Goal: Transaction & Acquisition: Purchase product/service

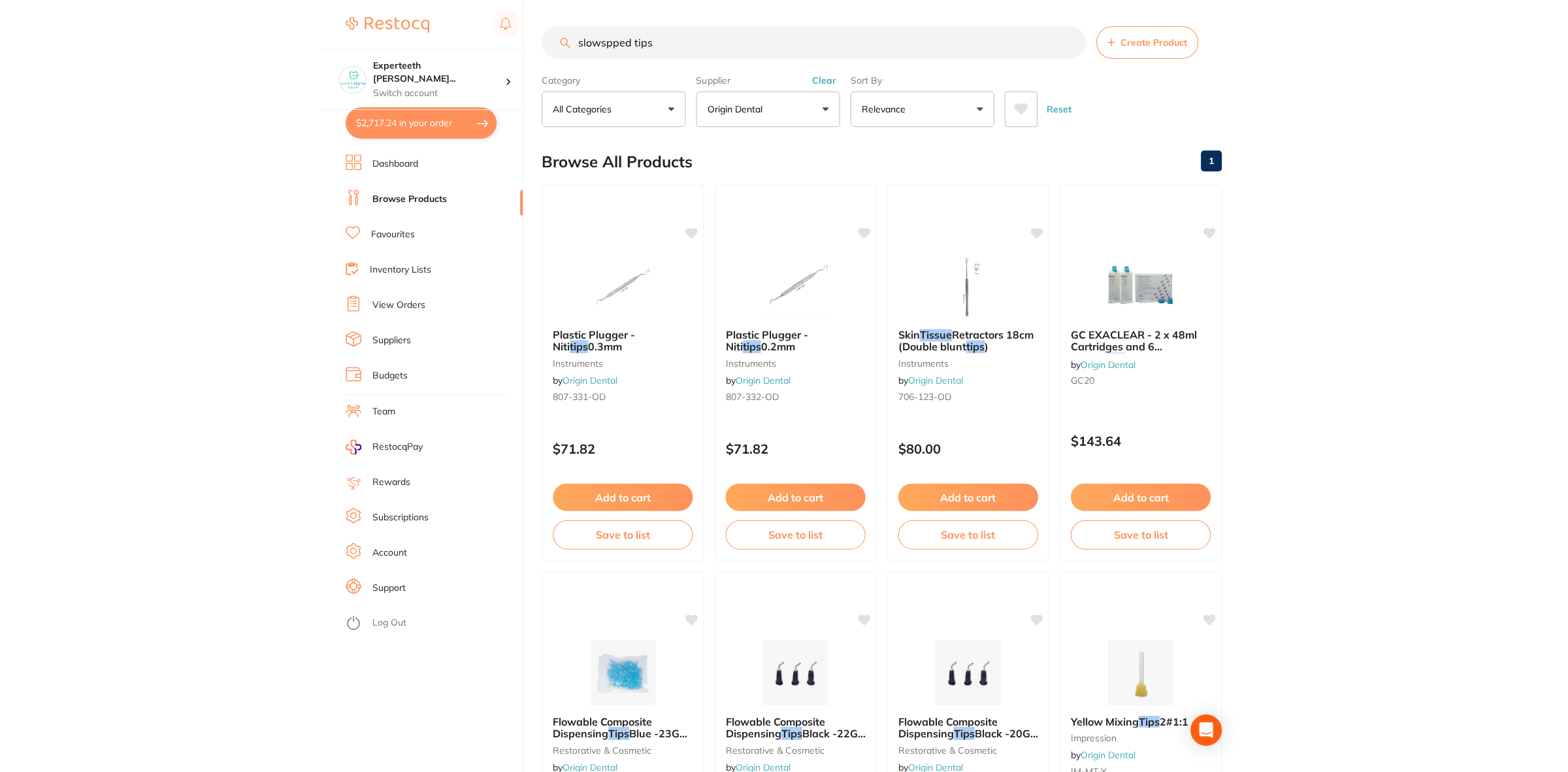
scroll to position [593, 0]
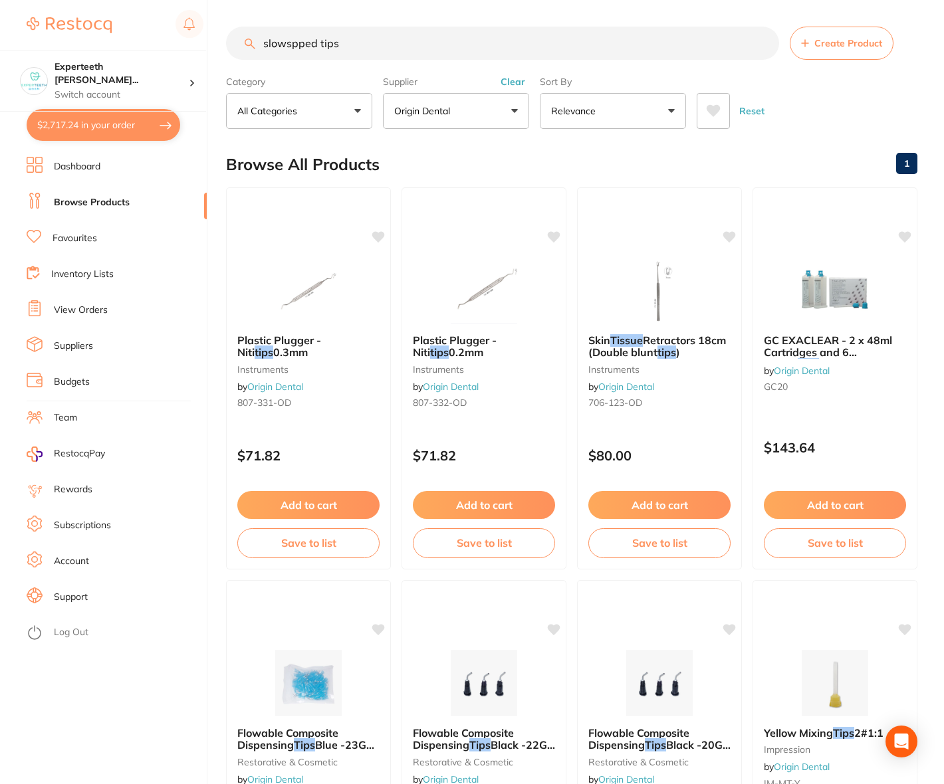
click at [98, 125] on button "$2,717.24 in your order" at bounding box center [104, 125] width 154 height 32
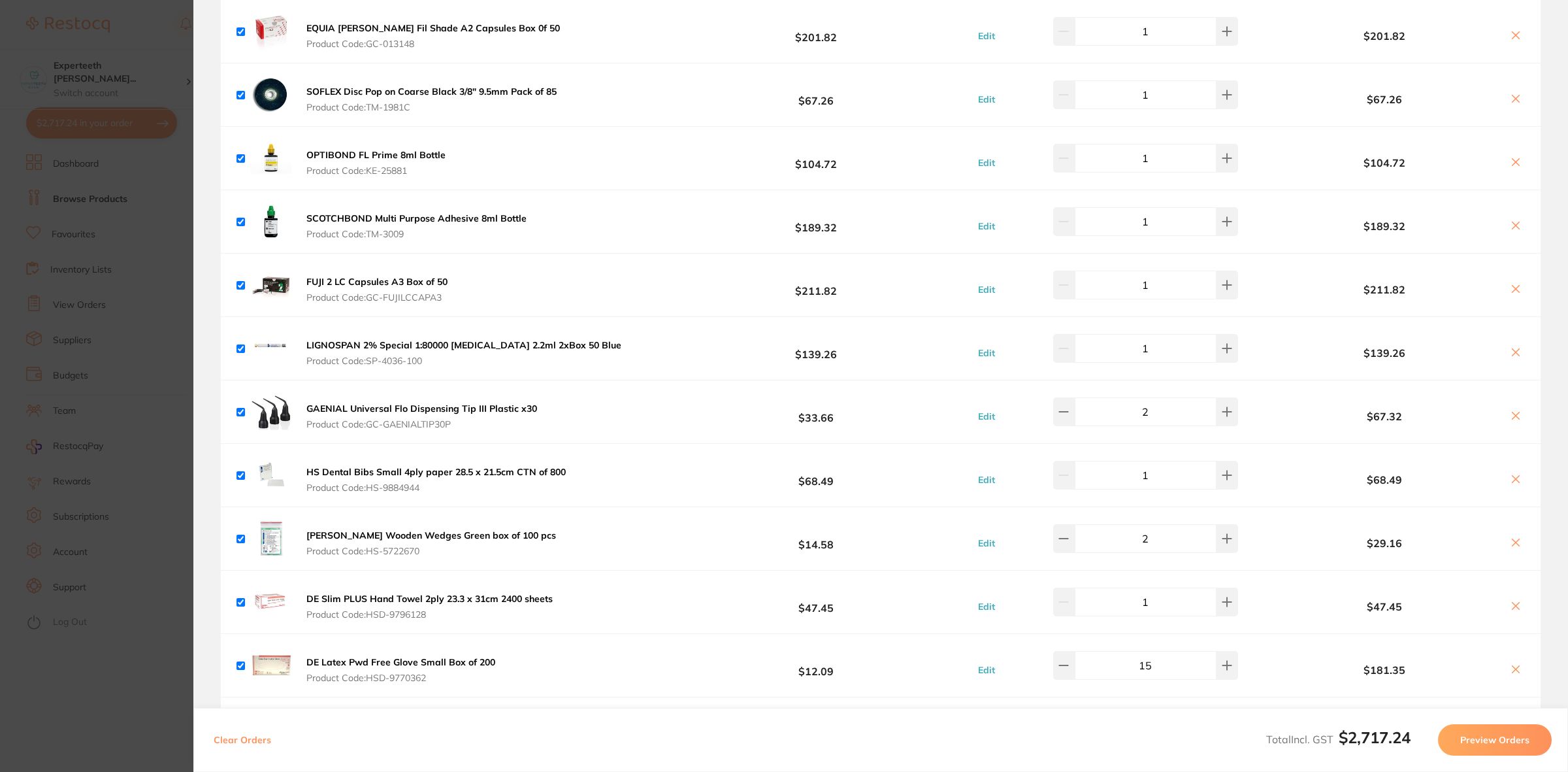
scroll to position [2128, 0]
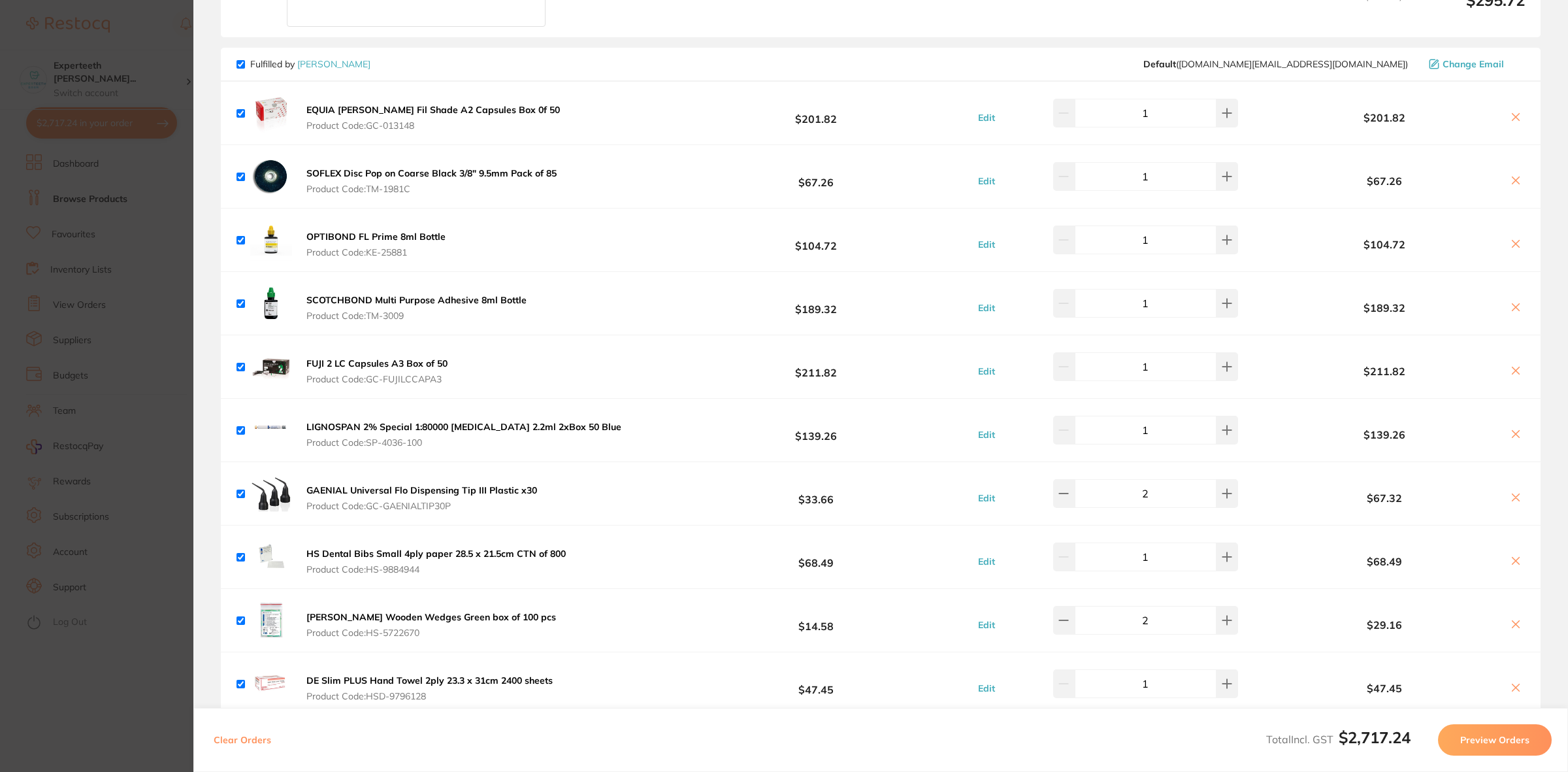
click at [98, 291] on section "Update RRP Set your pre negotiated price for this item. Item Agreed RRP (excl. …" at bounding box center [784, 386] width 1568 height 772
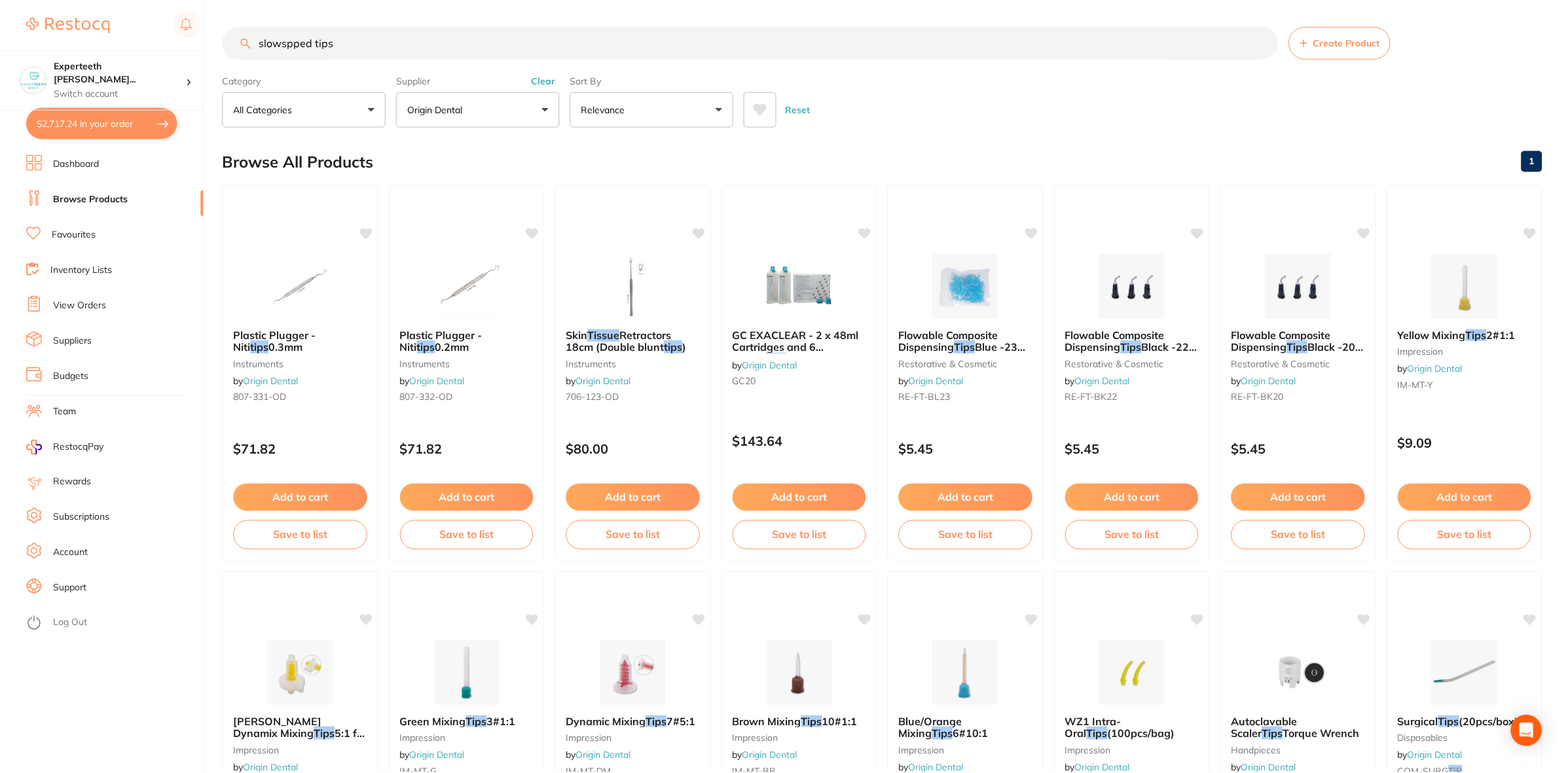
scroll to position [1, 0]
drag, startPoint x: 364, startPoint y: 41, endPoint x: 0, endPoint y: 25, distance: 364.4
click at [0, 31] on div "$2,717.24 Experteeth Eastwood Wes... Switch account Experteeth Eastwood West $2…" at bounding box center [784, 385] width 1568 height 773
type input "optibond"
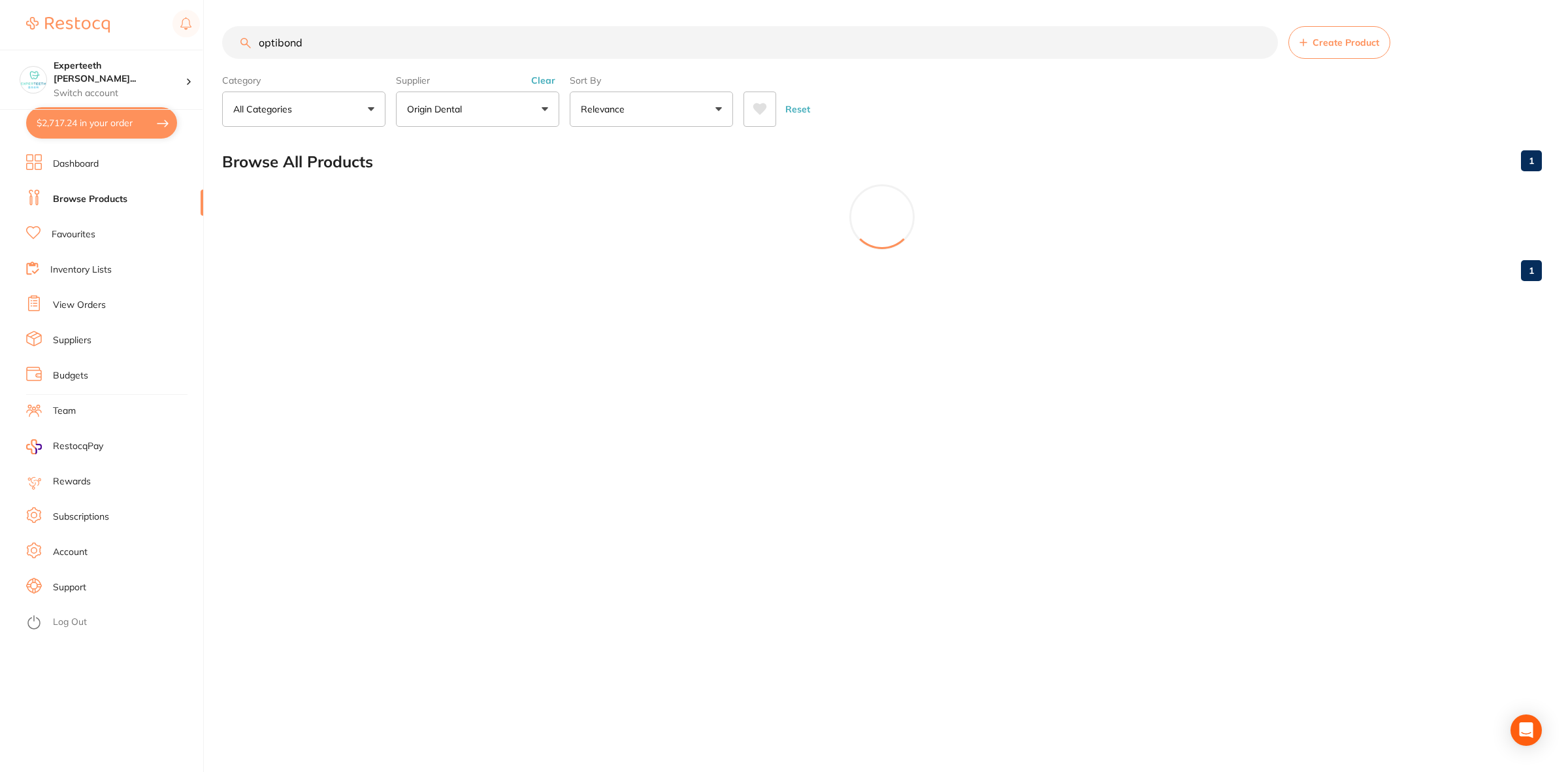
scroll to position [0, 0]
click at [547, 73] on div "Supplier Origin Dental All Suppliers Adam Dental AHP Dental and Medical Healthw…" at bounding box center [478, 97] width 163 height 57
click at [543, 83] on button "Clear" at bounding box center [543, 81] width 32 height 12
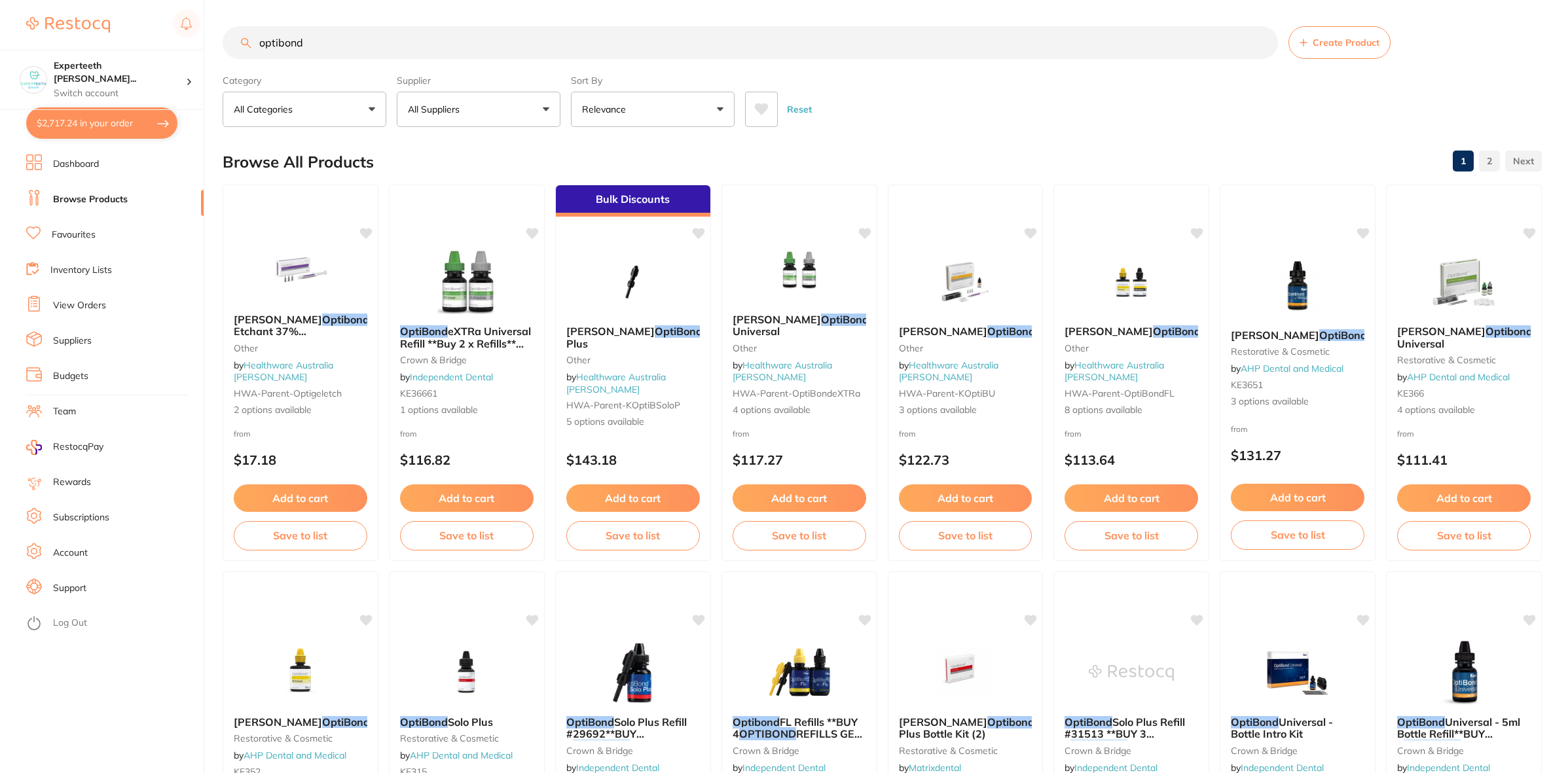
click at [552, 98] on button "All Suppliers" at bounding box center [479, 109] width 163 height 35
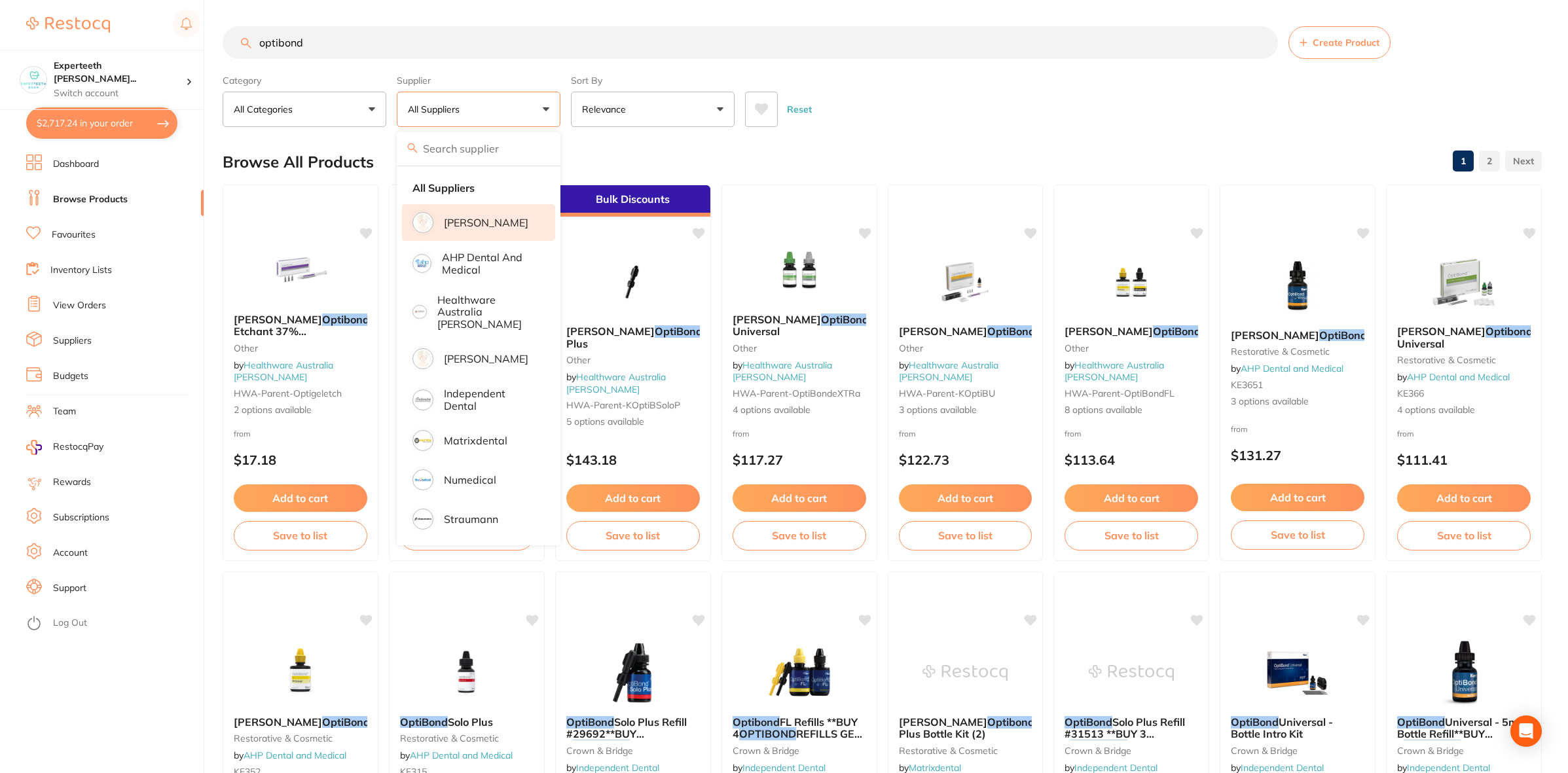
click at [471, 227] on p "[PERSON_NAME]" at bounding box center [487, 223] width 85 height 12
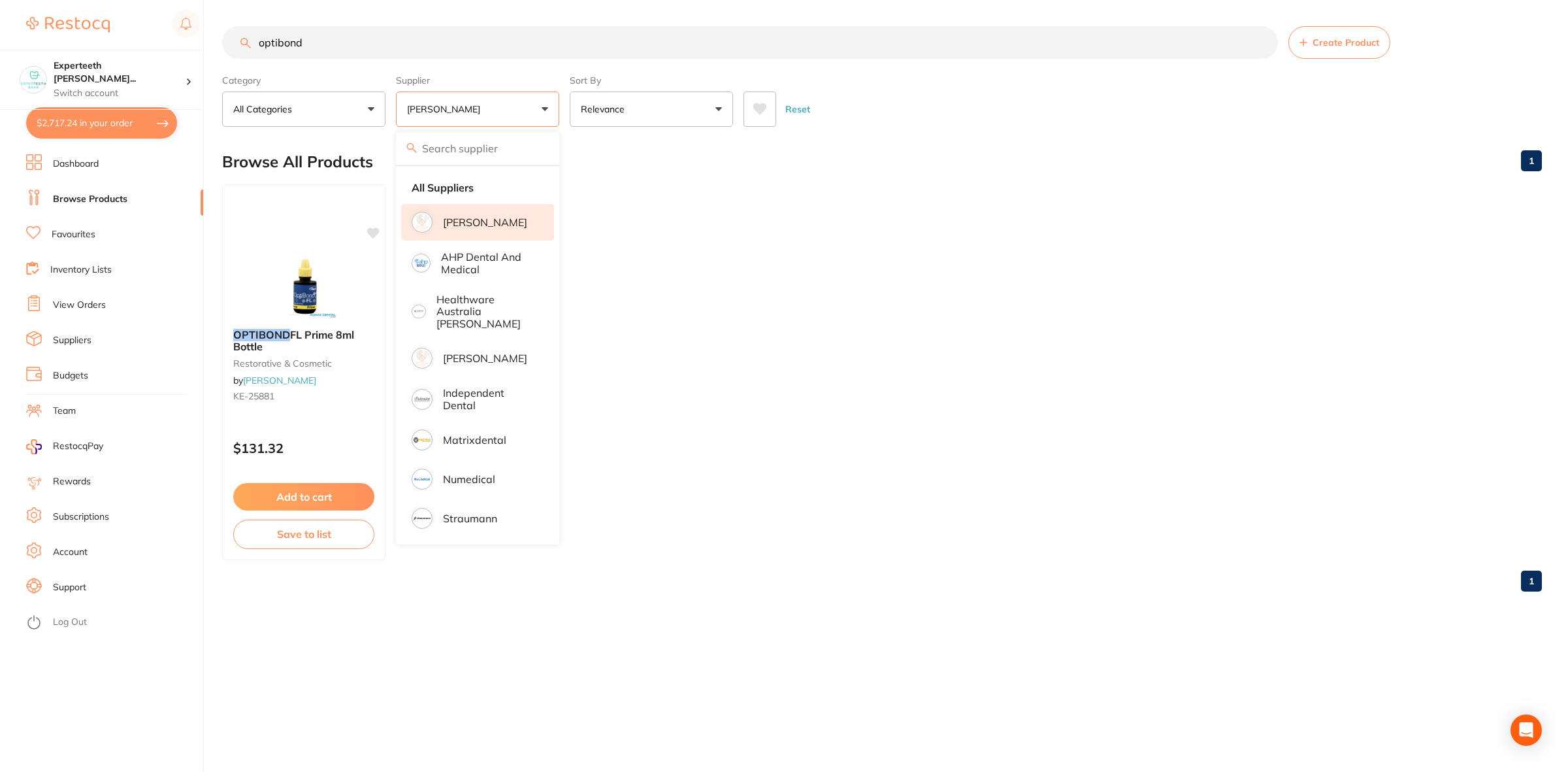
click at [504, 698] on div "optibond Create Product Category All Categories All Categories restorative & co…" at bounding box center [895, 386] width 1346 height 772
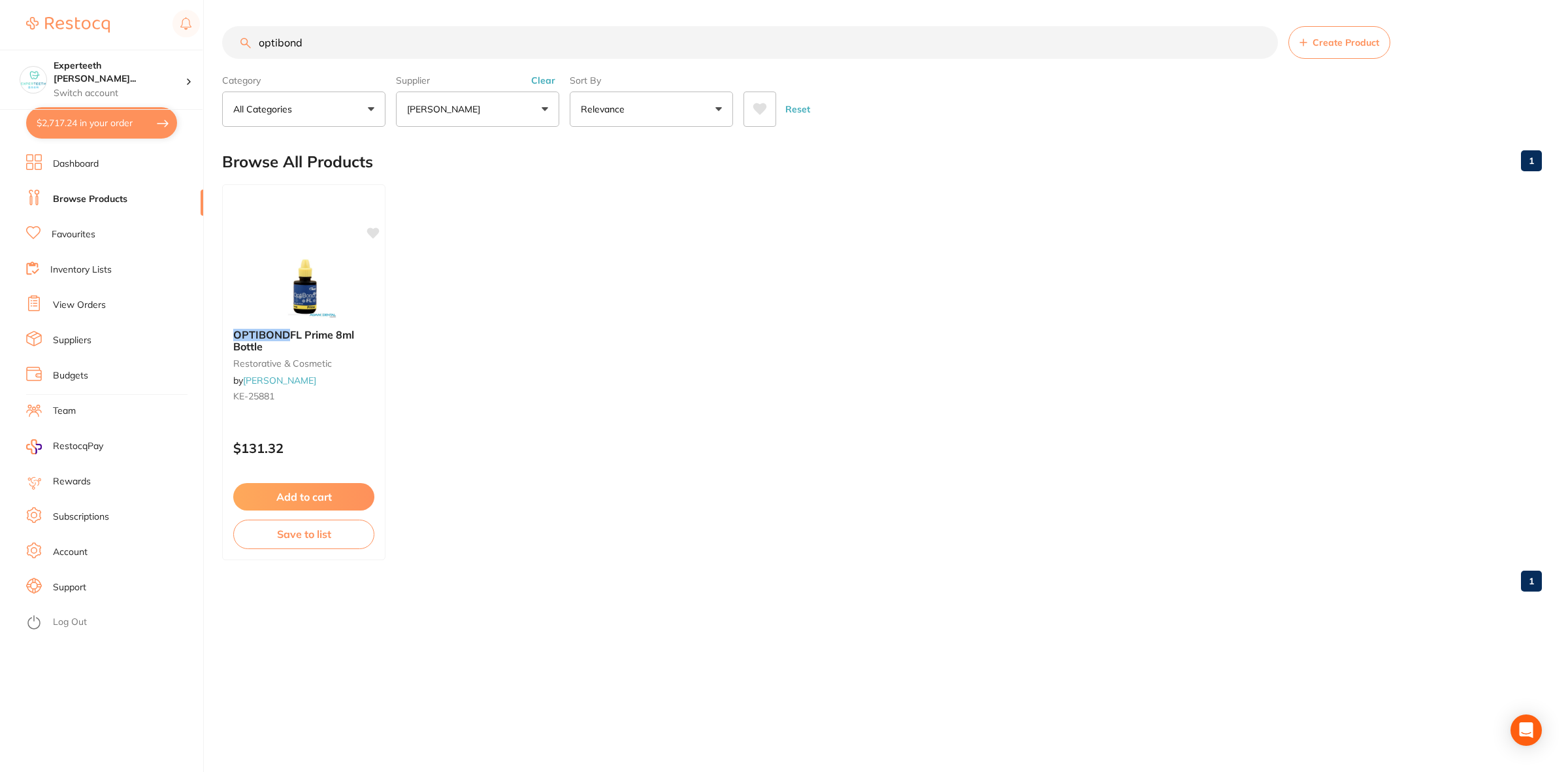
click at [93, 113] on button "$2,717.24 in your order" at bounding box center [102, 123] width 151 height 31
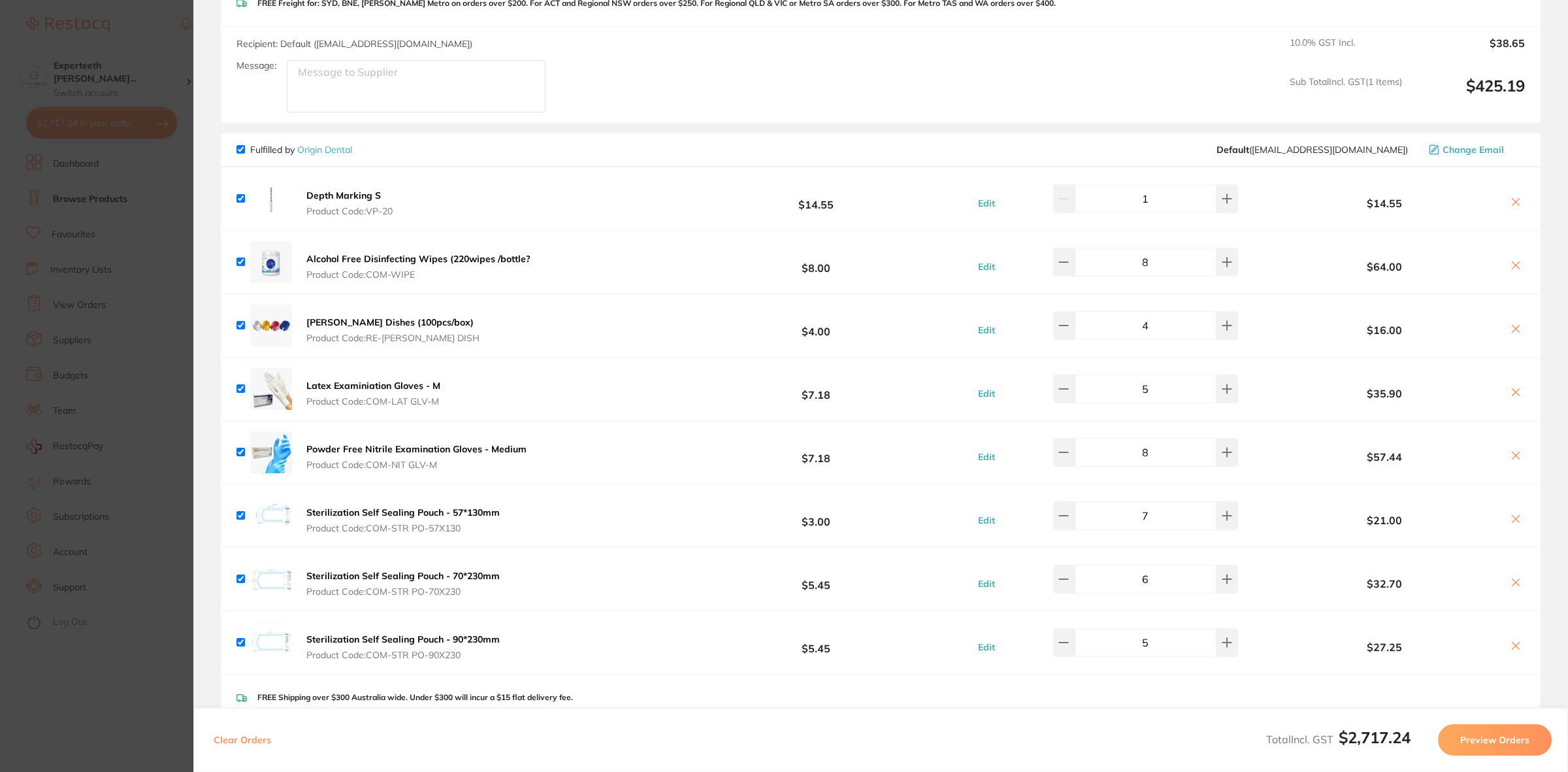
scroll to position [1229, 0]
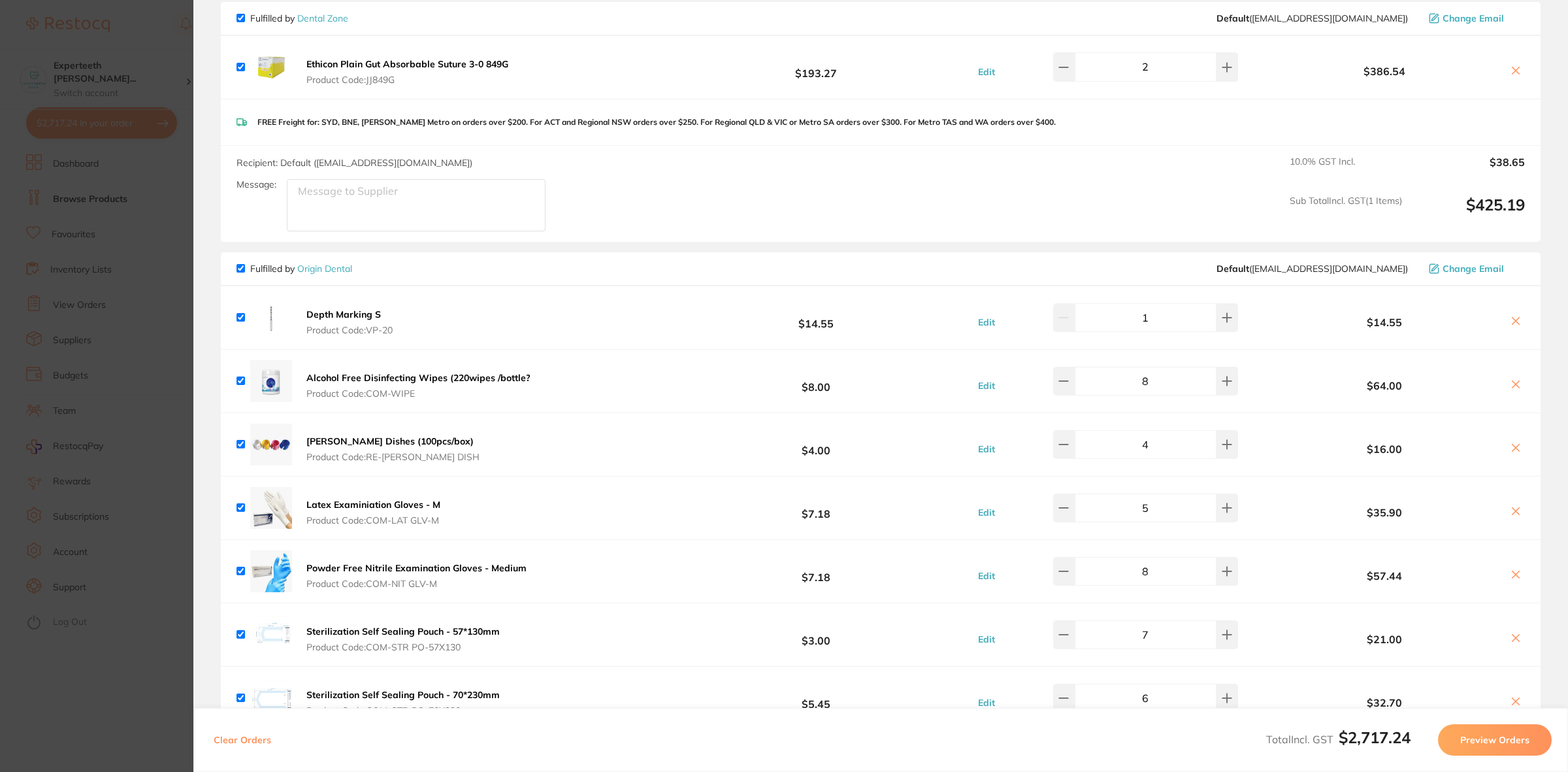
click at [352, 315] on b "Depth Marking S" at bounding box center [344, 315] width 75 height 12
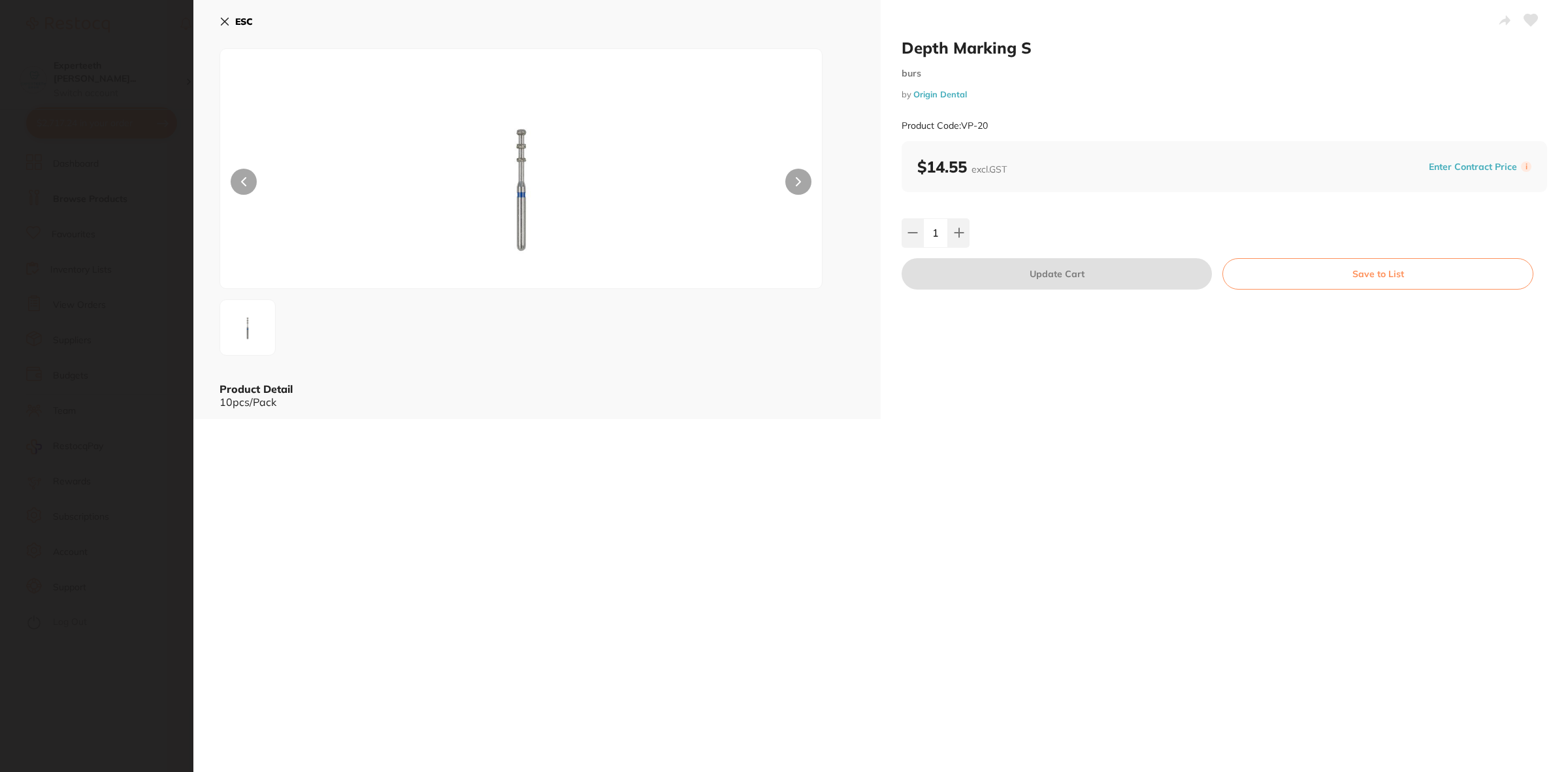
click at [222, 24] on icon at bounding box center [224, 22] width 7 height 7
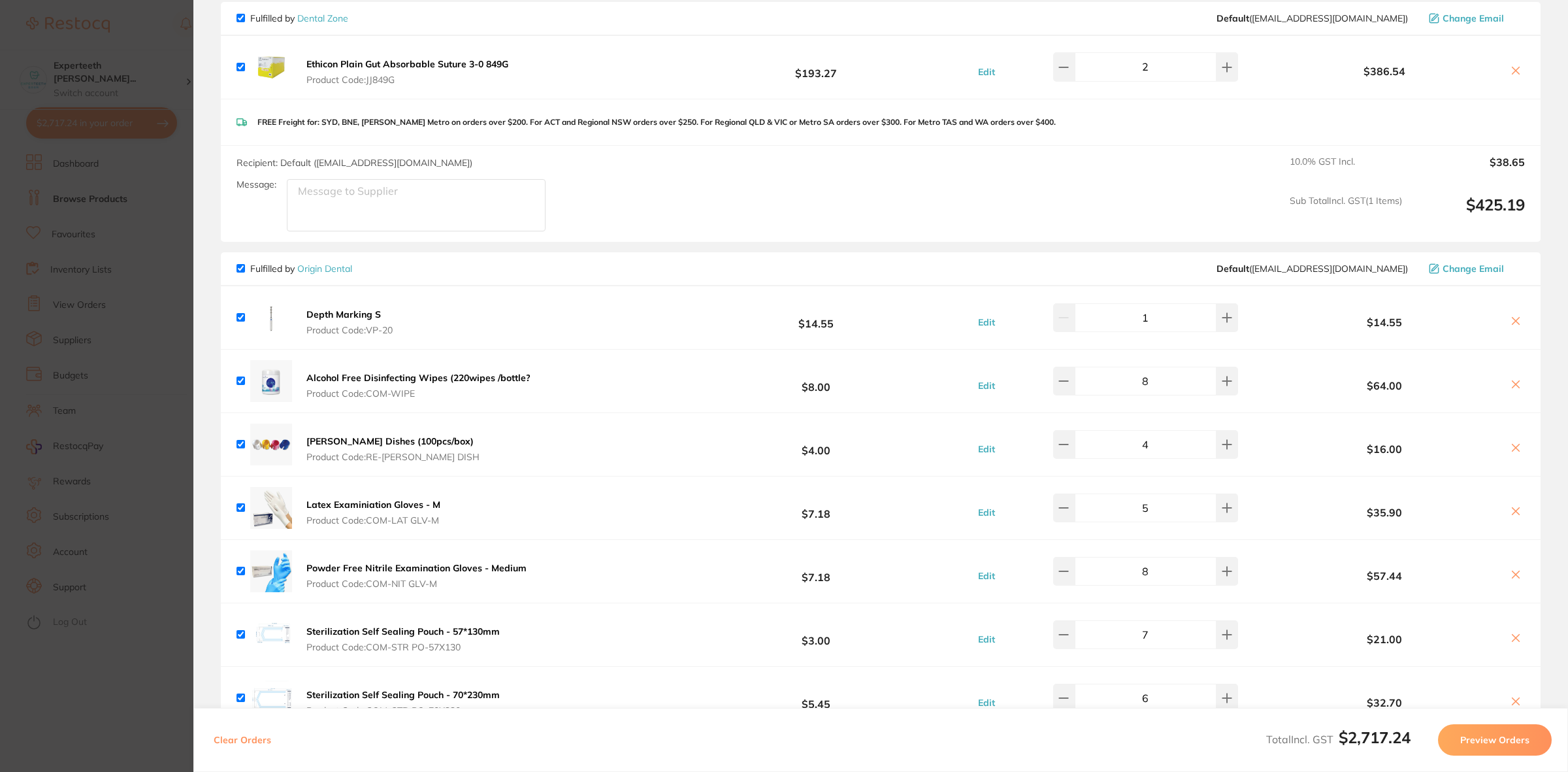
click at [1510, 325] on icon at bounding box center [1515, 321] width 11 height 11
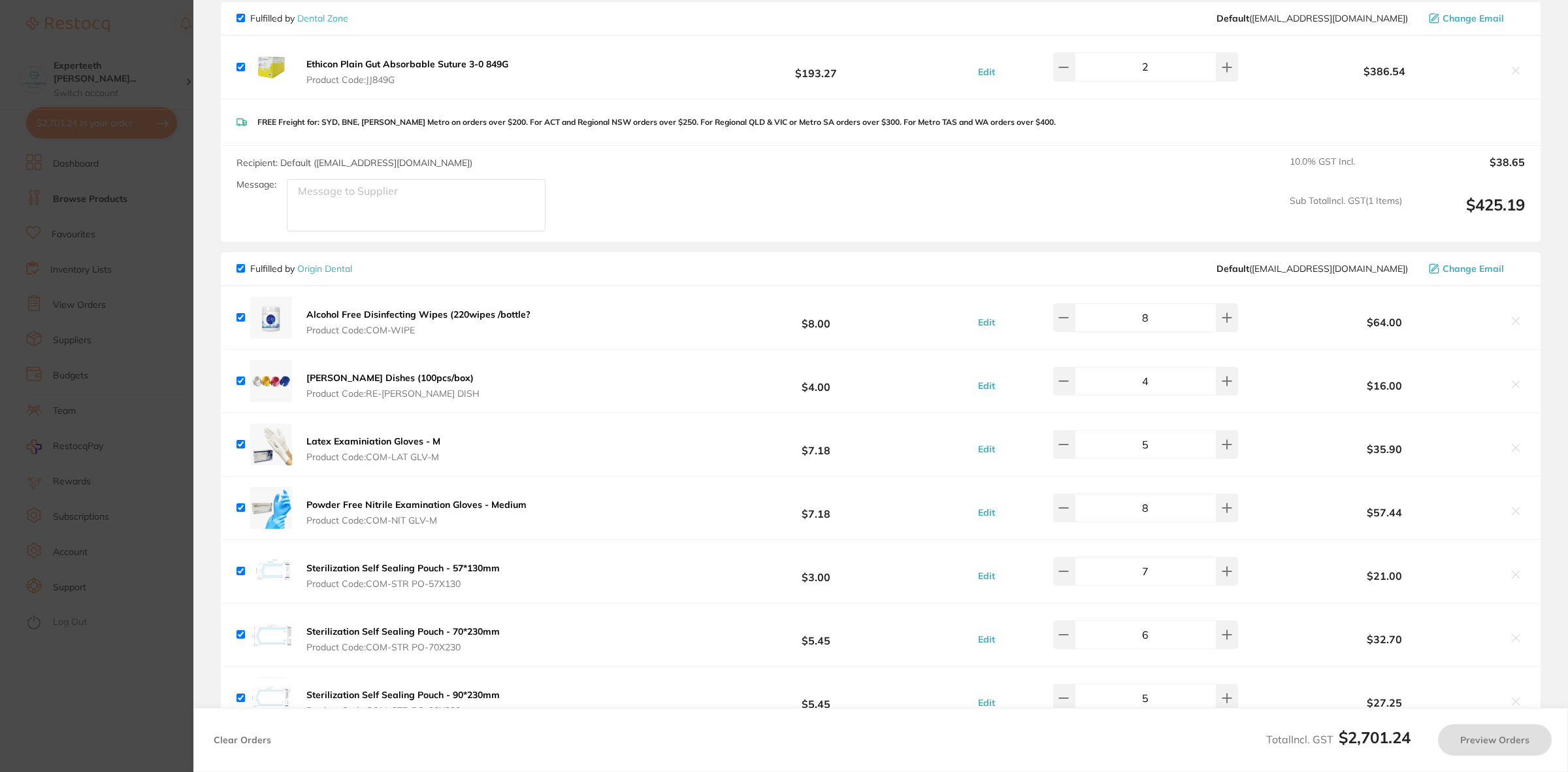
checkbox input "true"
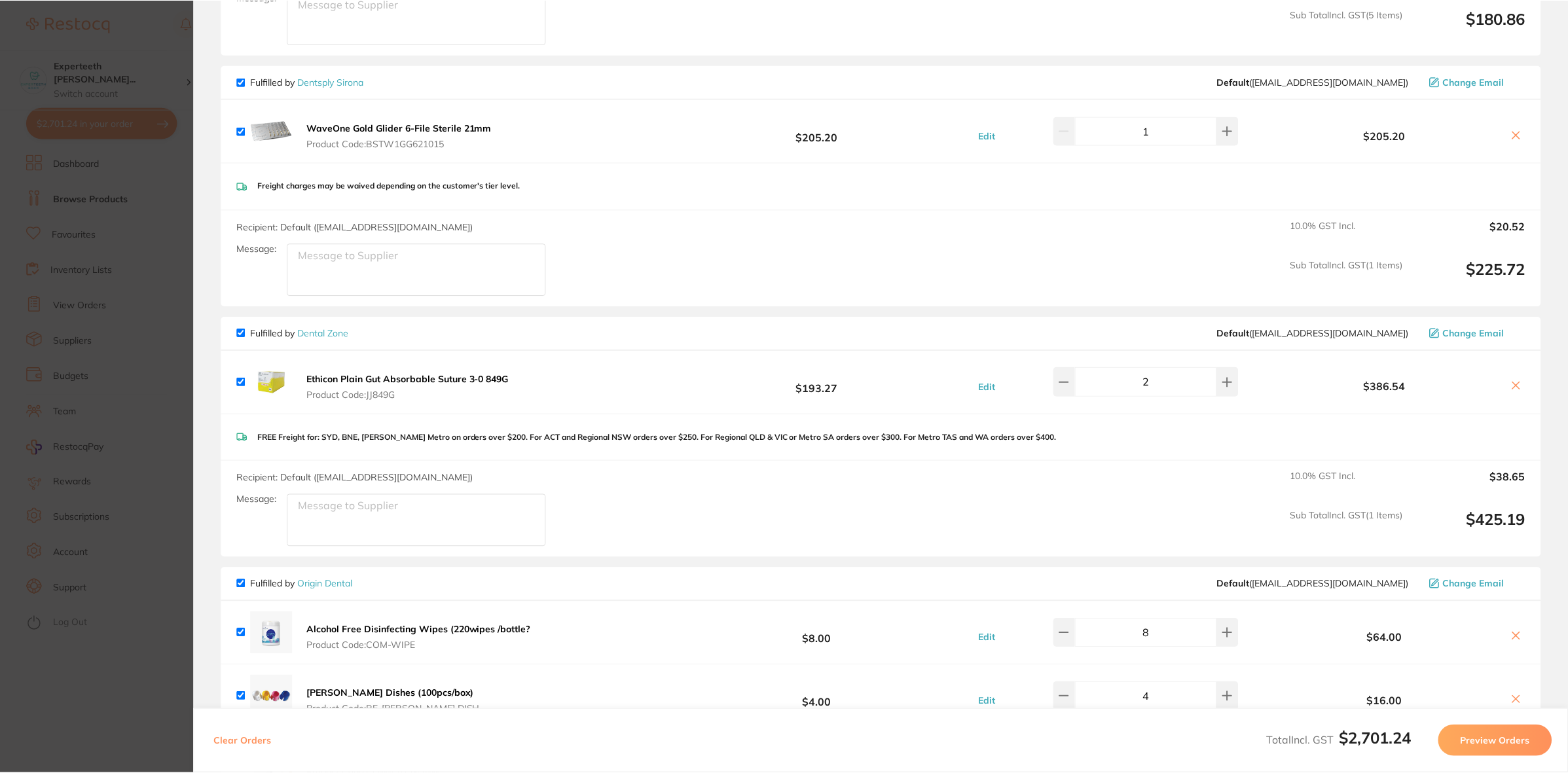
scroll to position [904, 0]
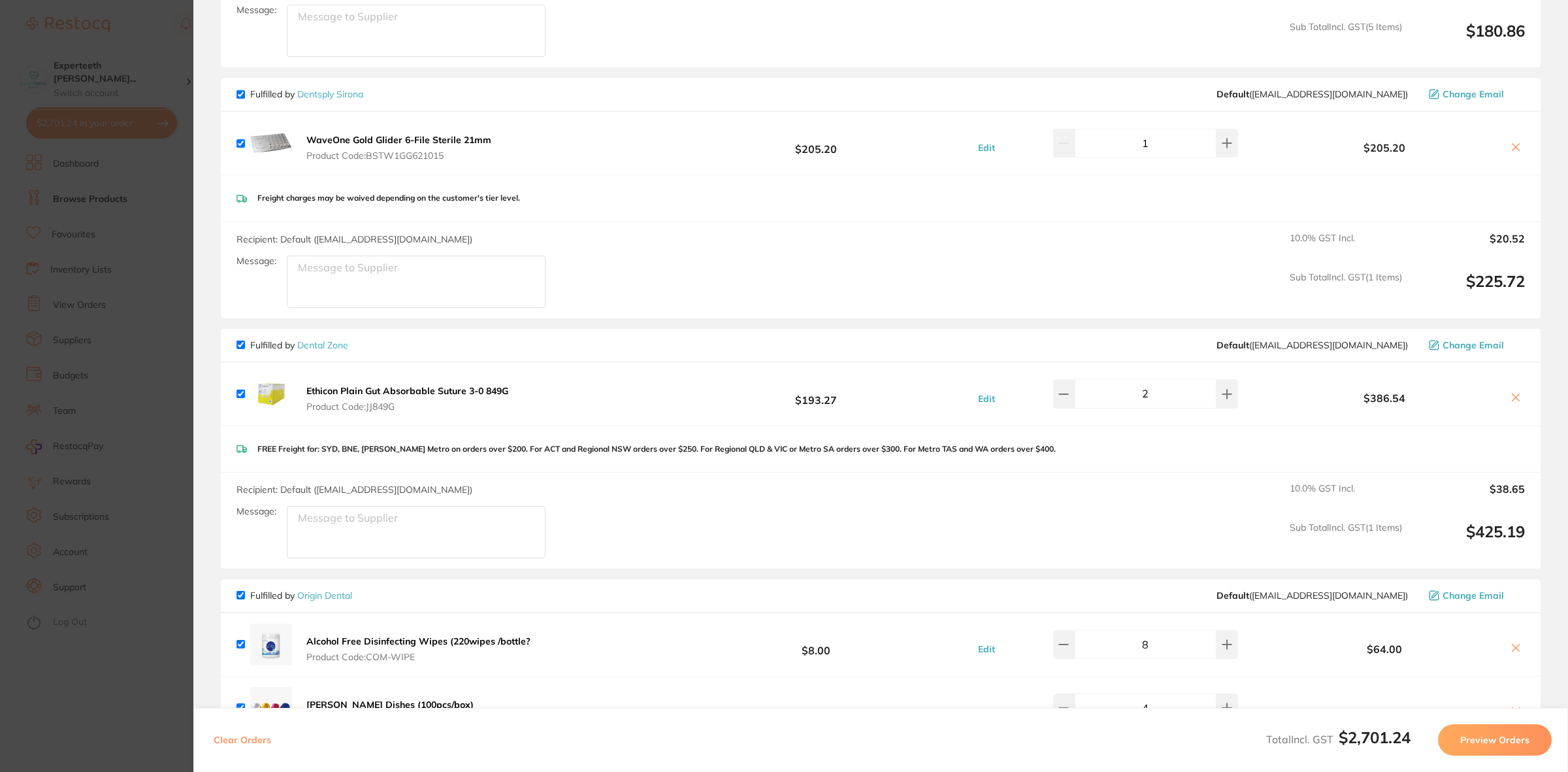
click at [81, 325] on section "Update RRP Set your pre negotiated price for this item. Item Agreed RRP (excl. …" at bounding box center [784, 386] width 1568 height 772
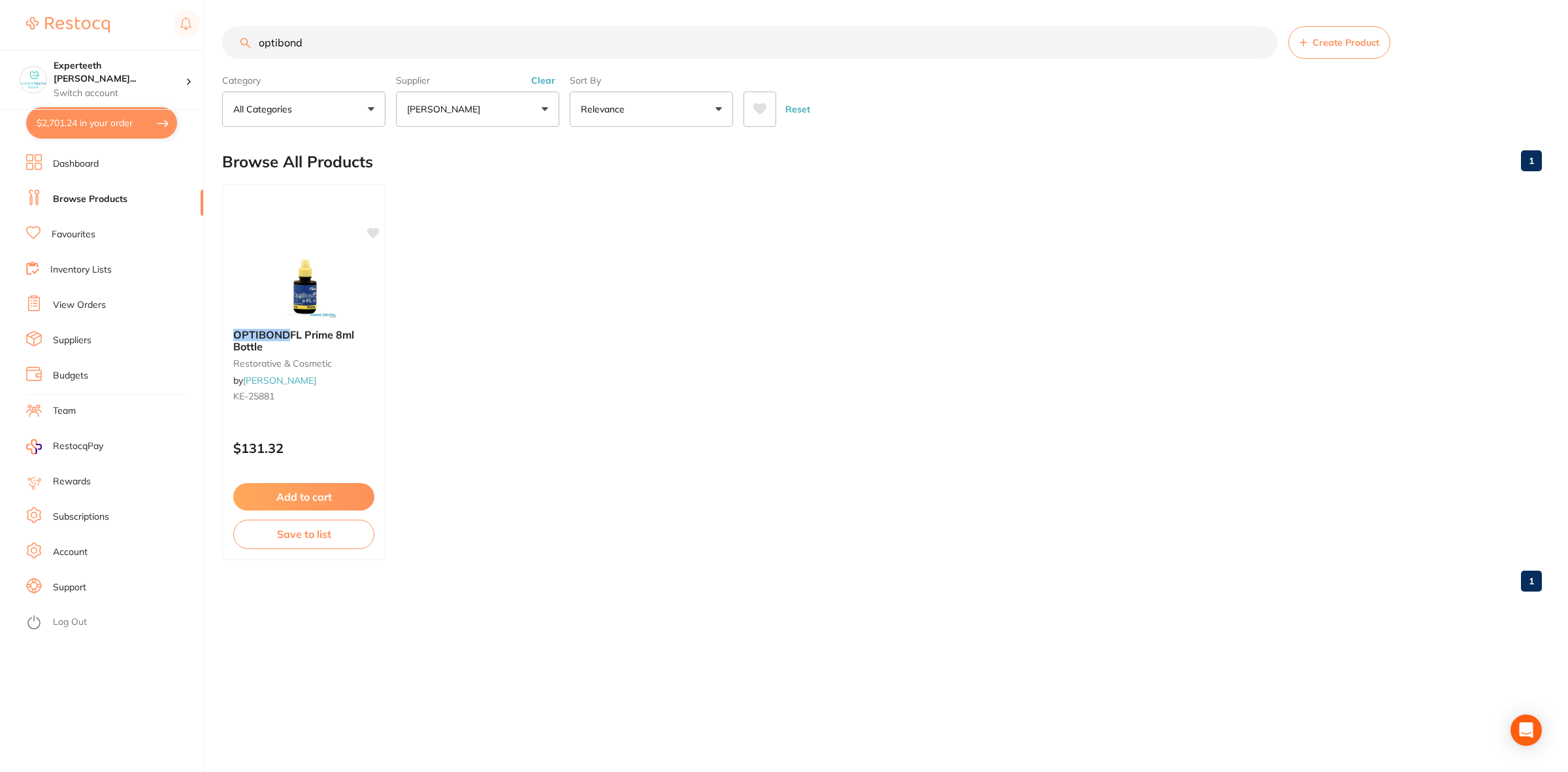
drag, startPoint x: 330, startPoint y: 44, endPoint x: 138, endPoint y: 42, distance: 192.0
click at [138, 42] on div "$2,701.24 Experteeth Eastwood Wes... Switch account Experteeth Eastwood West $2…" at bounding box center [784, 386] width 1568 height 772
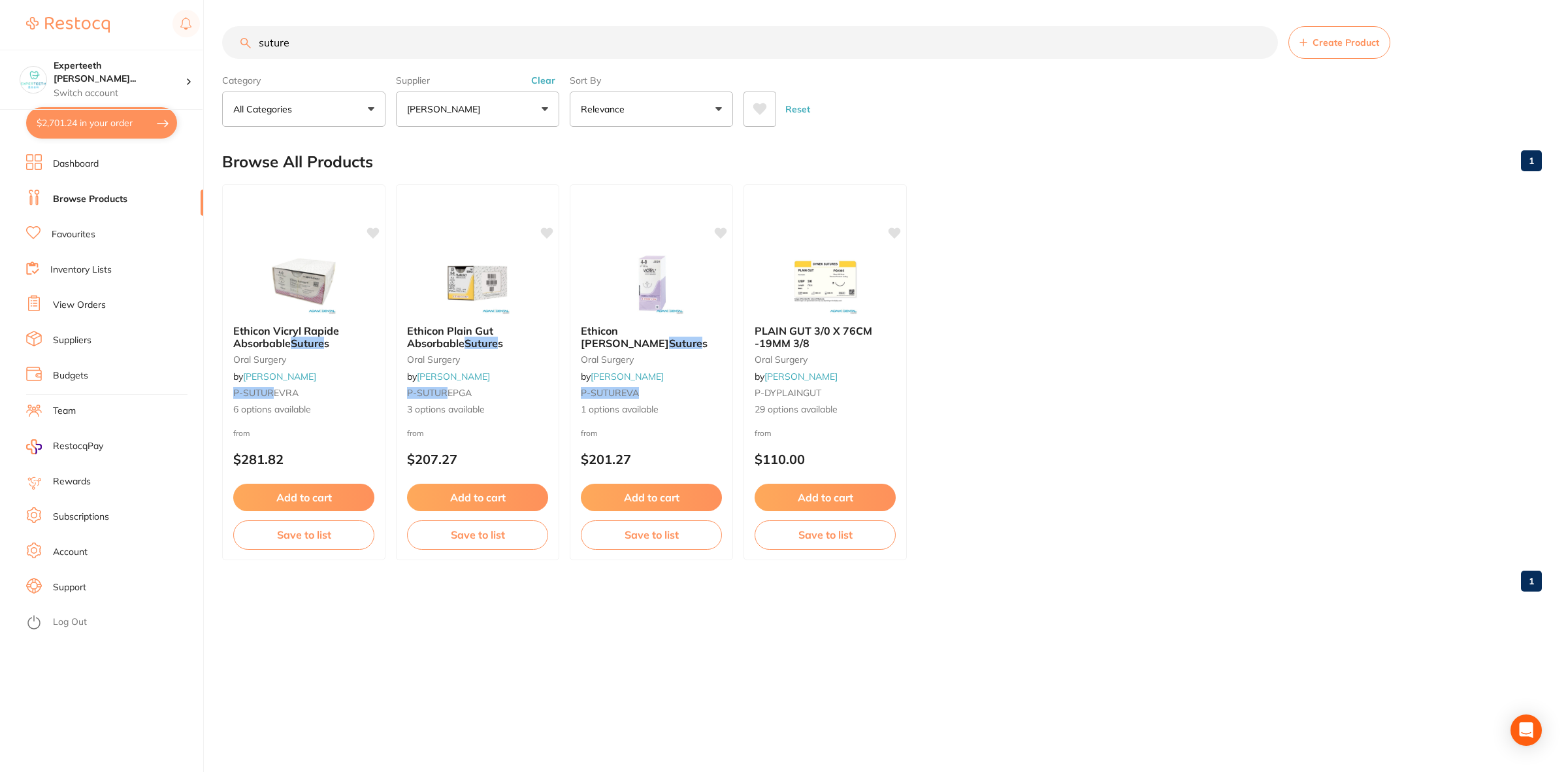
click at [114, 120] on button "$2,701.24 in your order" at bounding box center [102, 123] width 151 height 31
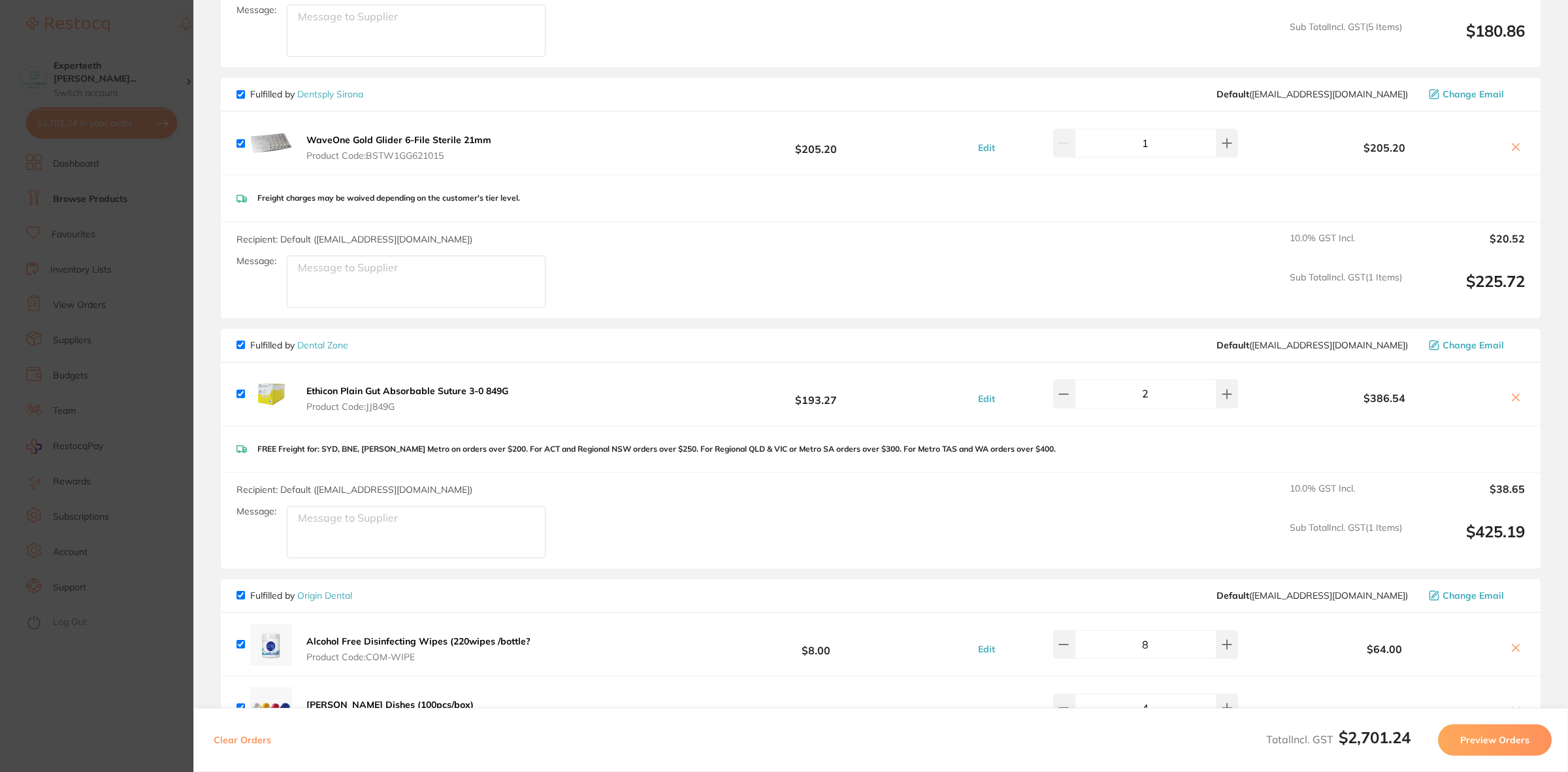
click at [114, 257] on section "Update RRP Set your pre negotiated price for this item. Item Agreed RRP (excl. …" at bounding box center [784, 386] width 1568 height 772
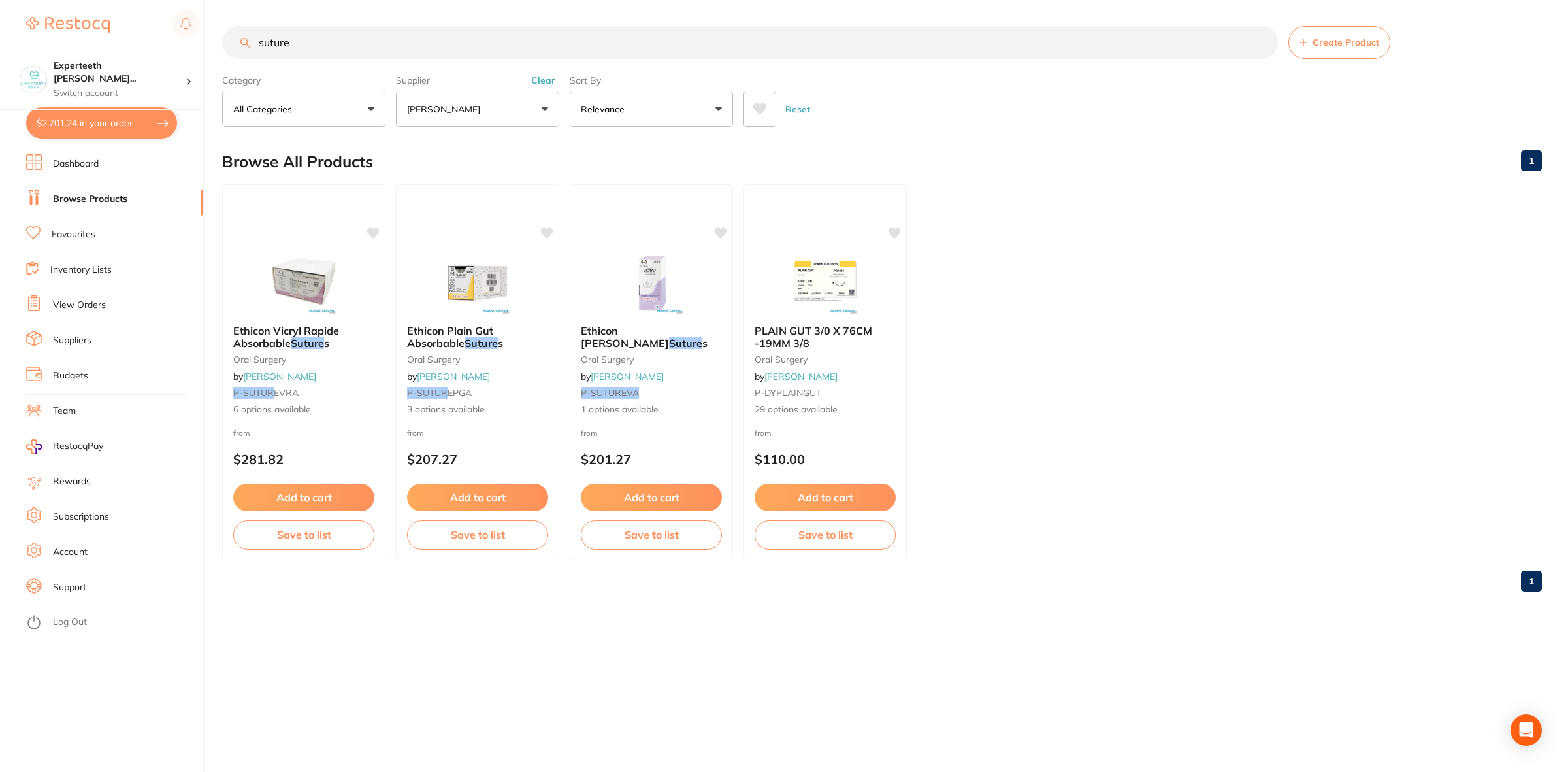
click at [92, 125] on button "$2,701.24 in your order" at bounding box center [102, 123] width 151 height 31
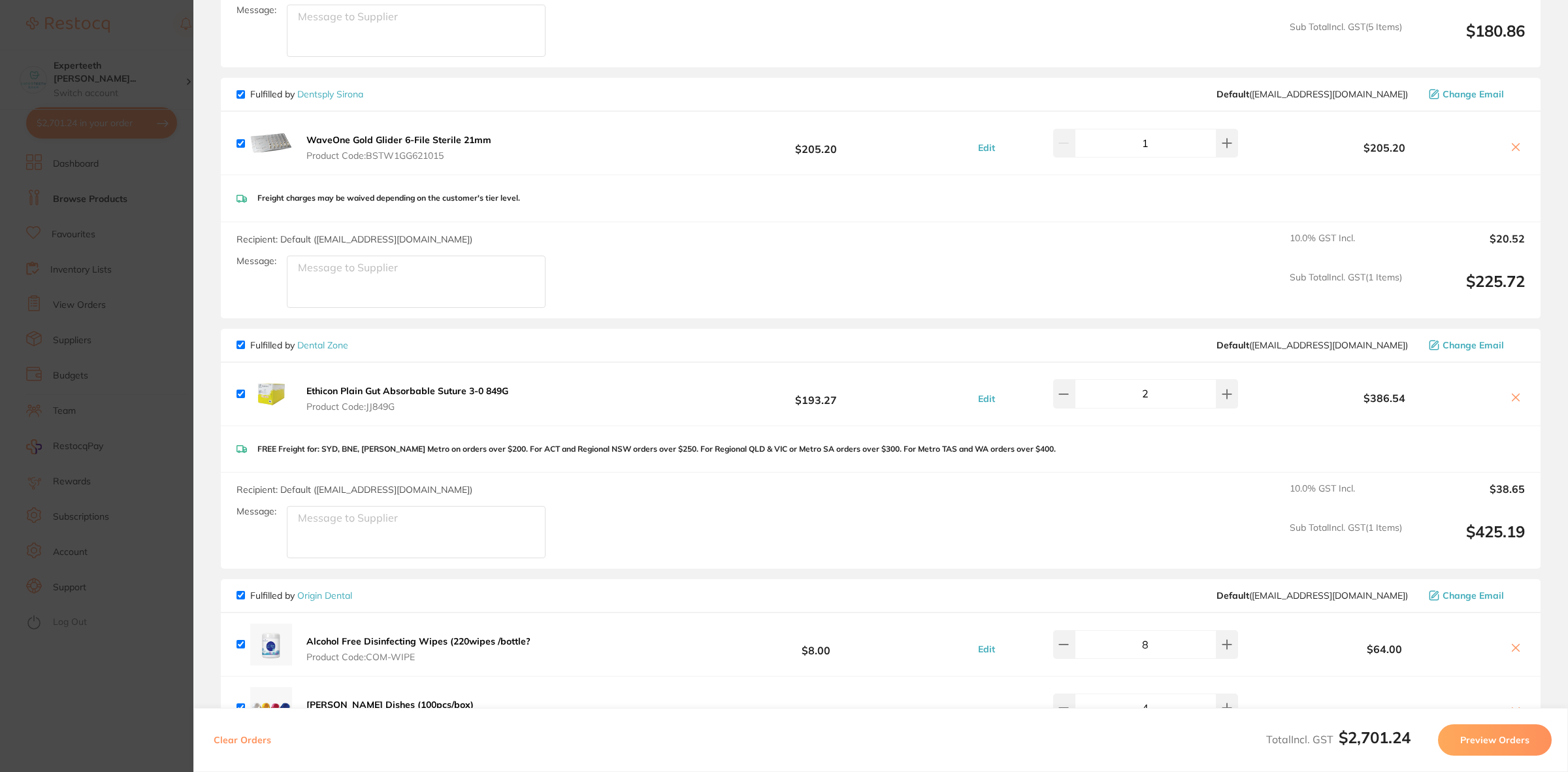
click at [404, 390] on b "Ethicon Plain Gut Absorbable Suture 3-0 849G" at bounding box center [407, 390] width 202 height 12
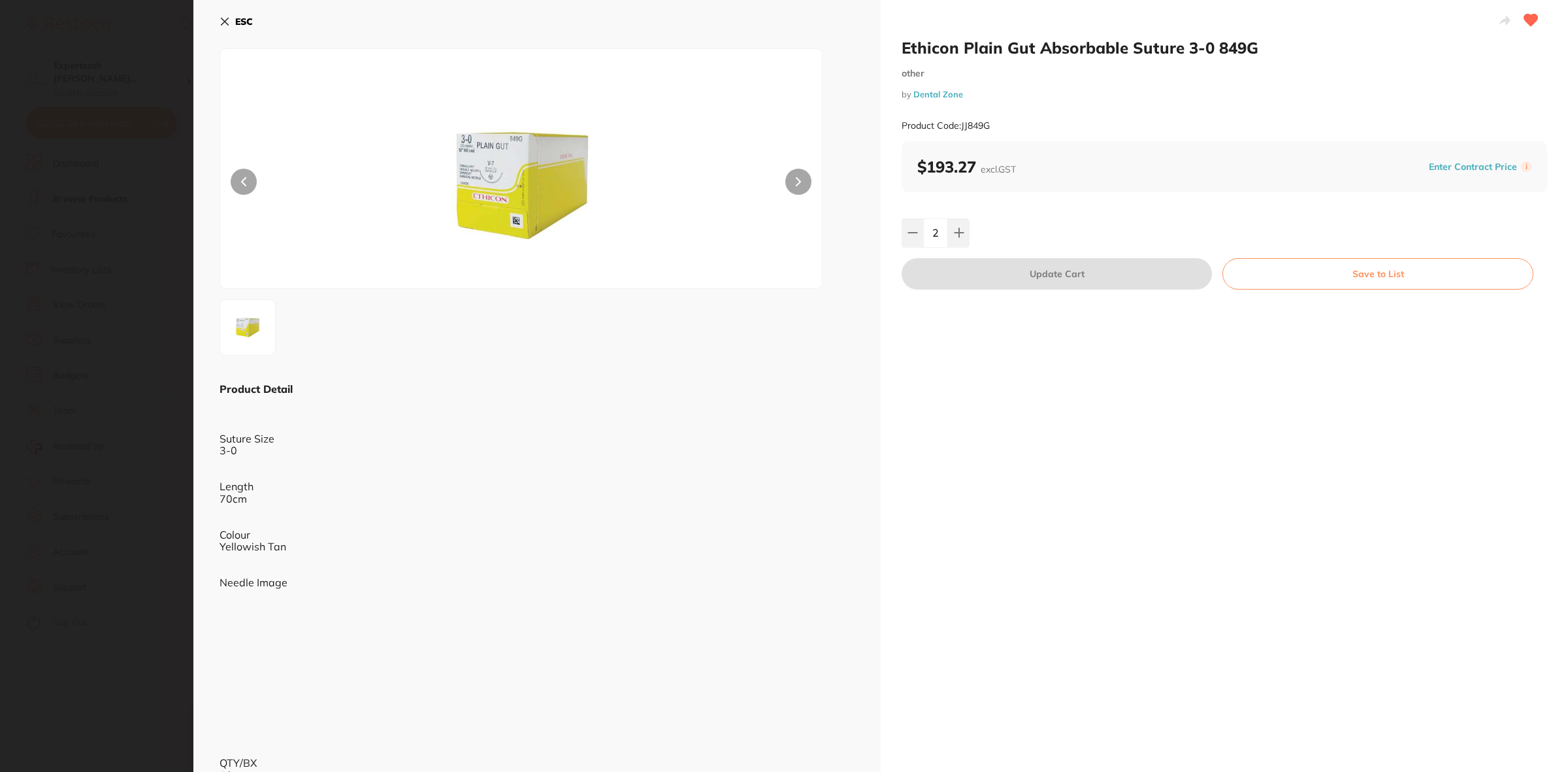
click at [142, 267] on section "Ethicon Plain Gut Absorbable Suture 3-0 849G other by Dental Zone Product Code:…" at bounding box center [784, 386] width 1568 height 772
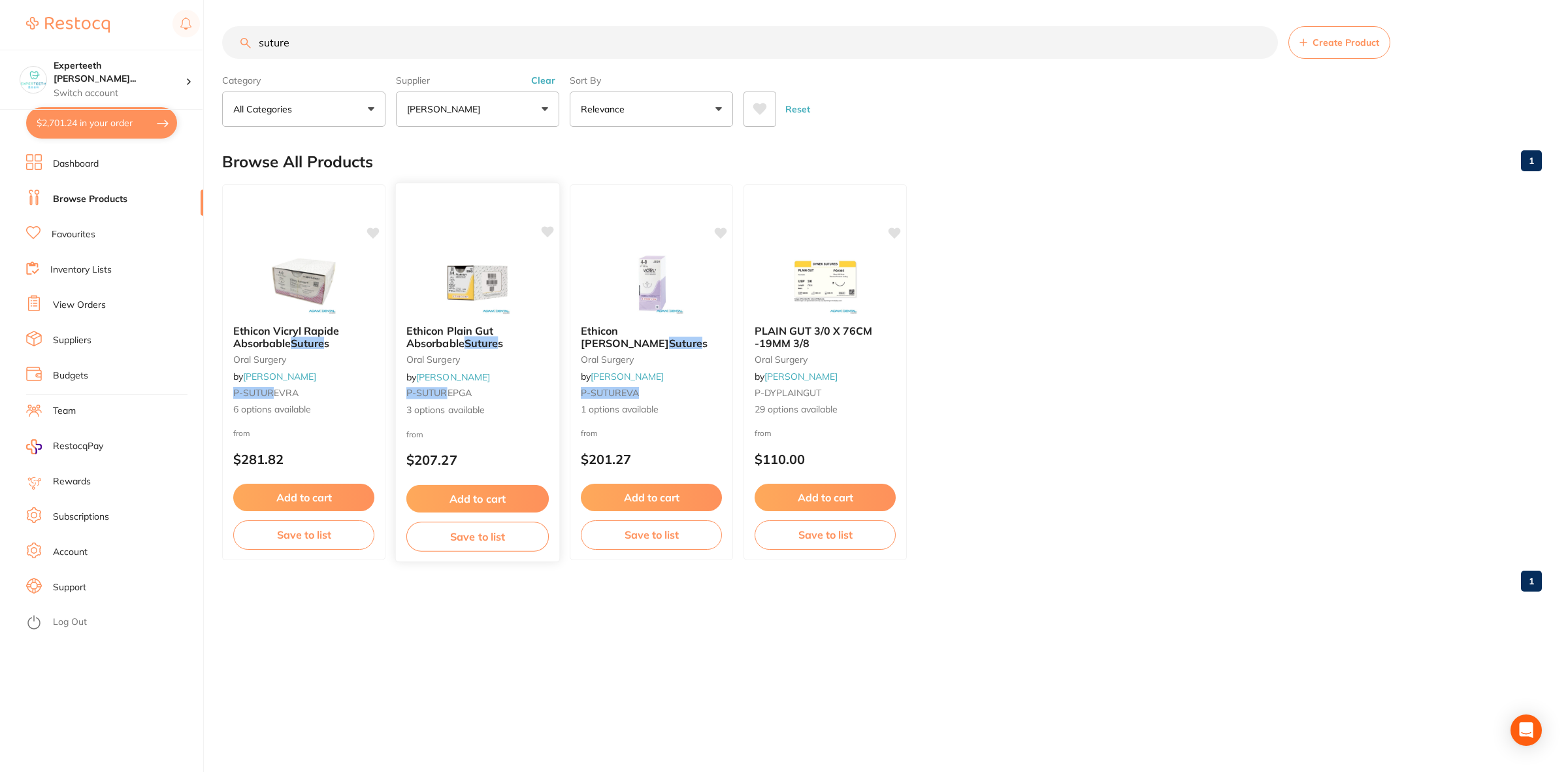
click at [434, 330] on span "Ethicon Plain Gut Absorbable" at bounding box center [449, 337] width 87 height 26
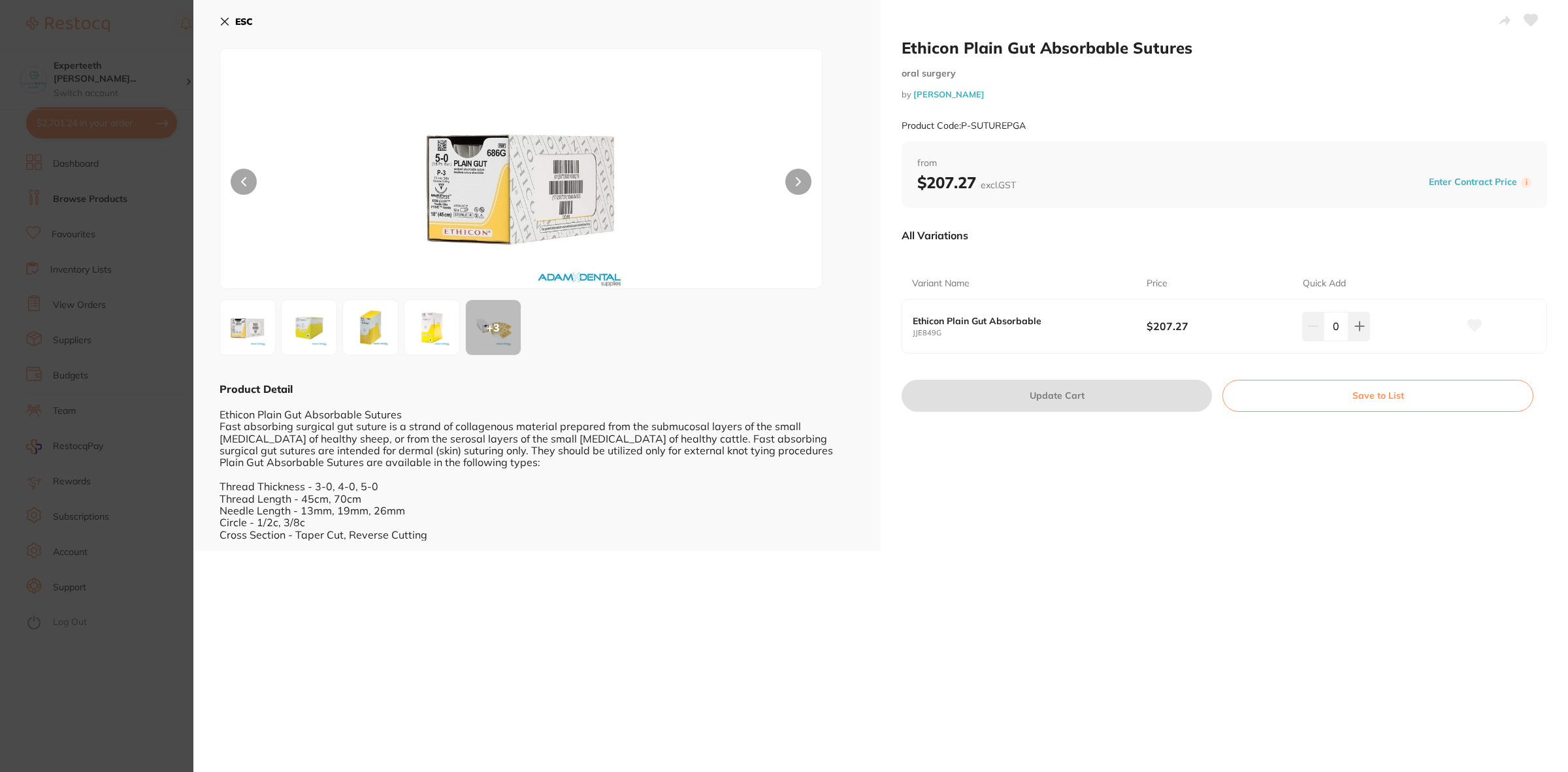
click at [234, 340] on img at bounding box center [248, 327] width 47 height 47
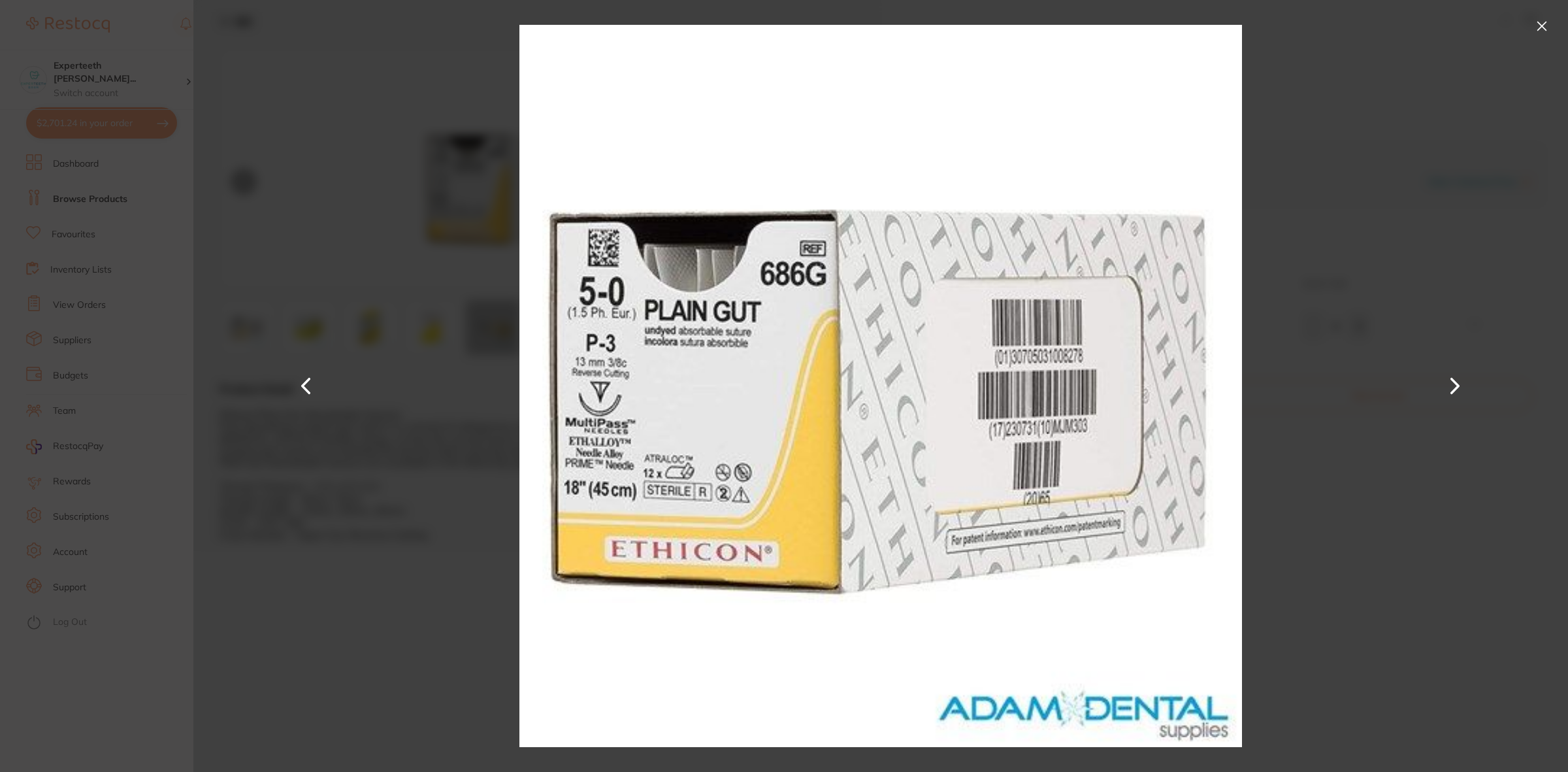
click at [235, 341] on div at bounding box center [881, 386] width 1374 height 772
click at [1541, 25] on button at bounding box center [1541, 26] width 21 height 21
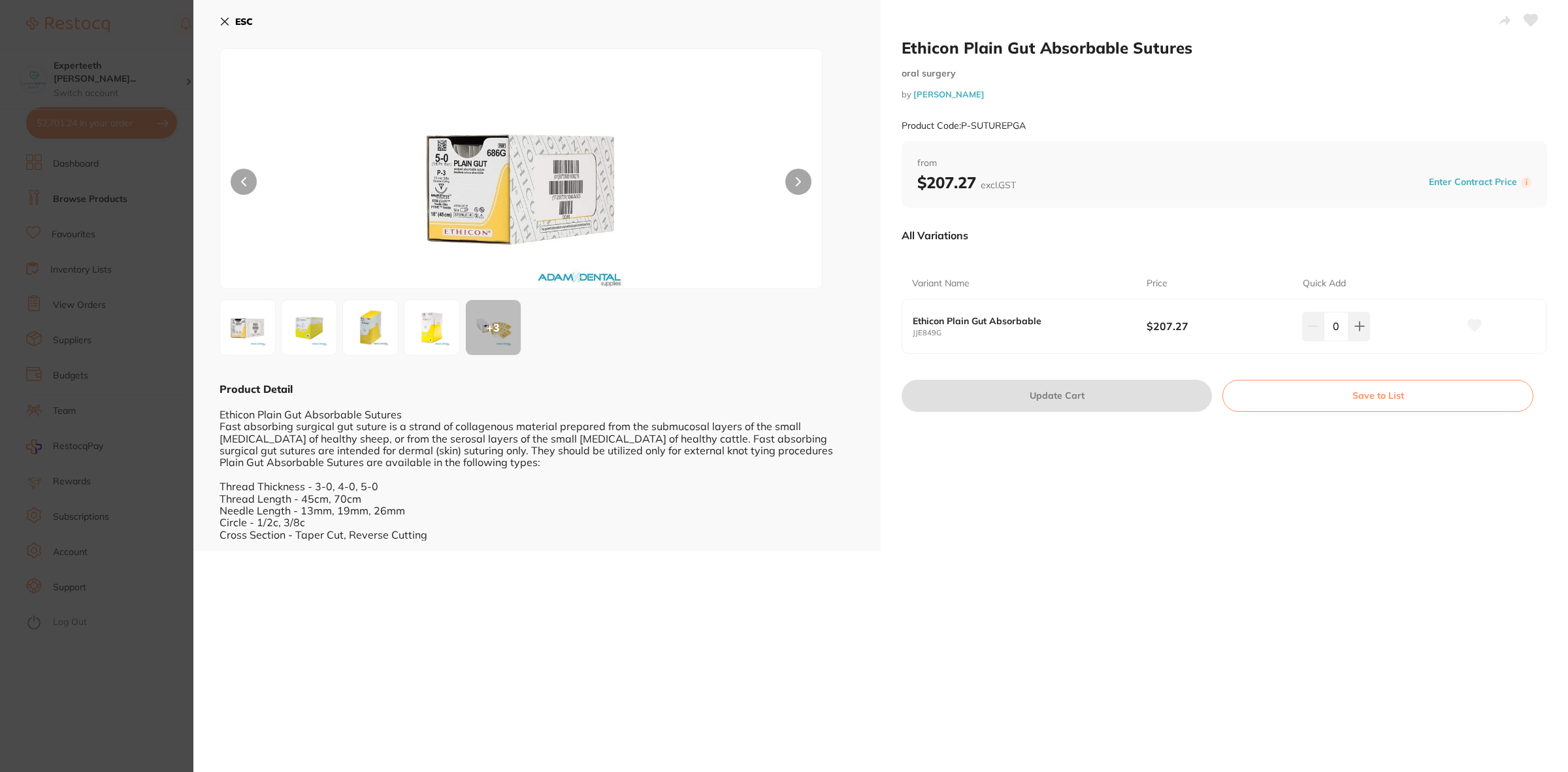
click at [386, 327] on img at bounding box center [371, 327] width 47 height 47
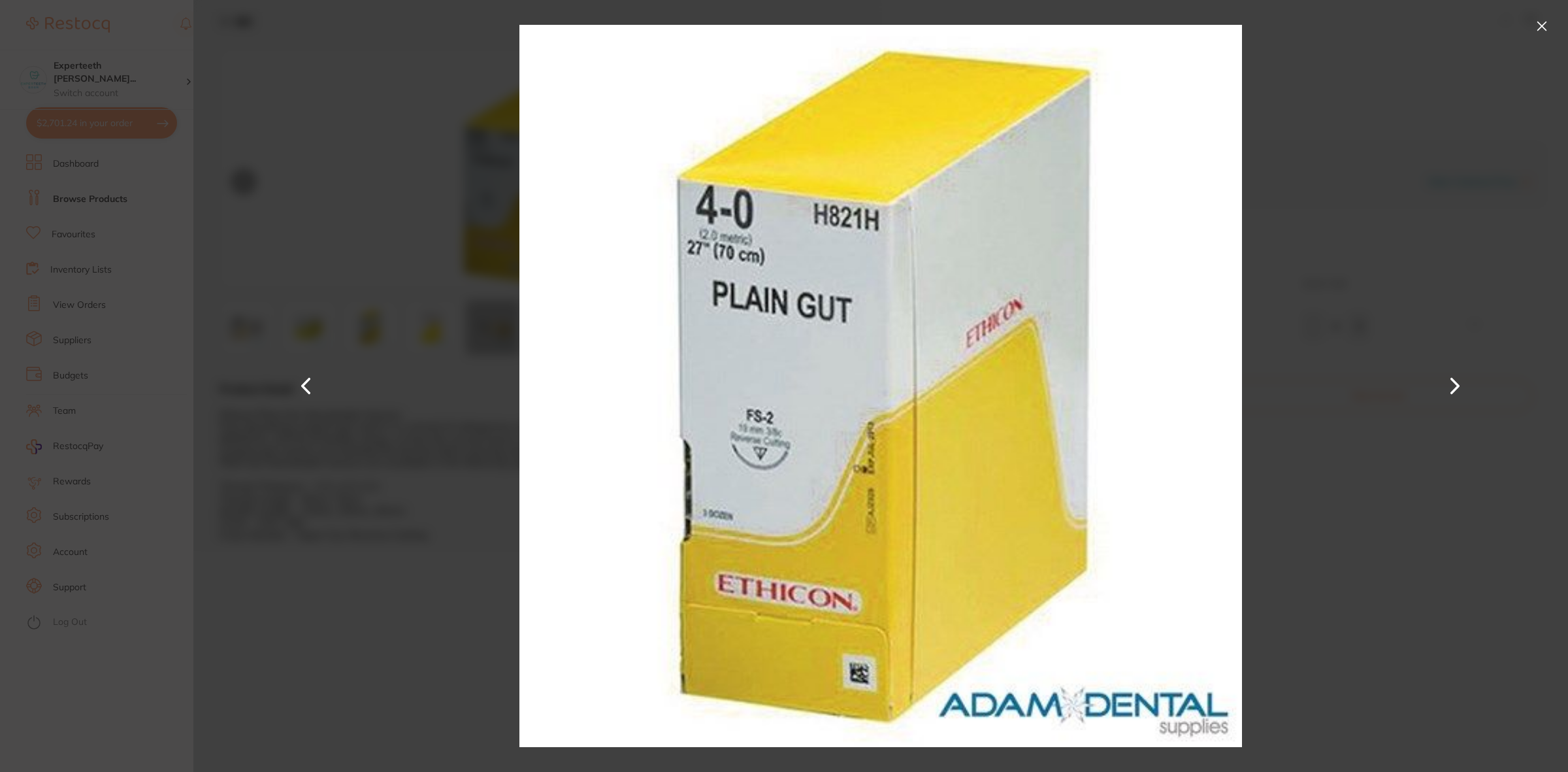
click at [304, 348] on button at bounding box center [307, 386] width 31 height 386
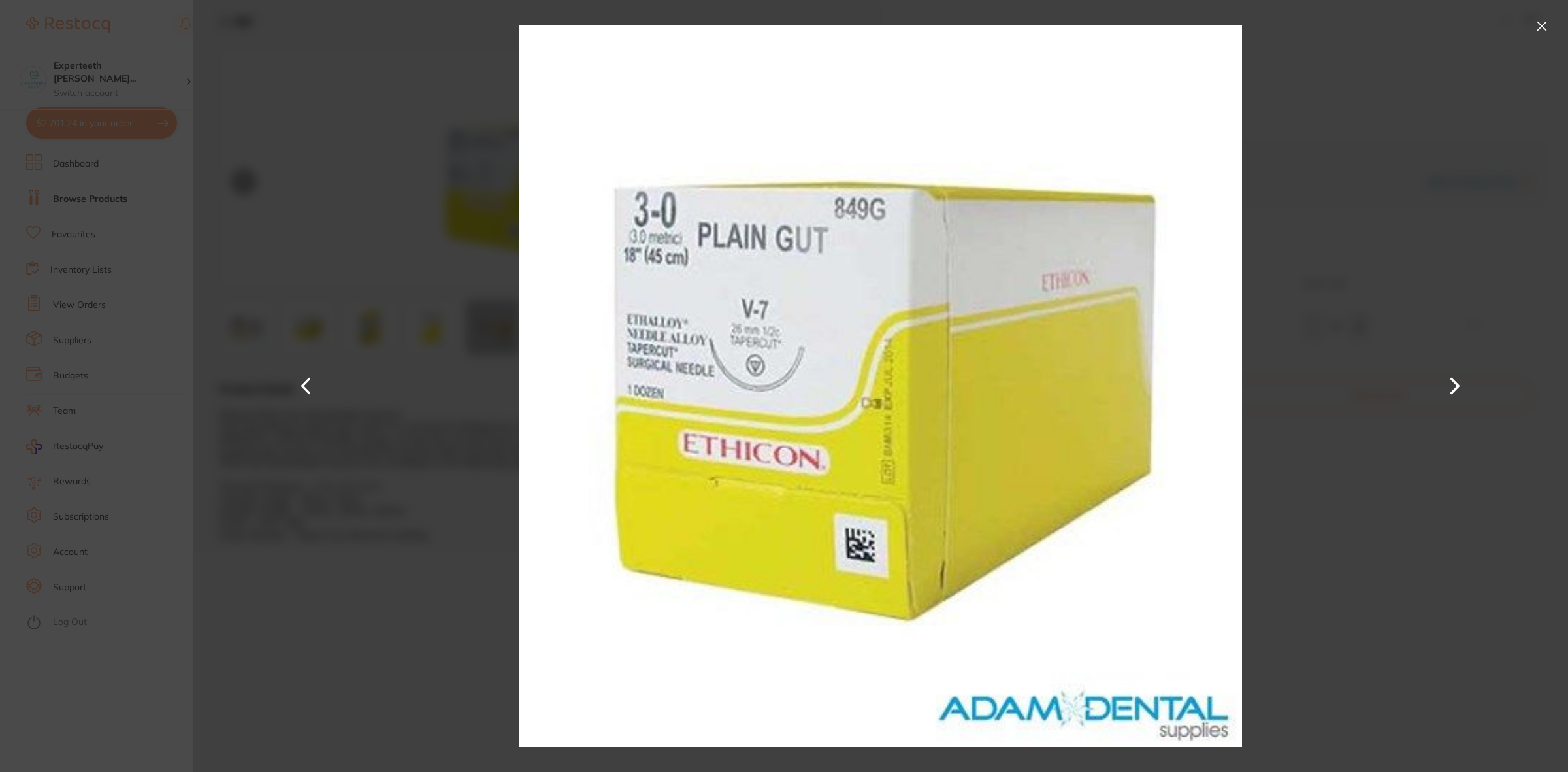
click at [433, 452] on div at bounding box center [881, 386] width 1374 height 772
click at [1556, 33] on div at bounding box center [881, 386] width 1374 height 772
click at [1536, 19] on button at bounding box center [1541, 26] width 21 height 21
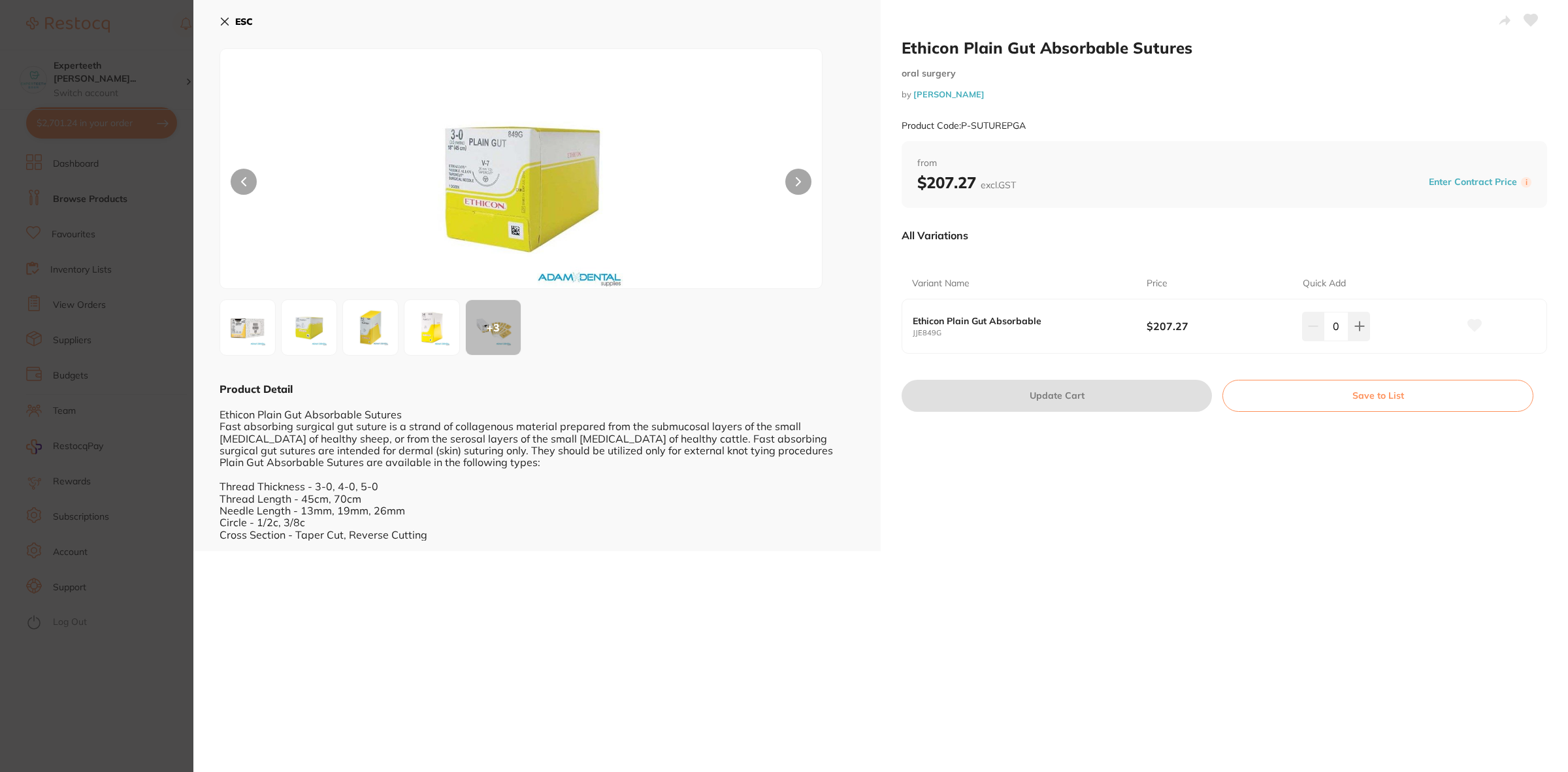
click at [47, 132] on section "Ethicon Plain Gut Absorbable Sutures oral surgery by Adam Dental Product Code: …" at bounding box center [784, 386] width 1568 height 772
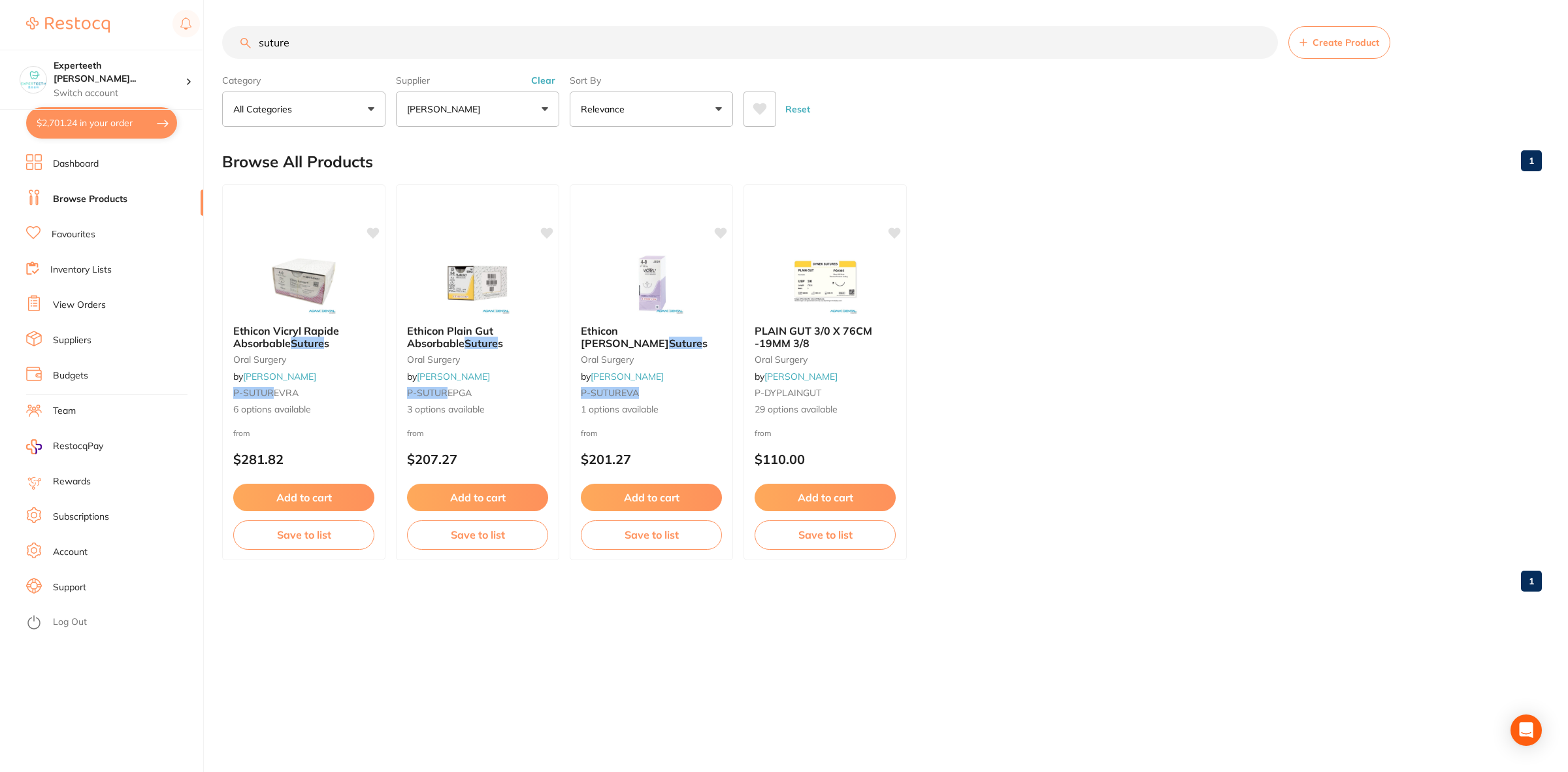
click at [85, 122] on button "$2,701.24 in your order" at bounding box center [102, 123] width 151 height 31
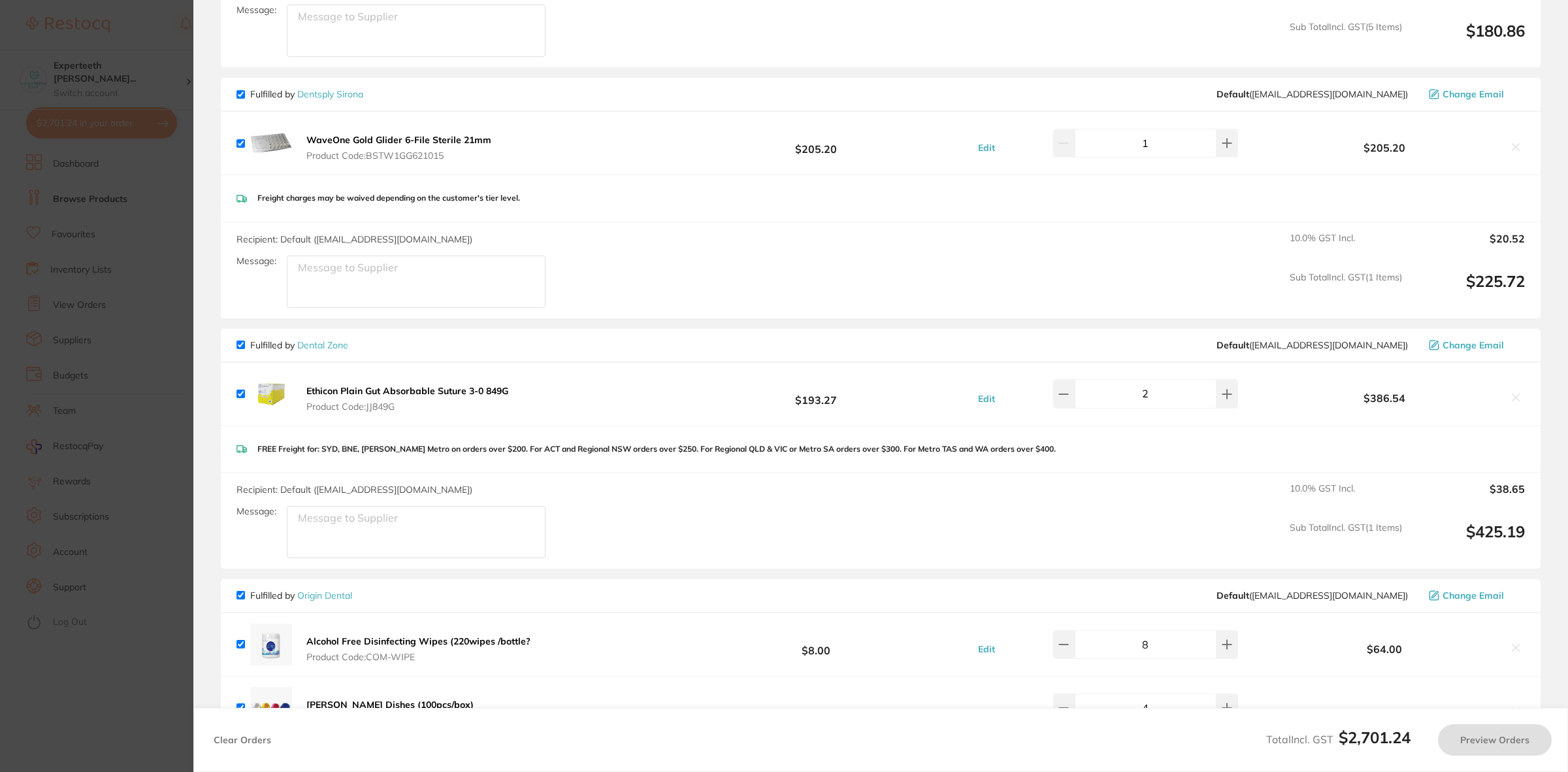
click at [85, 122] on section "Update RRP Set your pre negotiated price for this item. Item Agreed RRP (excl. …" at bounding box center [784, 386] width 1568 height 772
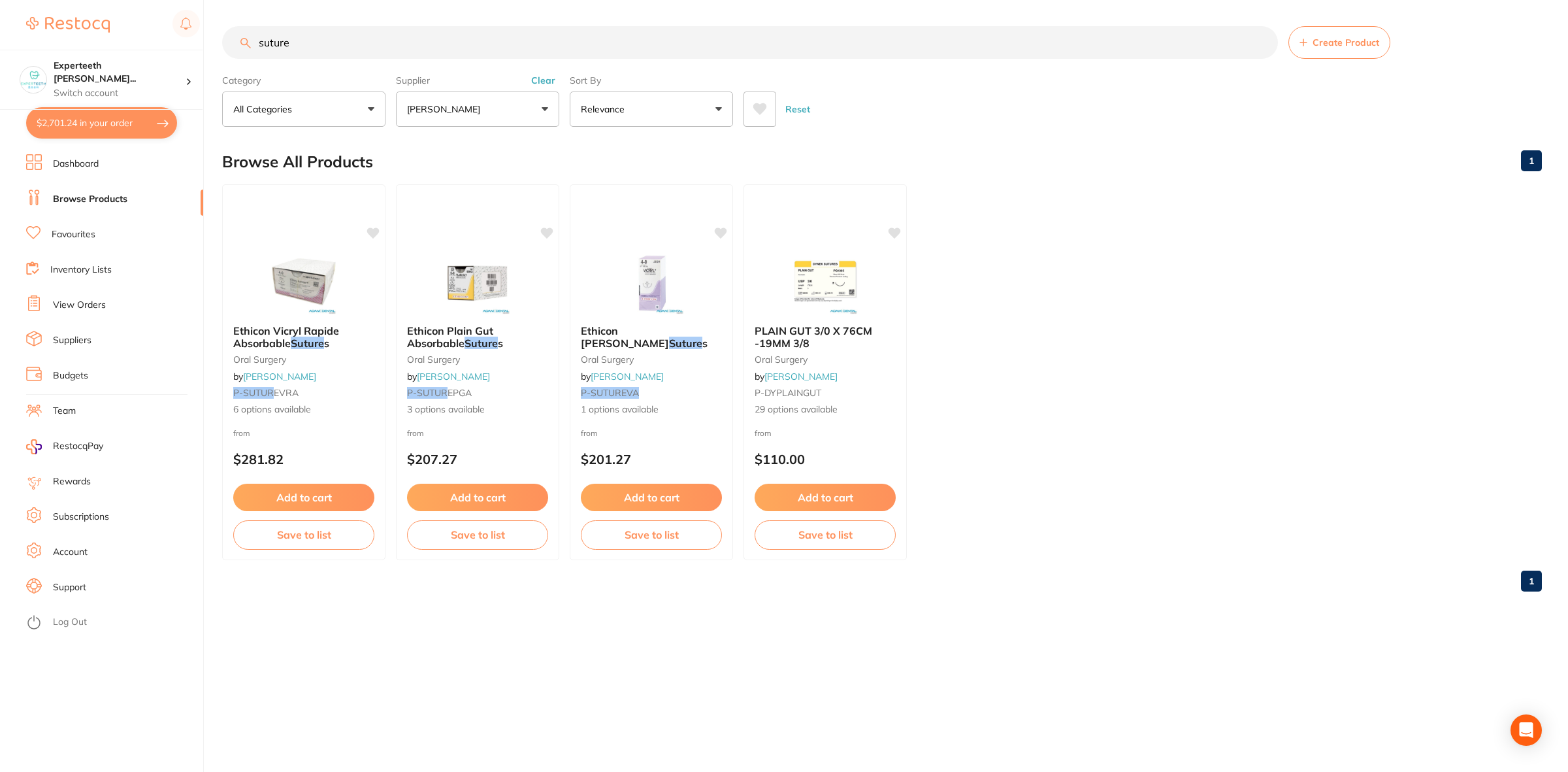
click at [326, 43] on input "suture" at bounding box center [750, 42] width 1056 height 32
click at [551, 82] on button "Clear" at bounding box center [543, 81] width 32 height 12
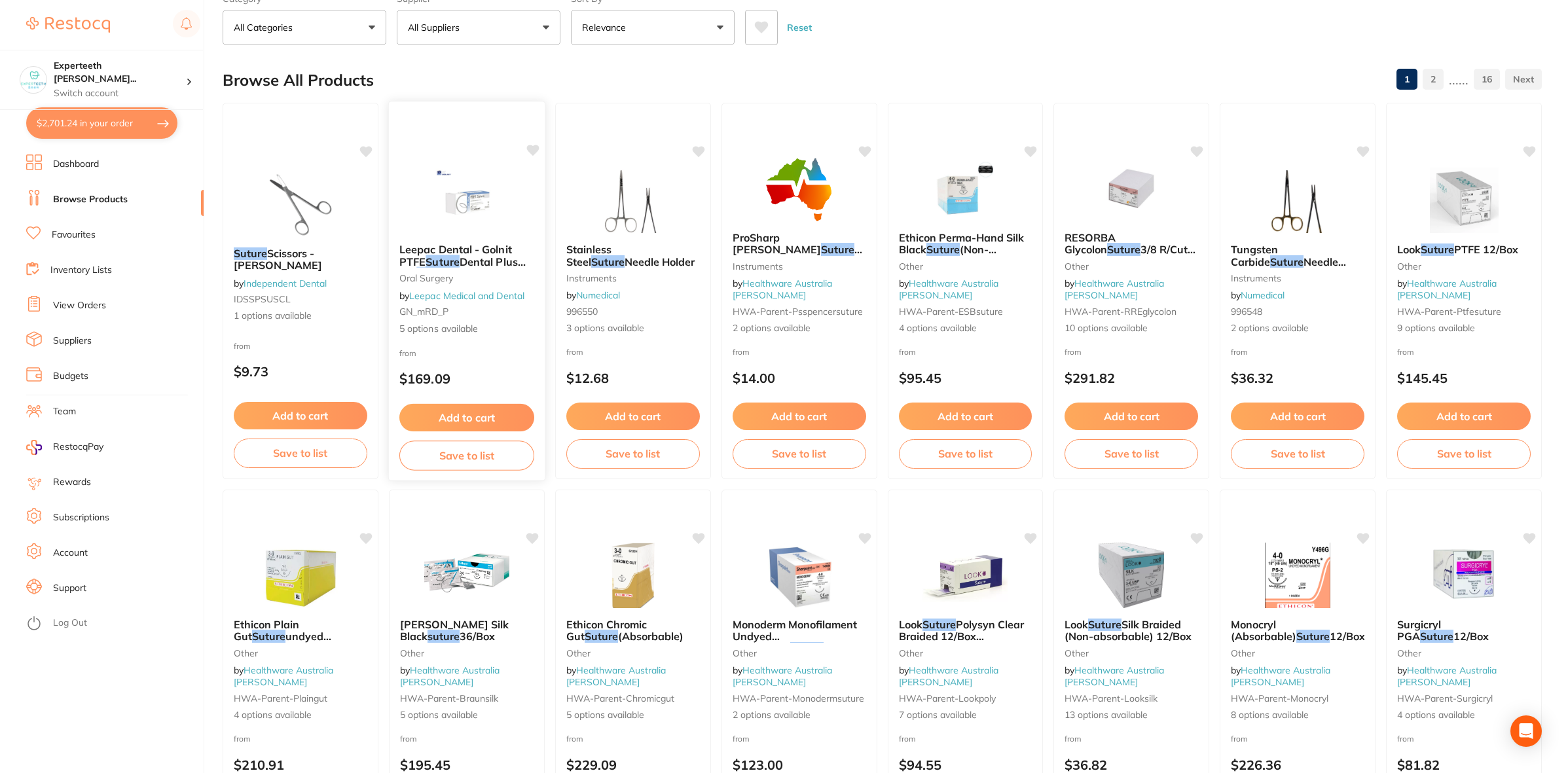
scroll to position [245, 0]
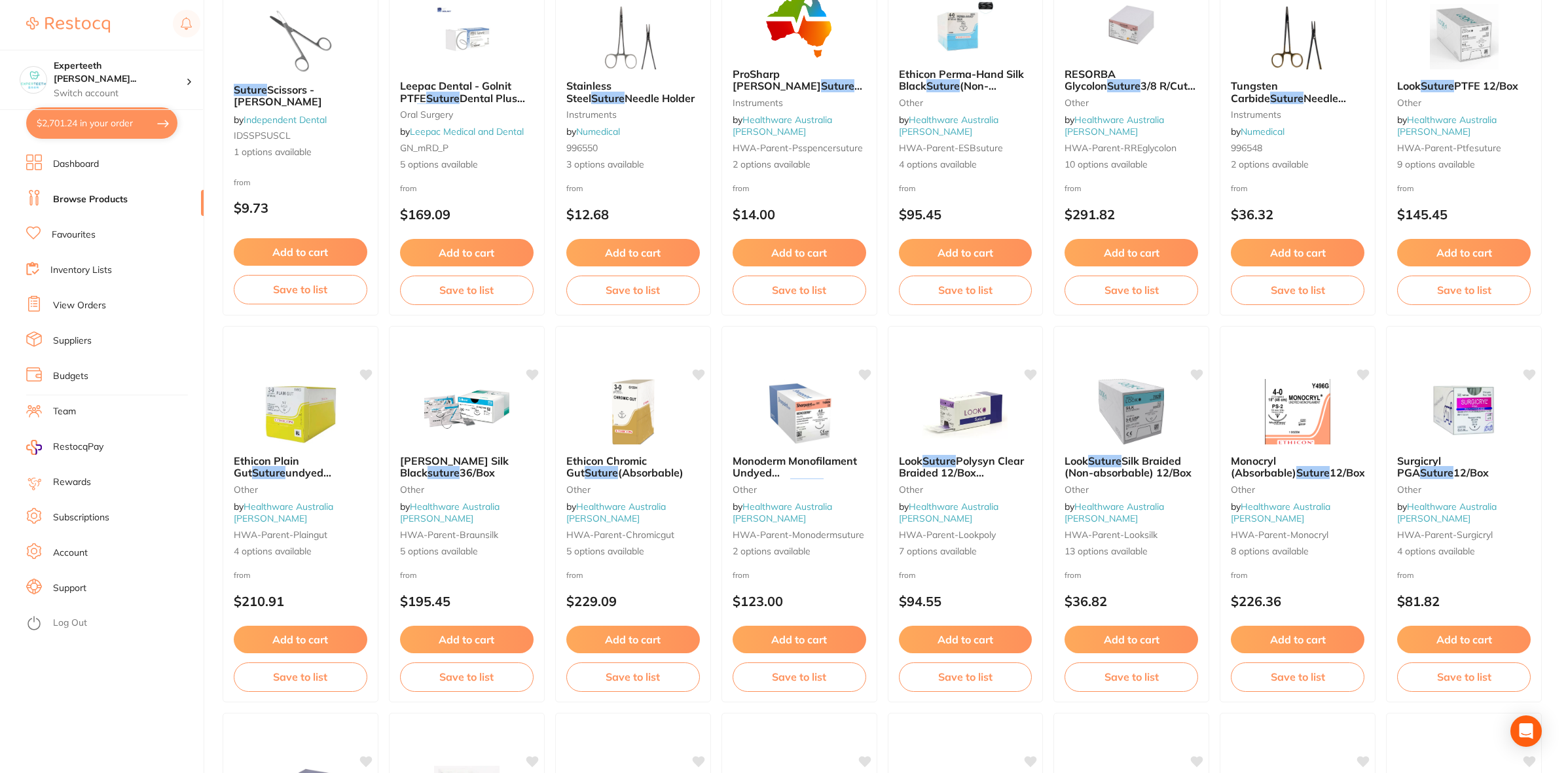
click at [102, 120] on button "$2,701.24 in your order" at bounding box center [102, 123] width 152 height 32
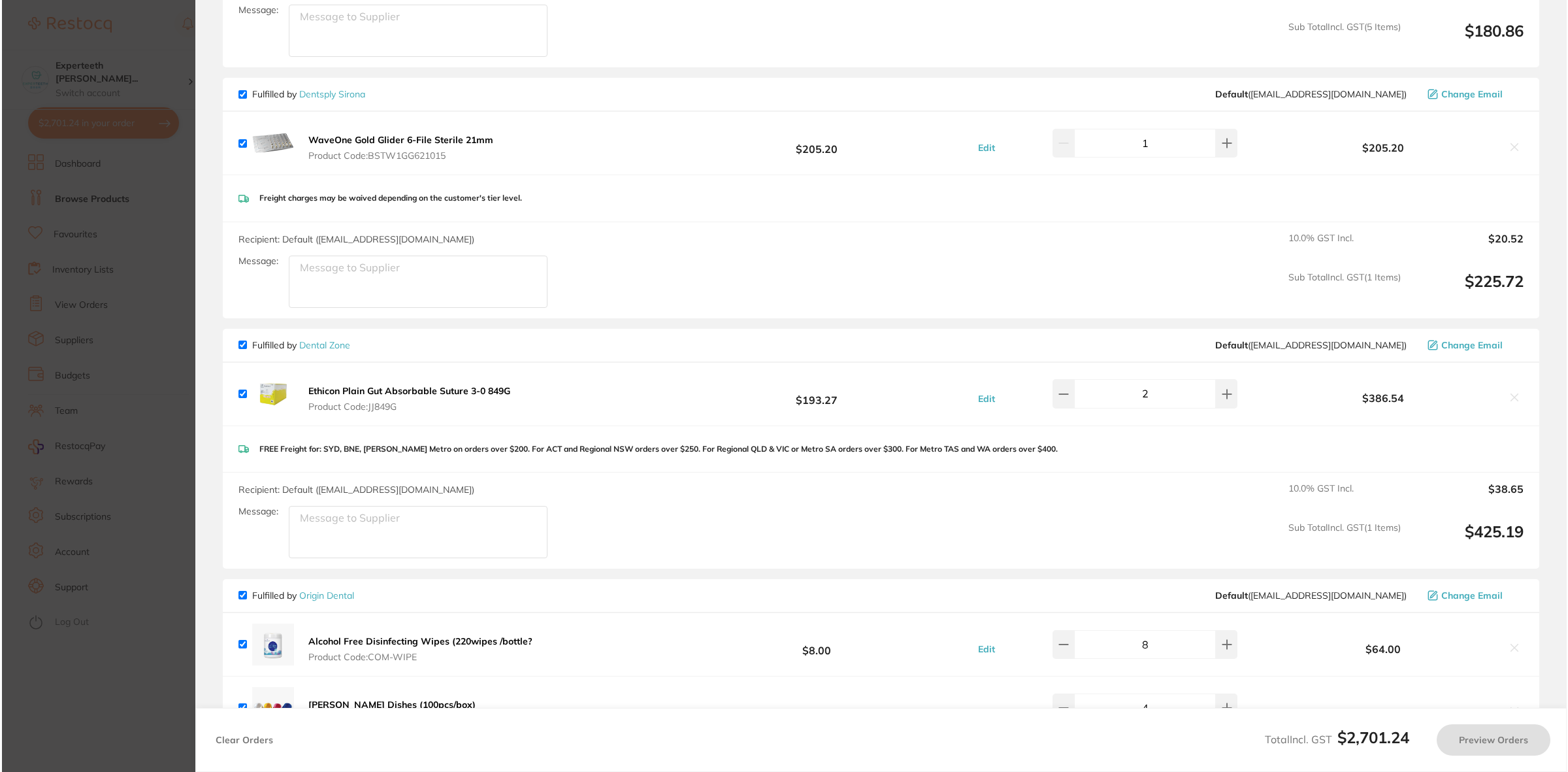
scroll to position [0, 0]
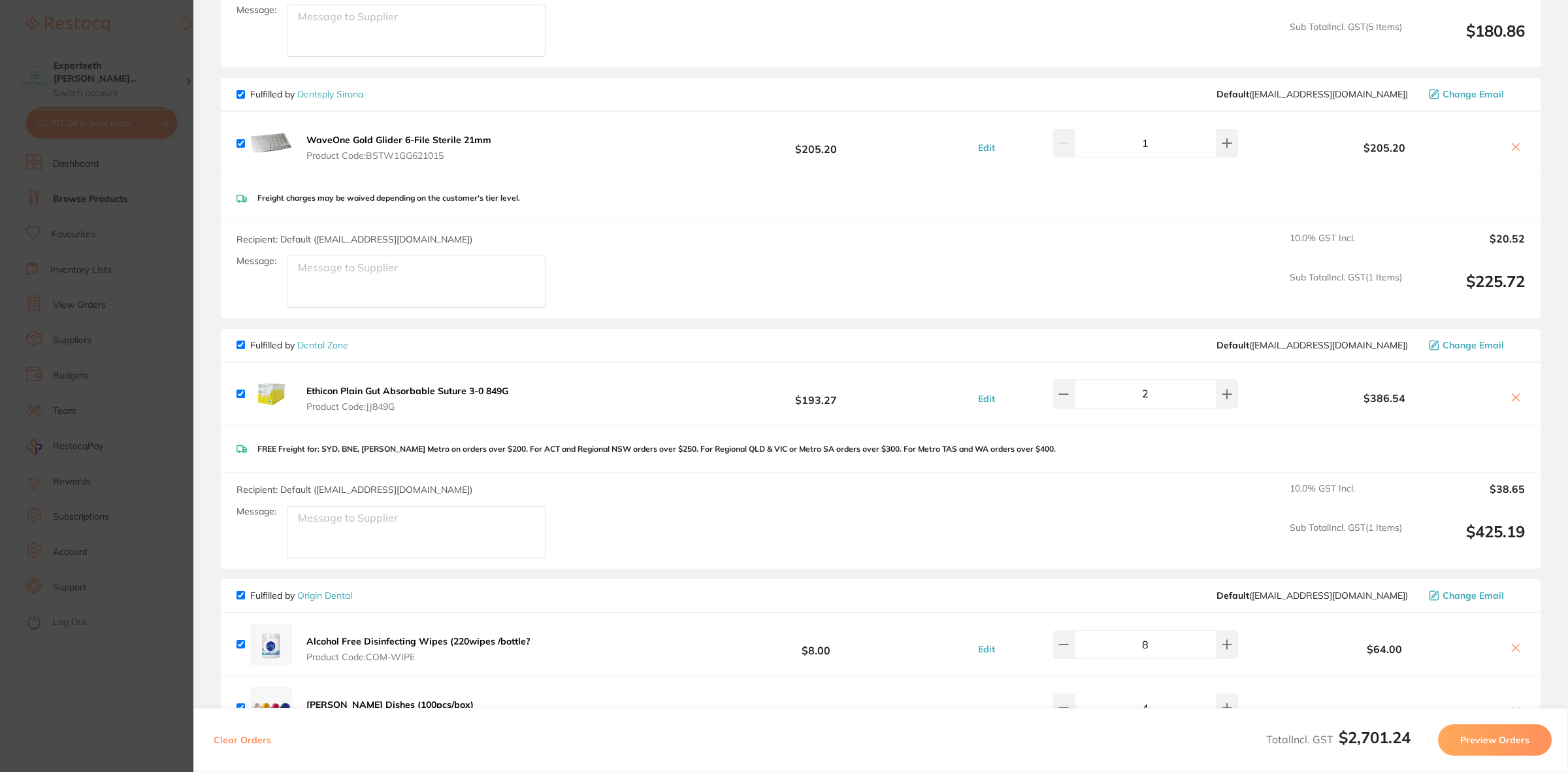
click at [102, 120] on section "Update RRP Set your pre negotiated price for this item. Item Agreed RRP (excl. …" at bounding box center [784, 386] width 1568 height 772
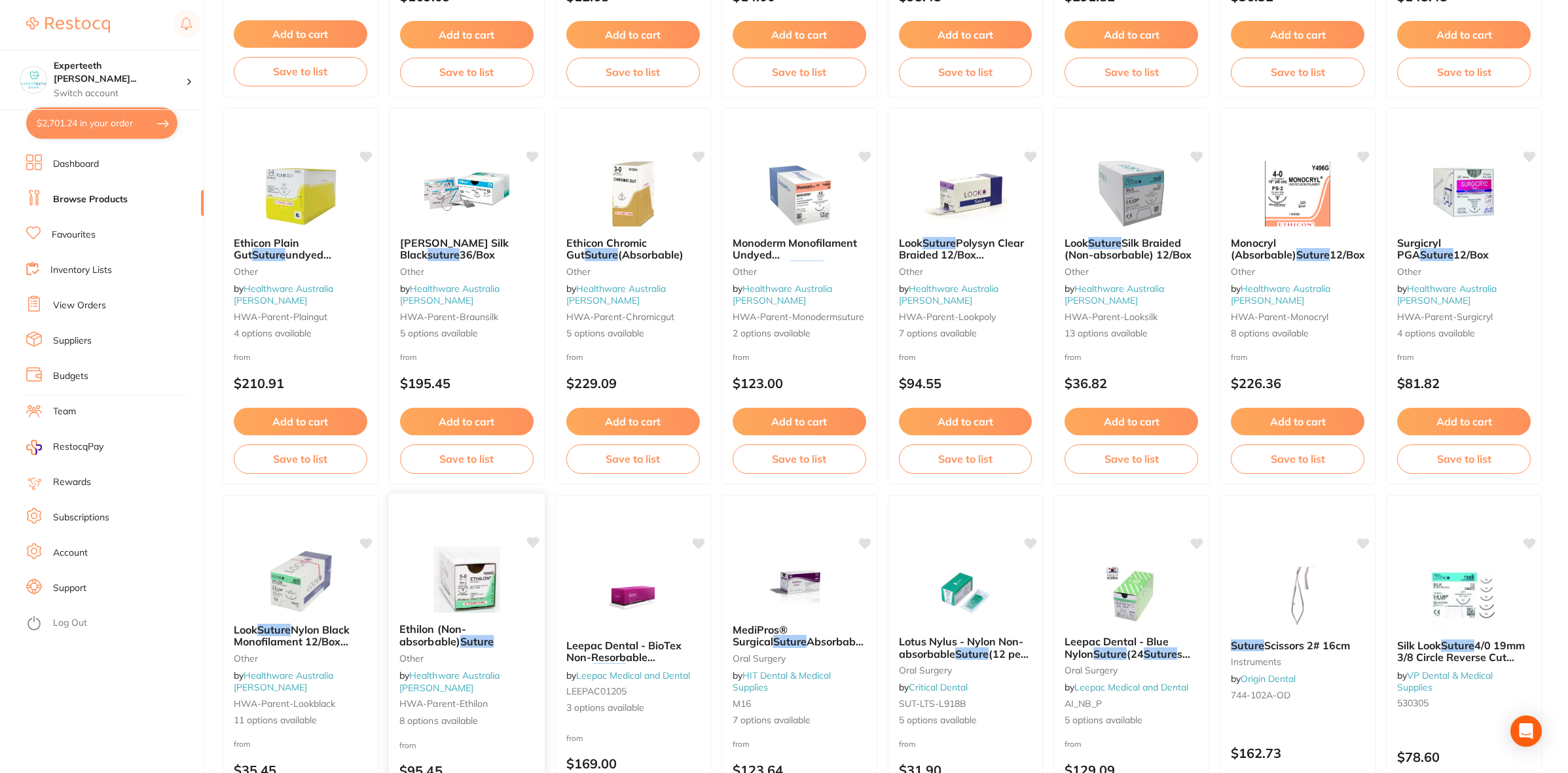
scroll to position [295, 0]
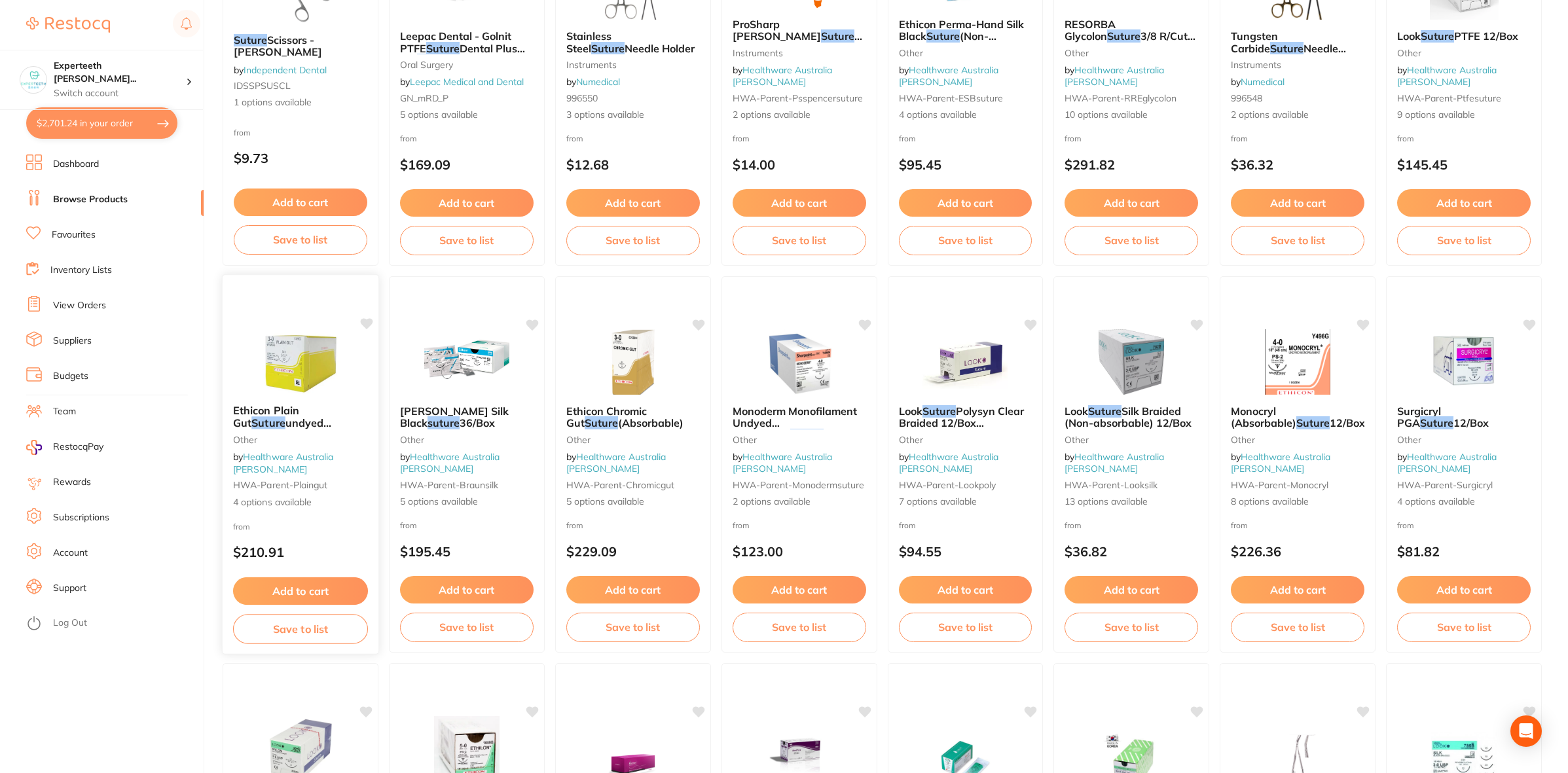
click at [309, 394] on img at bounding box center [299, 360] width 86 height 66
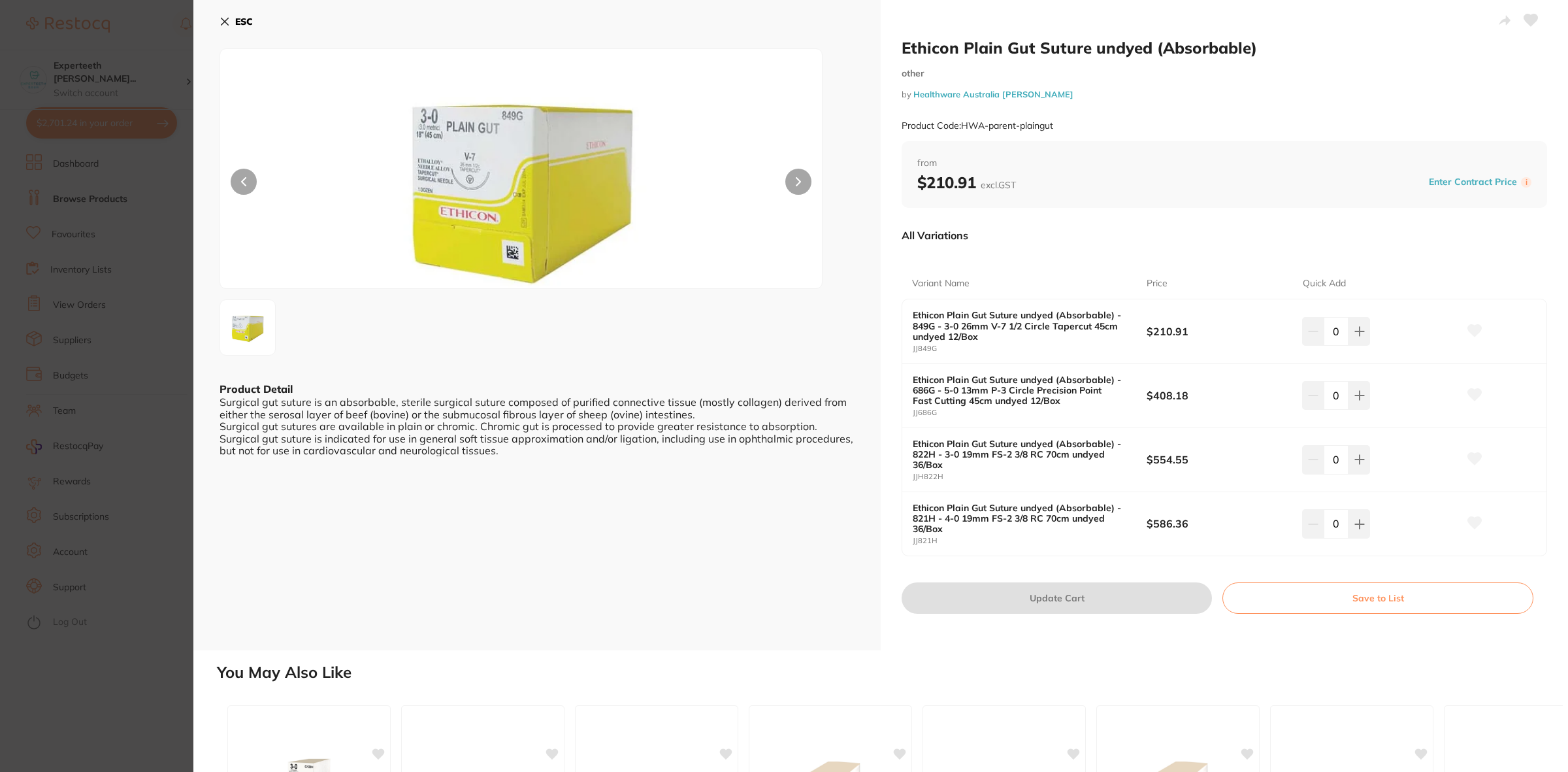
click at [98, 432] on section "Ethicon Plain Gut Suture undyed (Absorbable) other by Healthware Australia Ridl…" at bounding box center [784, 386] width 1568 height 772
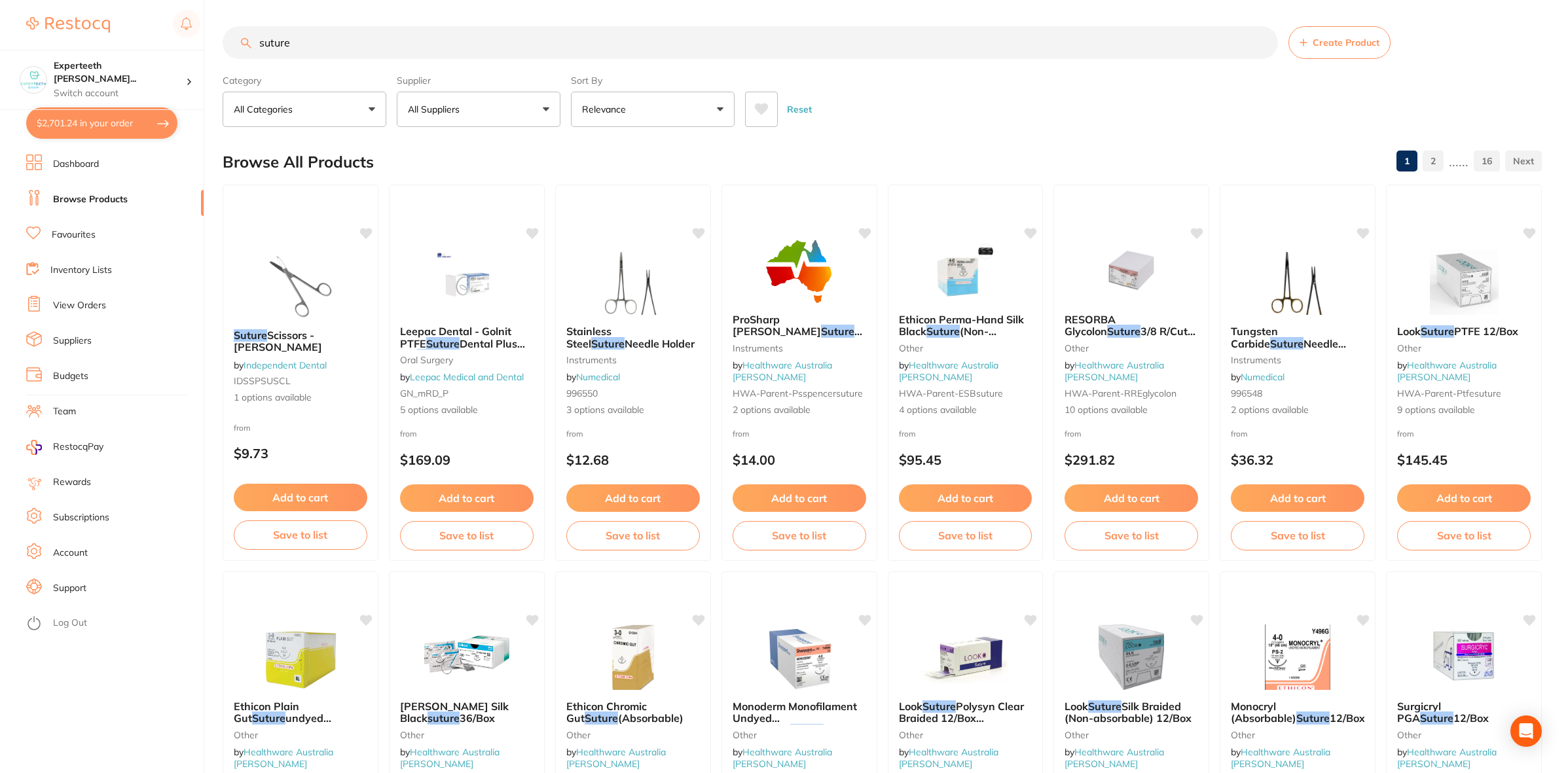
click at [357, 53] on input "suture" at bounding box center [750, 42] width 1055 height 32
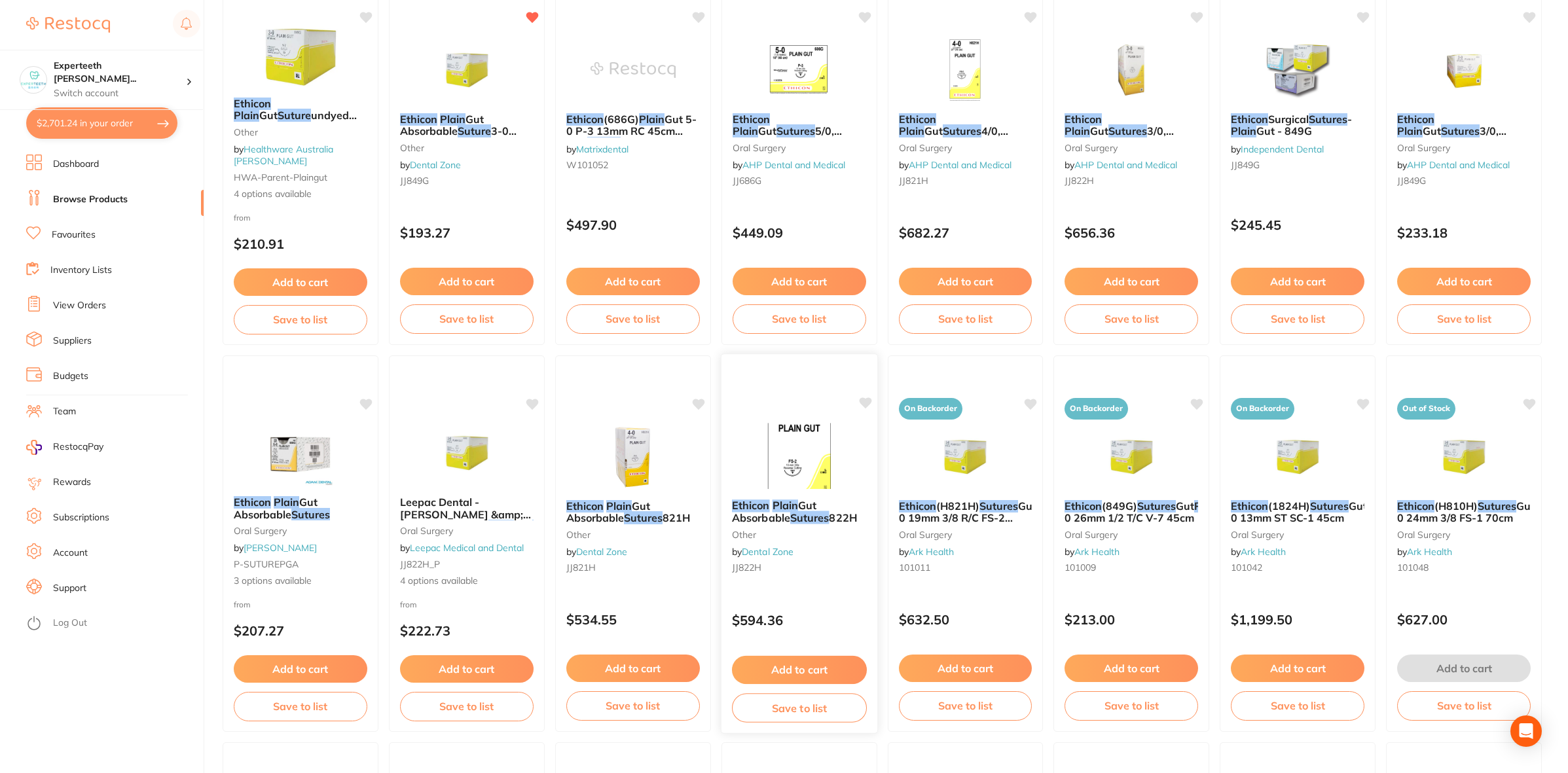
scroll to position [245, 0]
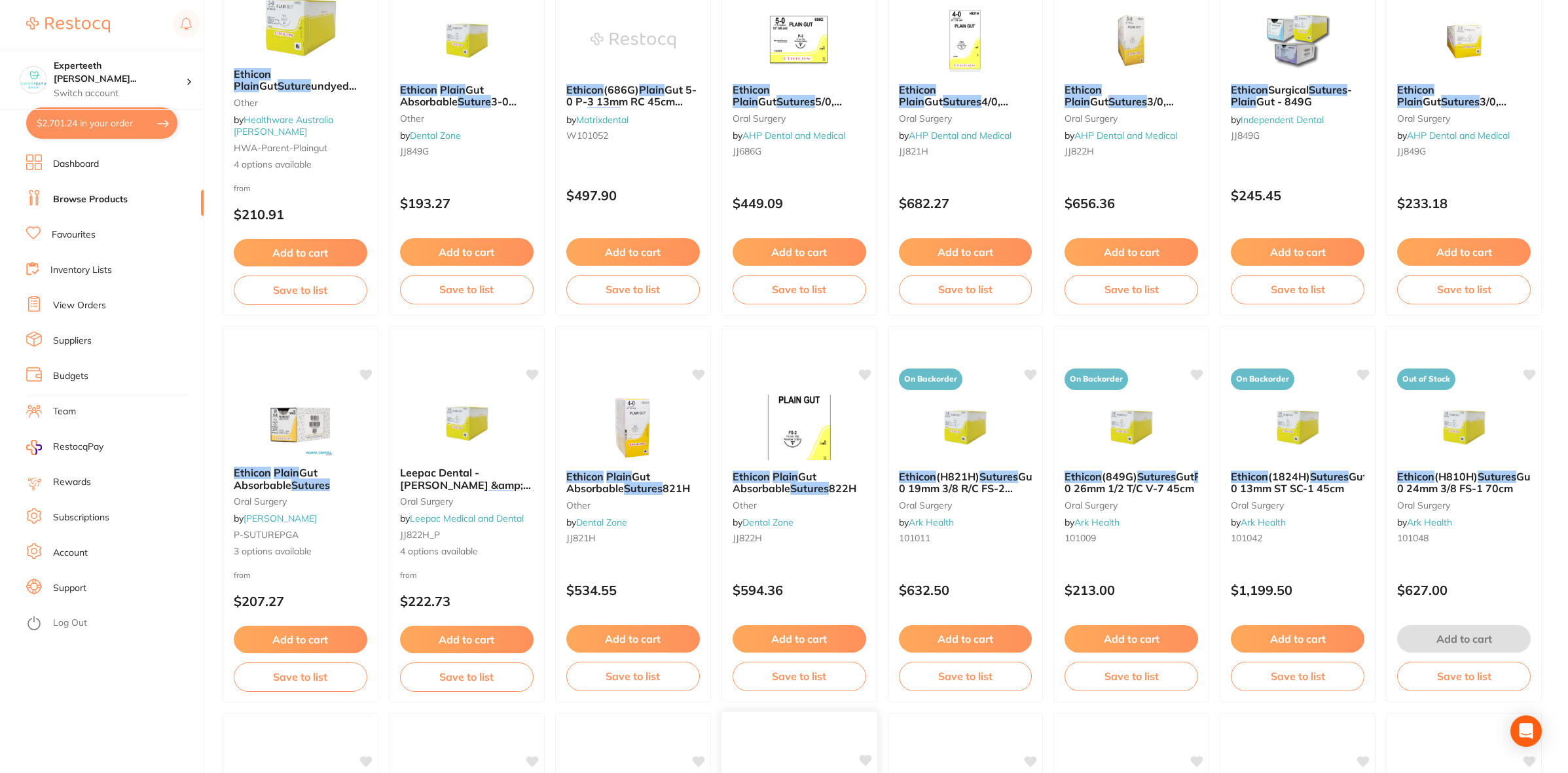
type input "suture ethicon plain"
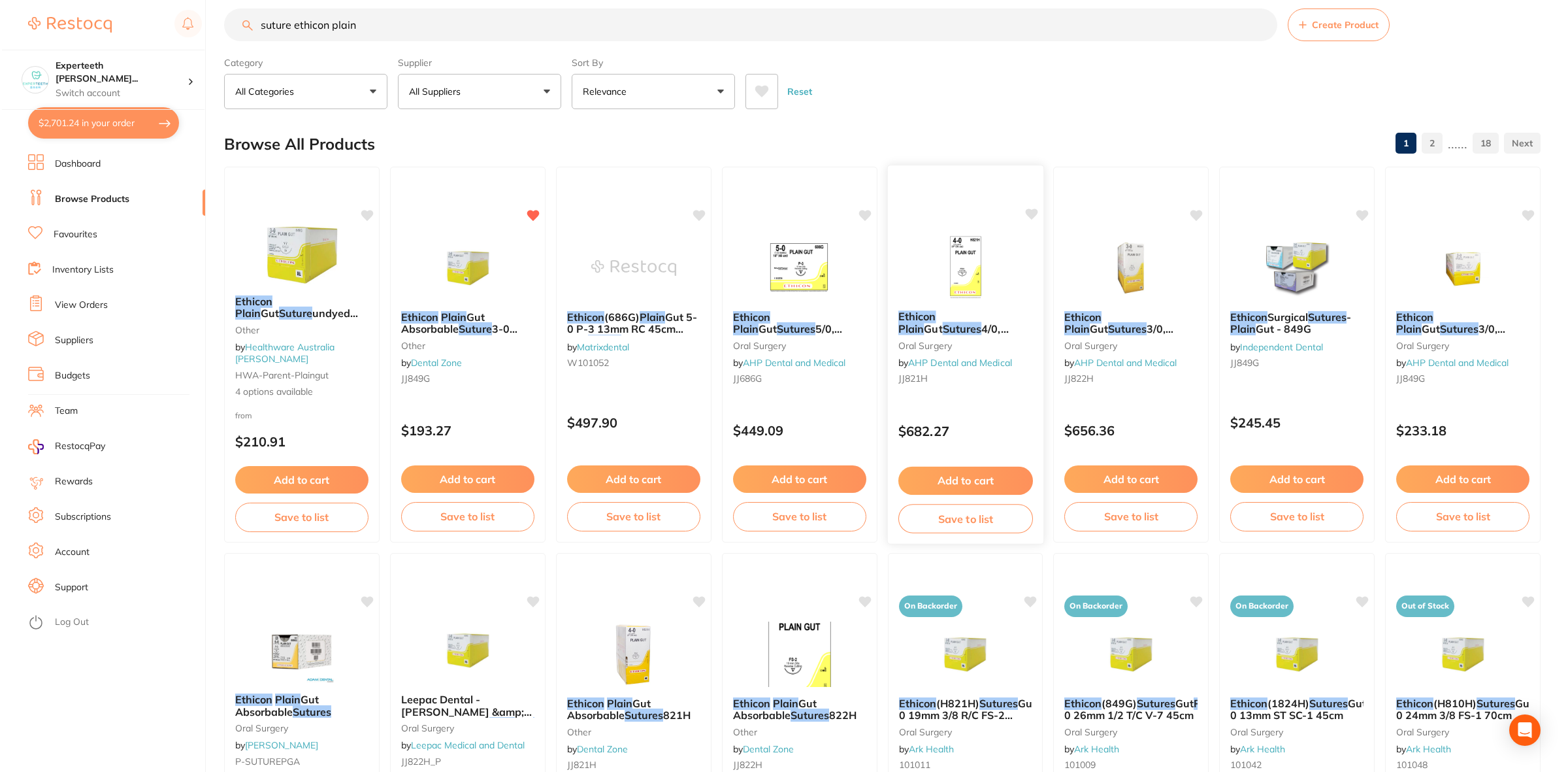
scroll to position [0, 0]
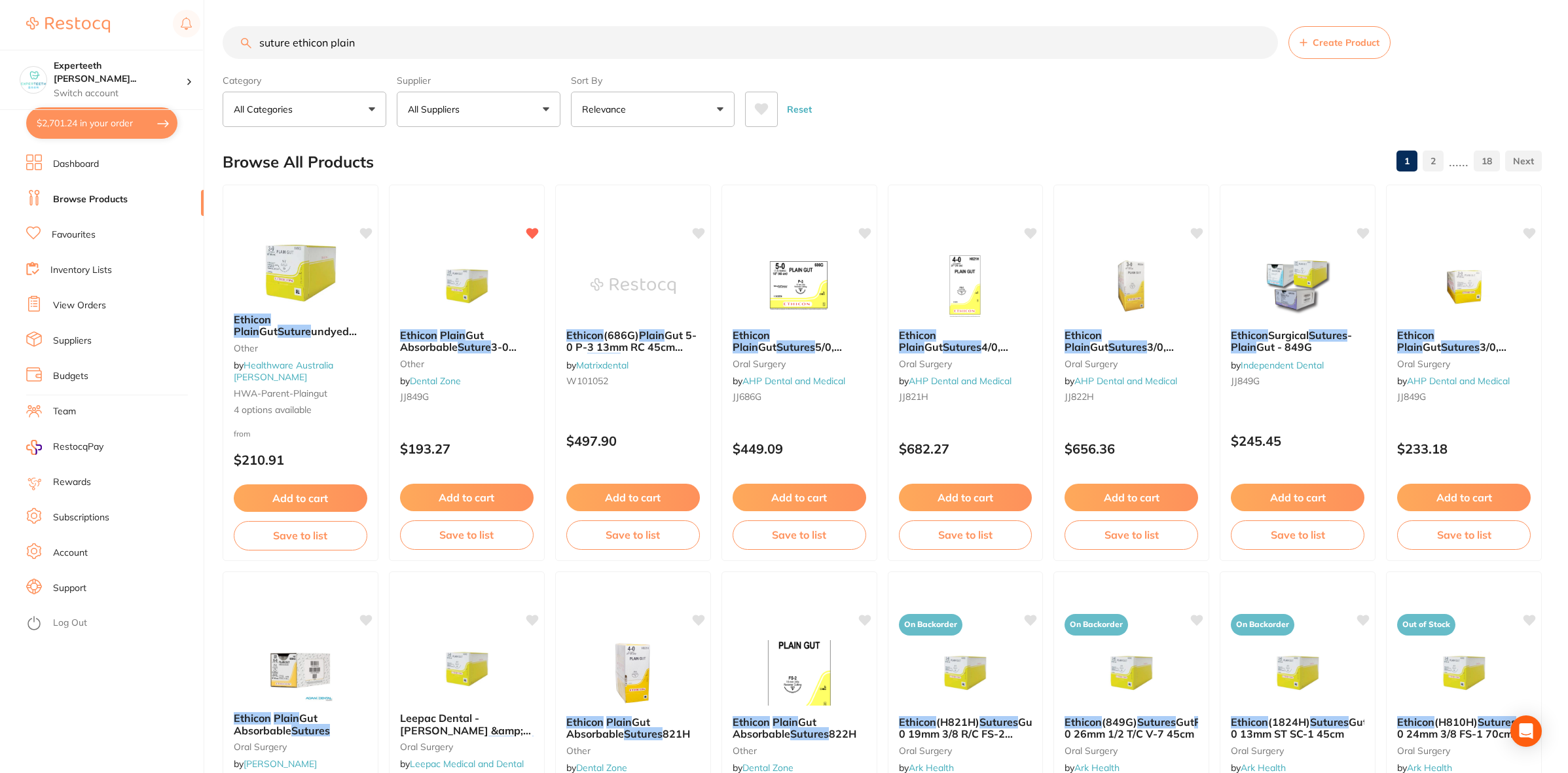
click at [86, 114] on button "$2,701.24 in your order" at bounding box center [102, 123] width 152 height 32
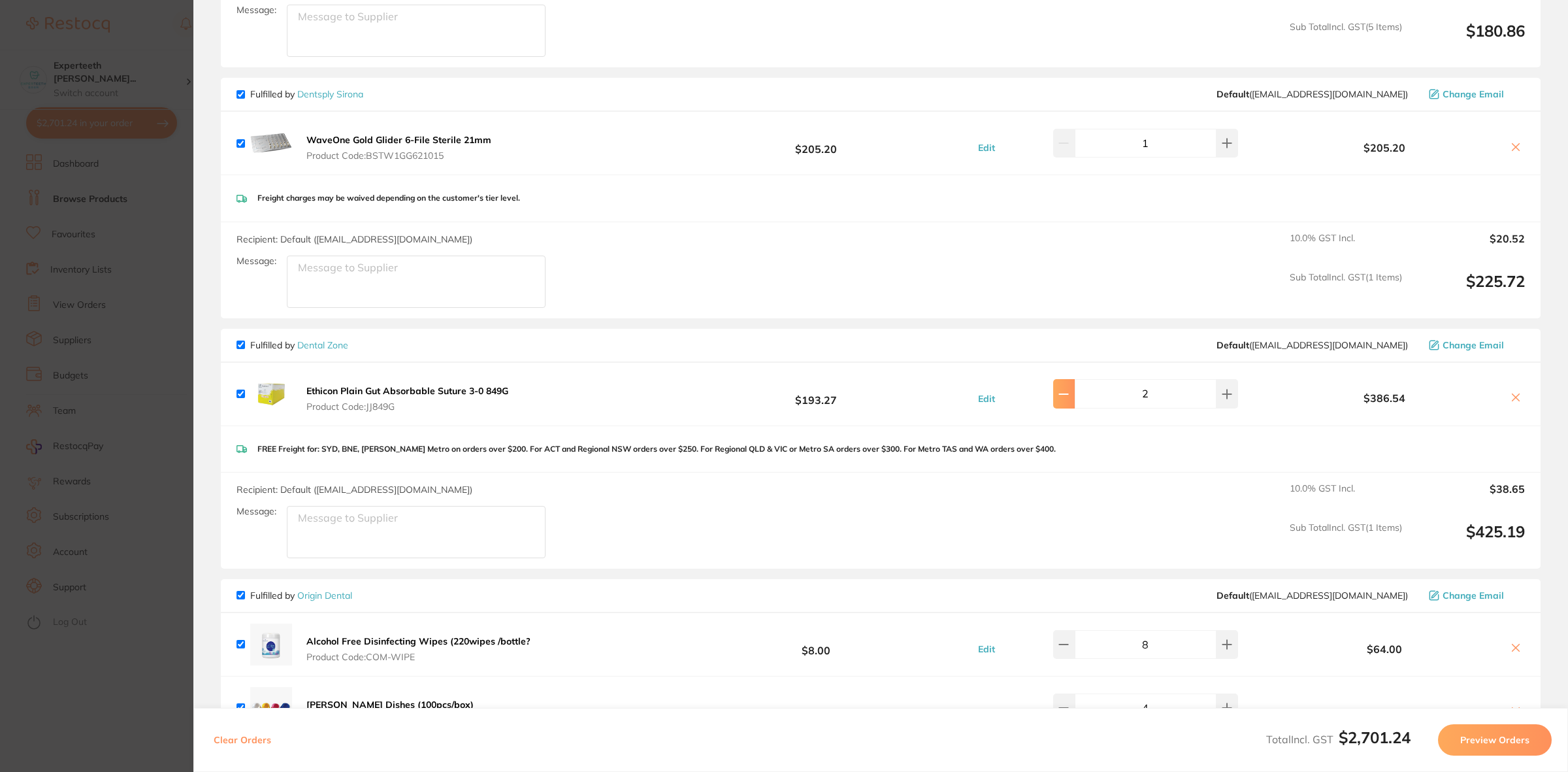
click at [1073, 402] on button at bounding box center [1064, 392] width 22 height 29
type input "1"
click at [87, 319] on section "Update RRP Set your pre negotiated price for this item. Item Agreed RRP (excl. …" at bounding box center [784, 386] width 1568 height 772
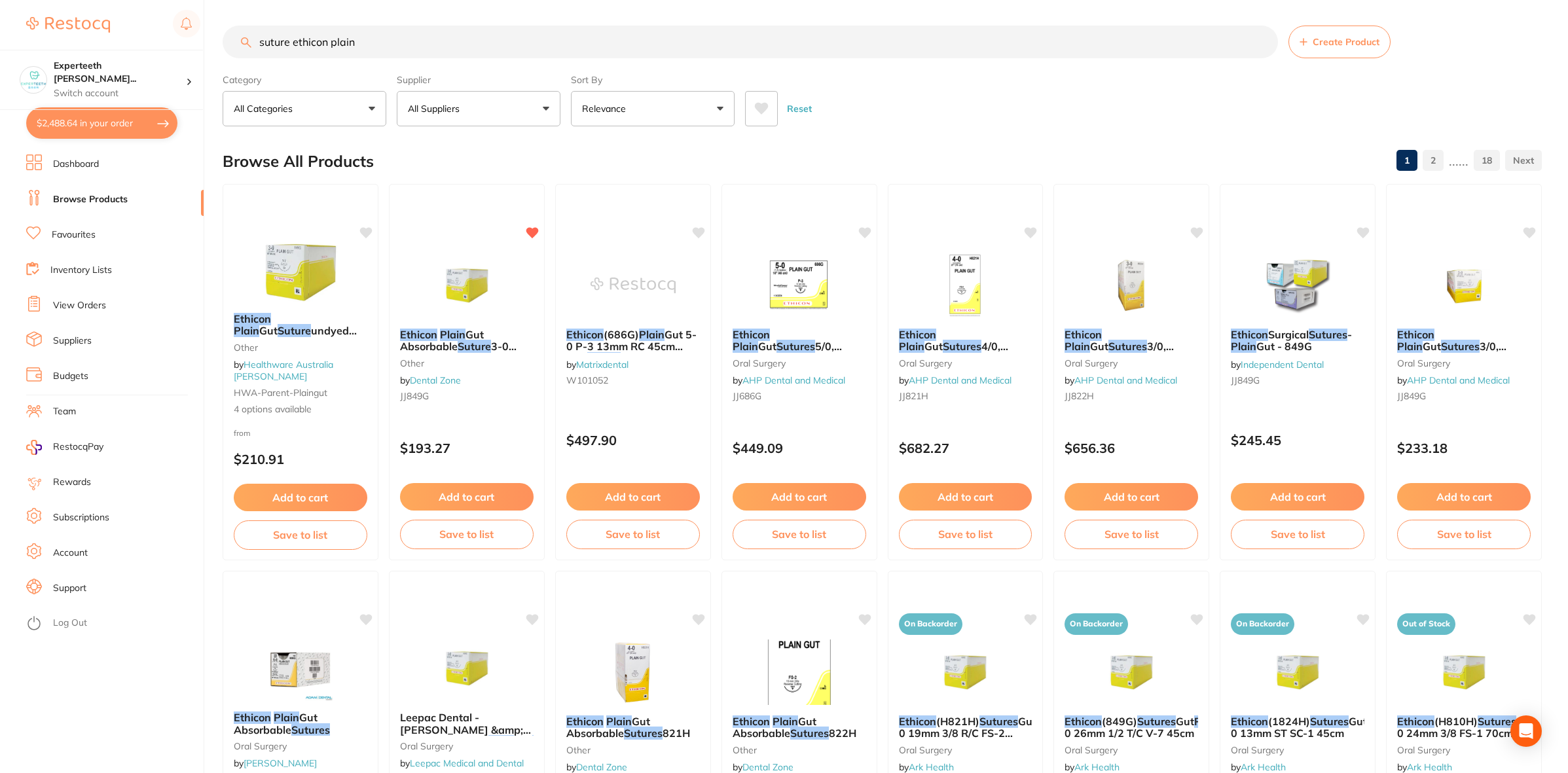
drag, startPoint x: 489, startPoint y: 44, endPoint x: 116, endPoint y: 40, distance: 373.0
click at [118, 40] on div "$2,488.64 Experteeth Eastwood Wes... Switch account Experteeth Eastwood West $2…" at bounding box center [784, 385] width 1568 height 773
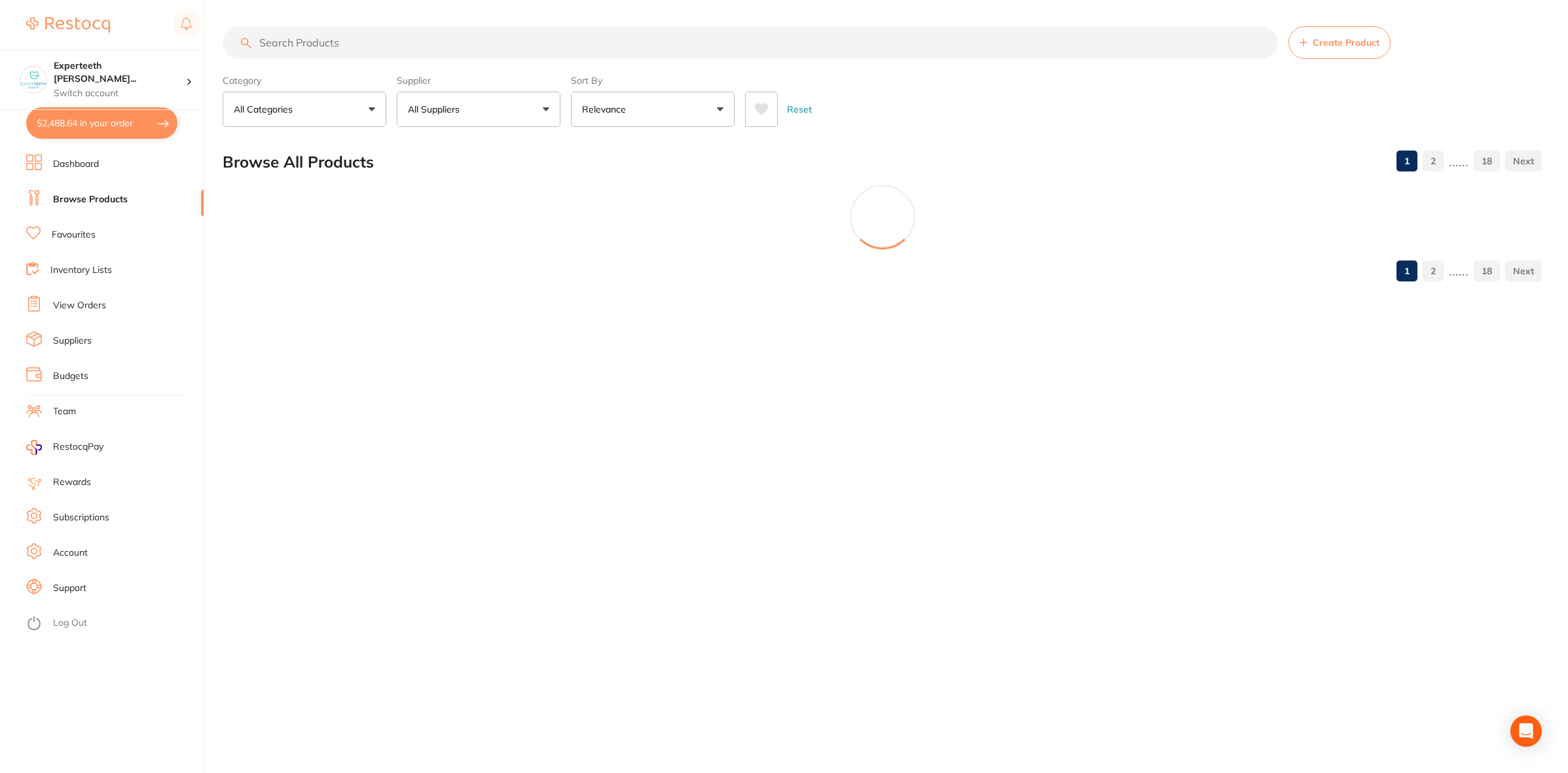
scroll to position [0, 0]
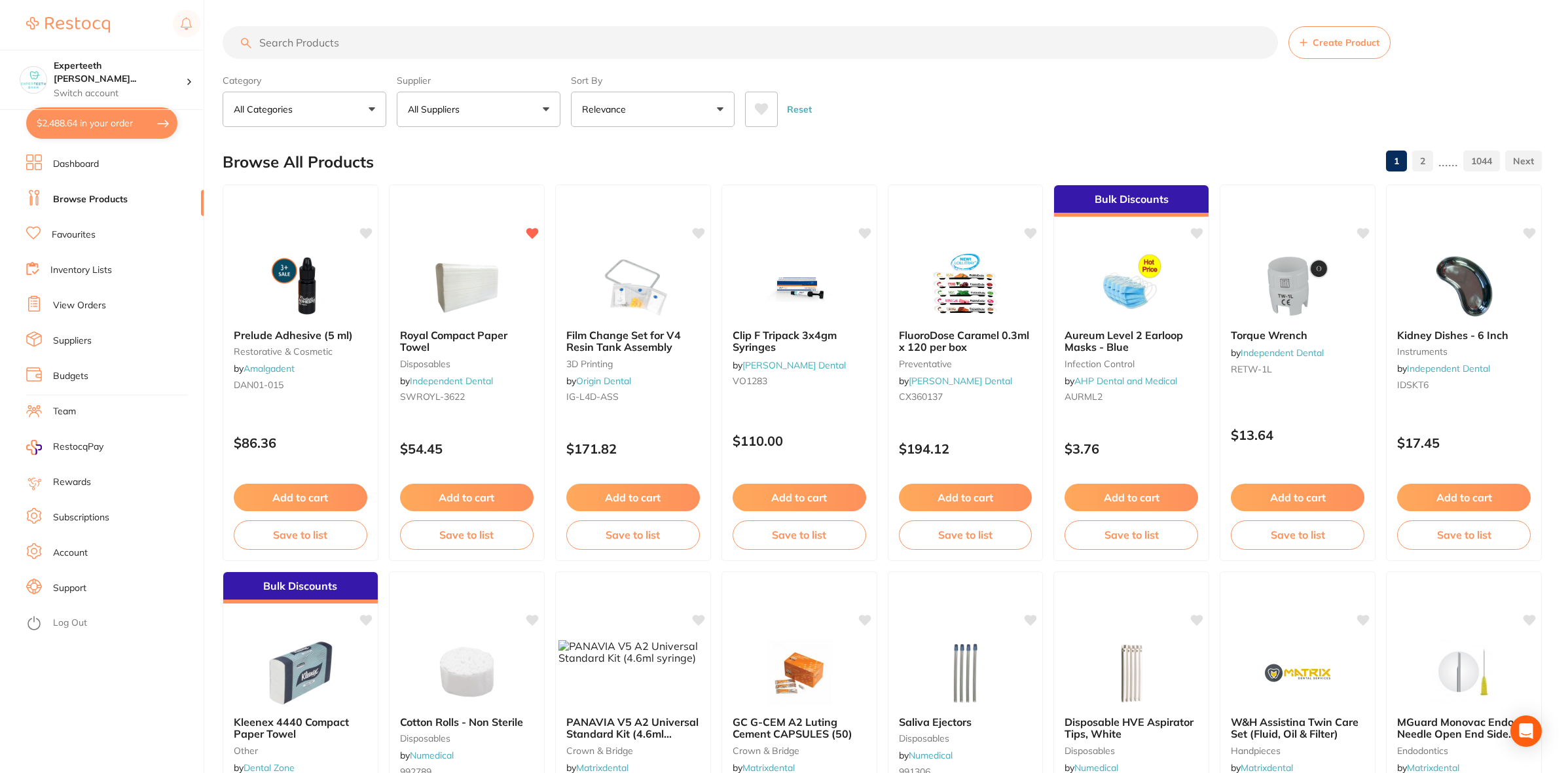
click at [458, 111] on p "All Suppliers" at bounding box center [436, 108] width 57 height 13
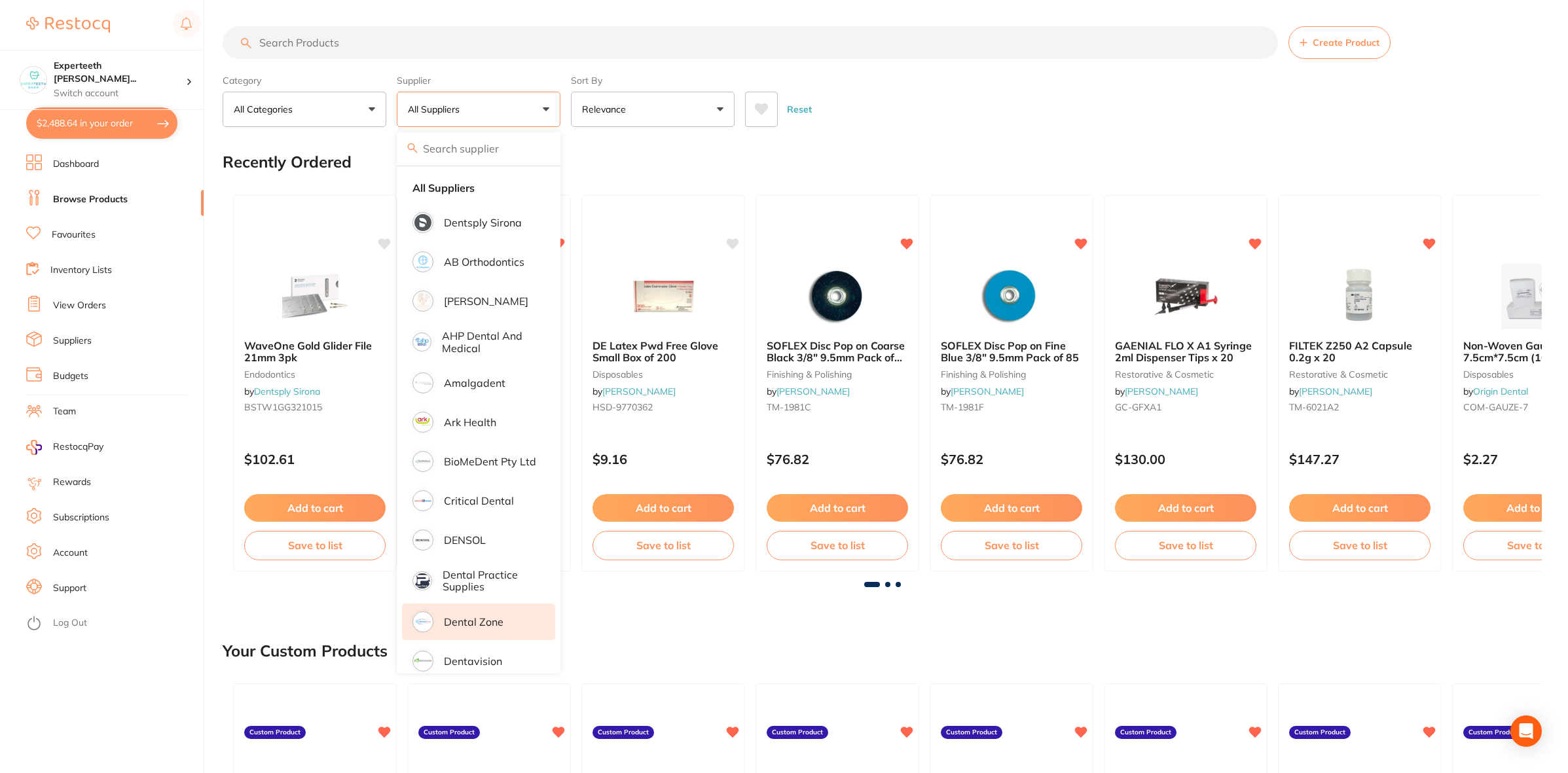
click at [510, 629] on li "Dental Zone" at bounding box center [479, 621] width 154 height 36
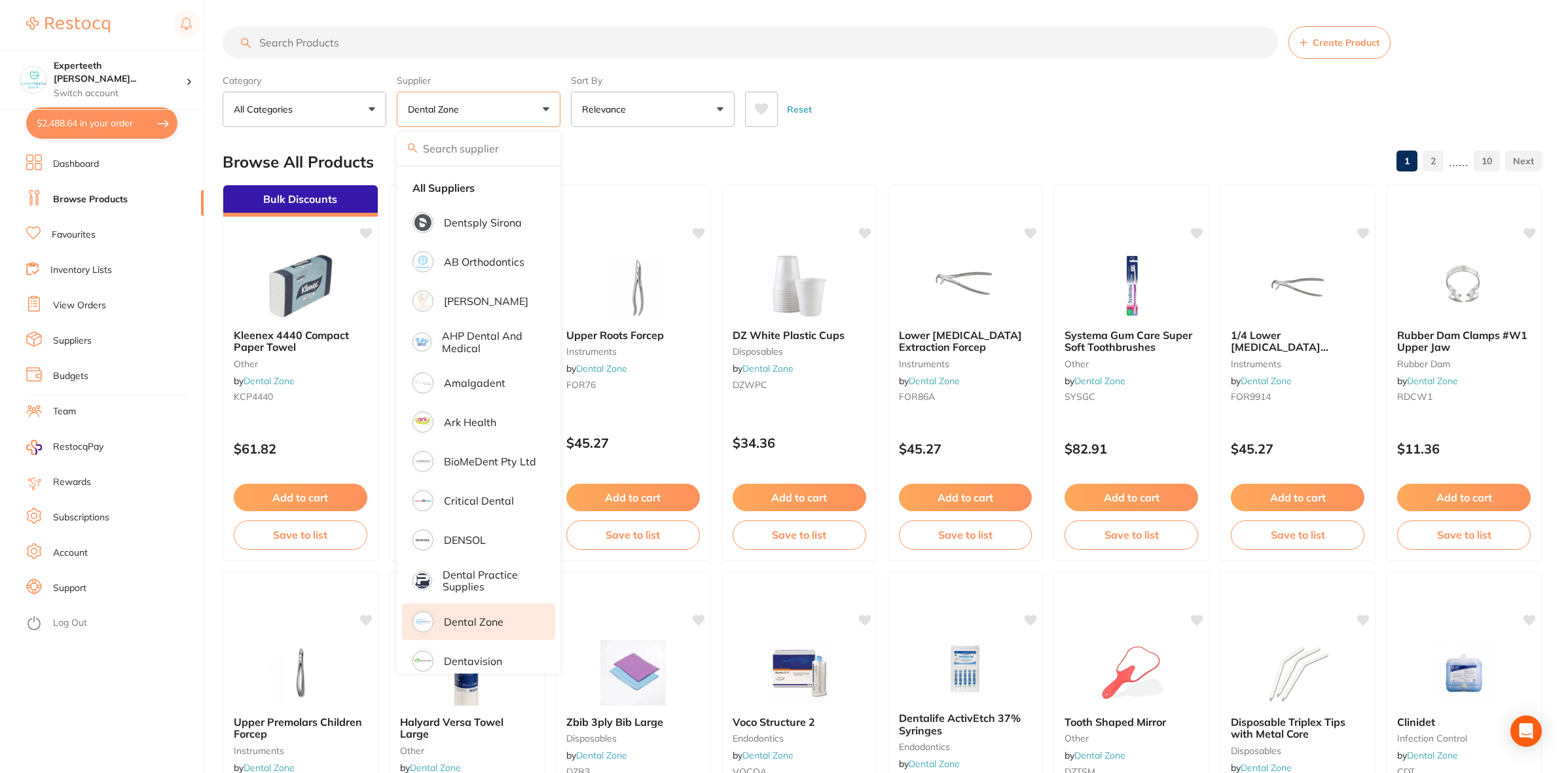
click at [1021, 148] on div "Browse All Products 1 2 ...... 10" at bounding box center [882, 161] width 1319 height 44
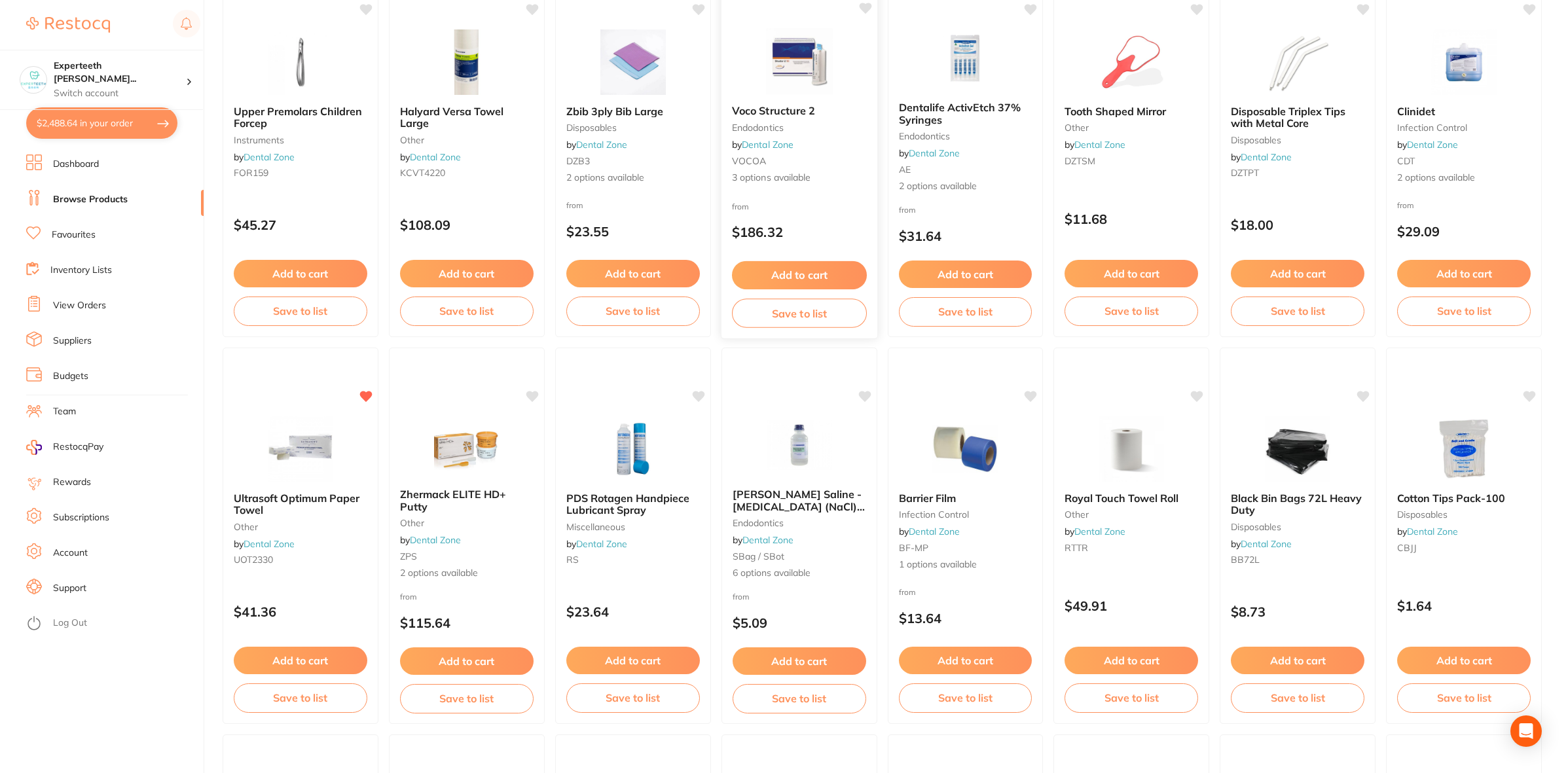
scroll to position [737, 0]
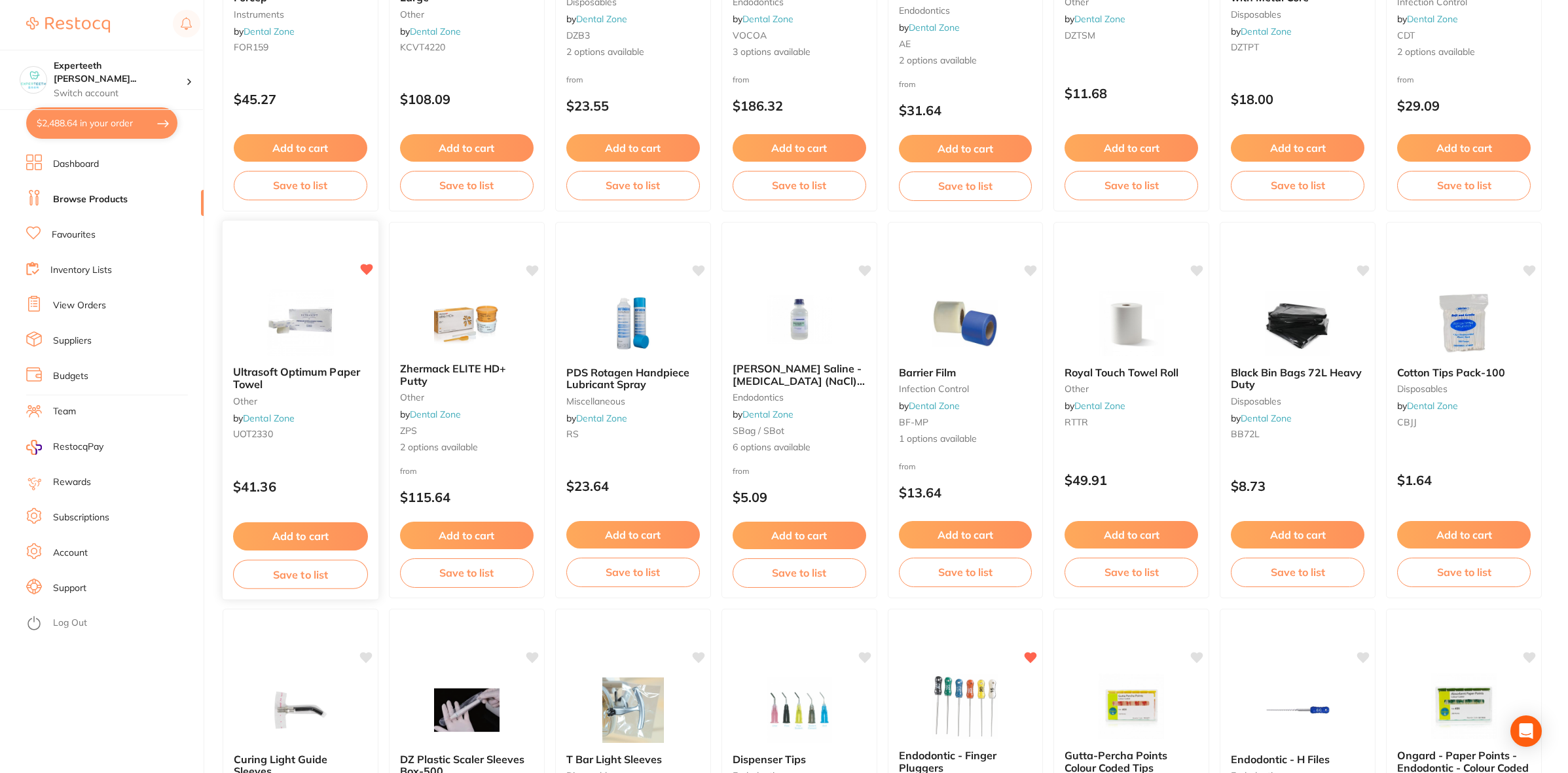
click at [298, 367] on span "Ultrasoft Optimum Paper Towel" at bounding box center [296, 378] width 127 height 26
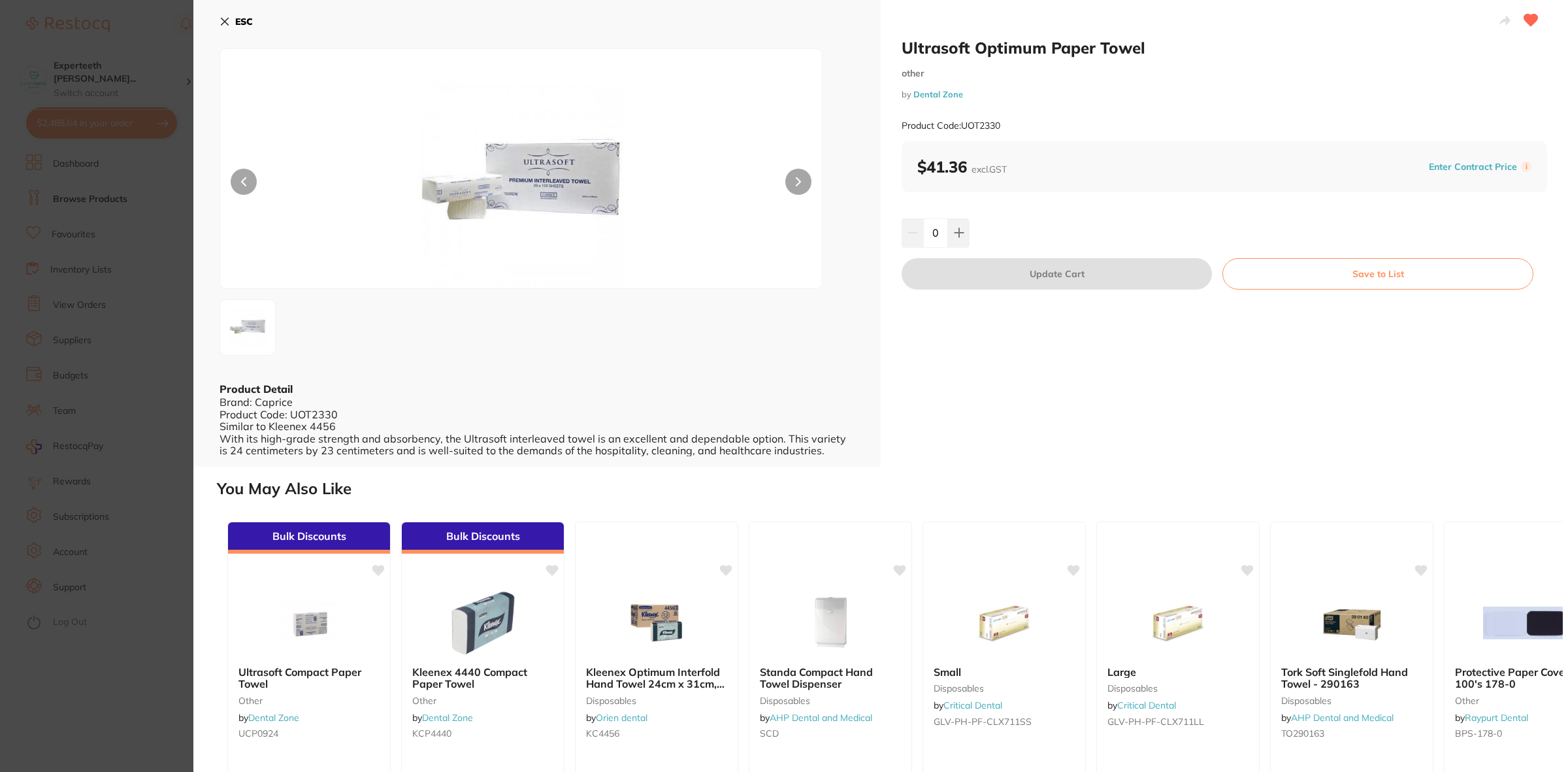
click at [507, 162] on img at bounding box center [520, 185] width 361 height 207
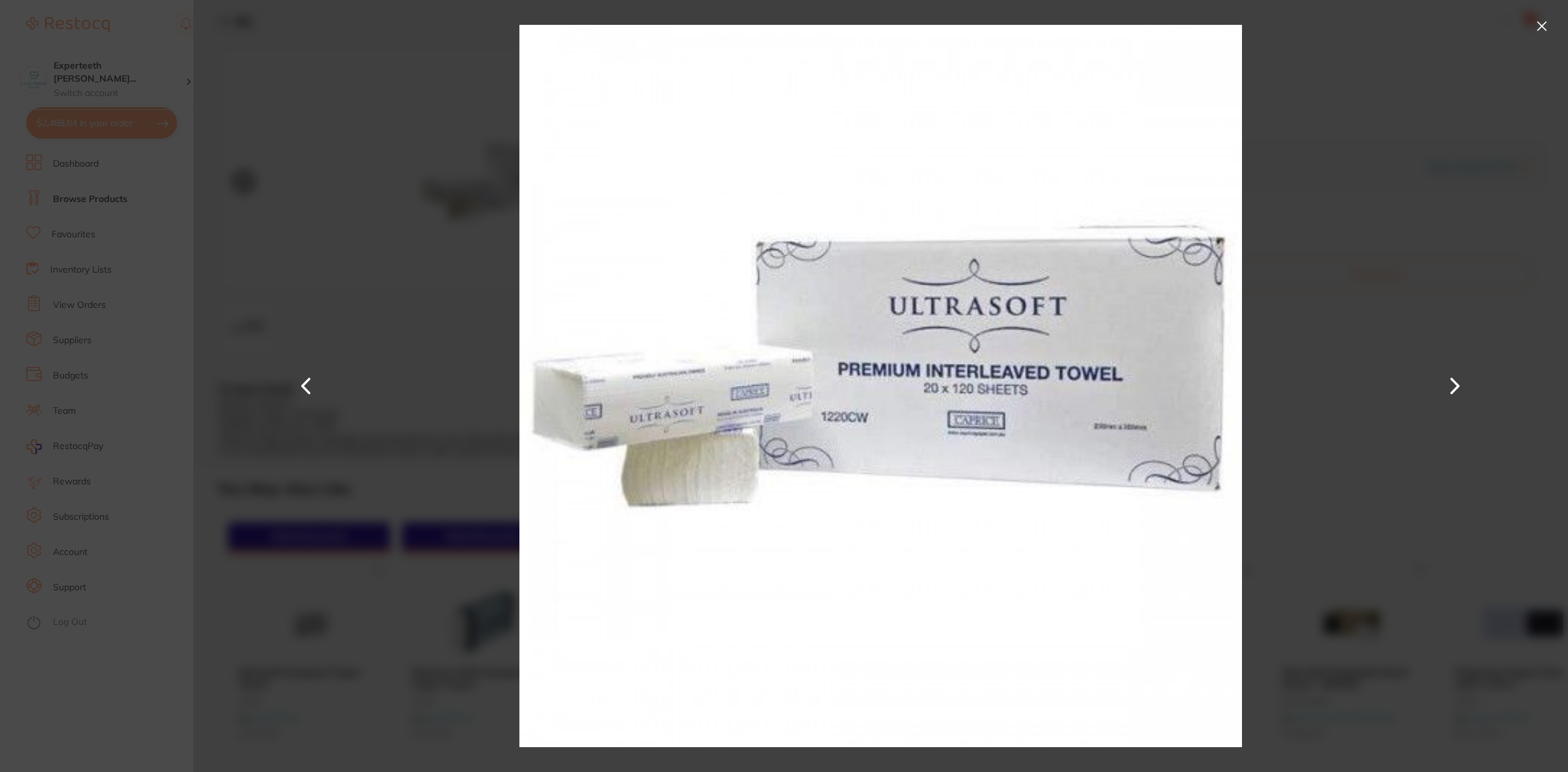
click at [149, 281] on section "Ultrasoft Optimum Paper Towel other by Dental Zone Product Code: UOT2330 ESC Pr…" at bounding box center [784, 386] width 1568 height 772
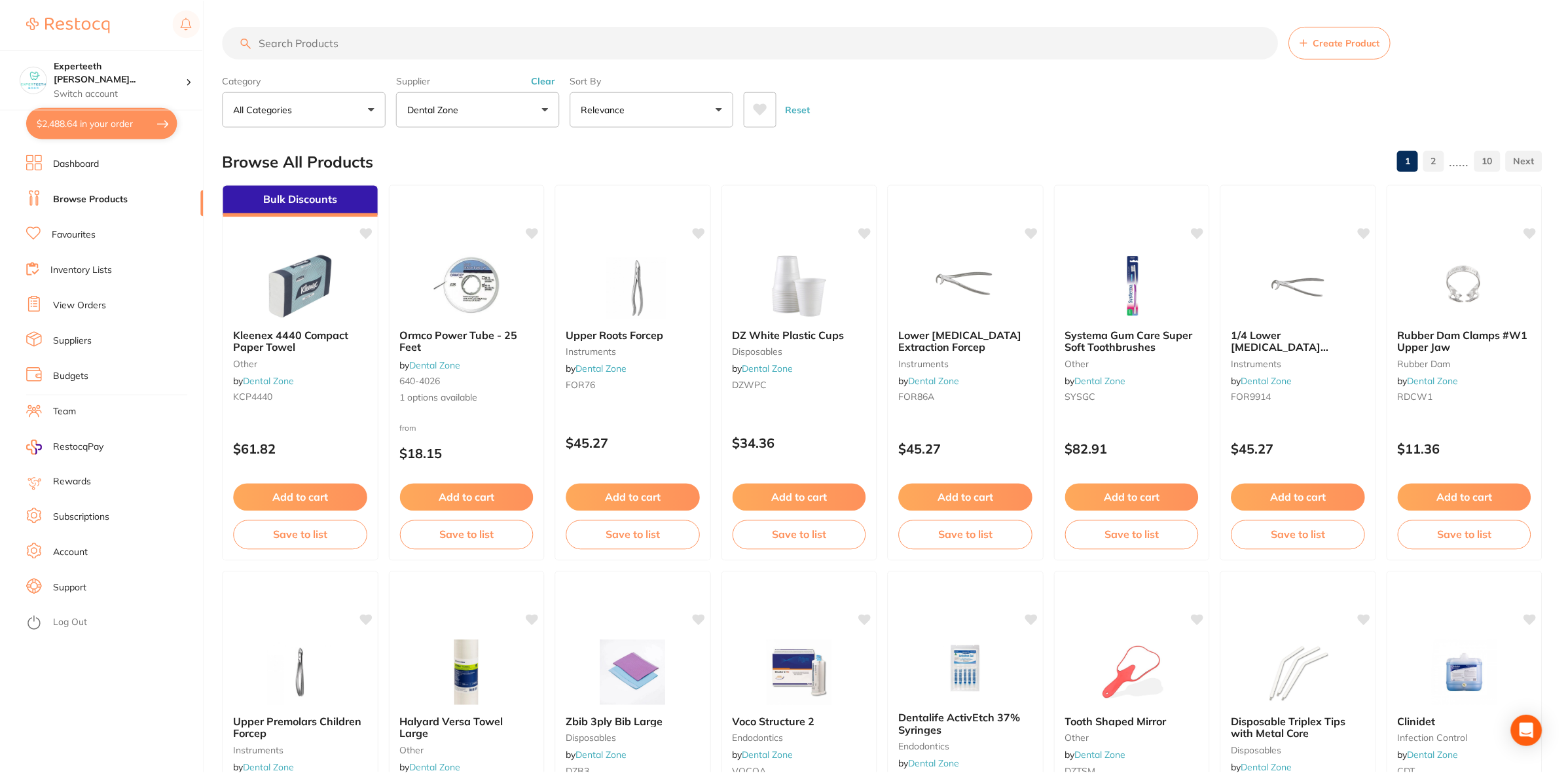
scroll to position [737, 0]
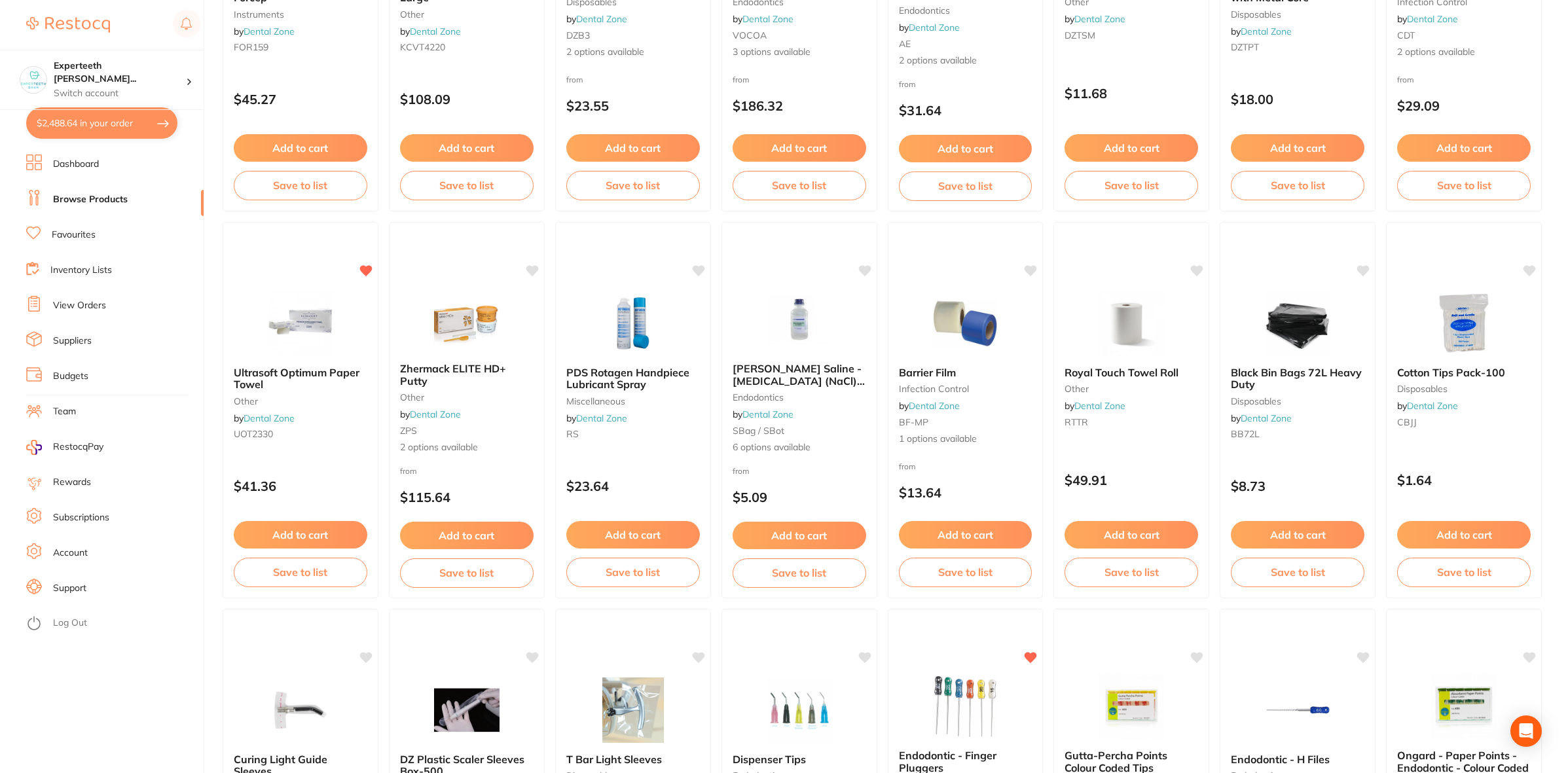
click at [95, 119] on button "$2,488.64 in your order" at bounding box center [102, 123] width 152 height 32
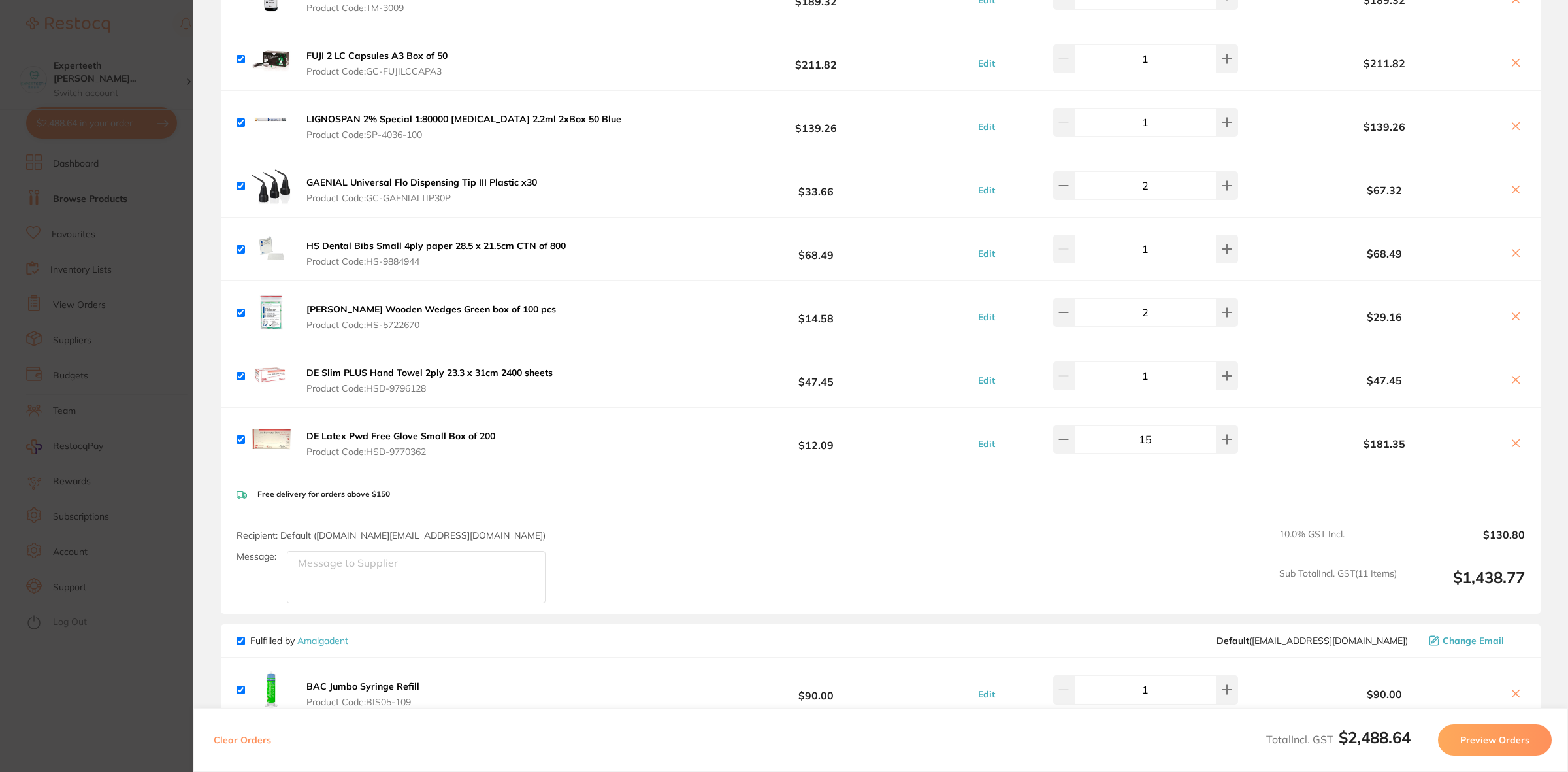
scroll to position [2373, 0]
click at [565, 381] on div "DE Slim PLUS Hand Towel 2ply 23.3 x 31cm 2400 sheets Product Code: HSD-9796128 …" at bounding box center [881, 376] width 1319 height 63
click at [79, 236] on section "Update RRP Set your pre negotiated price for this item. Item Agreed RRP (excl. …" at bounding box center [784, 386] width 1568 height 772
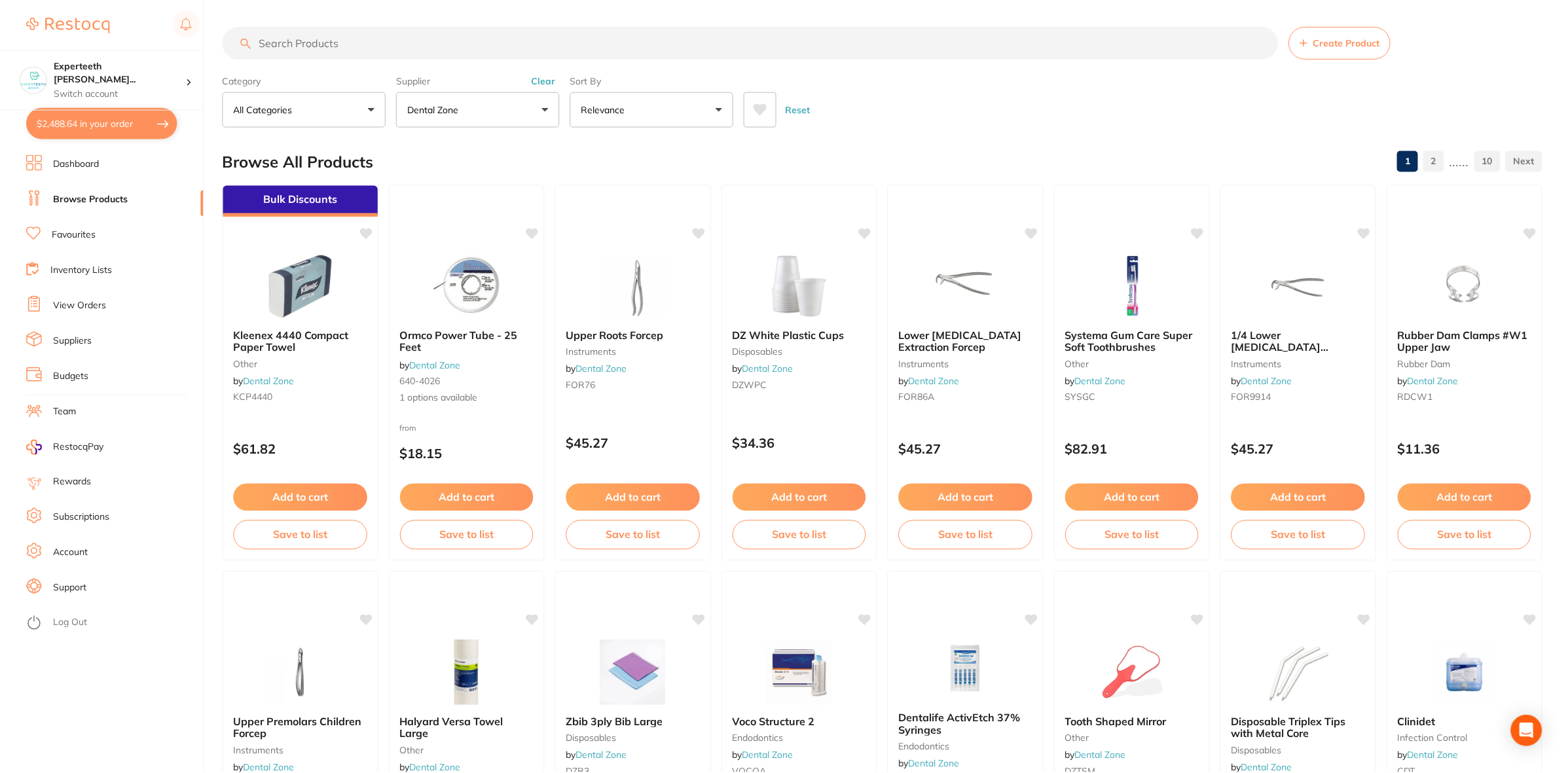
scroll to position [737, 0]
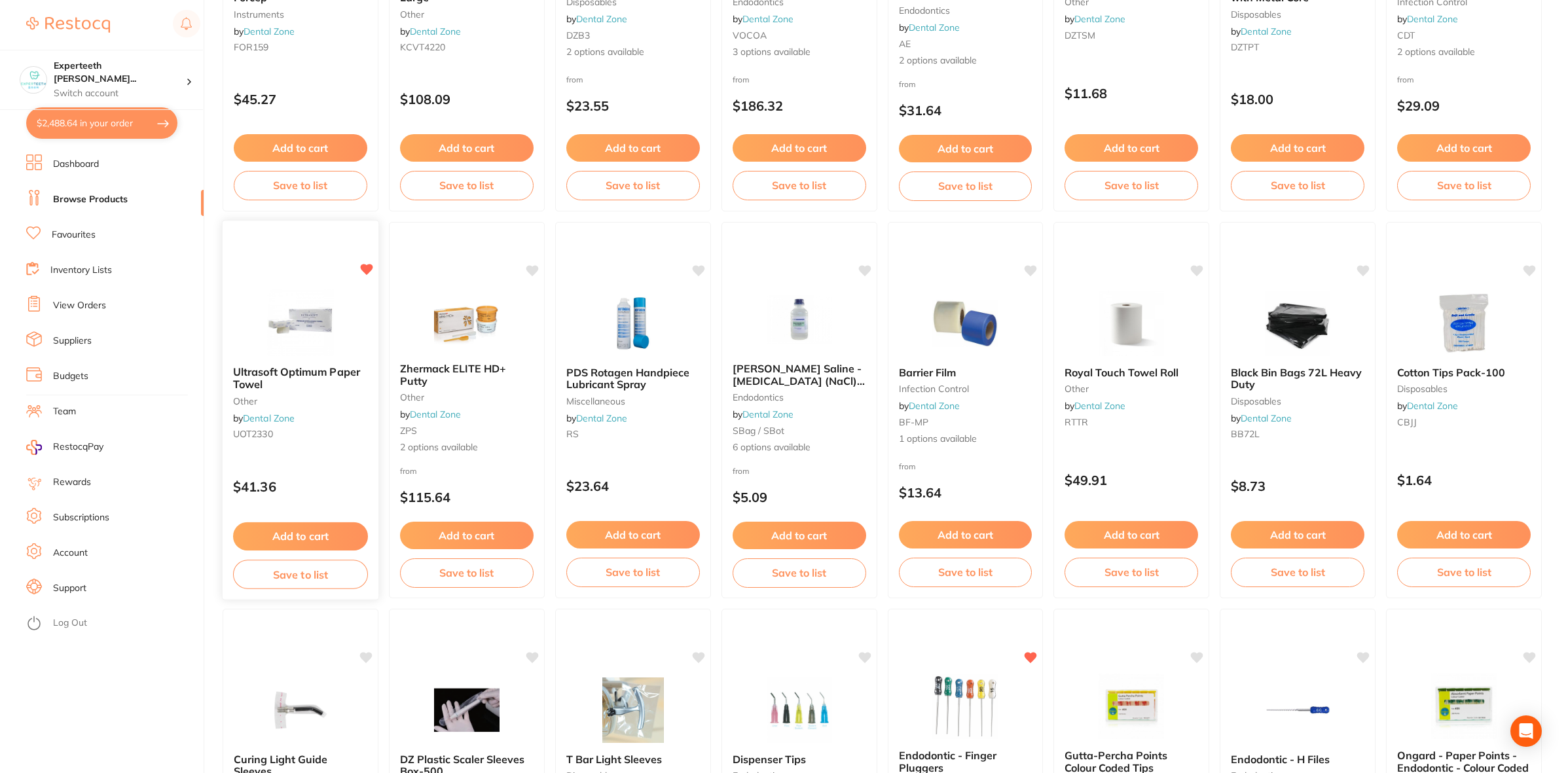
click at [313, 524] on button "Add to cart" at bounding box center [300, 536] width 135 height 29
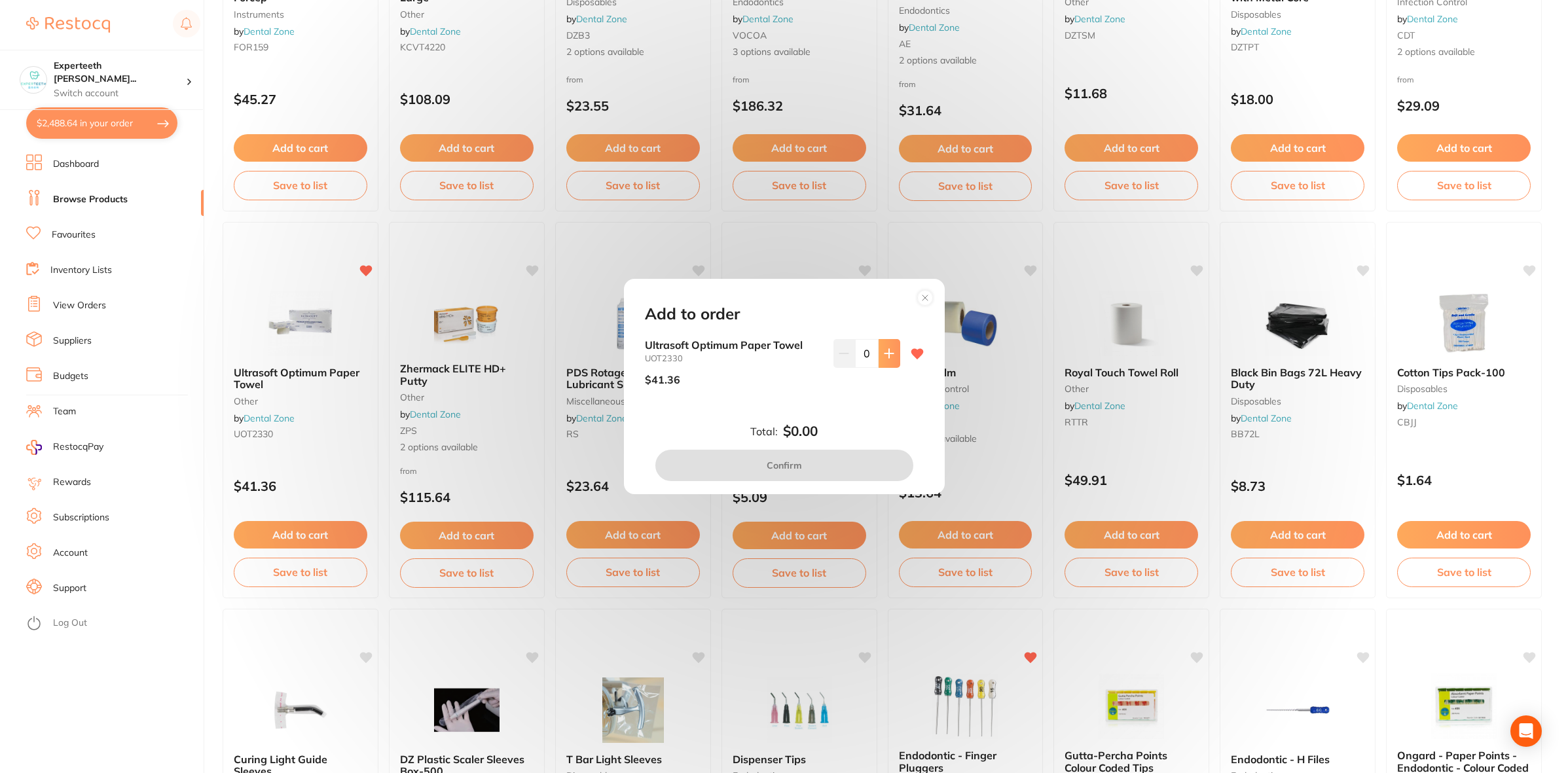
click at [888, 354] on icon at bounding box center [888, 353] width 9 height 9
type input "1"
click at [817, 465] on button "Confirm" at bounding box center [784, 466] width 258 height 32
checkbox input "false"
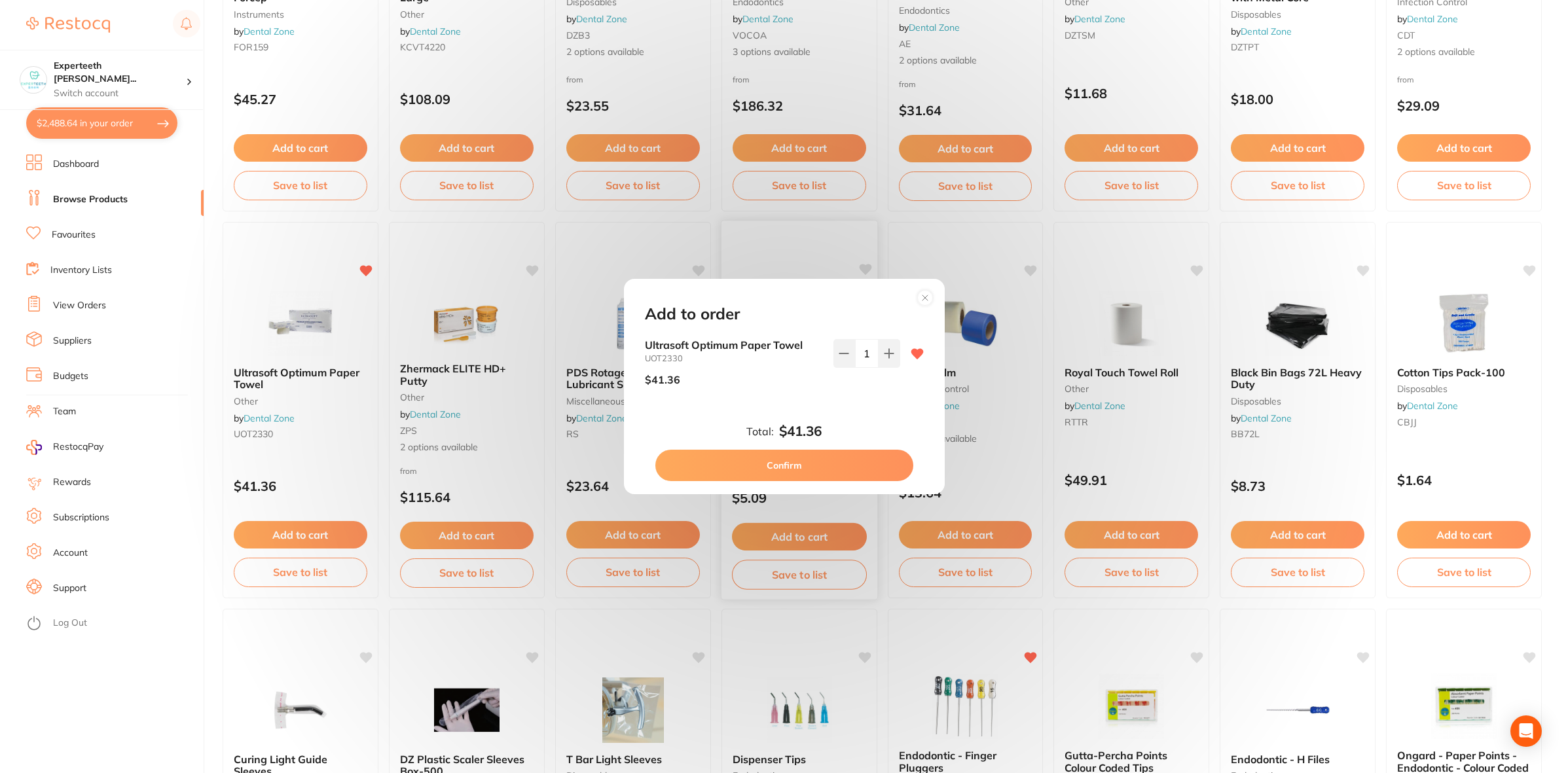
scroll to position [2439, 0]
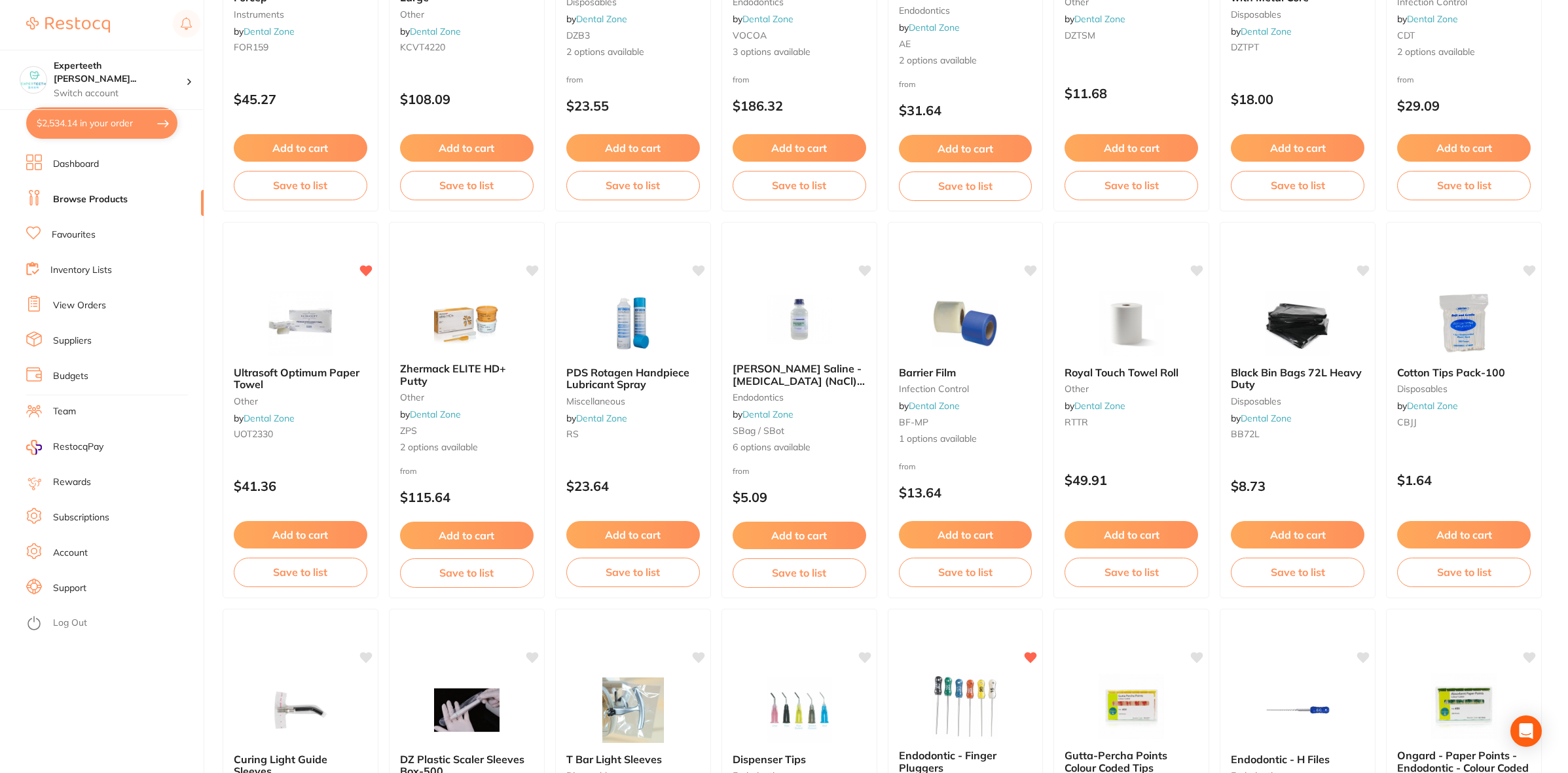
click at [100, 132] on button "$2,534.14 in your order" at bounding box center [102, 123] width 152 height 32
checkbox input "true"
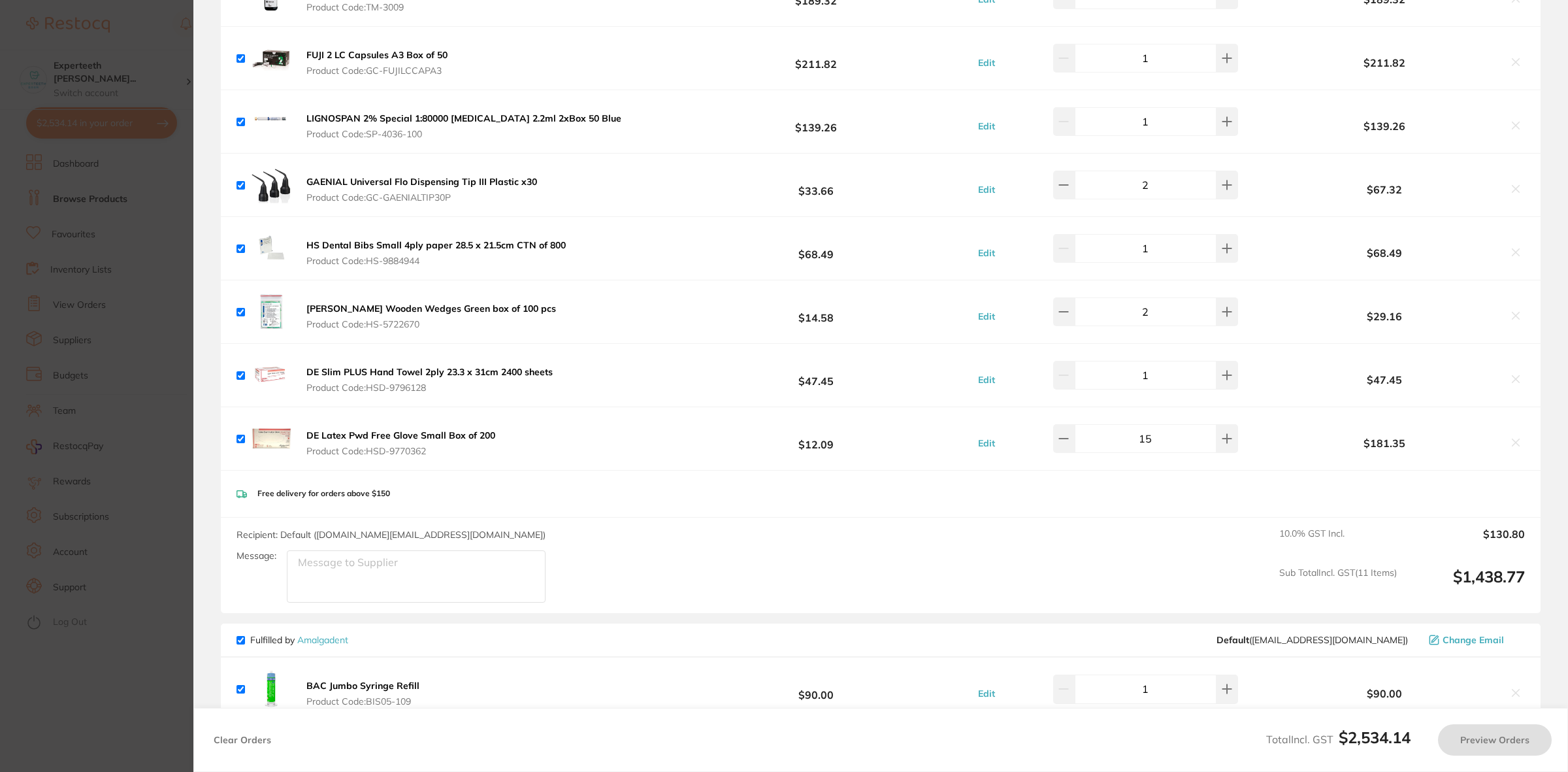
checkbox input "false"
checkbox input "true"
click at [108, 430] on section "Update RRP Set your pre negotiated price for this item. Item Agreed RRP (excl. …" at bounding box center [784, 386] width 1568 height 772
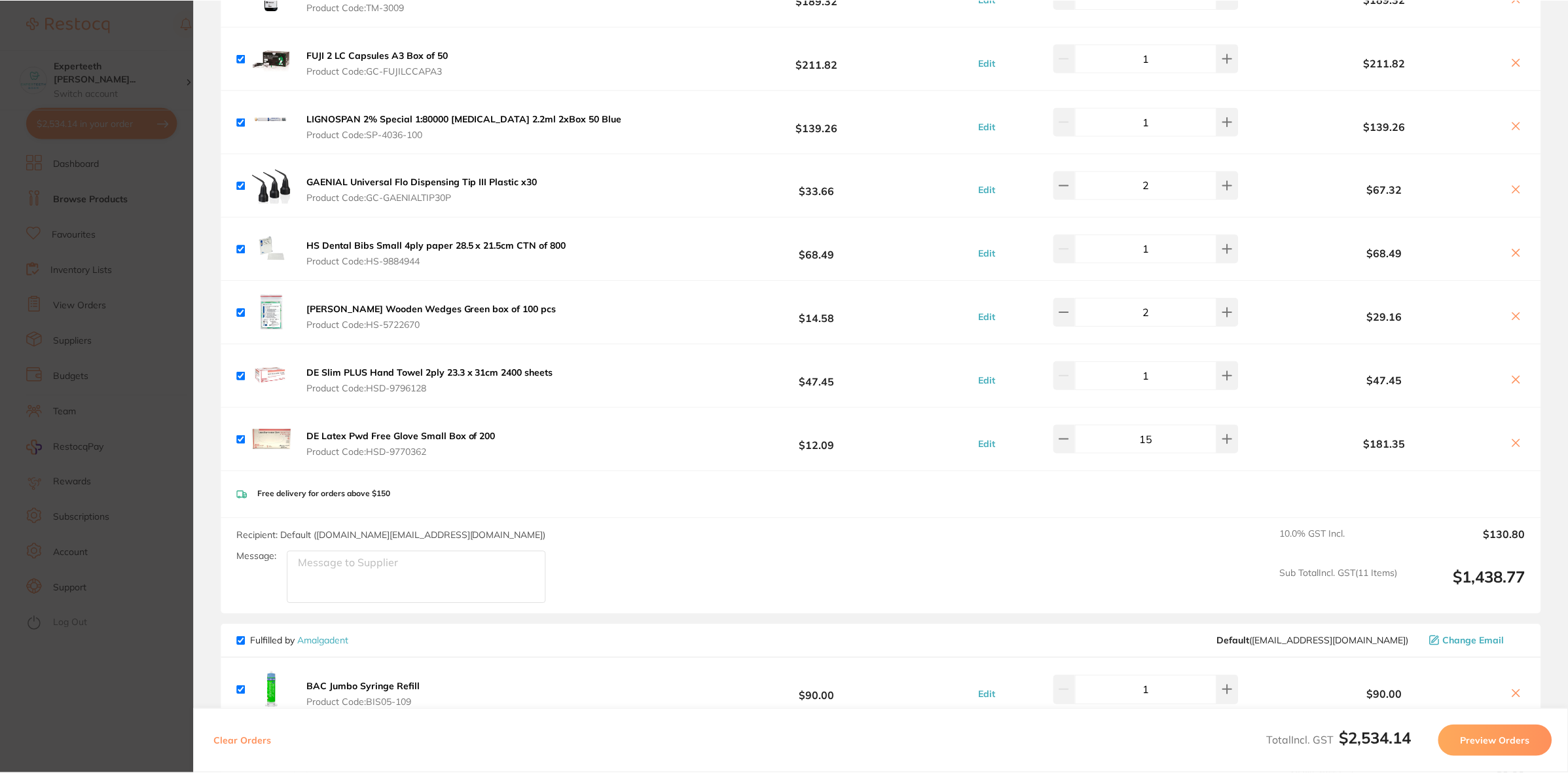
scroll to position [737, 0]
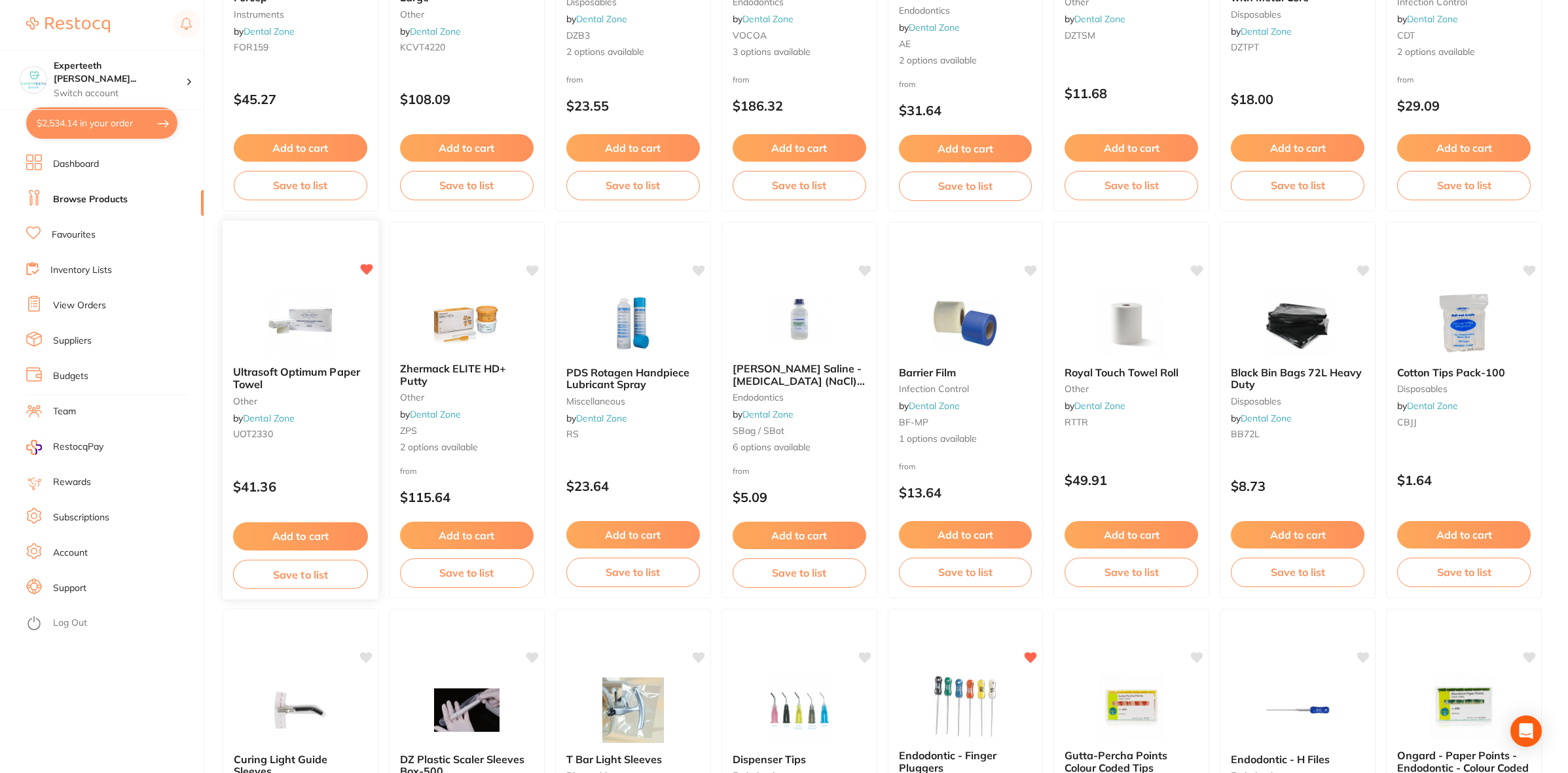
click at [324, 332] on img at bounding box center [299, 322] width 86 height 66
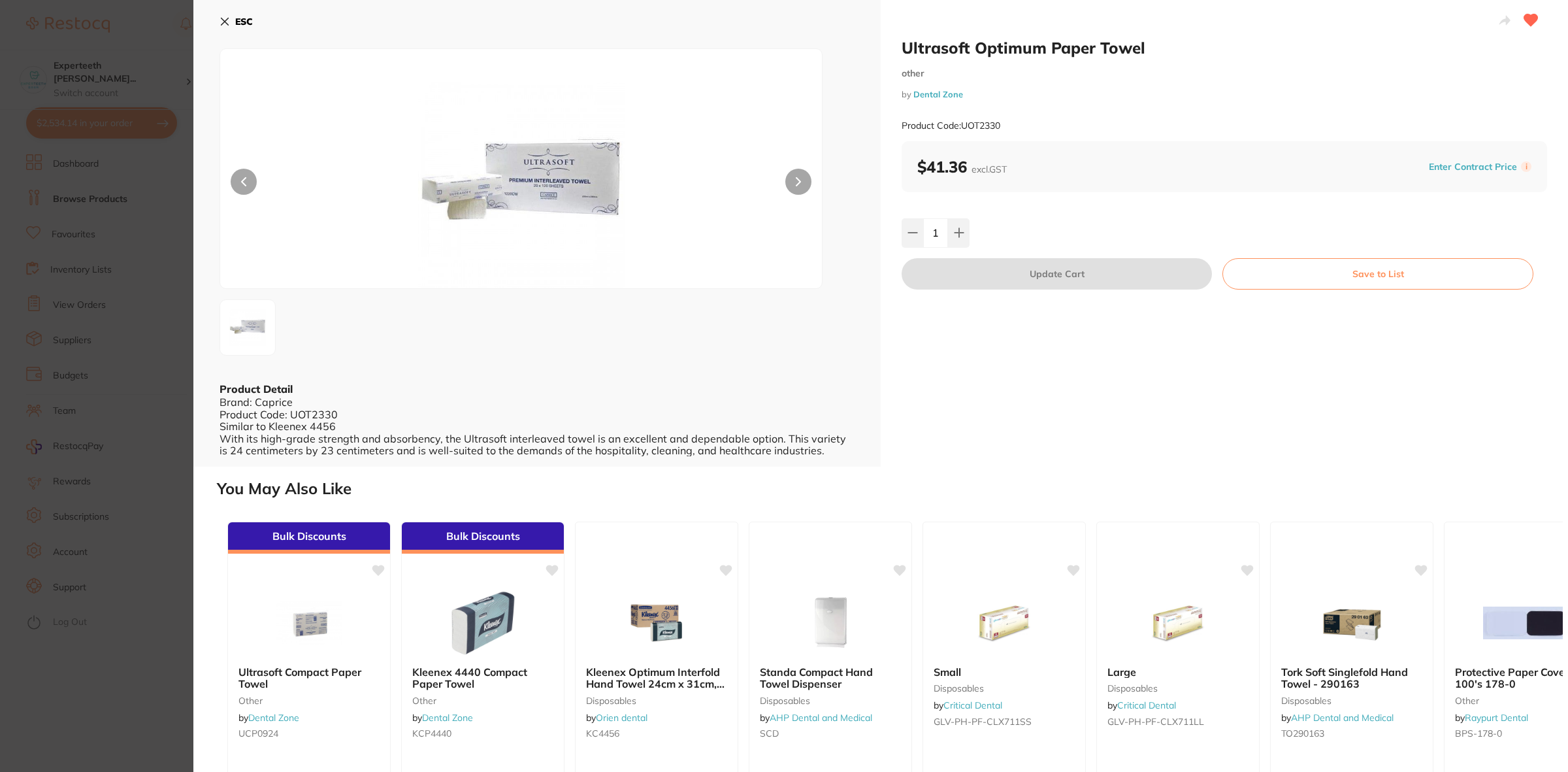
click at [562, 211] on img at bounding box center [520, 185] width 361 height 207
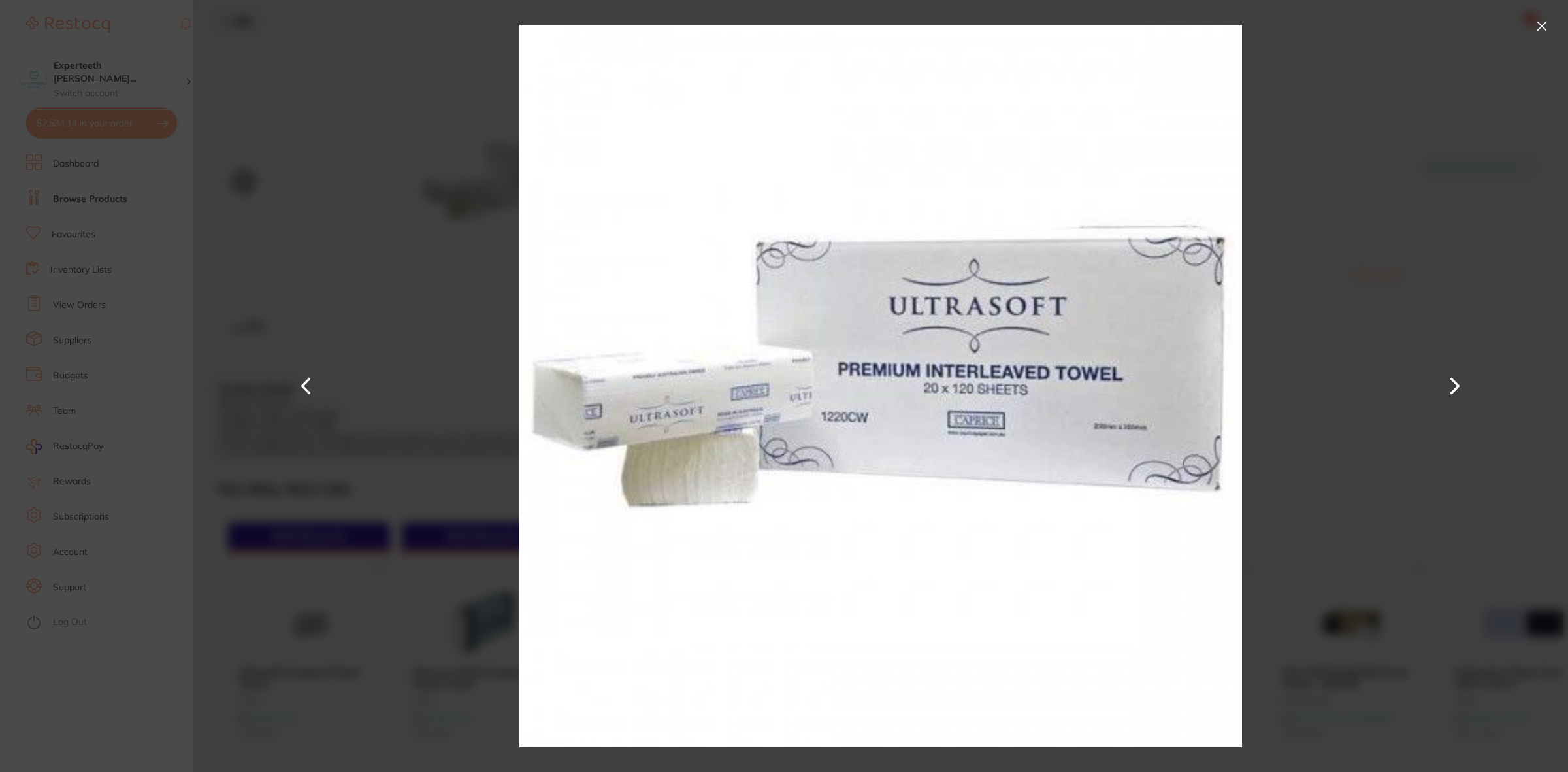
click at [562, 211] on img at bounding box center [880, 386] width 722 height 772
click at [438, 314] on div at bounding box center [881, 386] width 1374 height 772
click at [1541, 19] on button at bounding box center [1541, 26] width 21 height 21
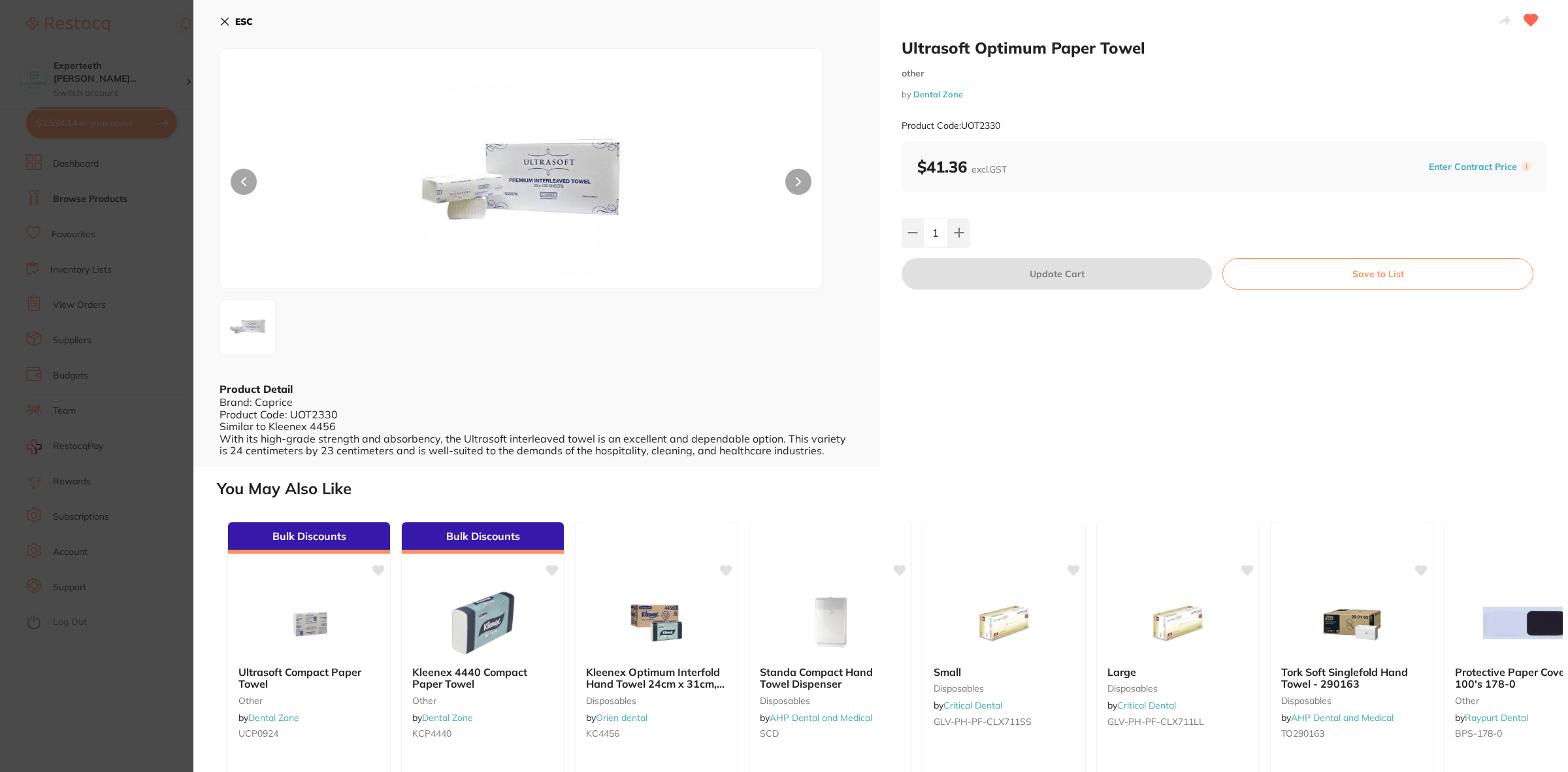
click at [122, 214] on section "Ultrasoft Optimum Paper Towel other by Dental Zone Product Code: UOT2330 ESC Pr…" at bounding box center [784, 386] width 1568 height 772
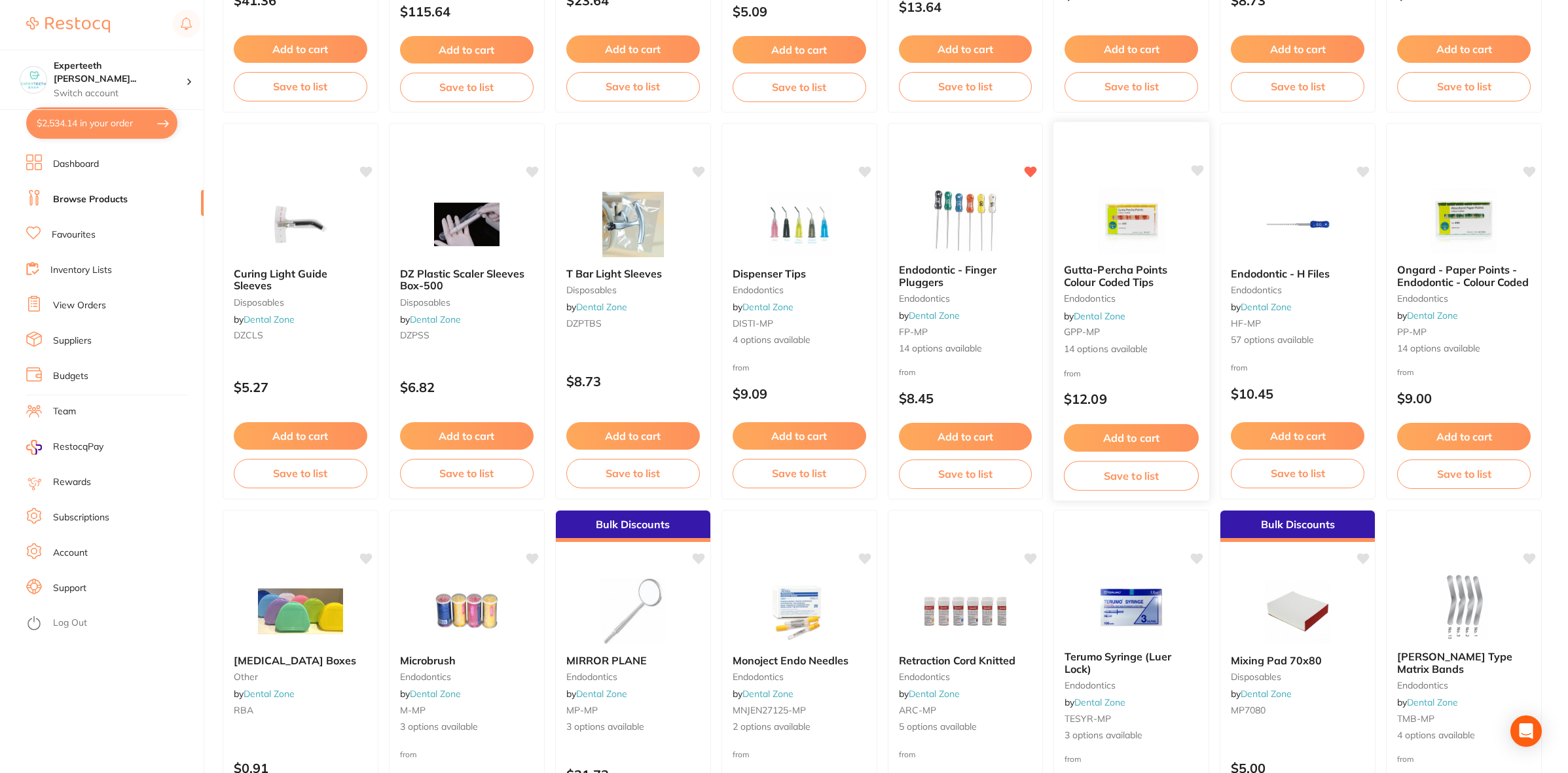
scroll to position [1227, 0]
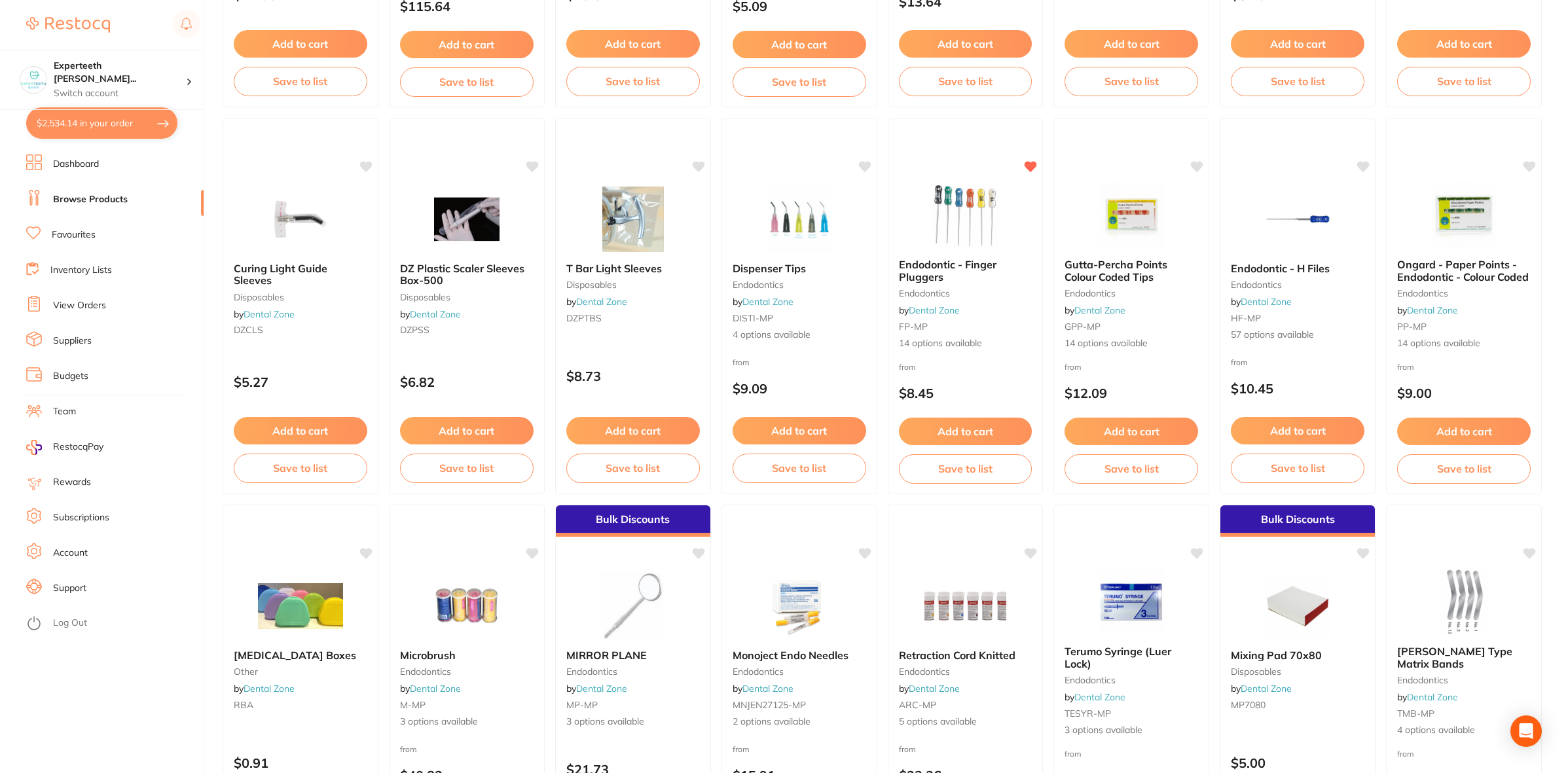
scroll to position [2439, 0]
click at [947, 425] on button "Add to cart" at bounding box center [964, 432] width 135 height 29
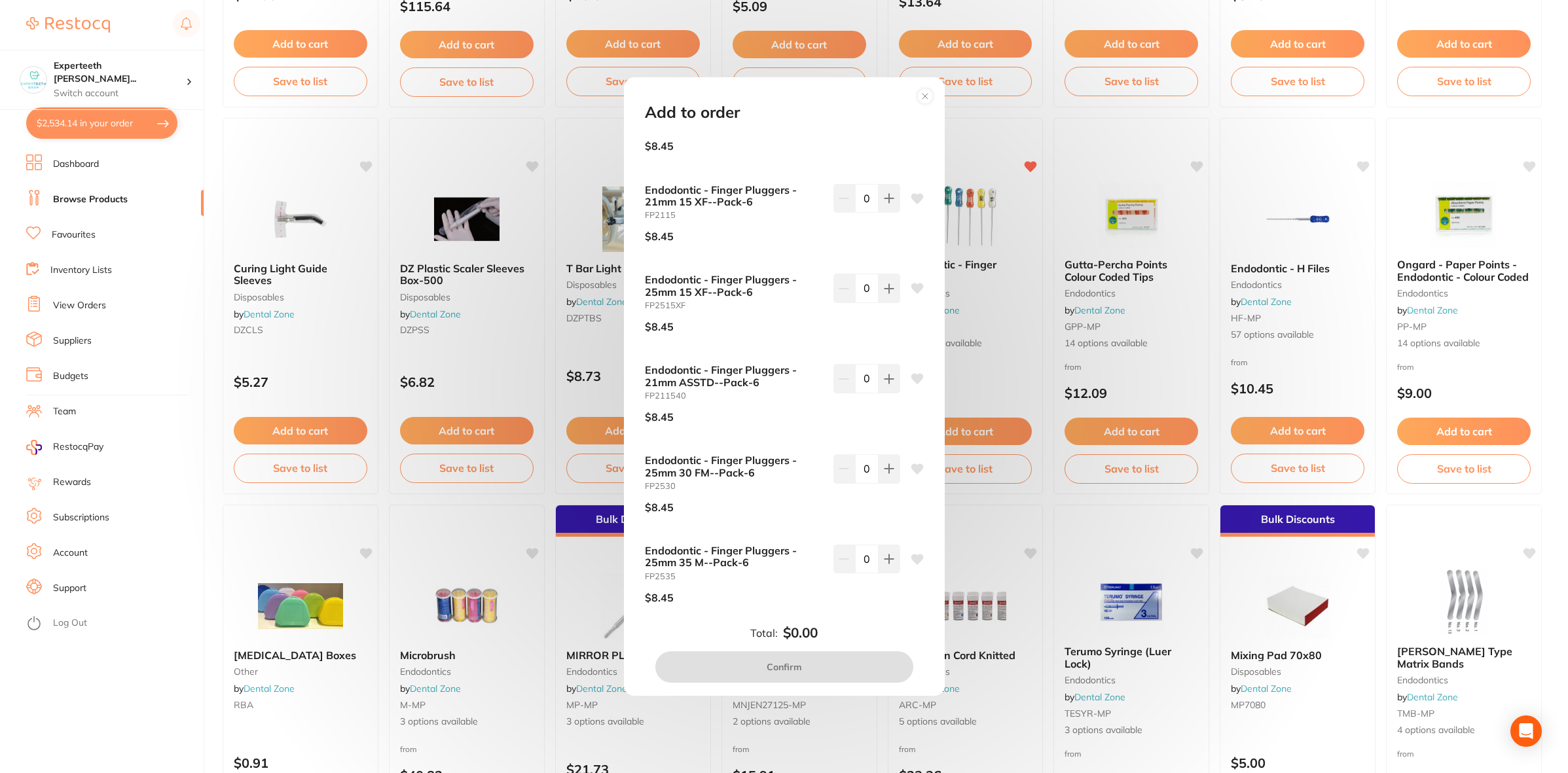
scroll to position [781, 0]
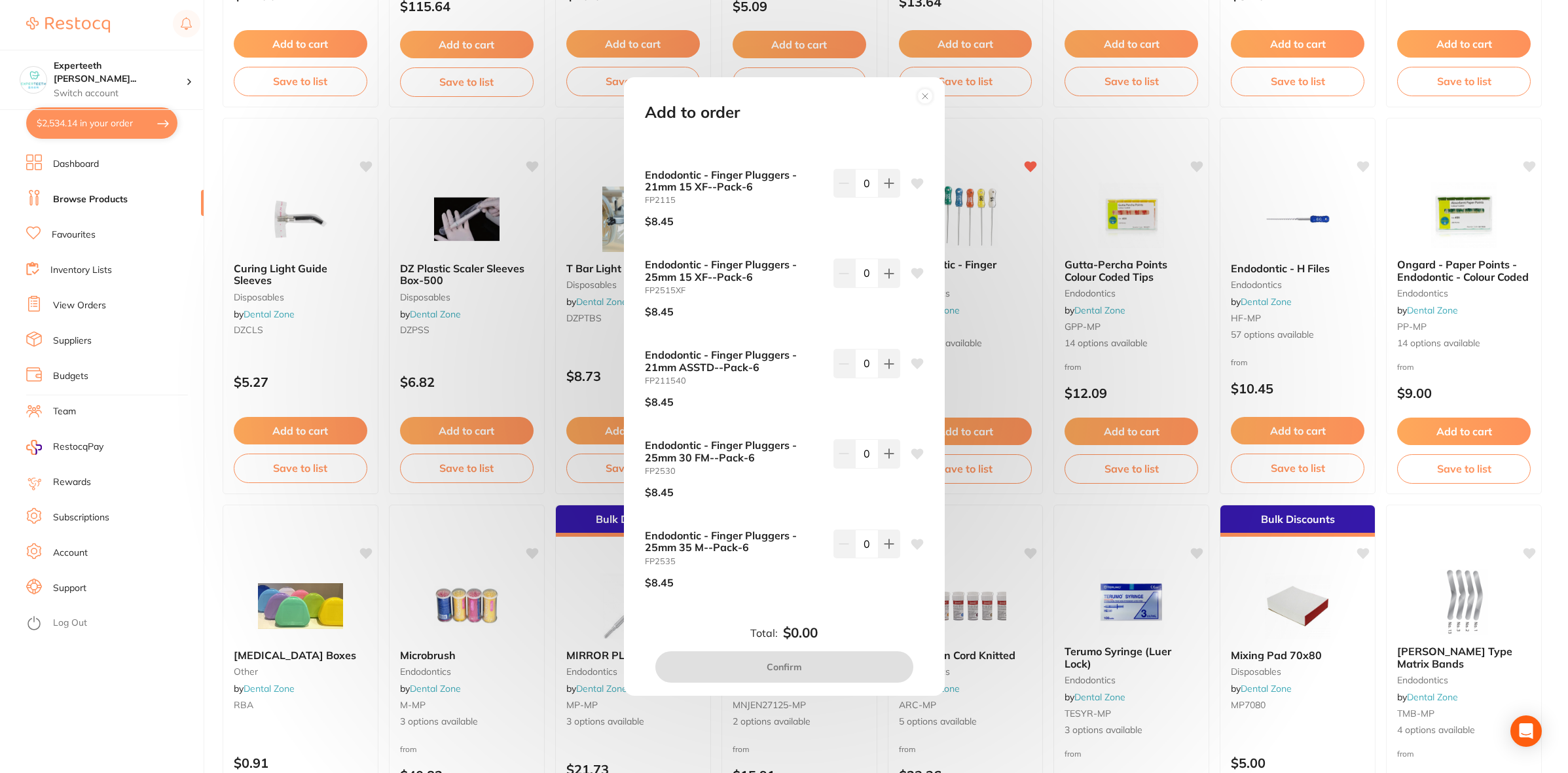
click at [210, 544] on div "Add to order Endodontic - Finger Pluggers - 21mm 40 MF--Pack-6 FP2140 $8.45 0 E…" at bounding box center [784, 386] width 1568 height 773
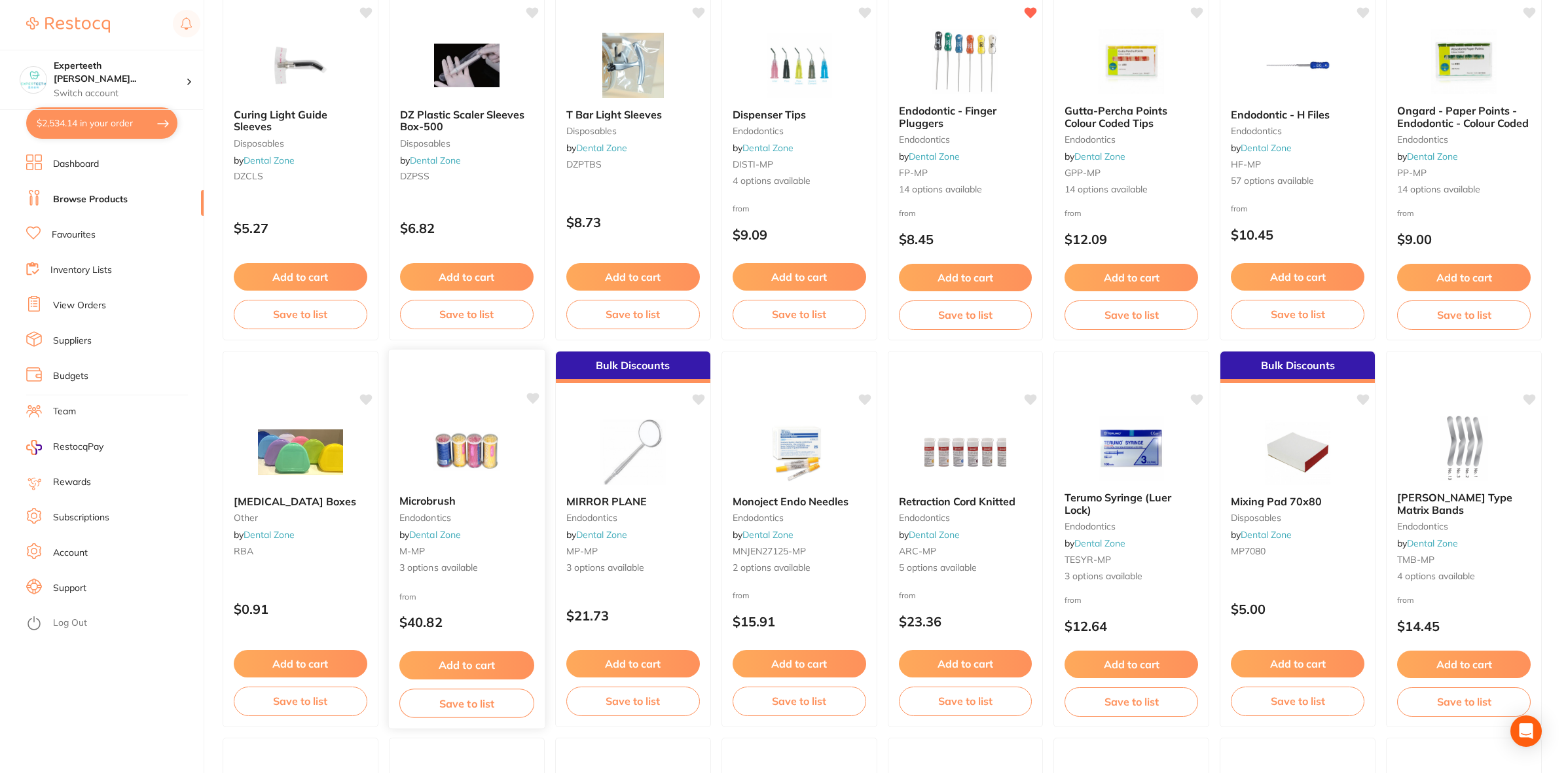
scroll to position [1390, 0]
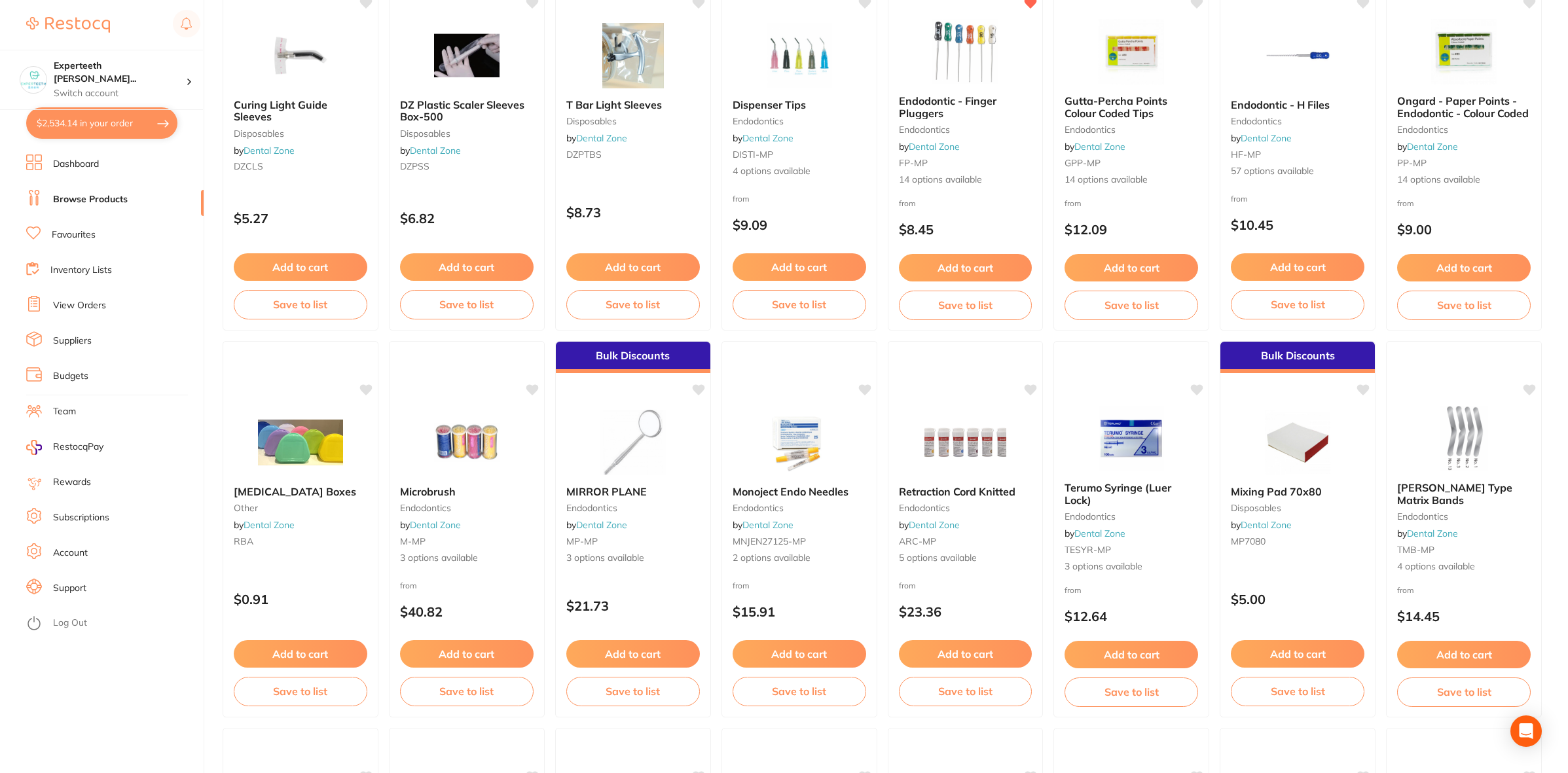
click at [83, 125] on button "$2,534.14 in your order" at bounding box center [102, 123] width 152 height 32
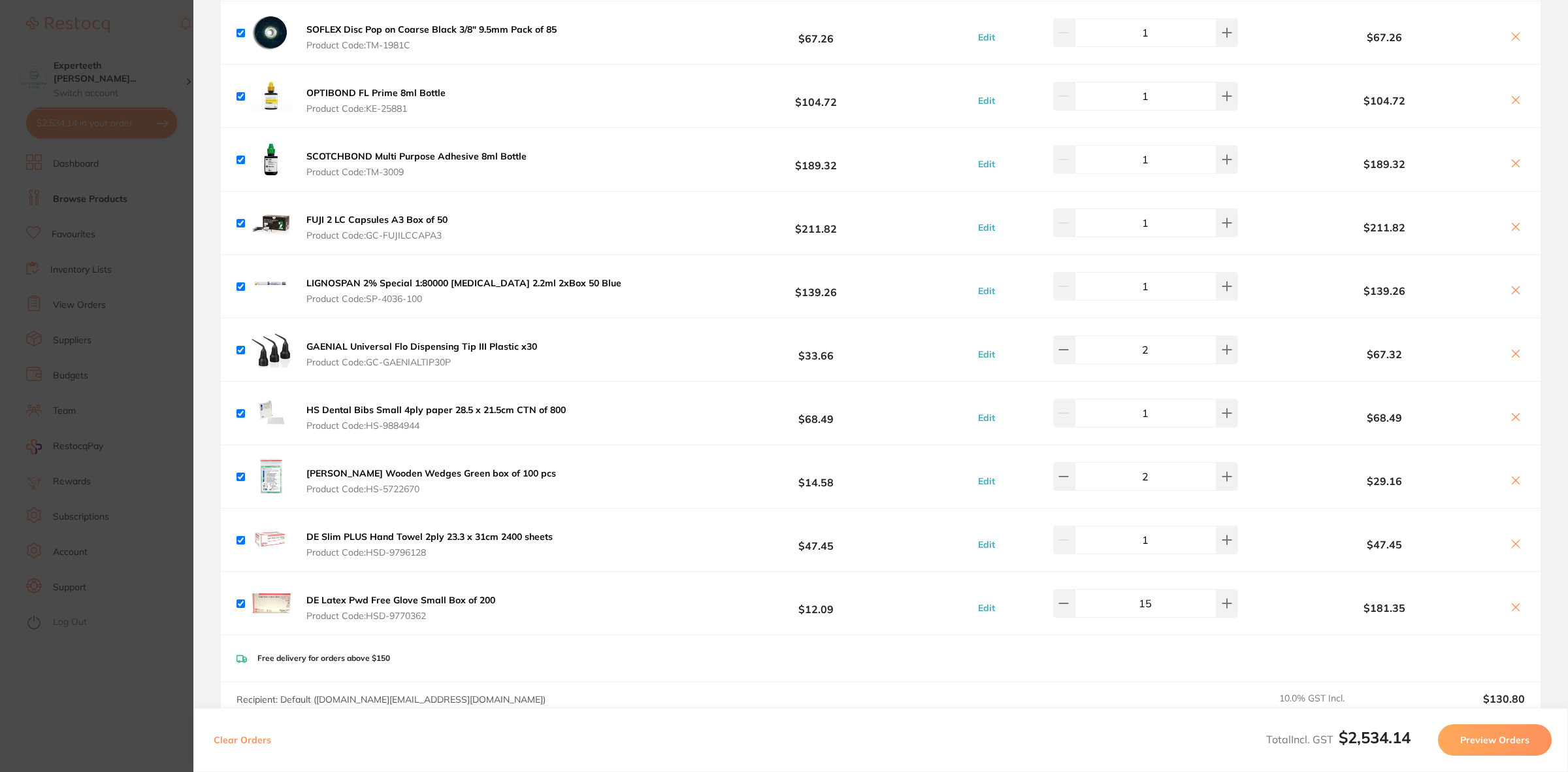
scroll to position [2273, 0]
click at [1510, 547] on icon at bounding box center [1515, 542] width 11 height 11
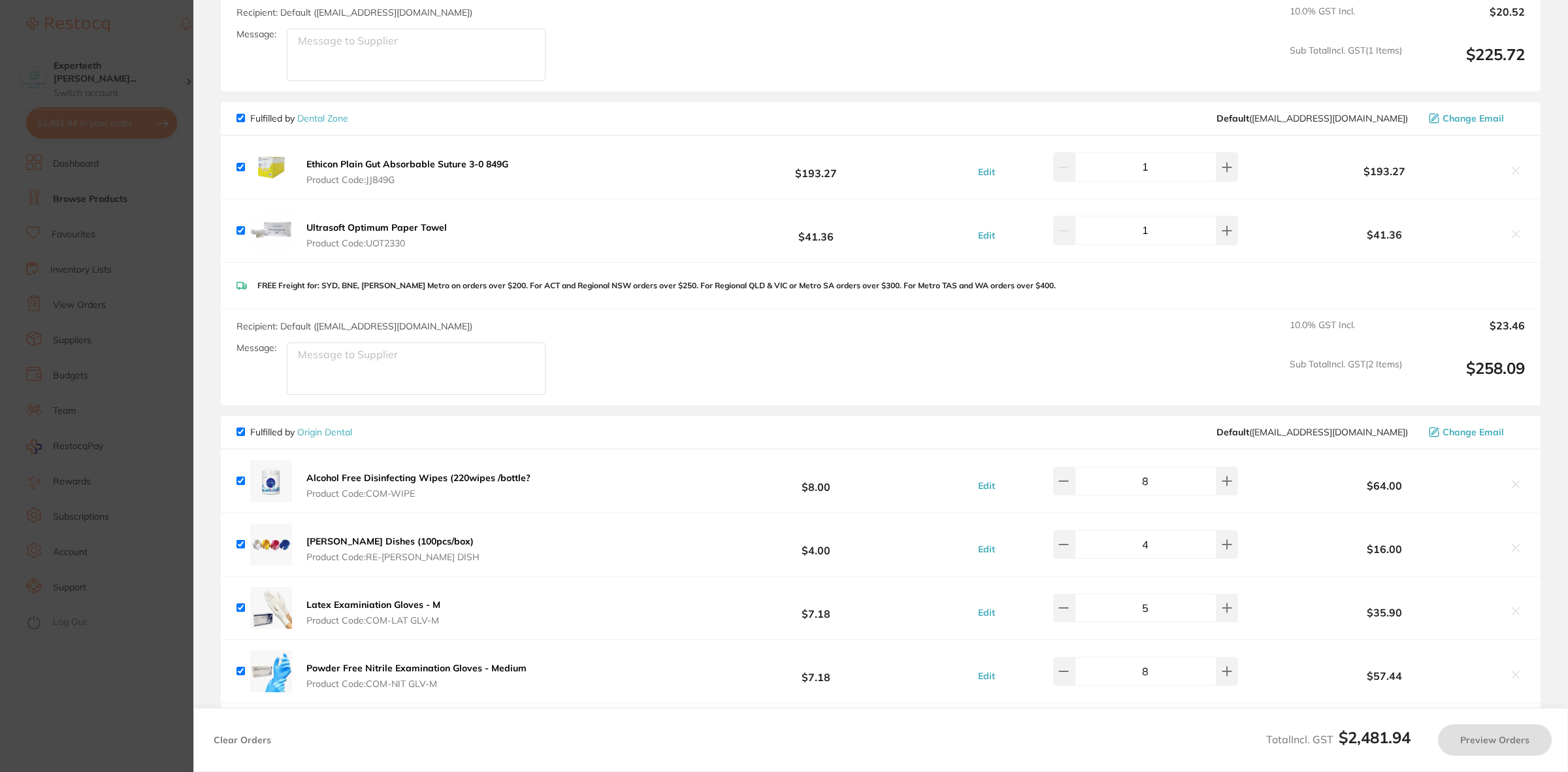
scroll to position [966, 0]
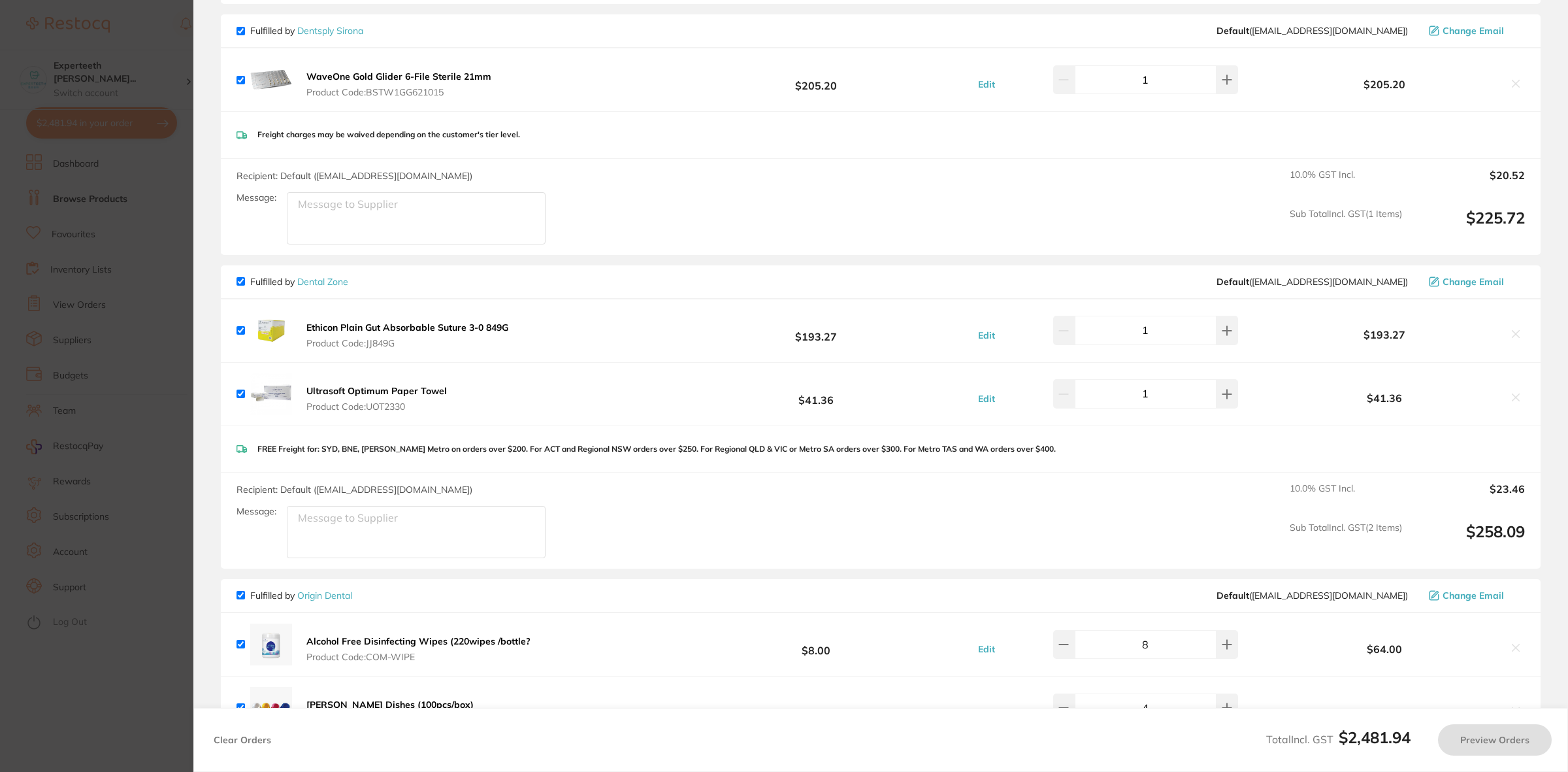
checkbox input "true"
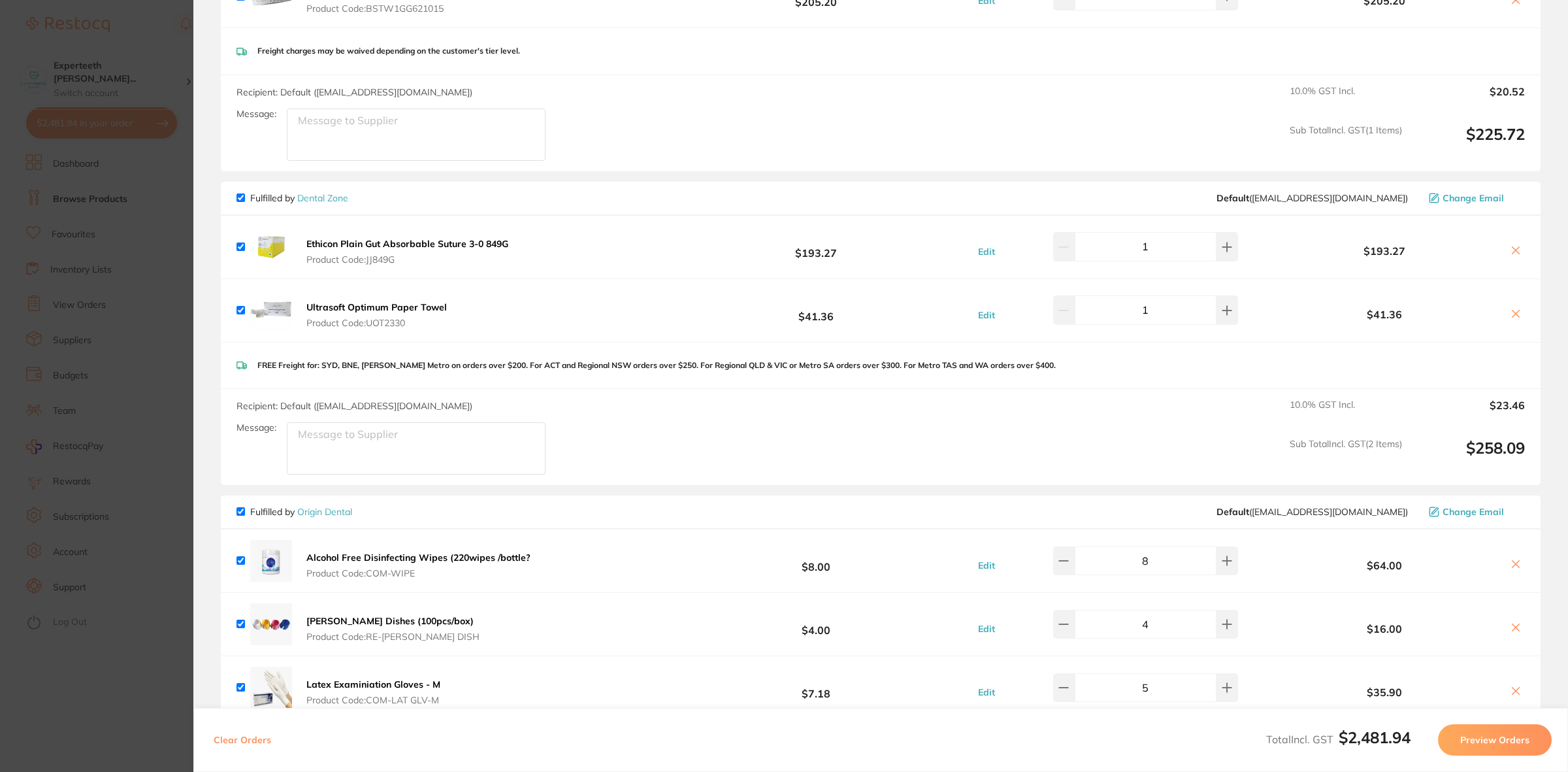
scroll to position [802, 0]
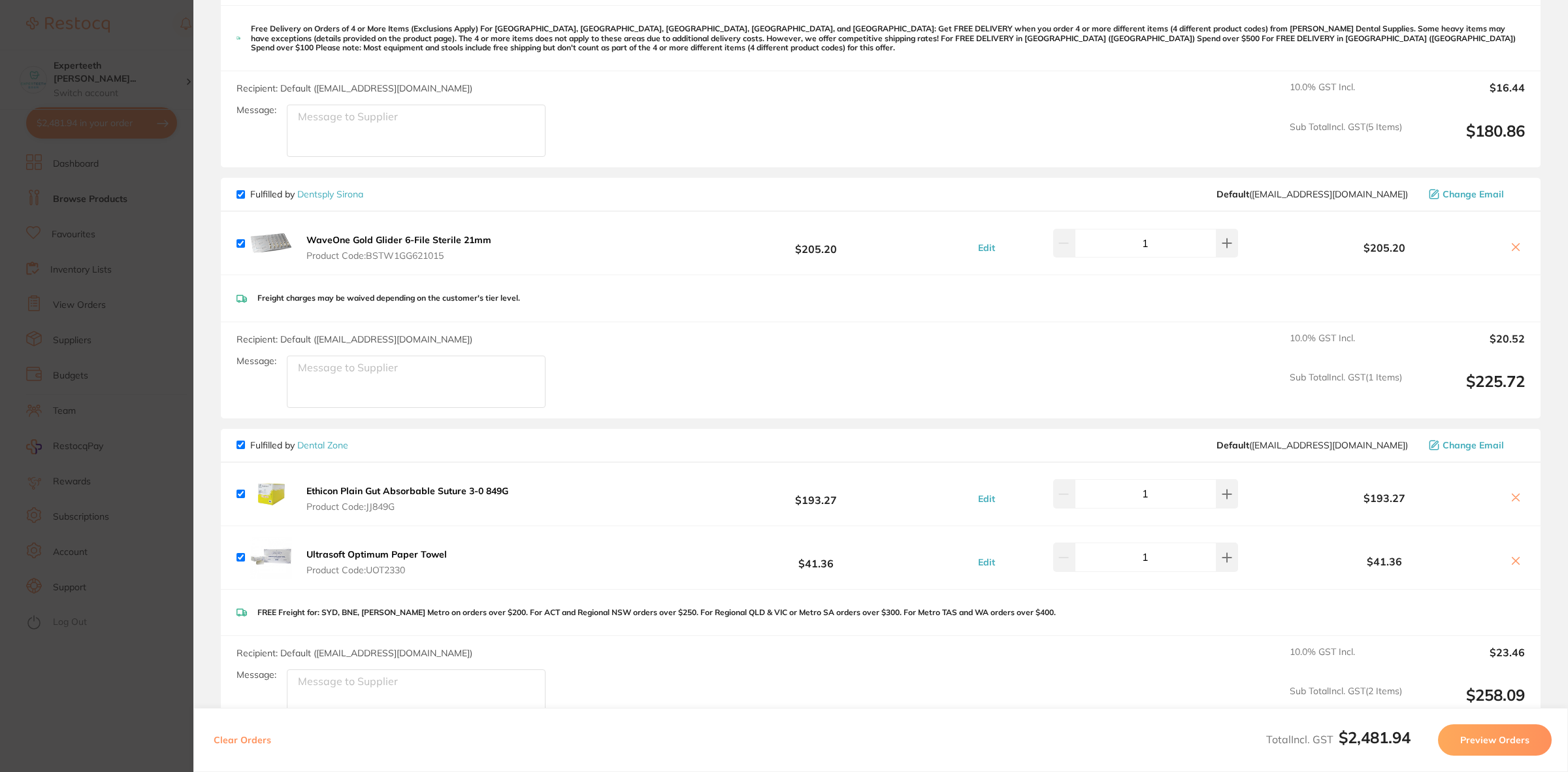
click at [990, 319] on div "Freight charges may be waived depending on the customer's tier level." at bounding box center [881, 298] width 1319 height 46
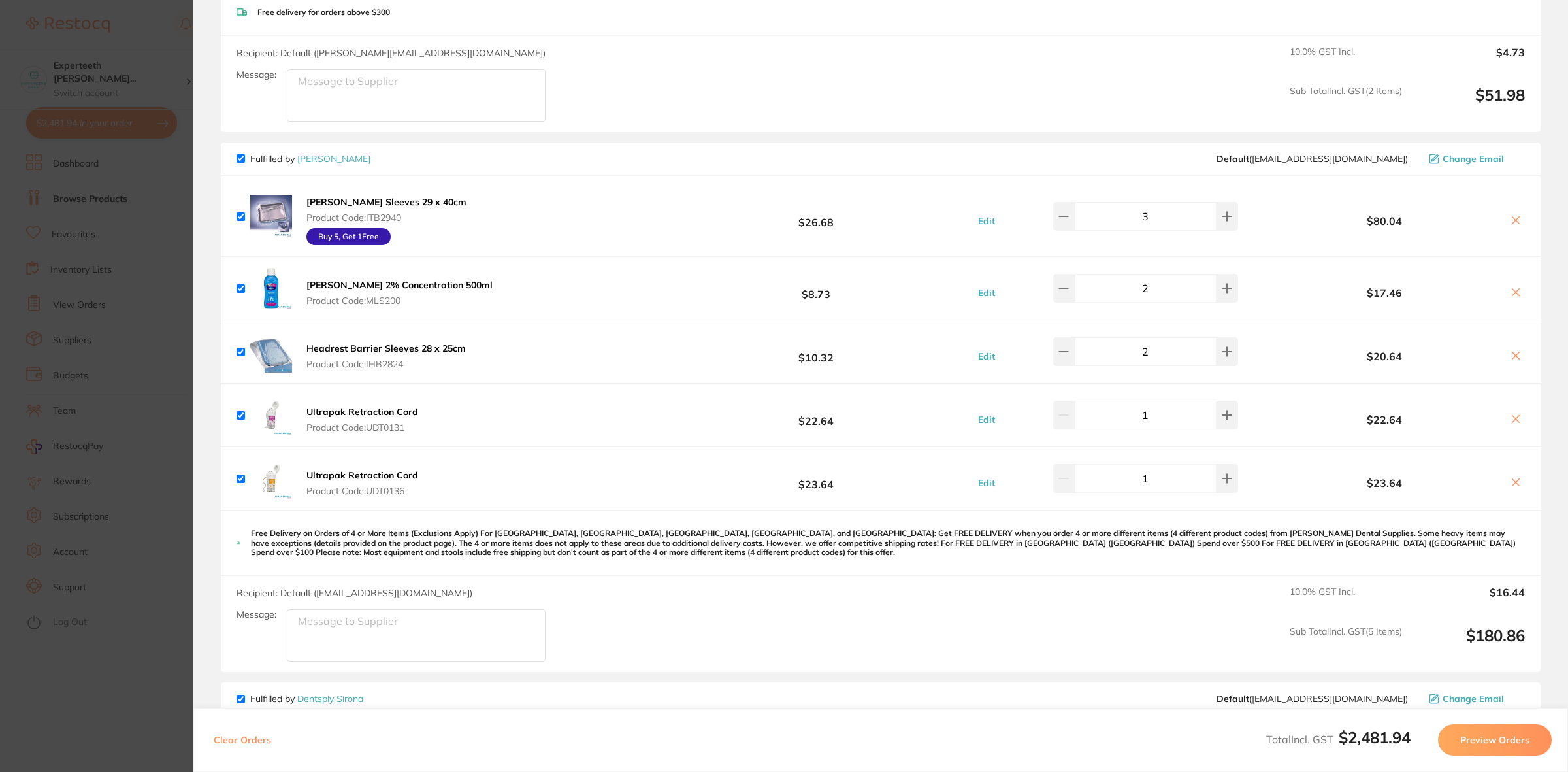
scroll to position [327, 0]
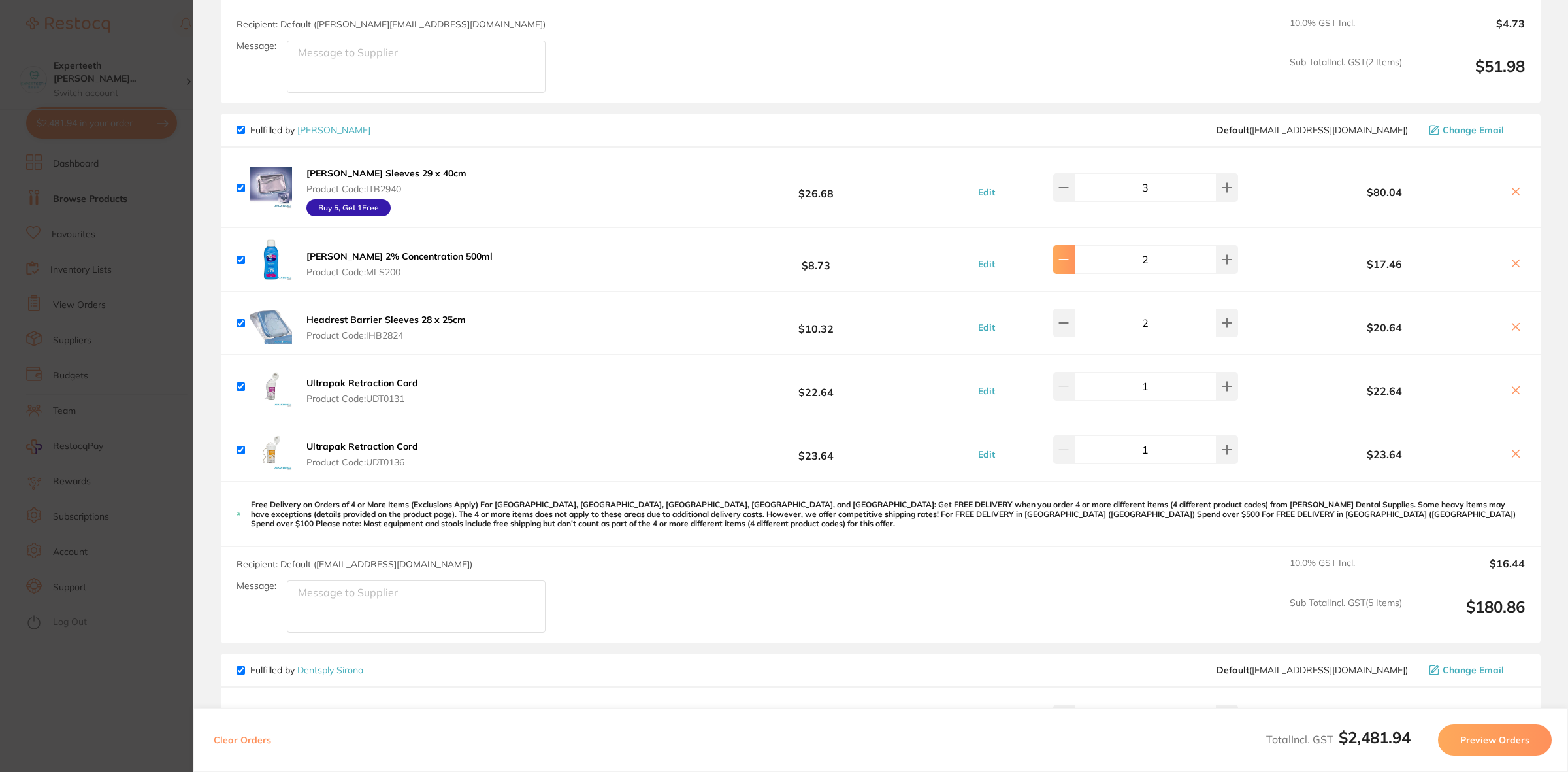
click at [1073, 266] on button at bounding box center [1064, 259] width 22 height 29
click at [1230, 263] on button at bounding box center [1227, 259] width 22 height 29
type input "2"
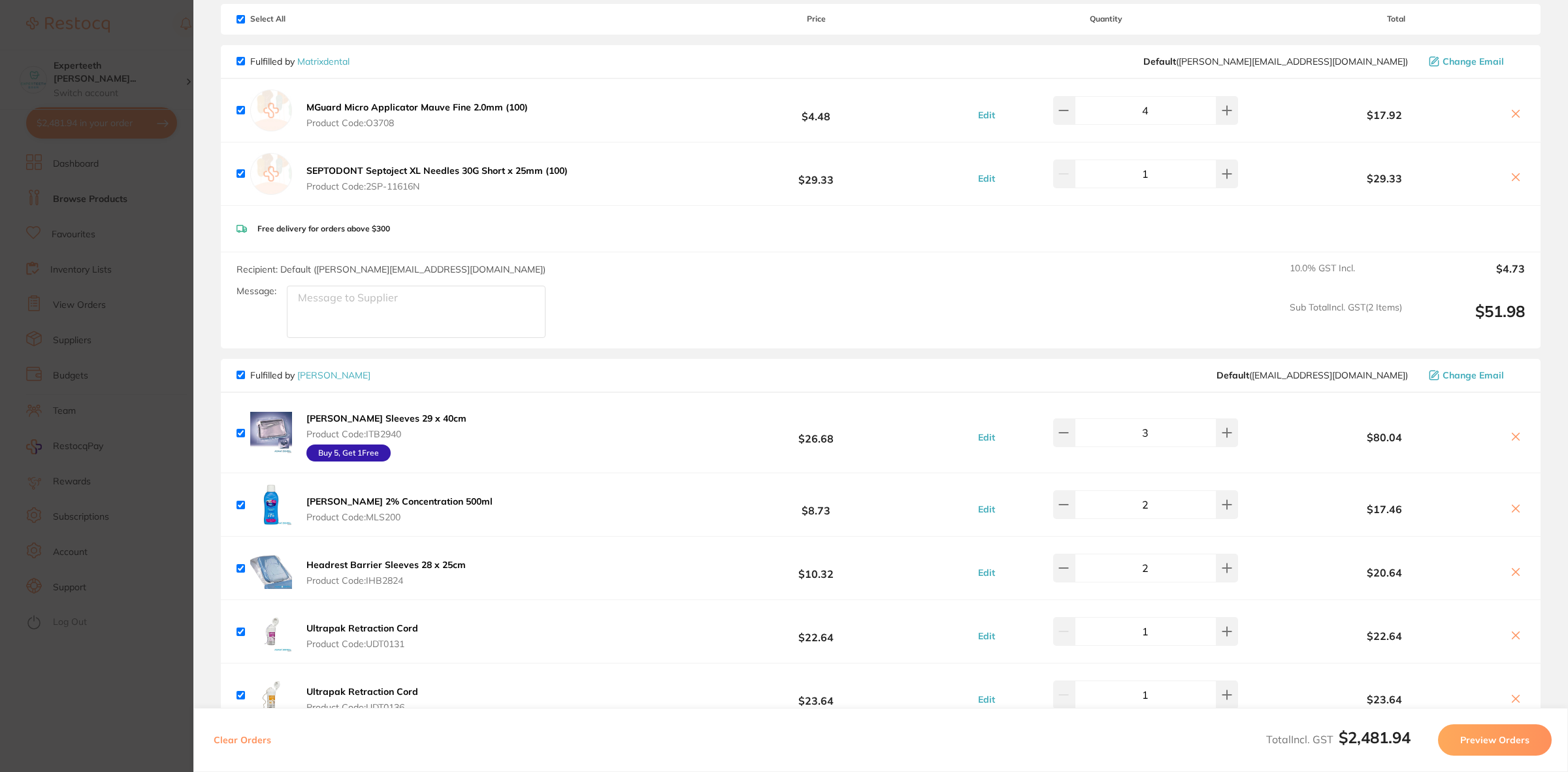
scroll to position [0, 0]
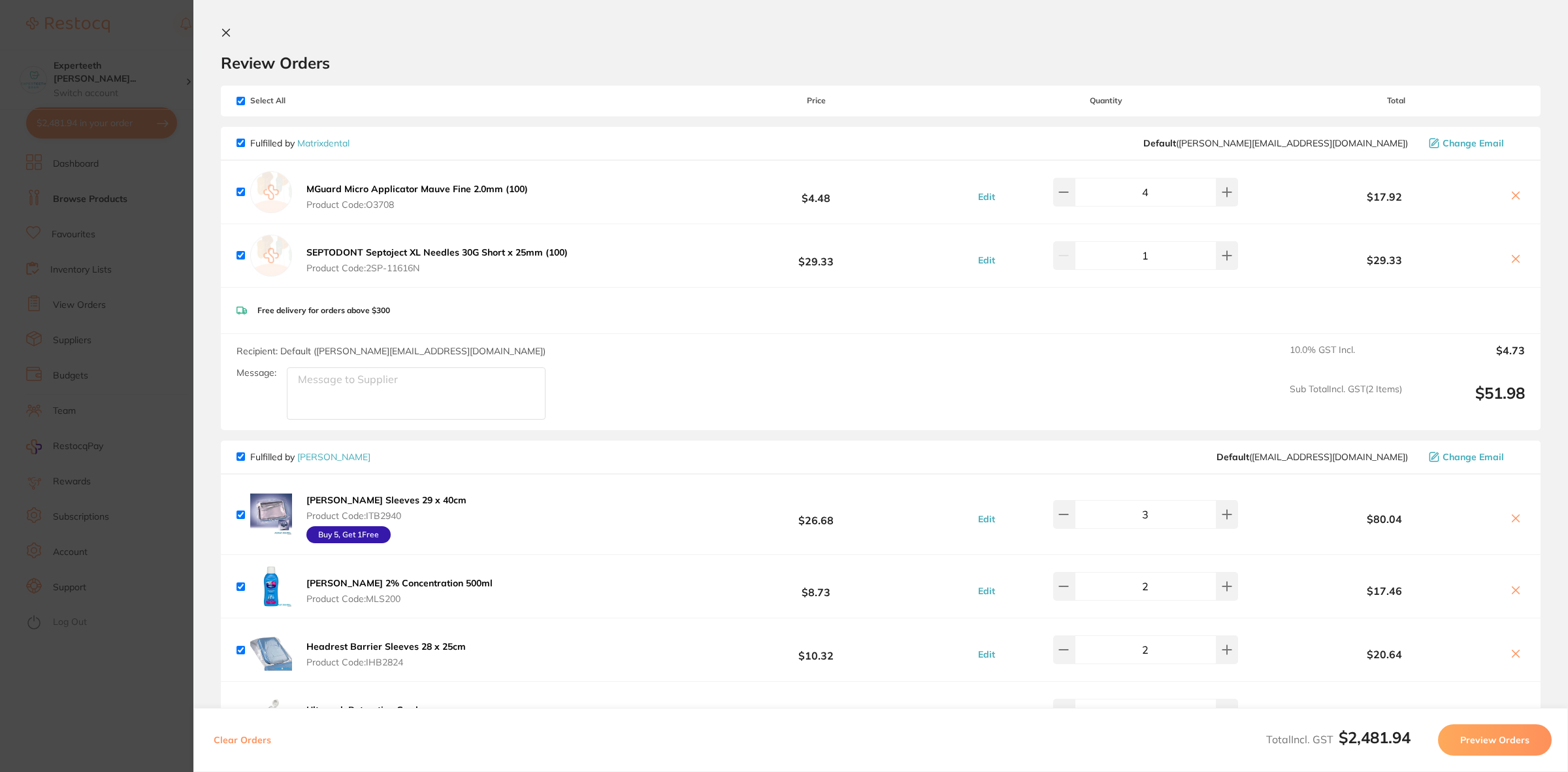
click at [118, 285] on section "Update RRP Set your pre negotiated price for this item. Item Agreed RRP (excl. …" at bounding box center [784, 386] width 1568 height 772
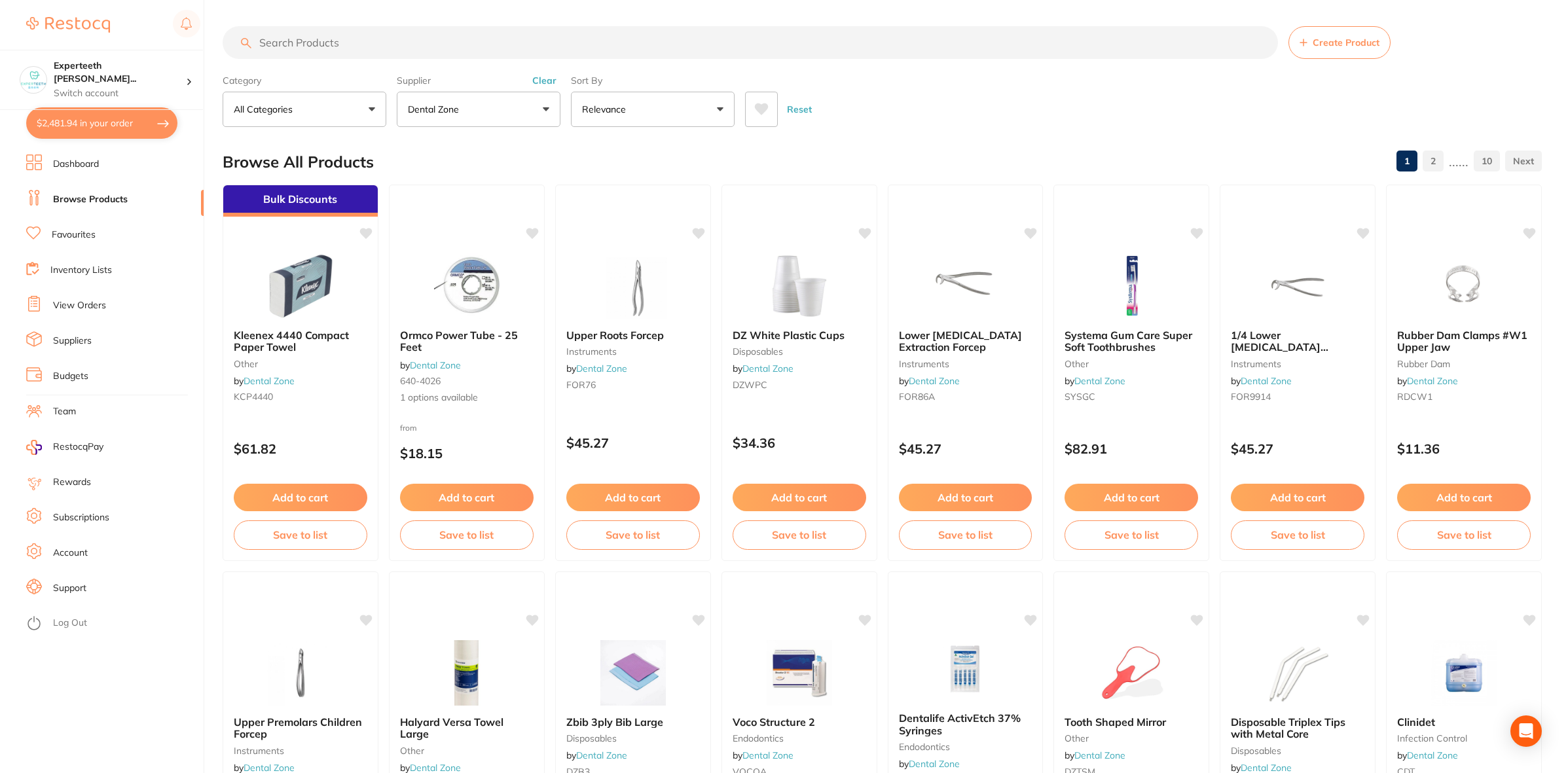
click at [333, 48] on input "search" at bounding box center [750, 42] width 1055 height 32
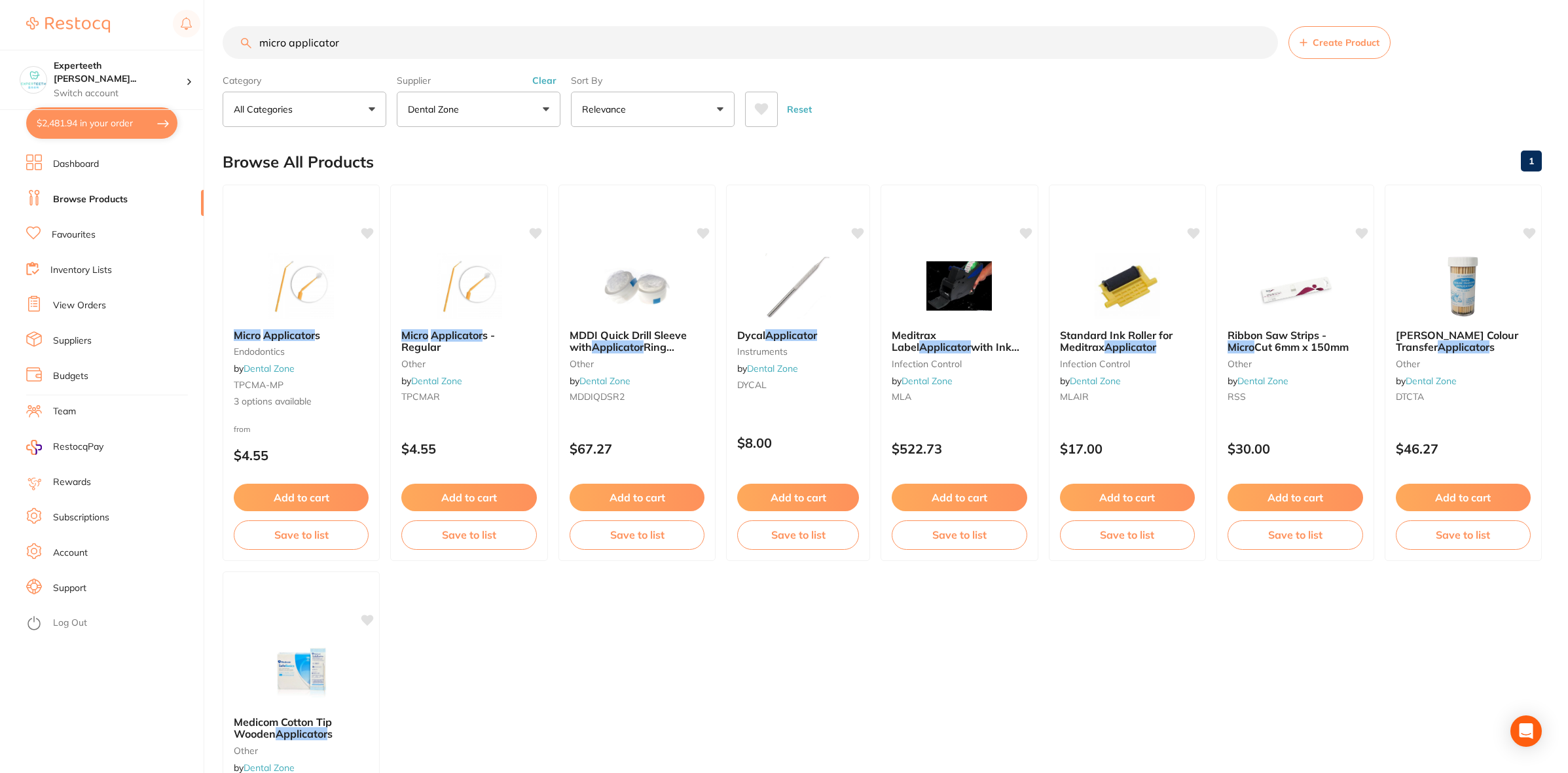
click at [547, 77] on button "Clear" at bounding box center [544, 81] width 33 height 12
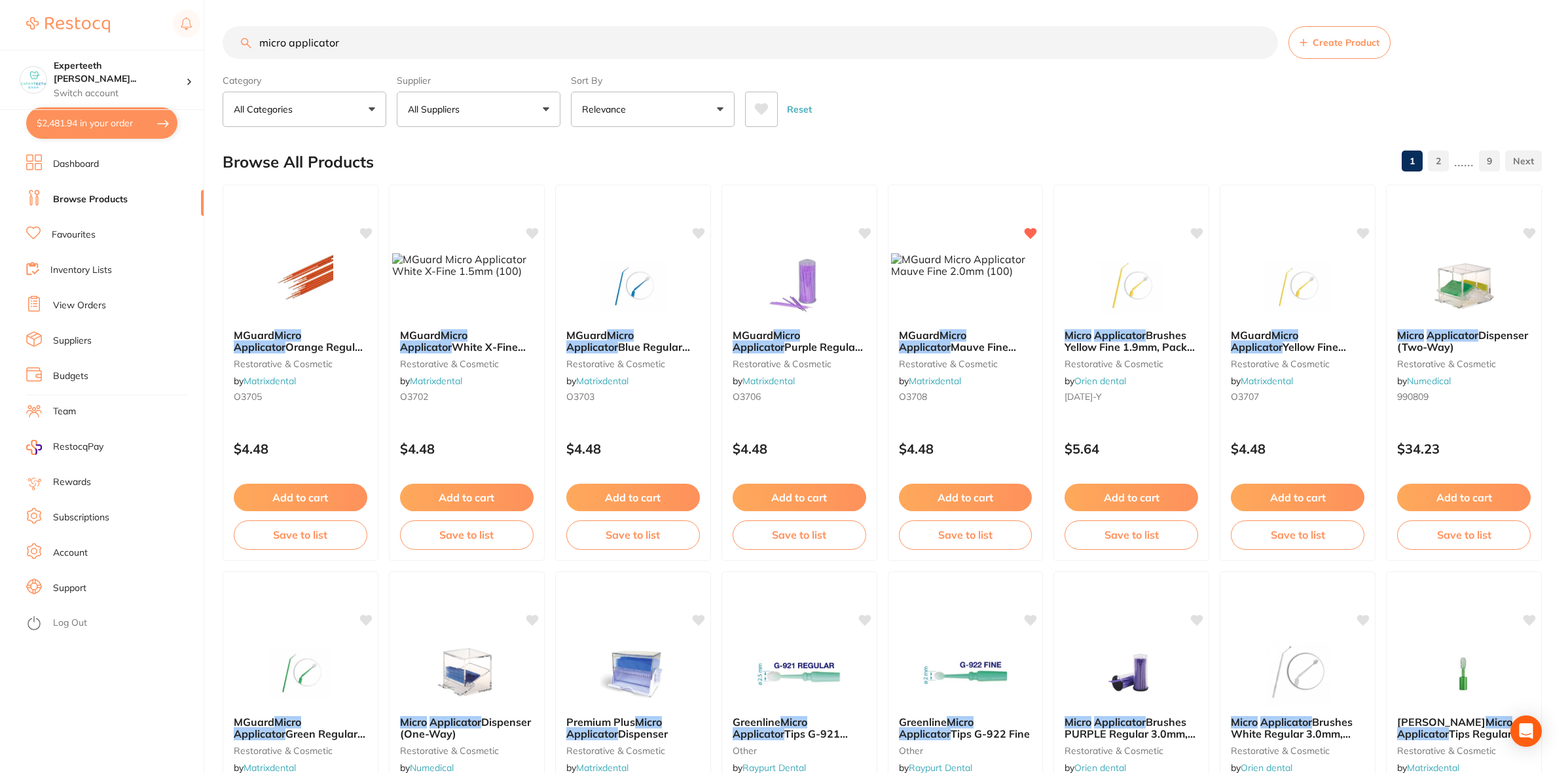
click at [542, 105] on button "All Suppliers" at bounding box center [479, 109] width 163 height 35
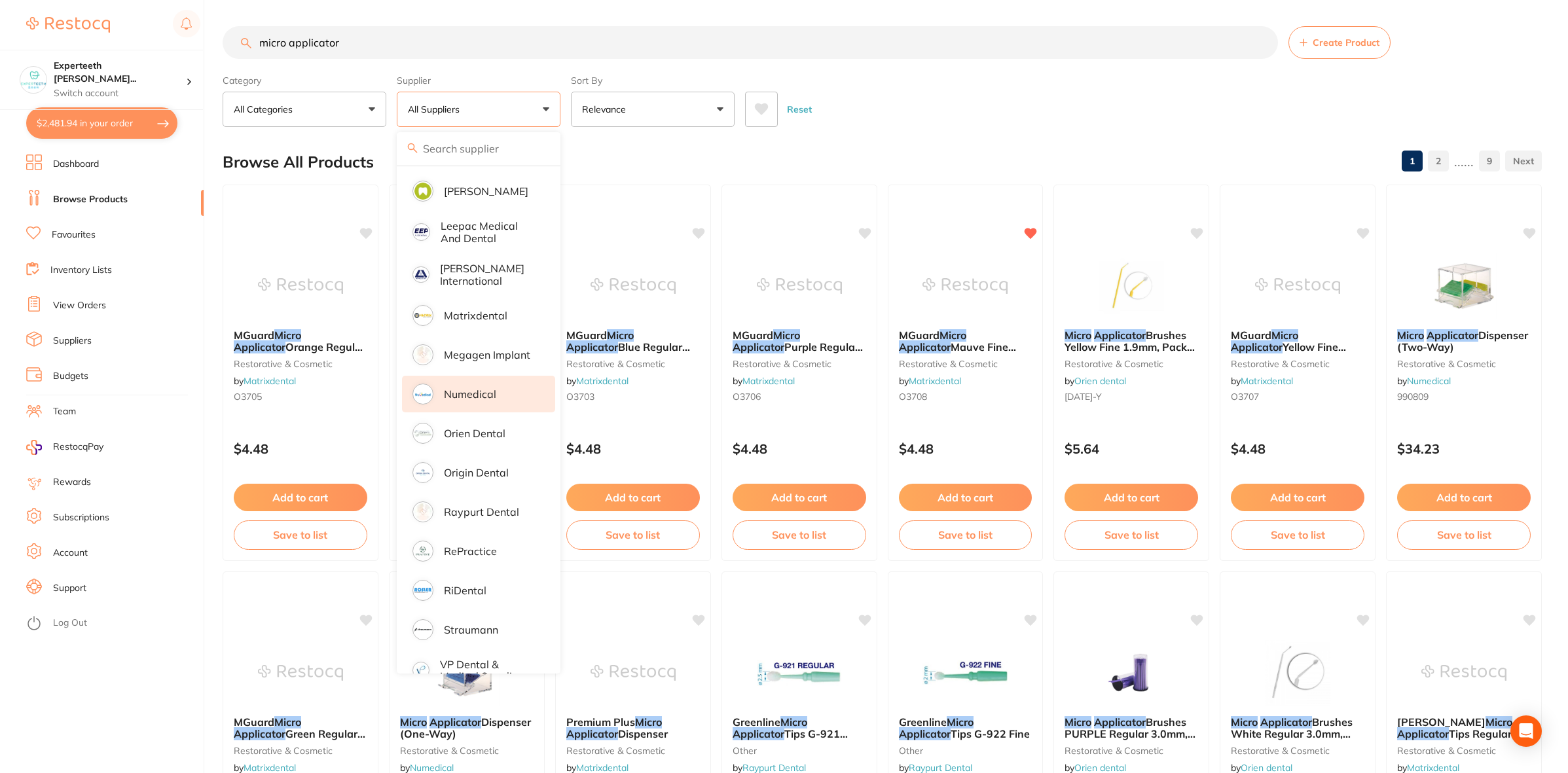
scroll to position [701, 0]
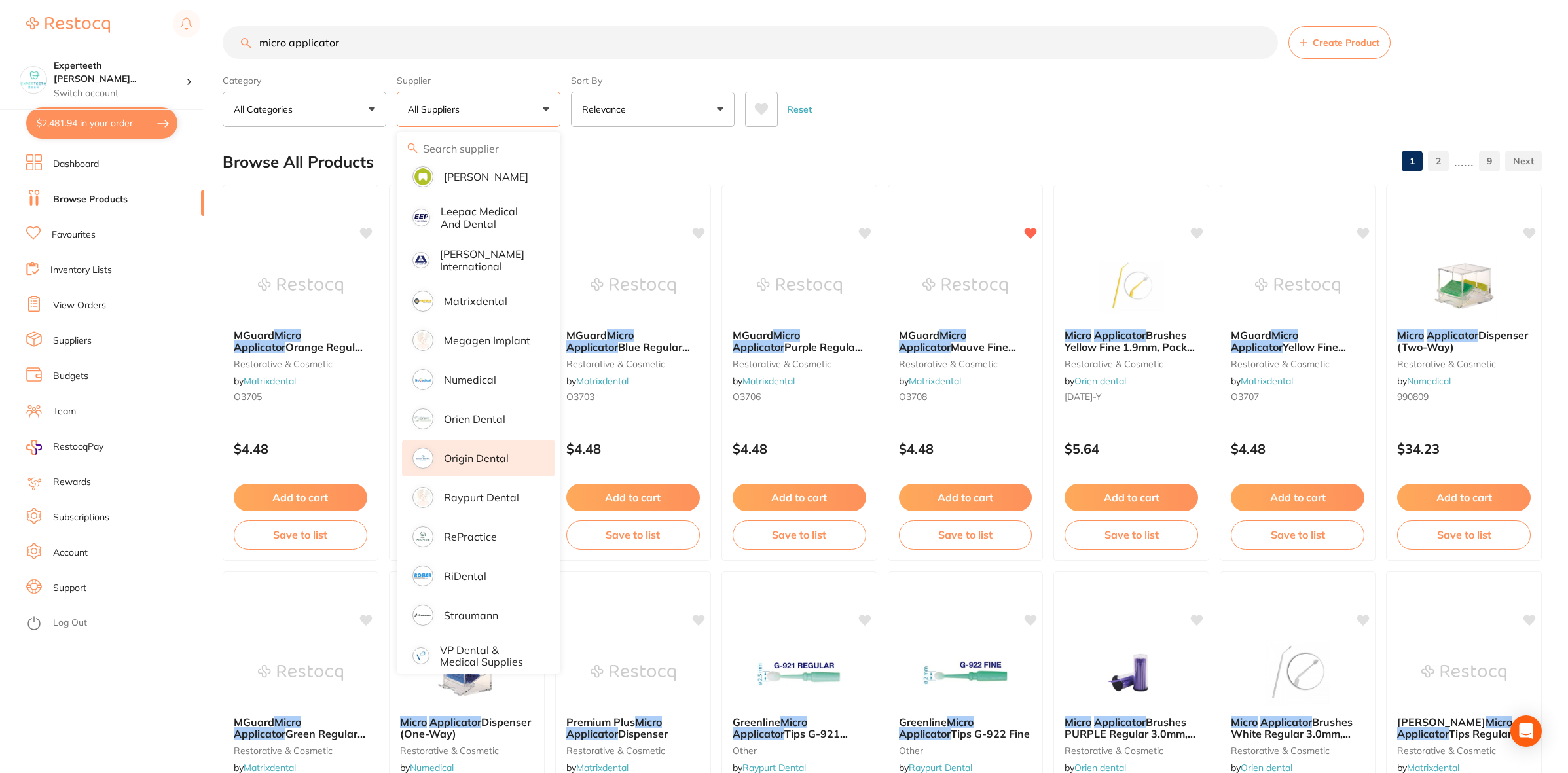
click at [482, 452] on p "Origin Dental" at bounding box center [477, 458] width 65 height 12
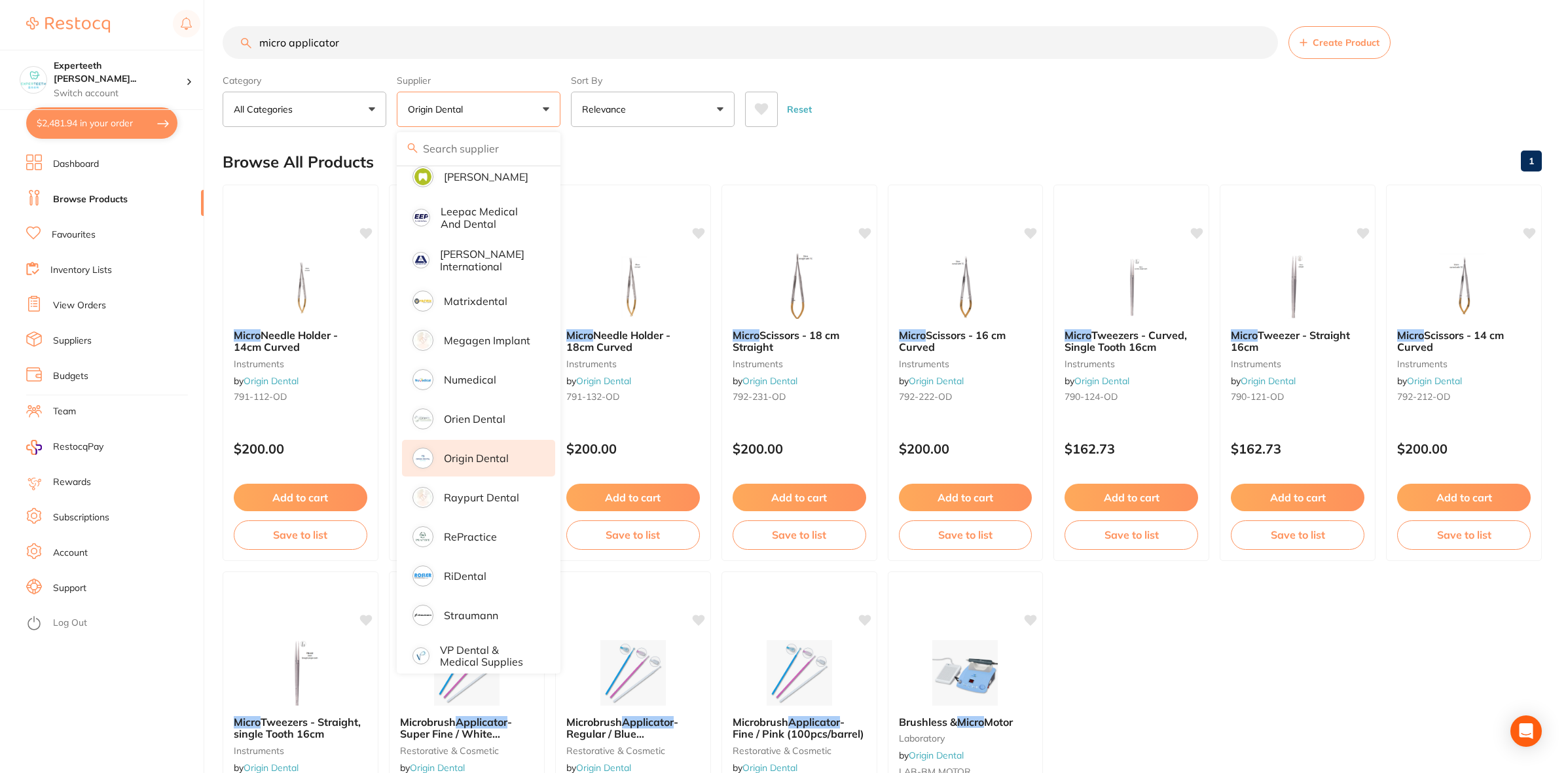
click at [947, 132] on main "micro applicator Create Product Category All Categories All Categories instrume…" at bounding box center [895, 507] width 1345 height 1015
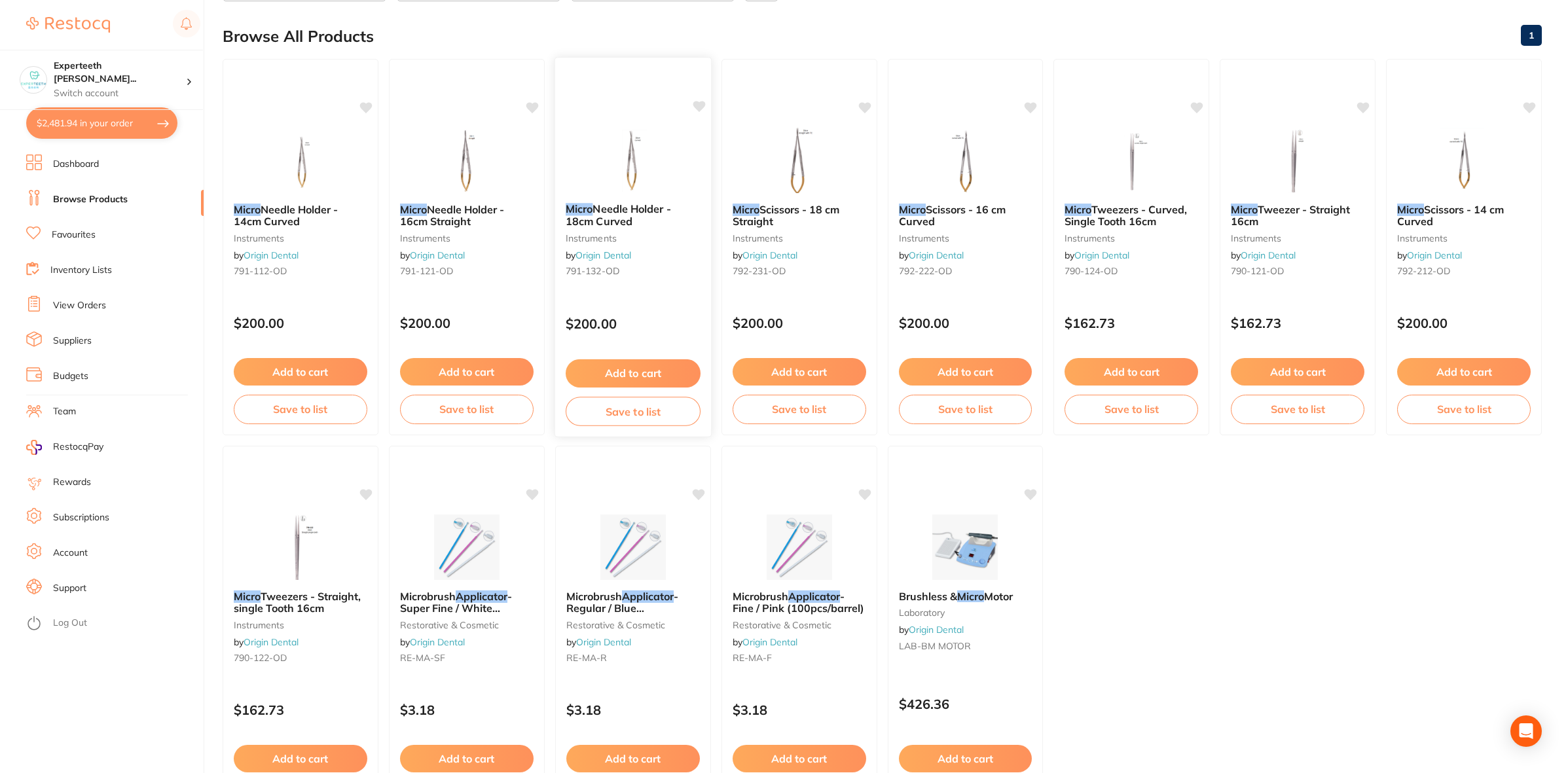
scroll to position [0, 0]
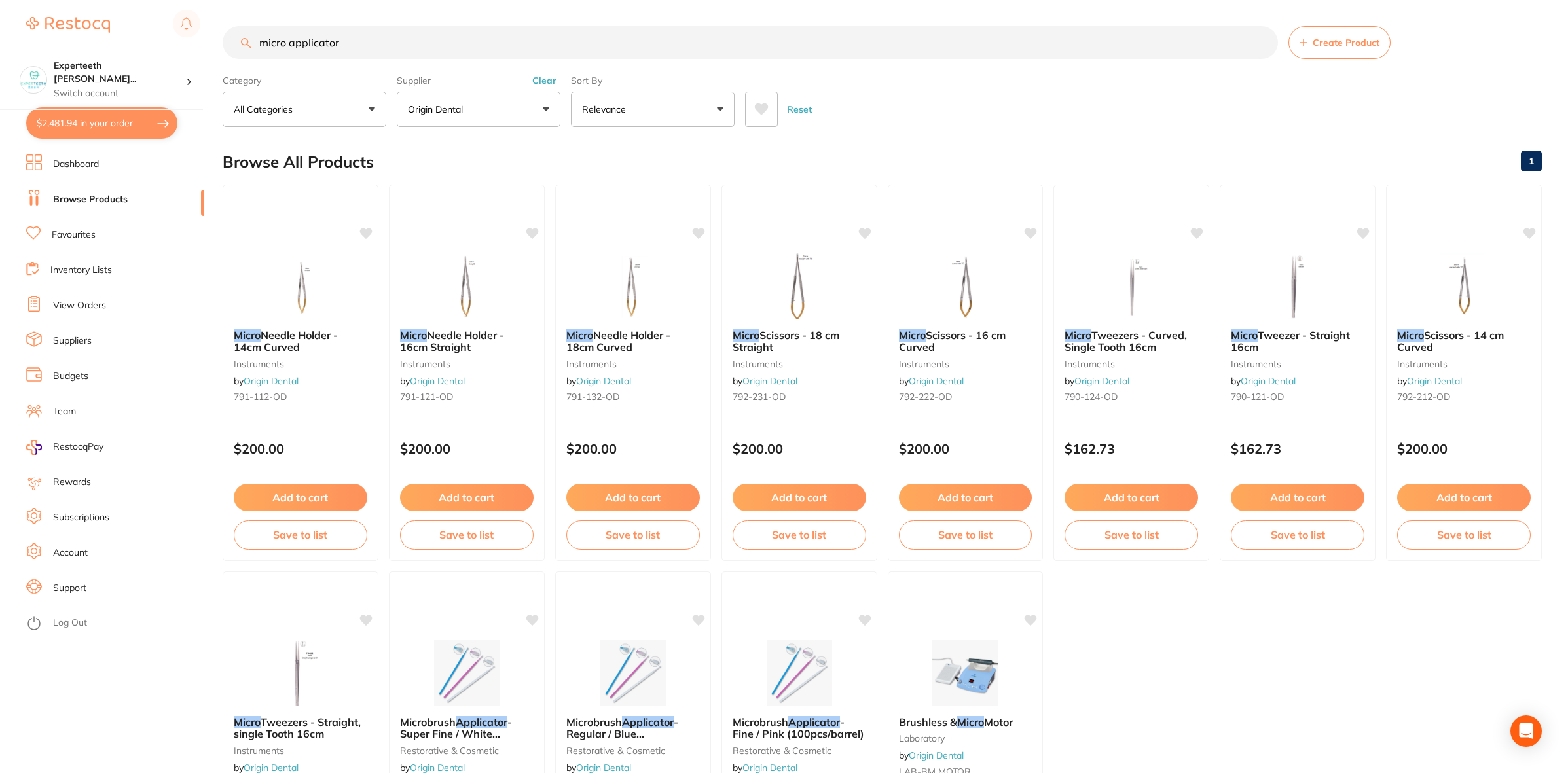
click at [367, 46] on input "micro applicator" at bounding box center [750, 42] width 1055 height 32
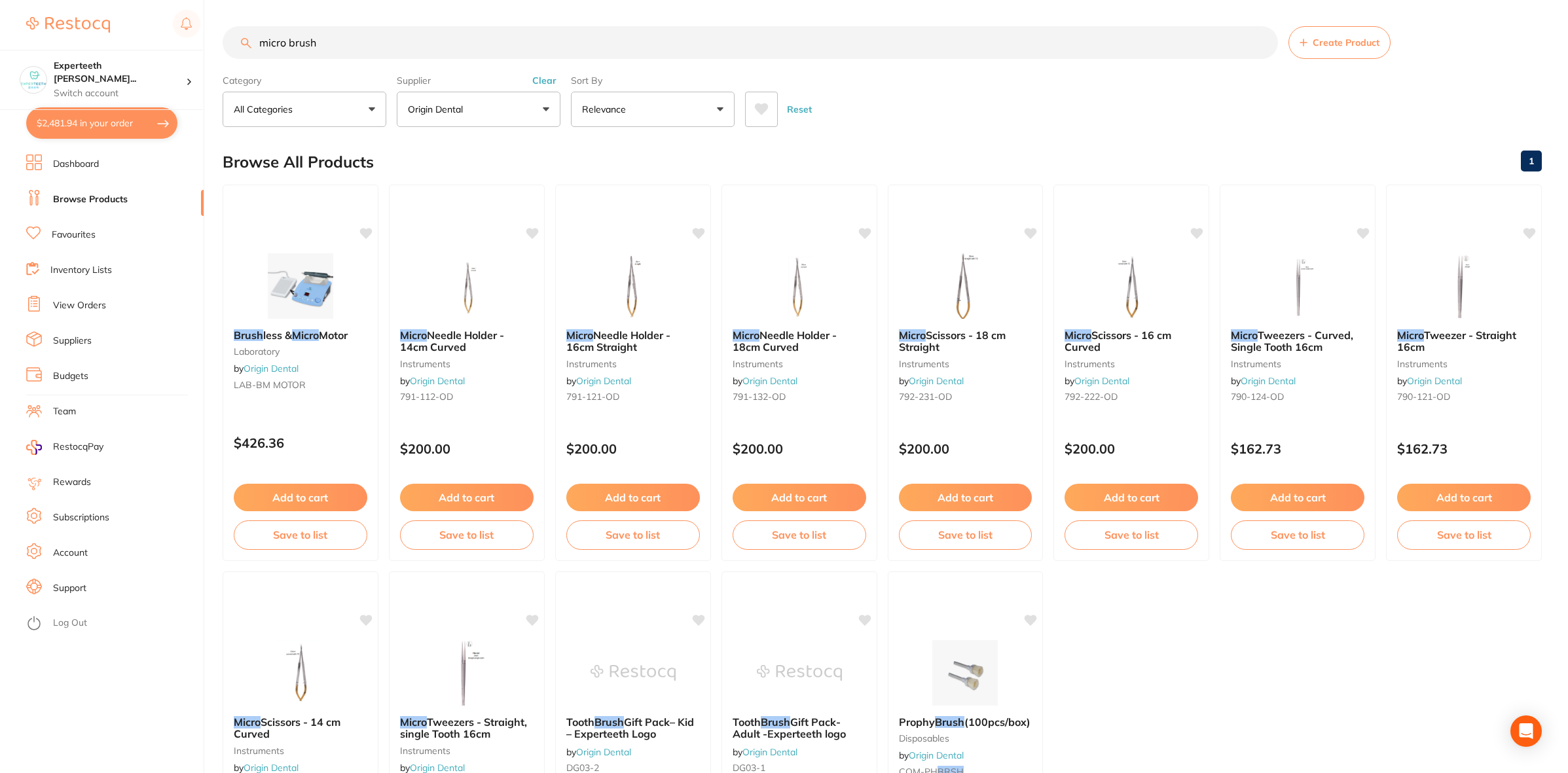
click at [288, 41] on input "micro brush" at bounding box center [750, 42] width 1055 height 32
type input "microbrush"
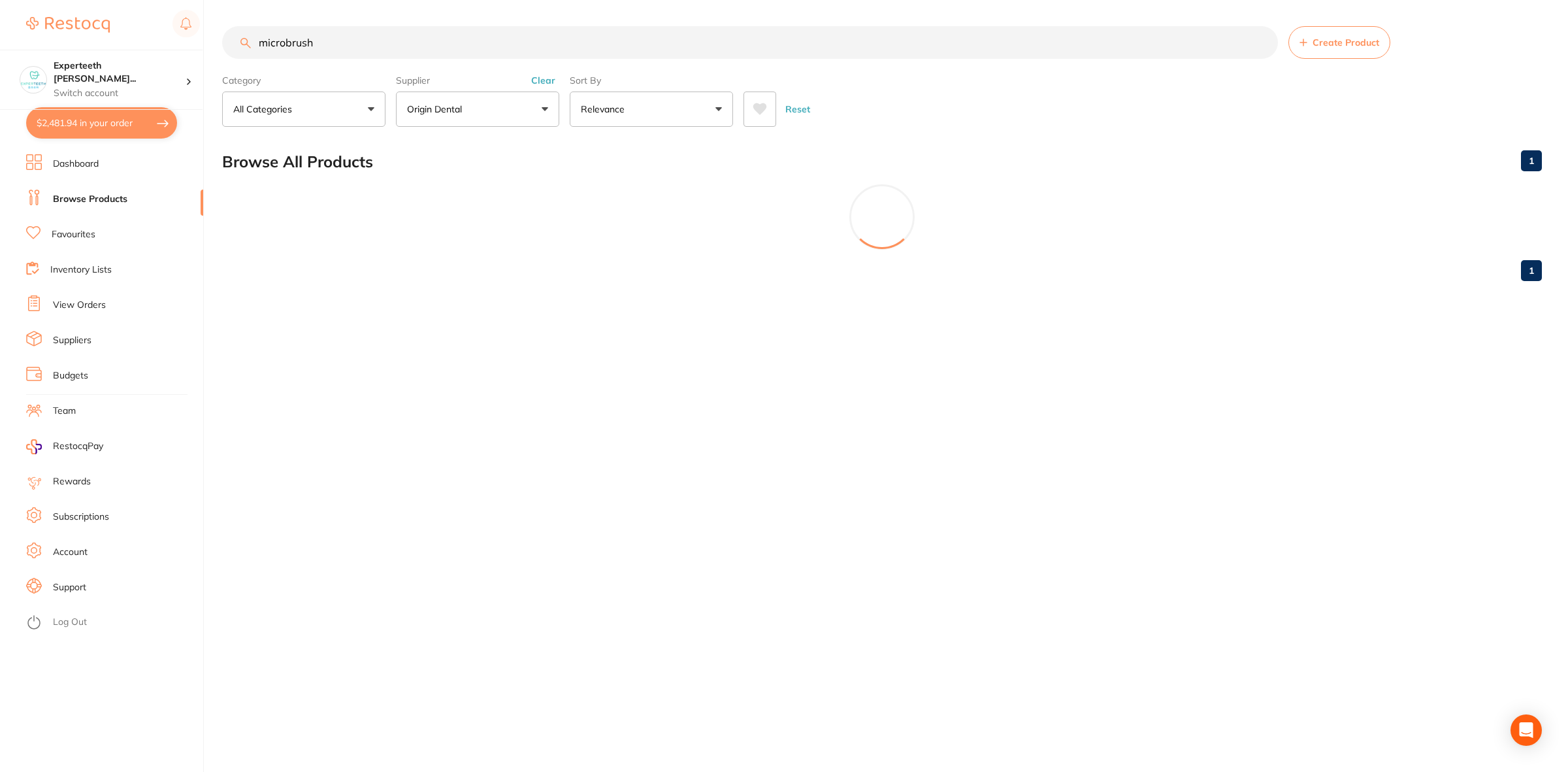
scroll to position [146, 0]
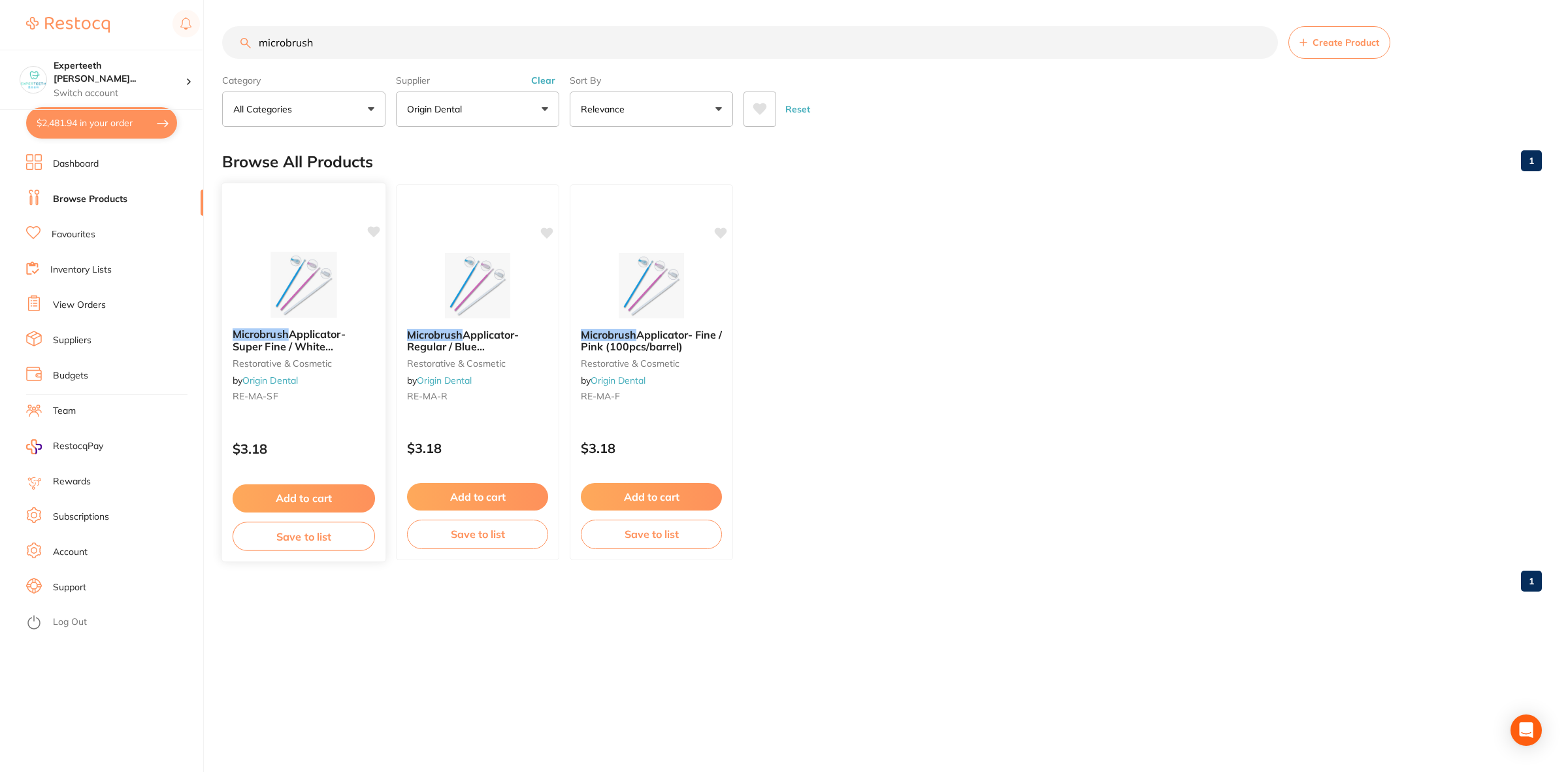
click at [289, 355] on div "Microbrush Applicator- Super Fine / White (100pcs/barrel) restorative & cosmeti…" at bounding box center [304, 368] width 163 height 100
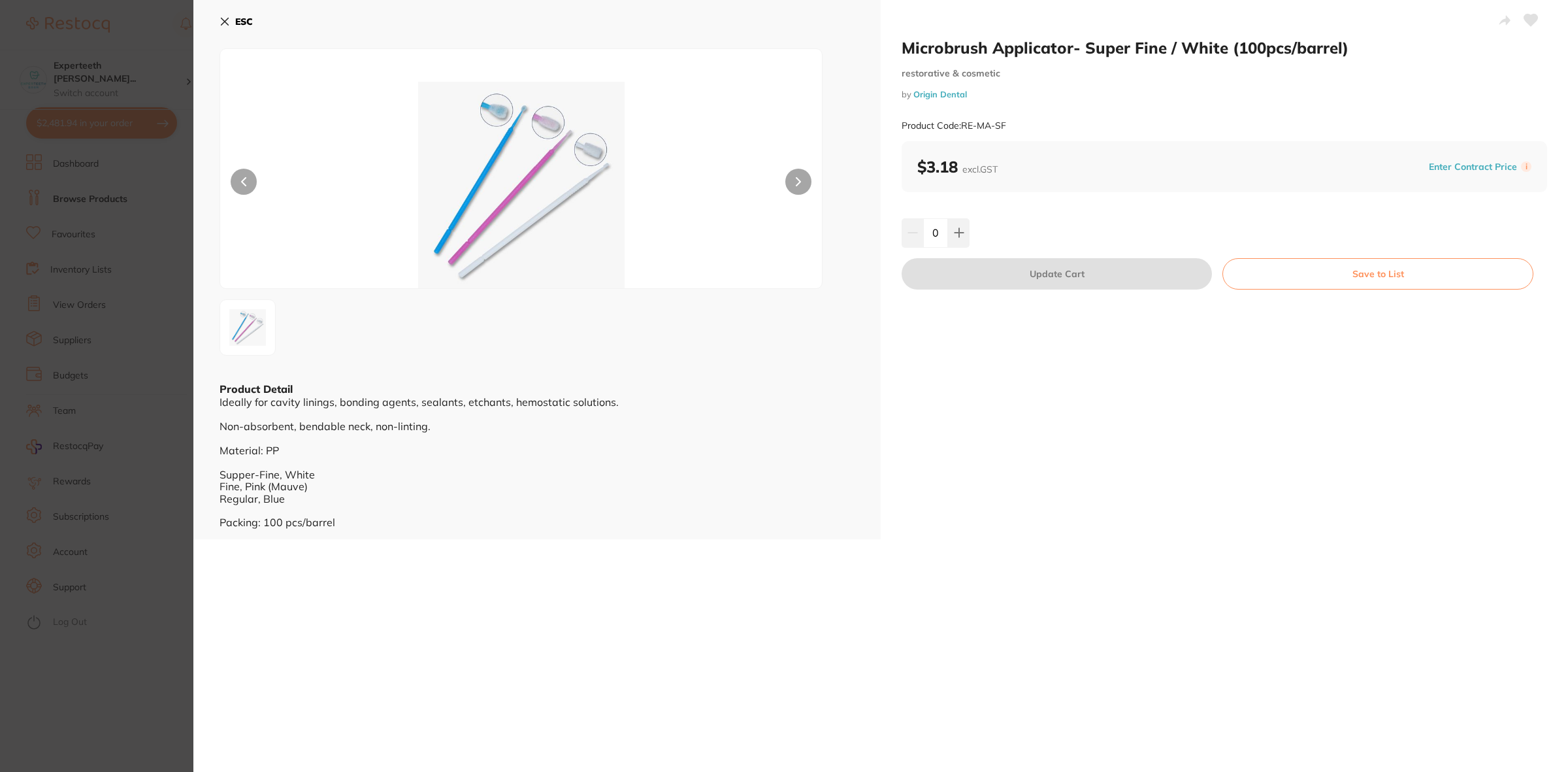
click at [412, 636] on div "Microbrush Applicator- Super Fine / White (100pcs/barrel) restorative & cosmeti…" at bounding box center [881, 386] width 1374 height 772
click at [32, 422] on section "Microbrush Applicator- Super Fine / White (100pcs/barrel) restorative & cosmeti…" at bounding box center [784, 386] width 1568 height 772
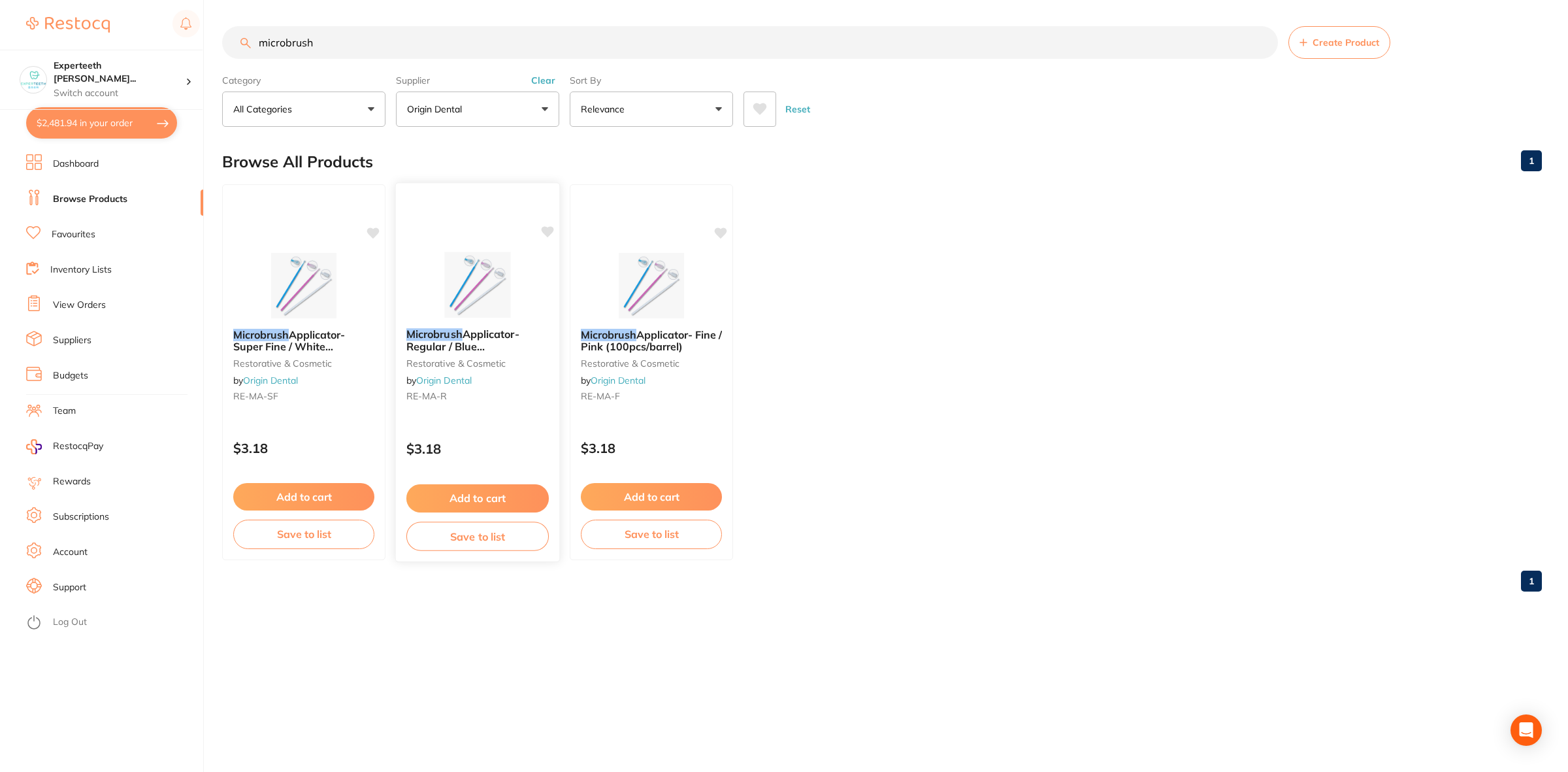
click at [485, 336] on span "Applicator- Regular / Blue (100pcs/barrel)" at bounding box center [462, 346] width 113 height 37
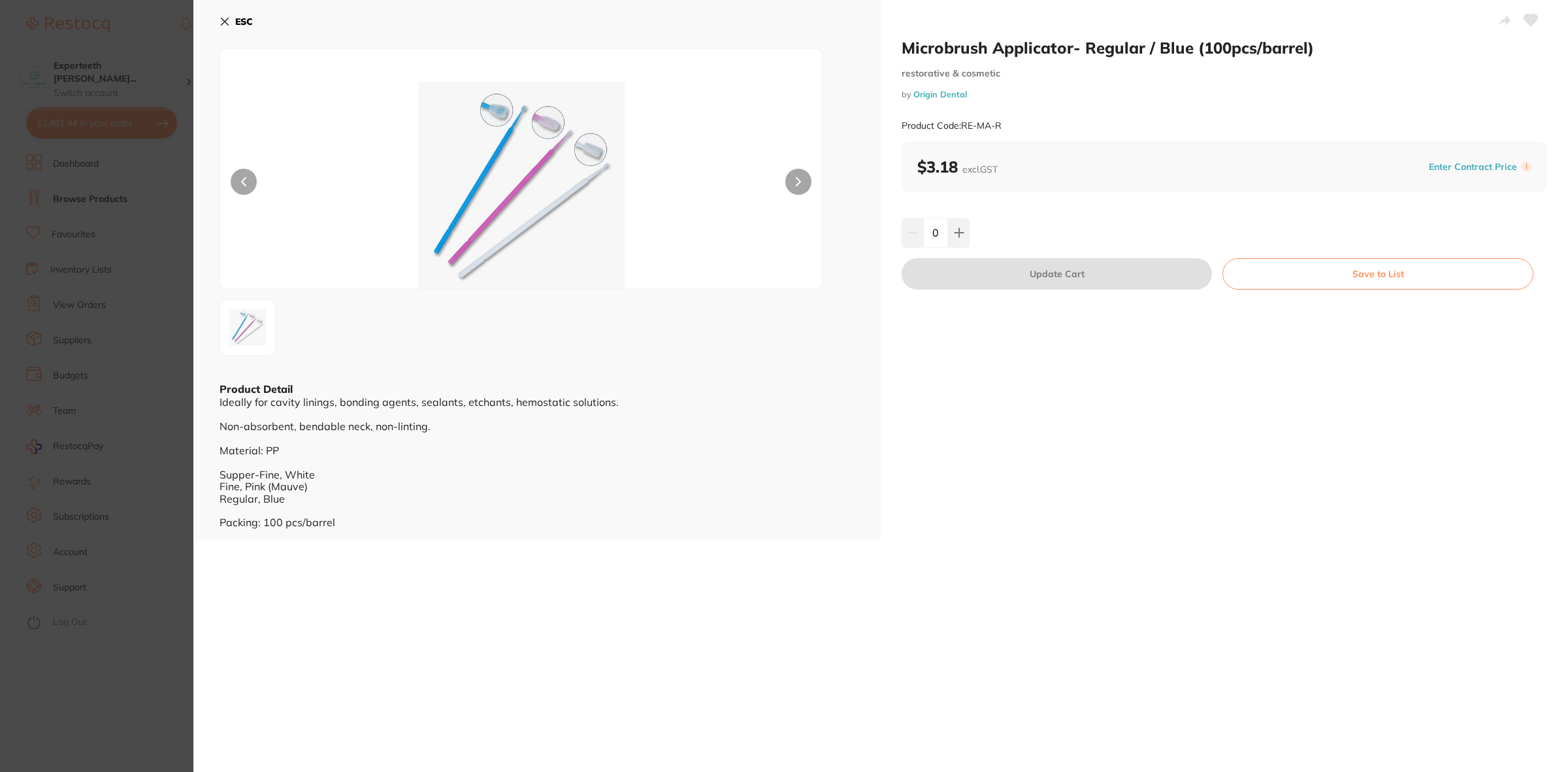
click at [77, 405] on section "Microbrush Applicator- Regular / Blue (100pcs/barrel) restorative & cosmetic by…" at bounding box center [784, 386] width 1568 height 772
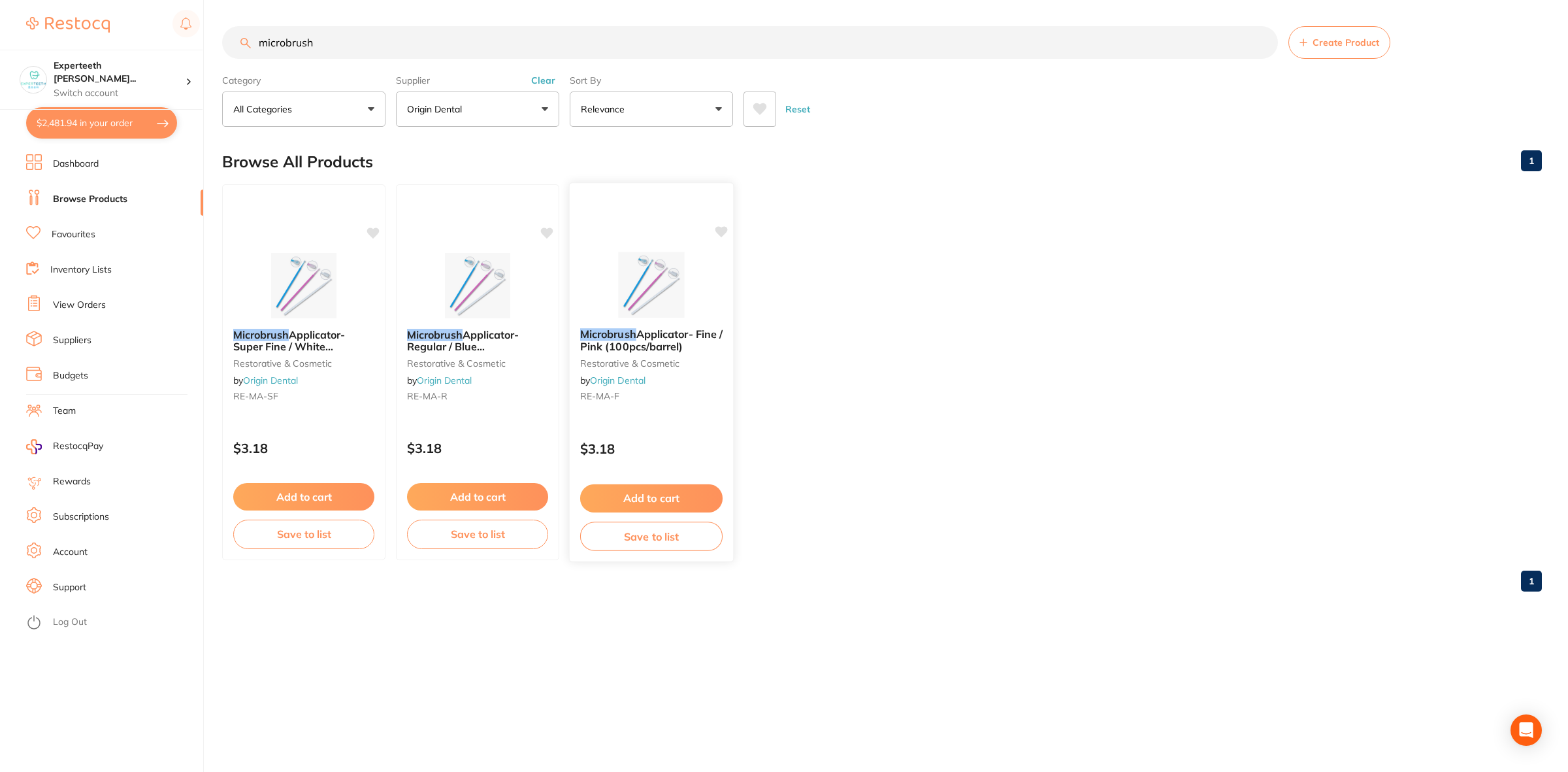
click at [637, 354] on div "Microbrush Applicator- Fine / Pink (100pcs/barrel) restorative & cosmetic by Or…" at bounding box center [651, 368] width 163 height 100
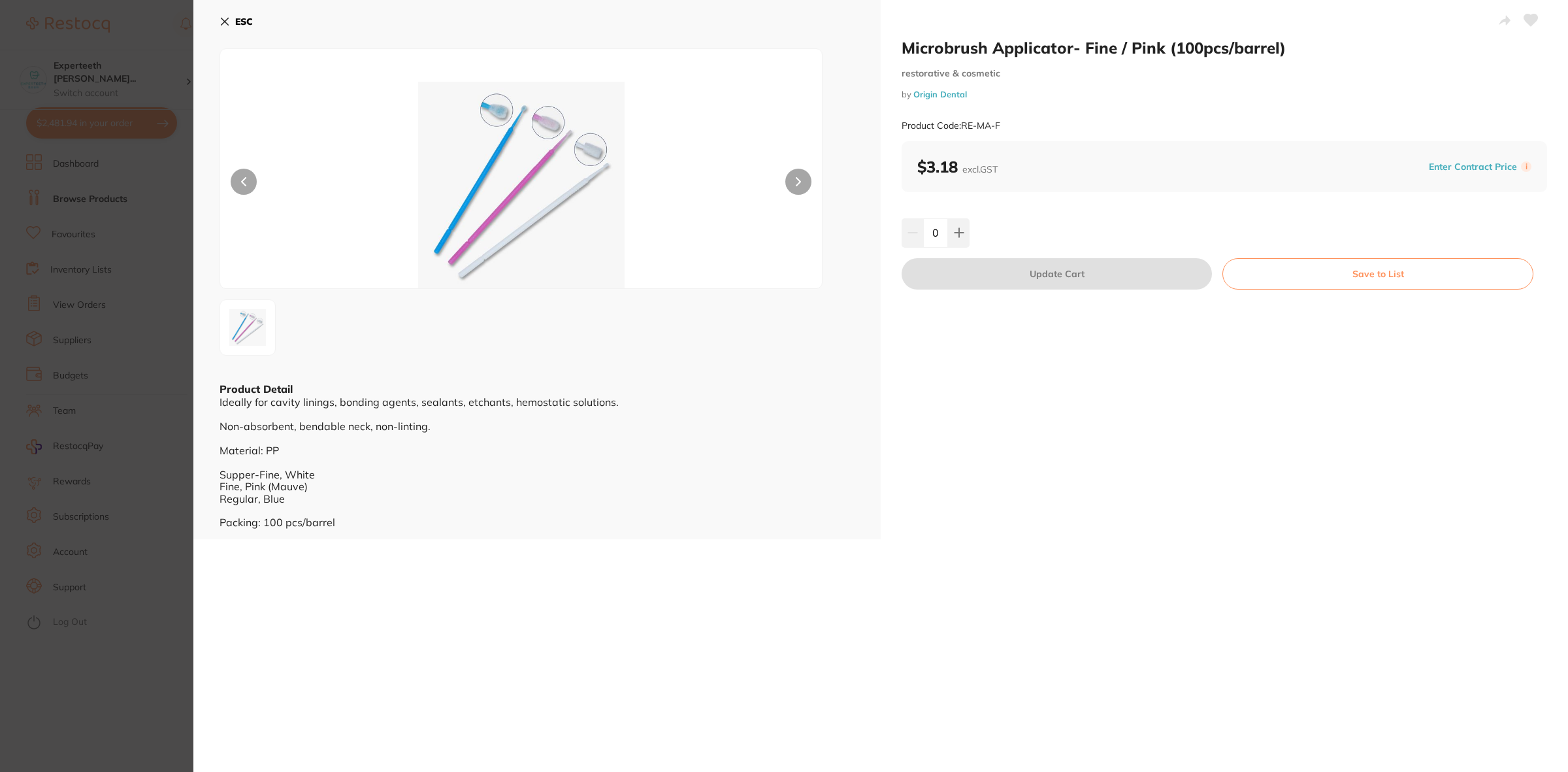
click at [1042, 363] on div "Microbrush Applicator- Fine / Pink (100pcs/barrel) restorative & cosmetic by Or…" at bounding box center [1224, 269] width 687 height 539
drag, startPoint x: 928, startPoint y: 234, endPoint x: 942, endPoint y: 233, distance: 14.0
click at [942, 233] on input "0" at bounding box center [935, 232] width 25 height 29
type input "6"
click at [1037, 422] on div "Microbrush Applicator- Fine / Pink (100pcs/barrel) restorative & cosmetic by Or…" at bounding box center [1224, 269] width 687 height 539
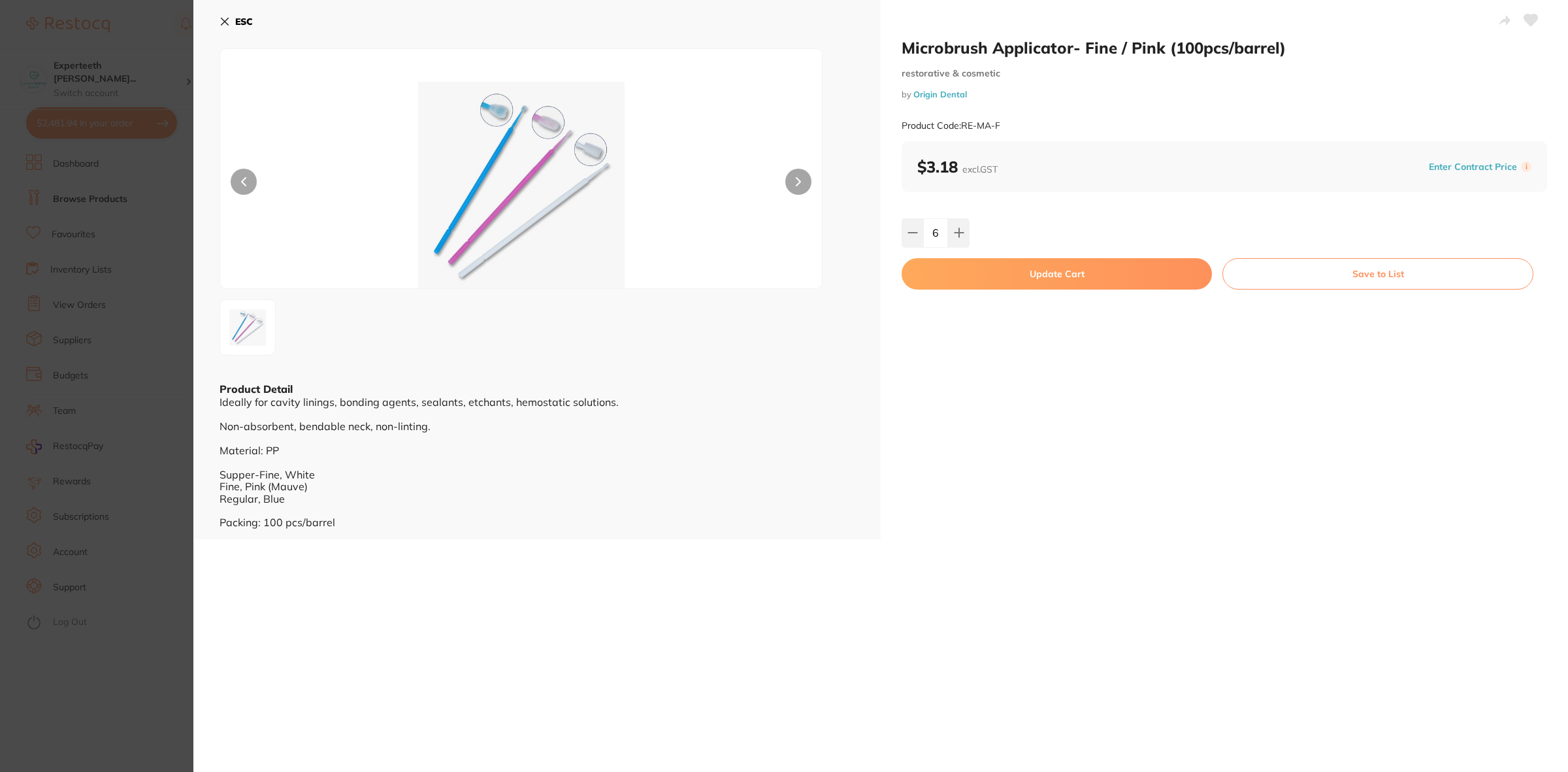
click at [1047, 265] on button "Update Cart" at bounding box center [1057, 273] width 311 height 31
checkbox input "false"
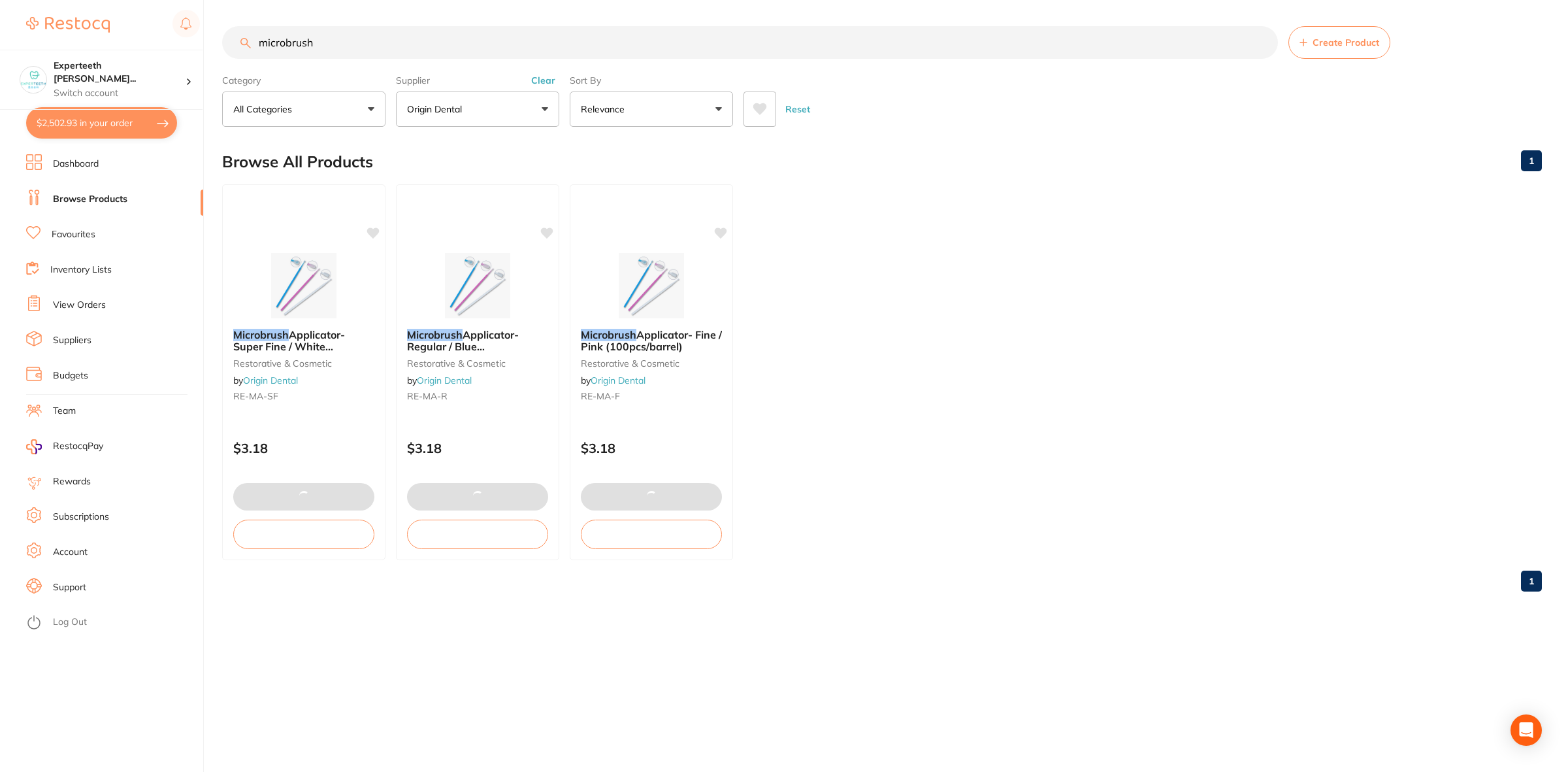
click at [98, 119] on button "$2,502.93 in your order" at bounding box center [102, 123] width 151 height 31
checkbox input "true"
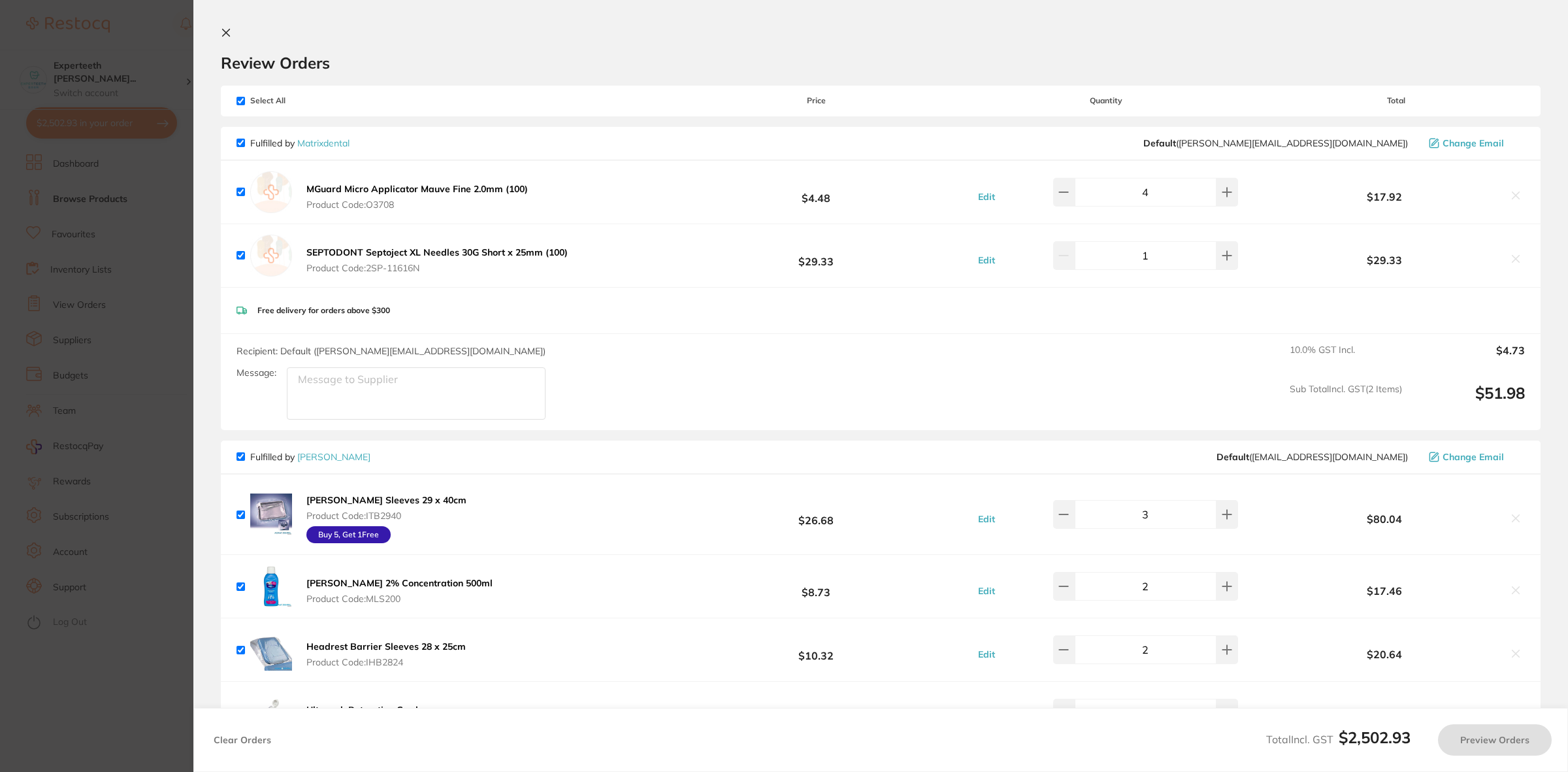
checkbox input "false"
checkbox input "true"
click at [1511, 197] on icon at bounding box center [1515, 195] width 11 height 11
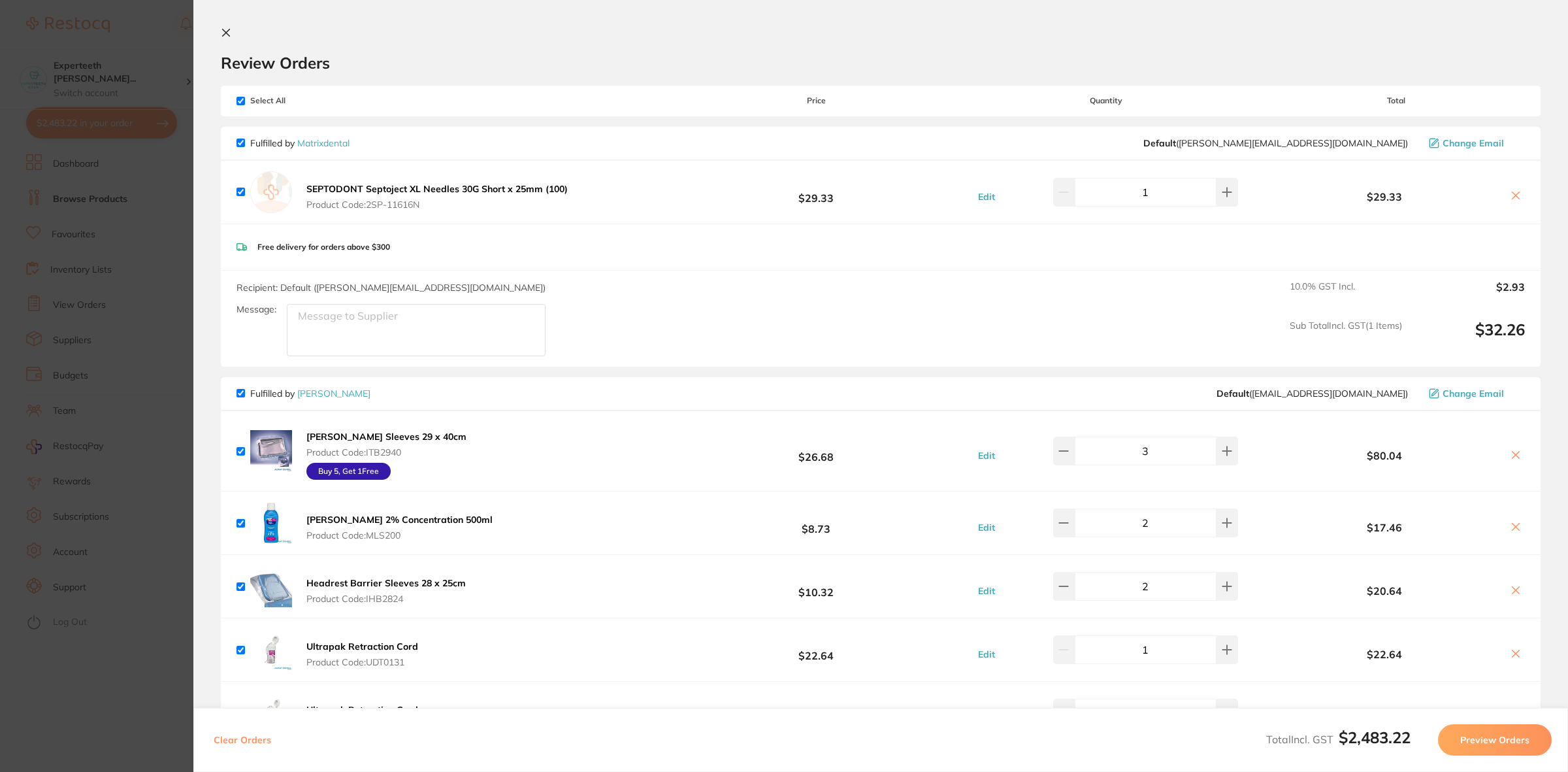
click at [77, 337] on section "Update RRP Set your pre negotiated price for this item. Item Agreed RRP (excl. …" at bounding box center [784, 386] width 1568 height 772
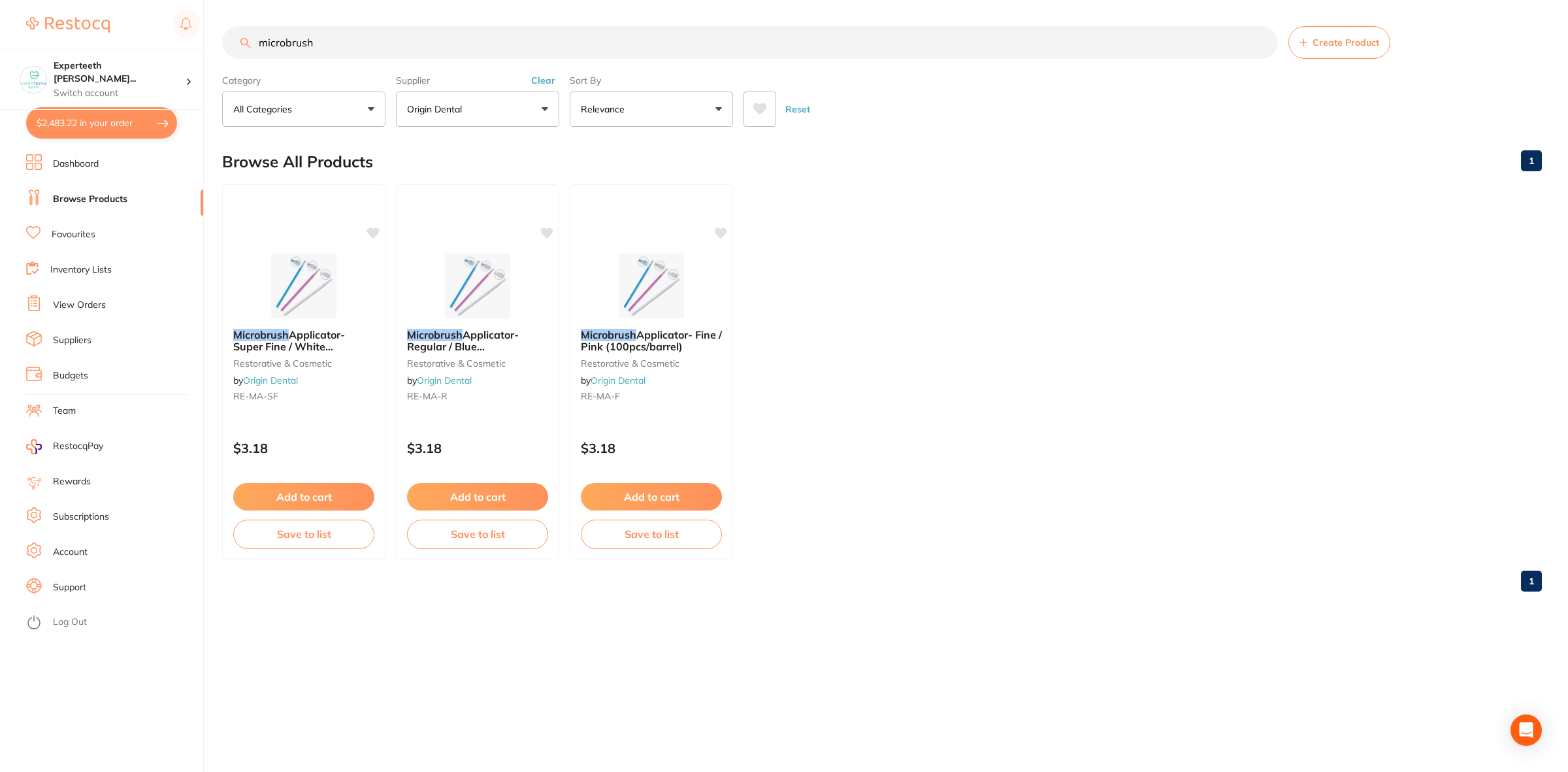
click at [1079, 275] on ul "Microbrush Applicator- Super Fine / White (100pcs/barrel) restorative & cosmeti…" at bounding box center [882, 372] width 1319 height 376
click at [122, 112] on button "$2,483.22 in your order" at bounding box center [102, 123] width 151 height 31
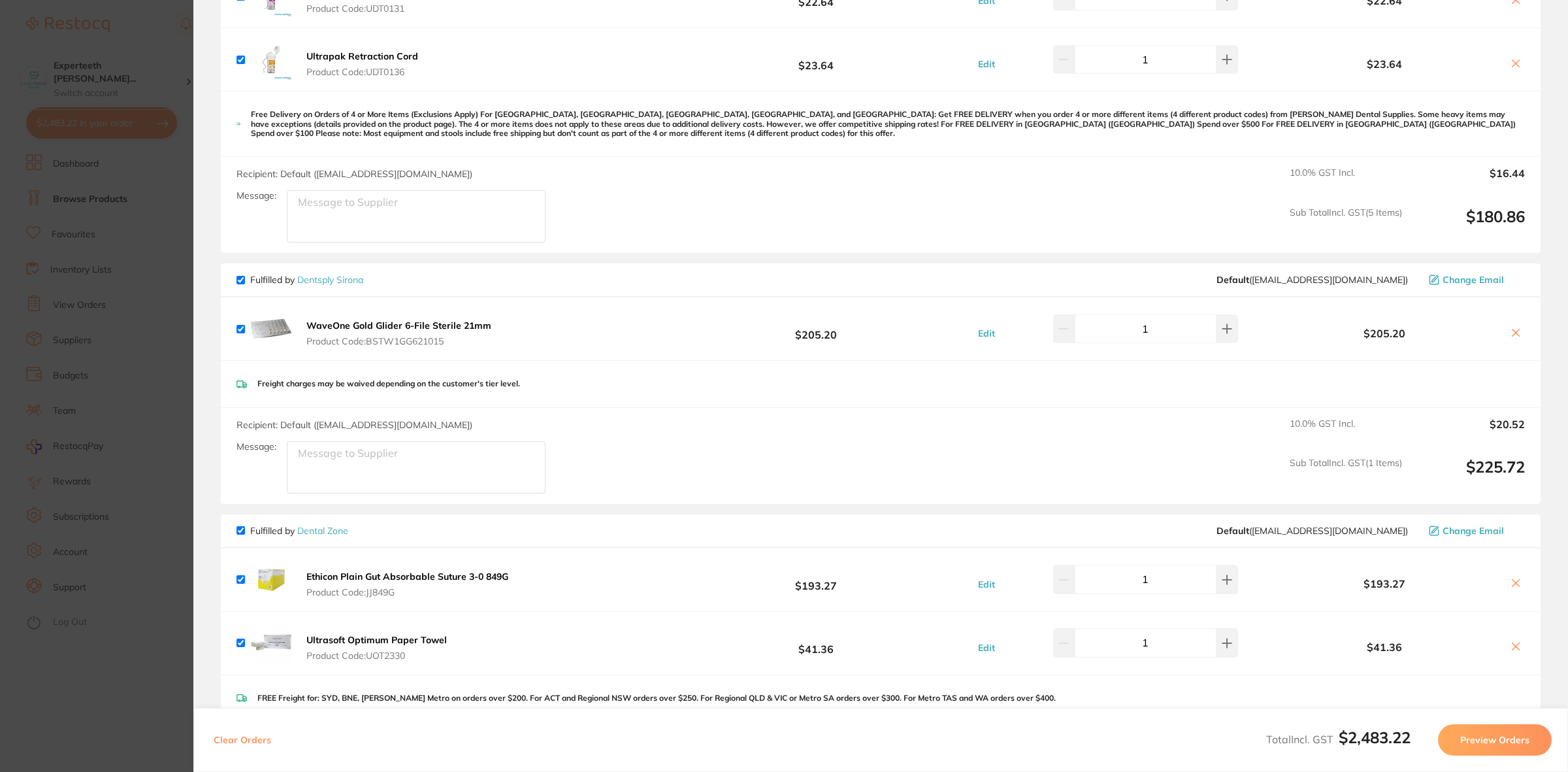
scroll to position [736, 0]
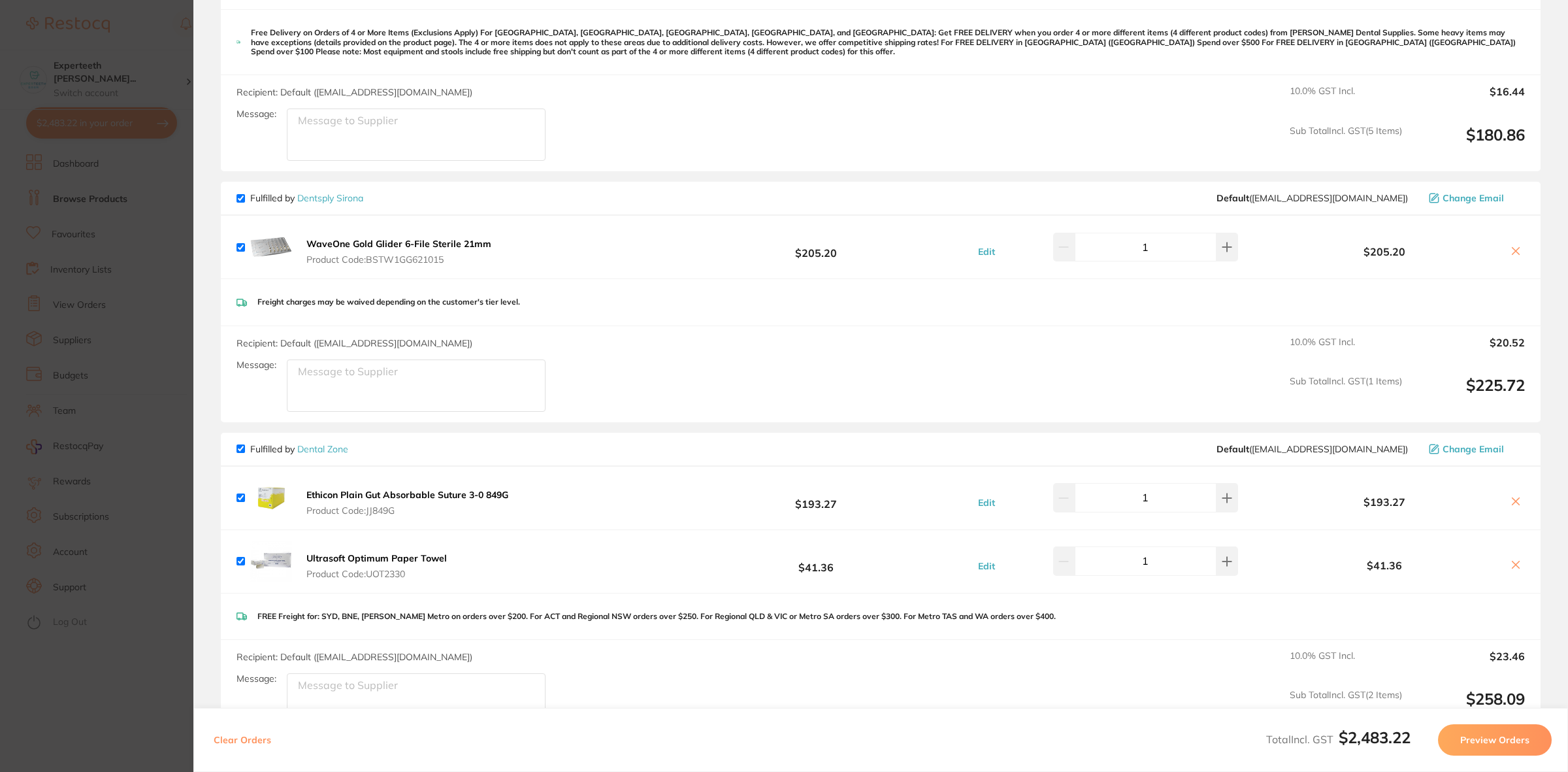
click at [1510, 253] on icon at bounding box center [1515, 251] width 11 height 11
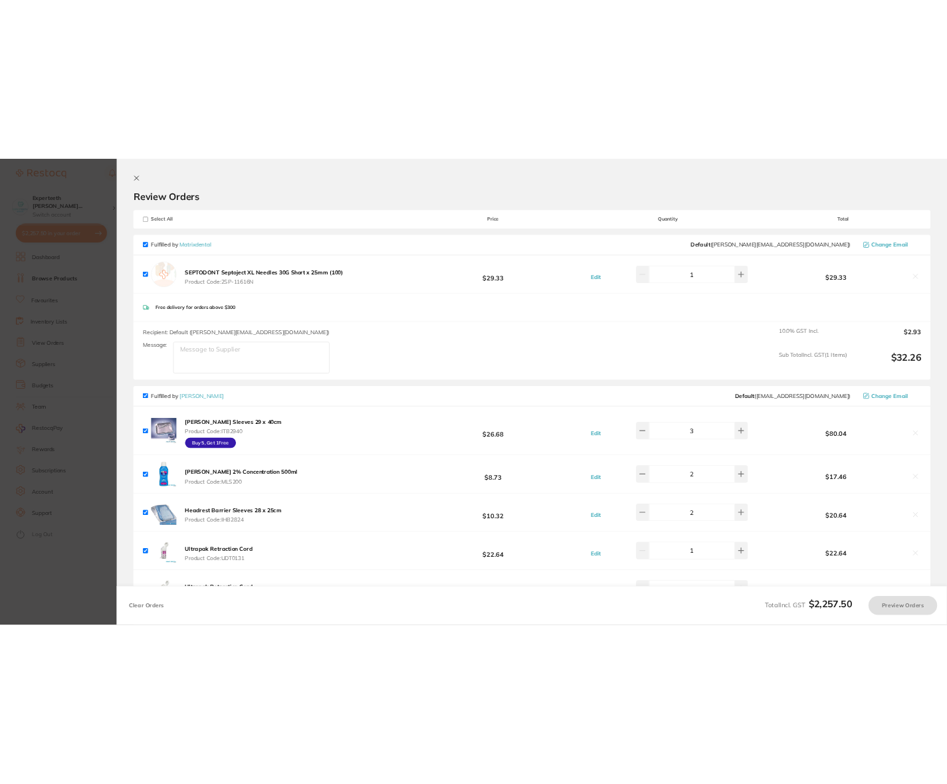
scroll to position [0, 0]
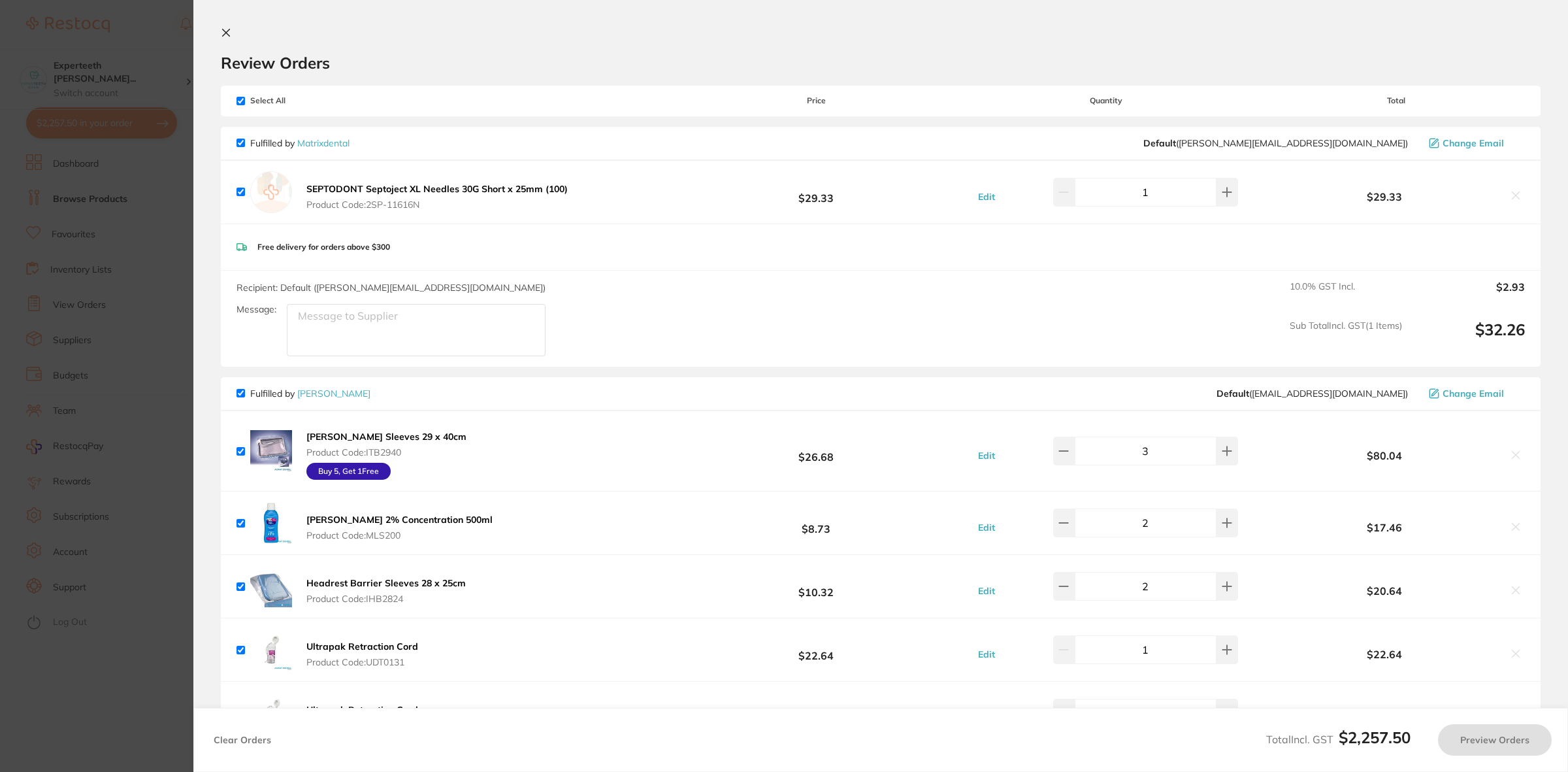
checkbox input "true"
click at [289, 221] on div "SEPTODONT Septoject XL Needles 30G Short x 25mm (100) Product Code: 2SP-11616N …" at bounding box center [881, 192] width 1319 height 63
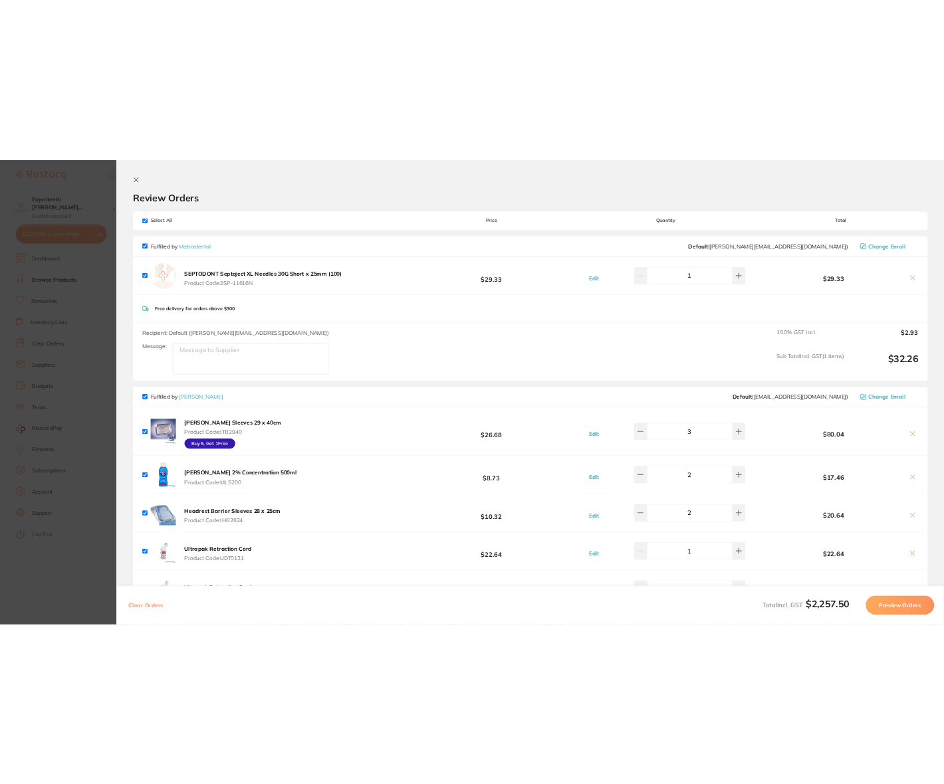
scroll to position [160, 0]
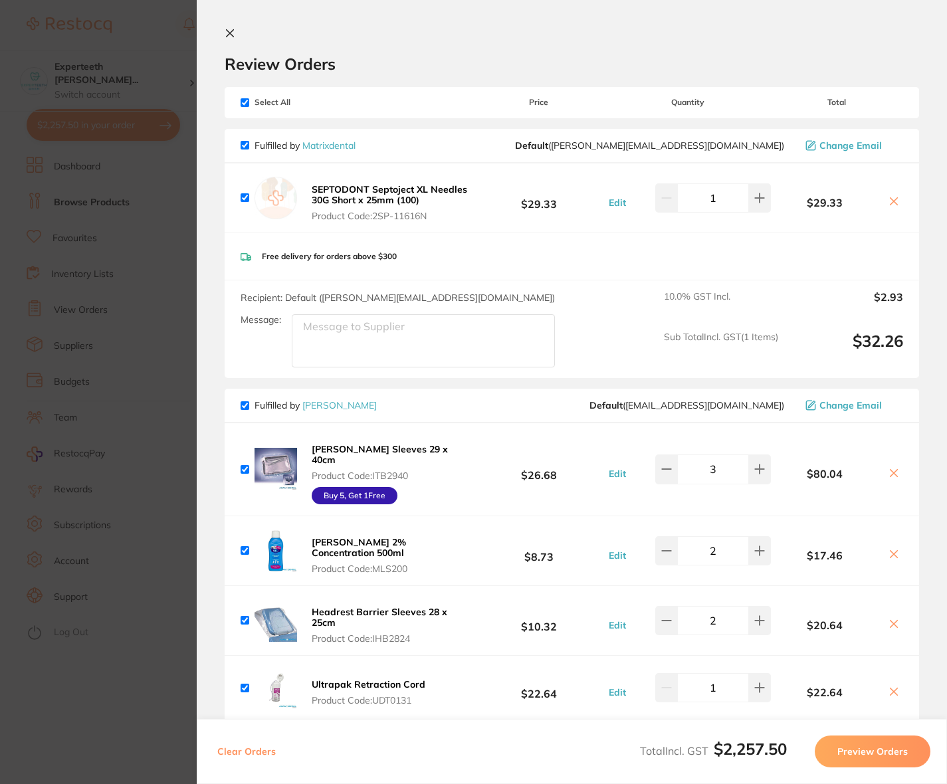
click at [157, 267] on section "Update RRP Set your pre negotiated price for this item. Item Agreed RRP (excl. …" at bounding box center [473, 392] width 947 height 784
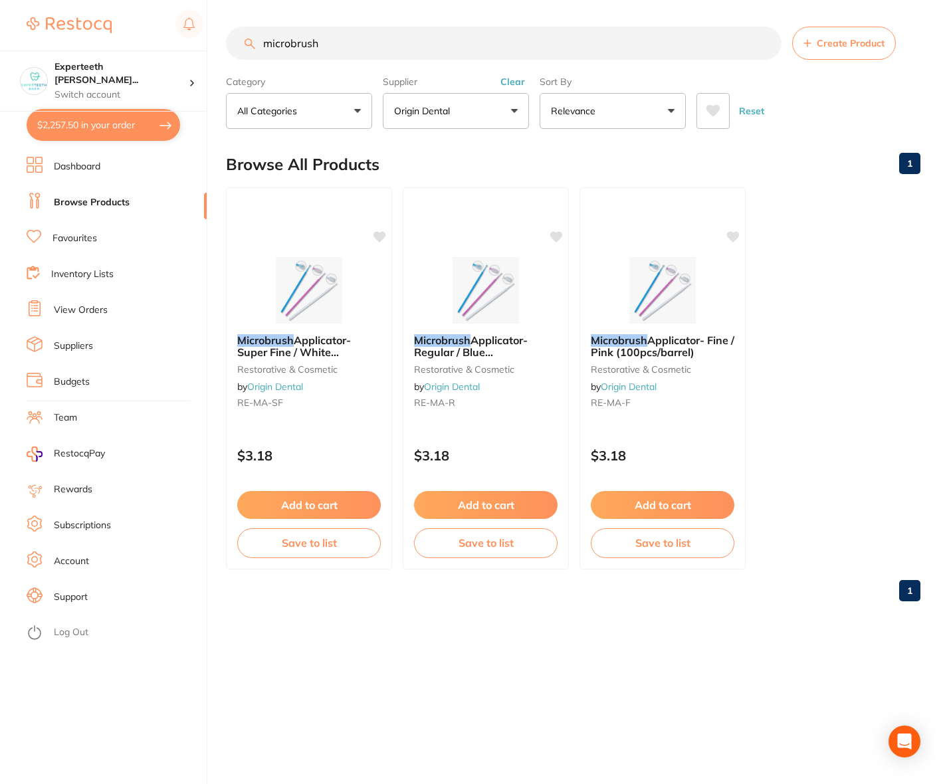
drag, startPoint x: 359, startPoint y: 47, endPoint x: 200, endPoint y: 45, distance: 158.8
click at [200, 45] on div "$2,257.50 Experteeth [PERSON_NAME]... Switch account Experteeth Eastwood West $…" at bounding box center [473, 392] width 947 height 784
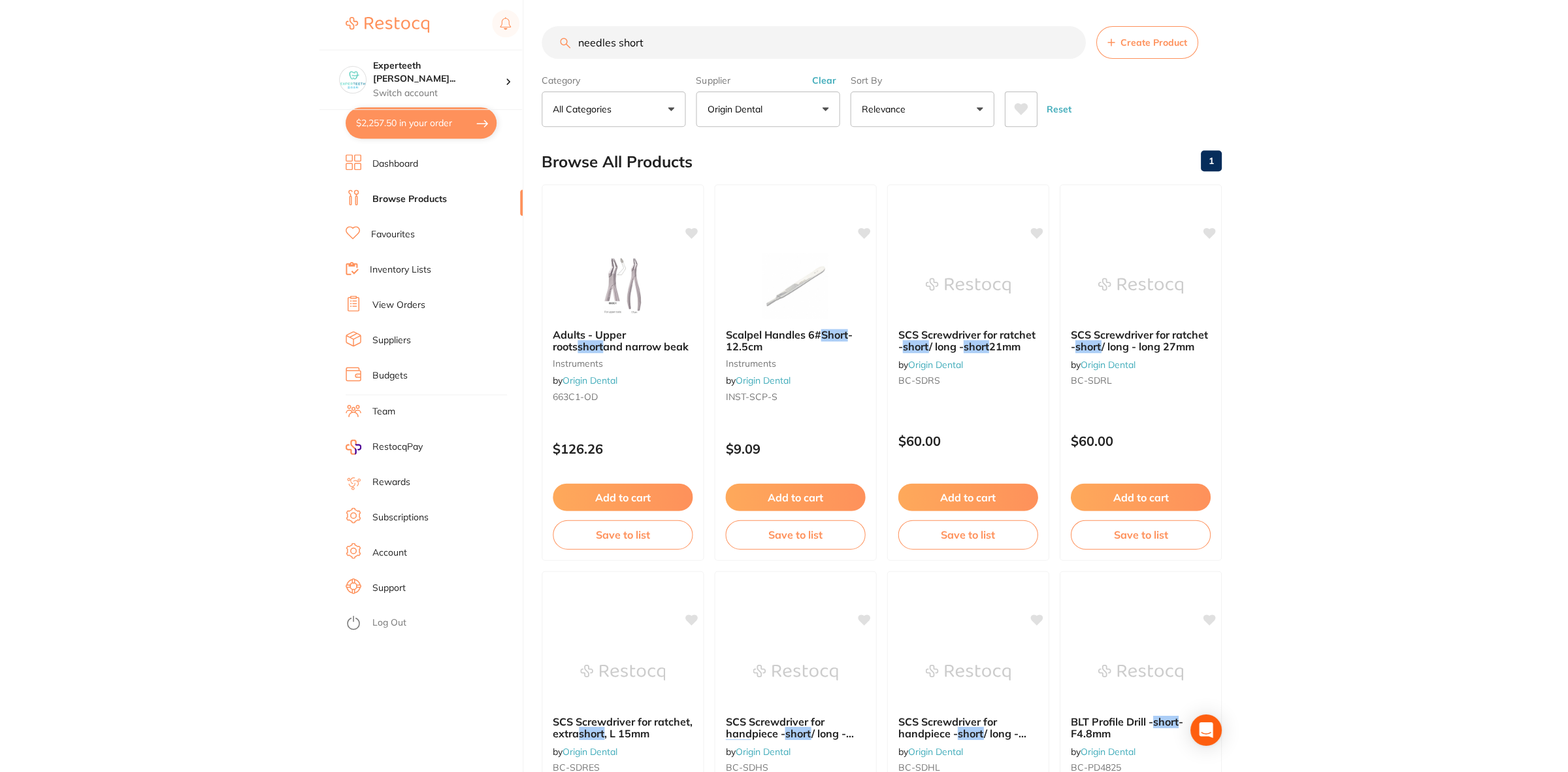
scroll to position [243, 0]
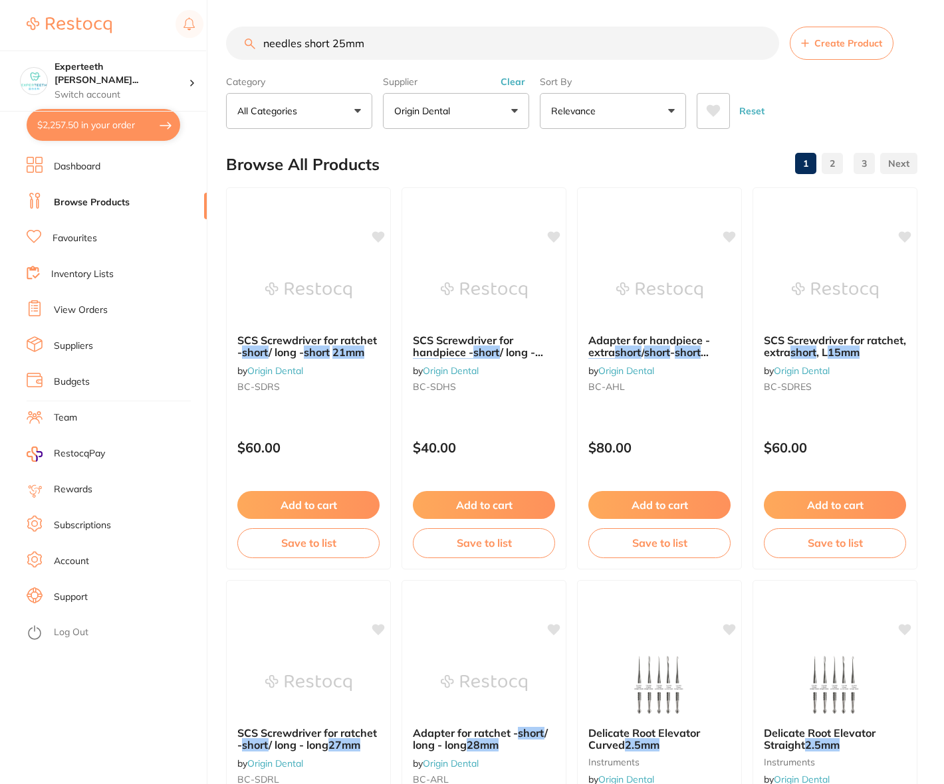
type input "needles short 25mm"
click at [509, 93] on button "Origin Dental" at bounding box center [456, 111] width 146 height 36
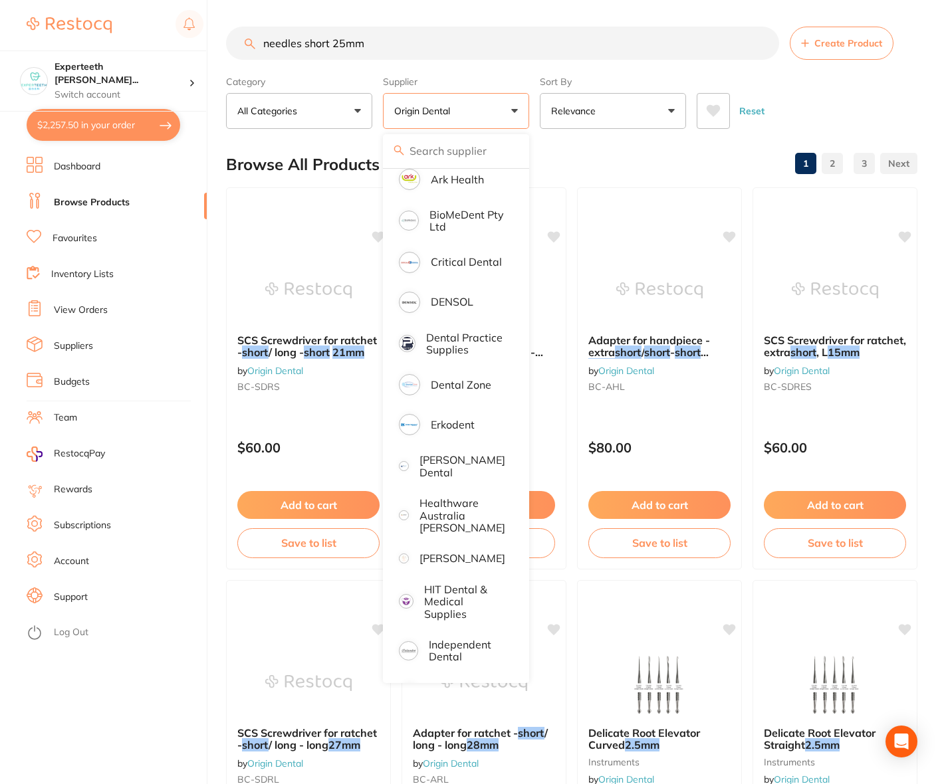
click at [510, 84] on label "Supplier" at bounding box center [456, 82] width 146 height 12
click at [496, 63] on section "needles short 25mm Create Product Category All Categories All Categories dispos…" at bounding box center [571, 78] width 691 height 102
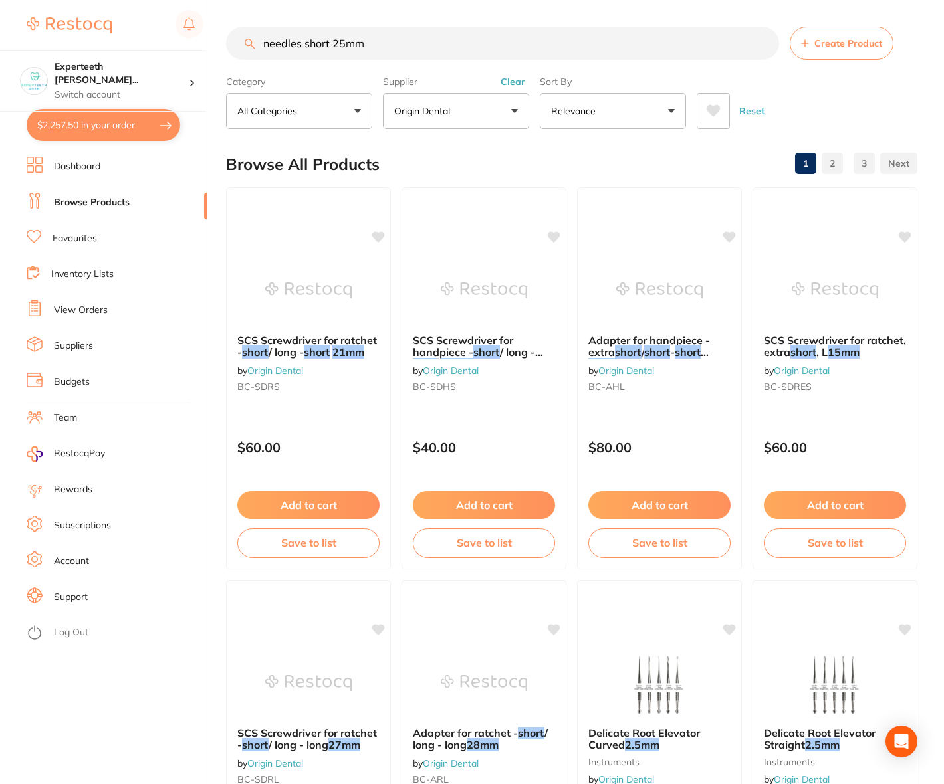
click at [506, 81] on button "Clear" at bounding box center [512, 82] width 33 height 12
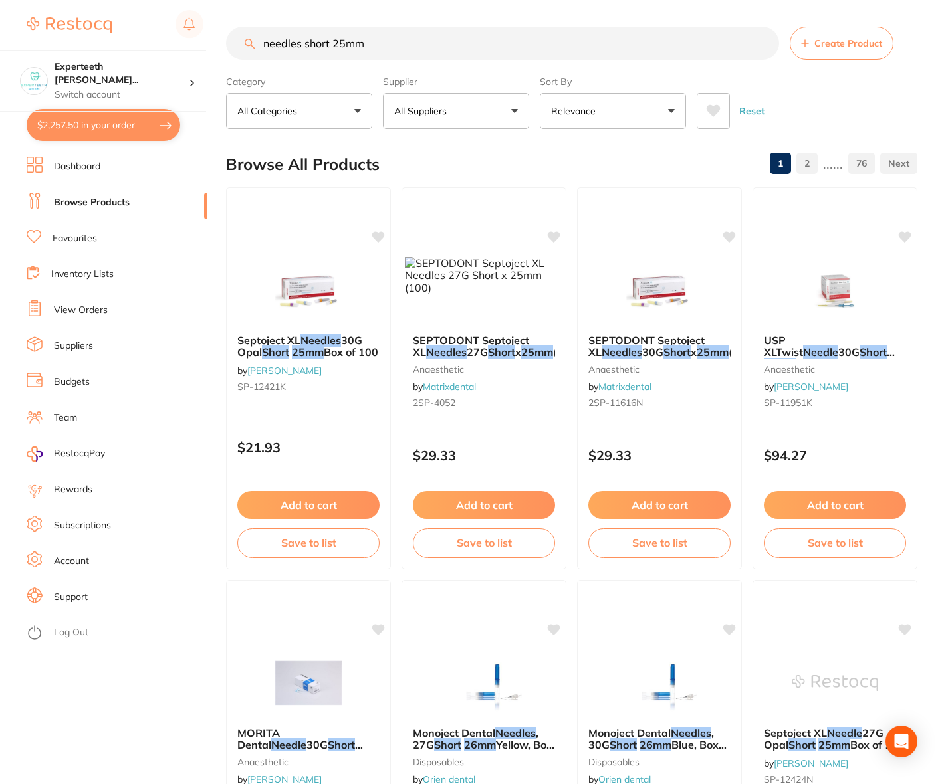
click at [514, 108] on button "All Suppliers" at bounding box center [456, 111] width 146 height 36
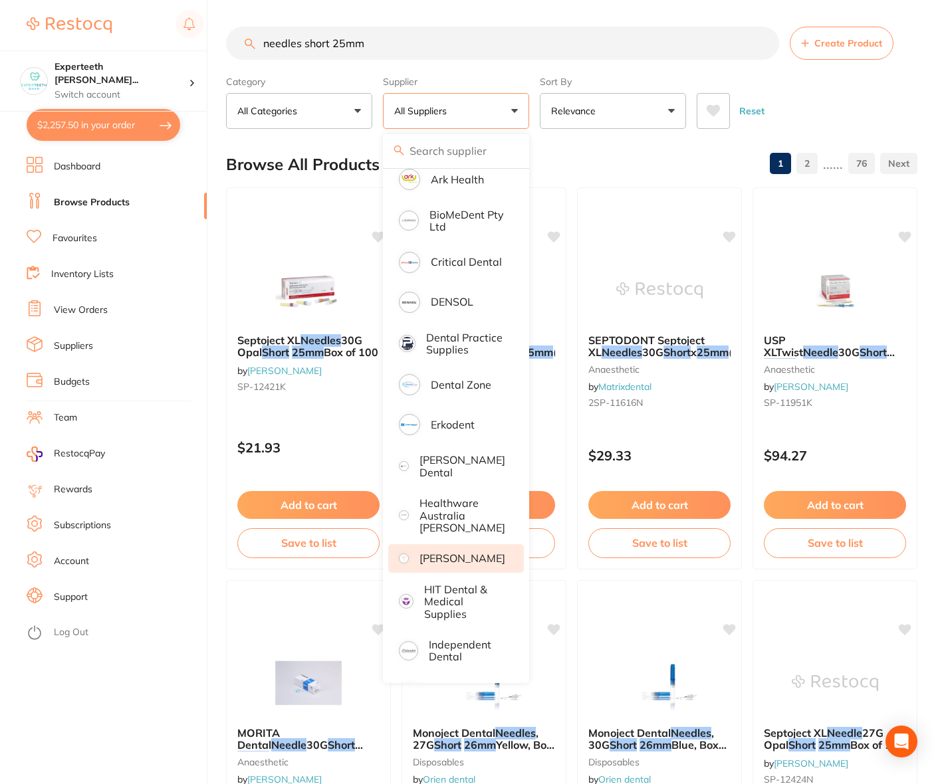
click at [457, 556] on p "[PERSON_NAME]" at bounding box center [462, 558] width 86 height 12
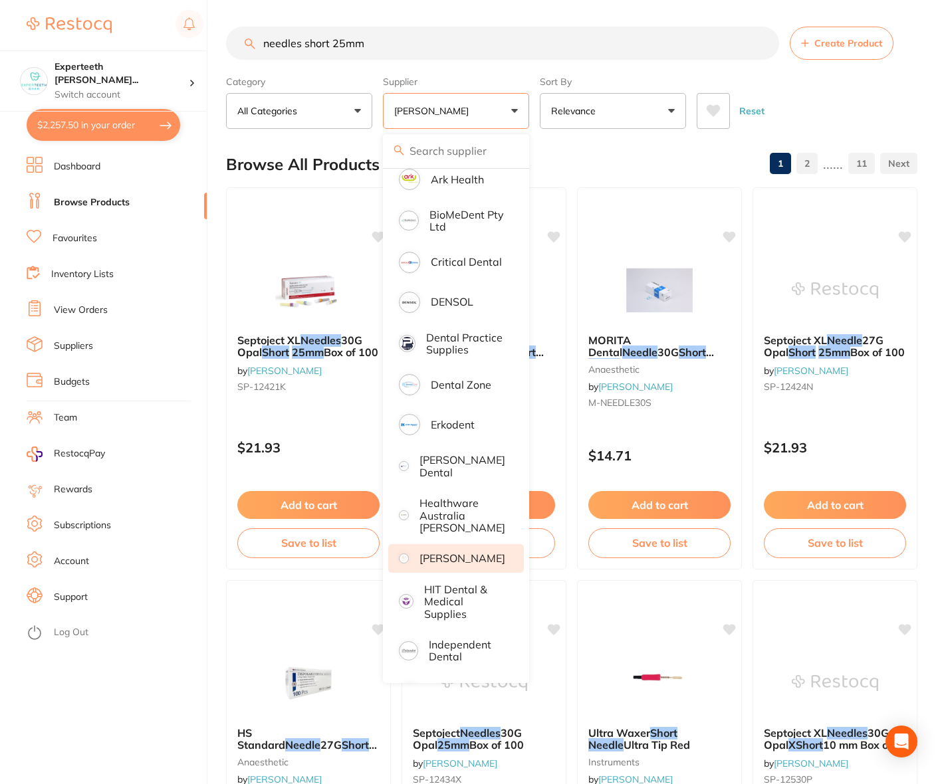
click at [642, 156] on div "Browse All Products 1 2 ...... 11" at bounding box center [571, 164] width 691 height 45
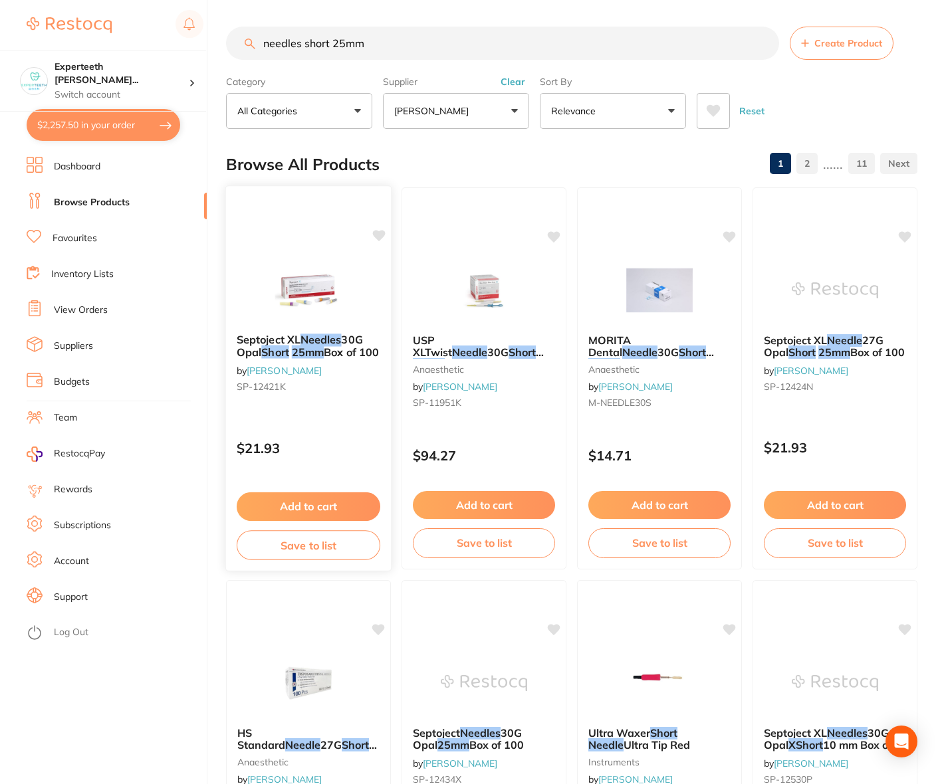
click at [316, 330] on div "Septoject XL Needles 30G [PERSON_NAME] 25mm Box of 100 by [PERSON_NAME] [PERSON…" at bounding box center [308, 366] width 165 height 86
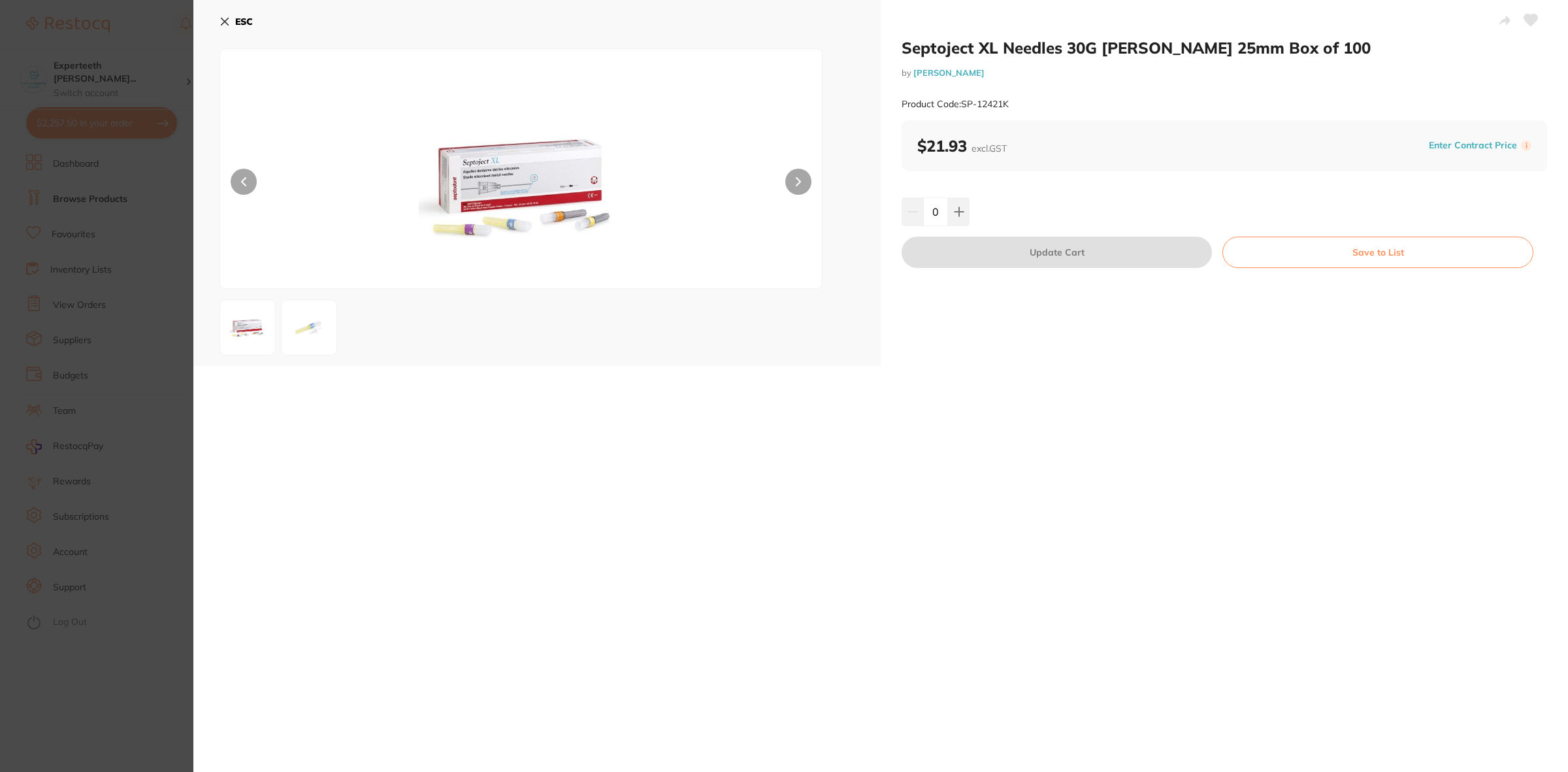
scroll to position [236, 0]
click at [112, 377] on section "Septoject XL Needles 30G [PERSON_NAME] 25mm Box of 100 by [PERSON_NAME] Product…" at bounding box center [784, 386] width 1568 height 772
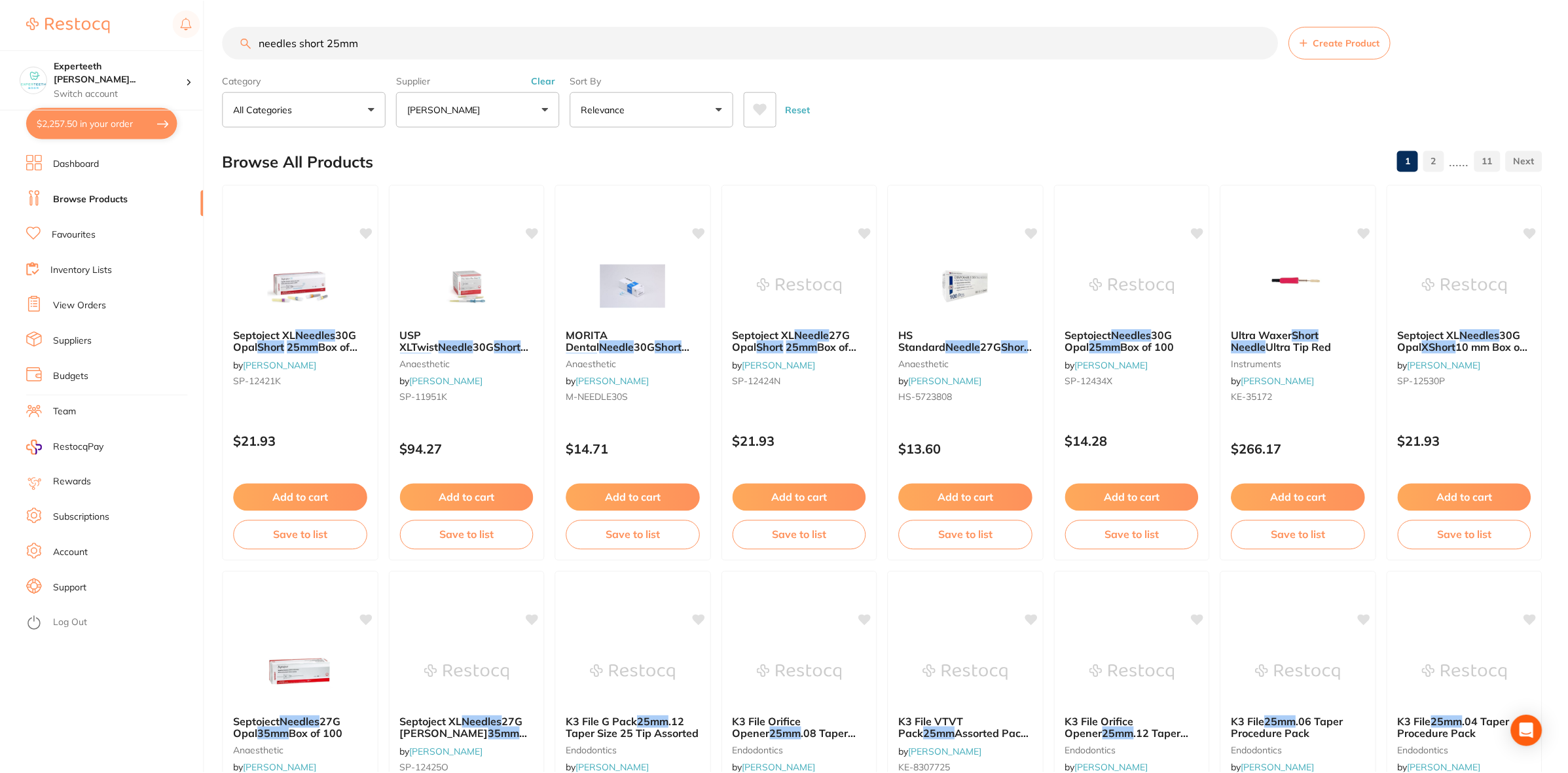
scroll to position [7, 0]
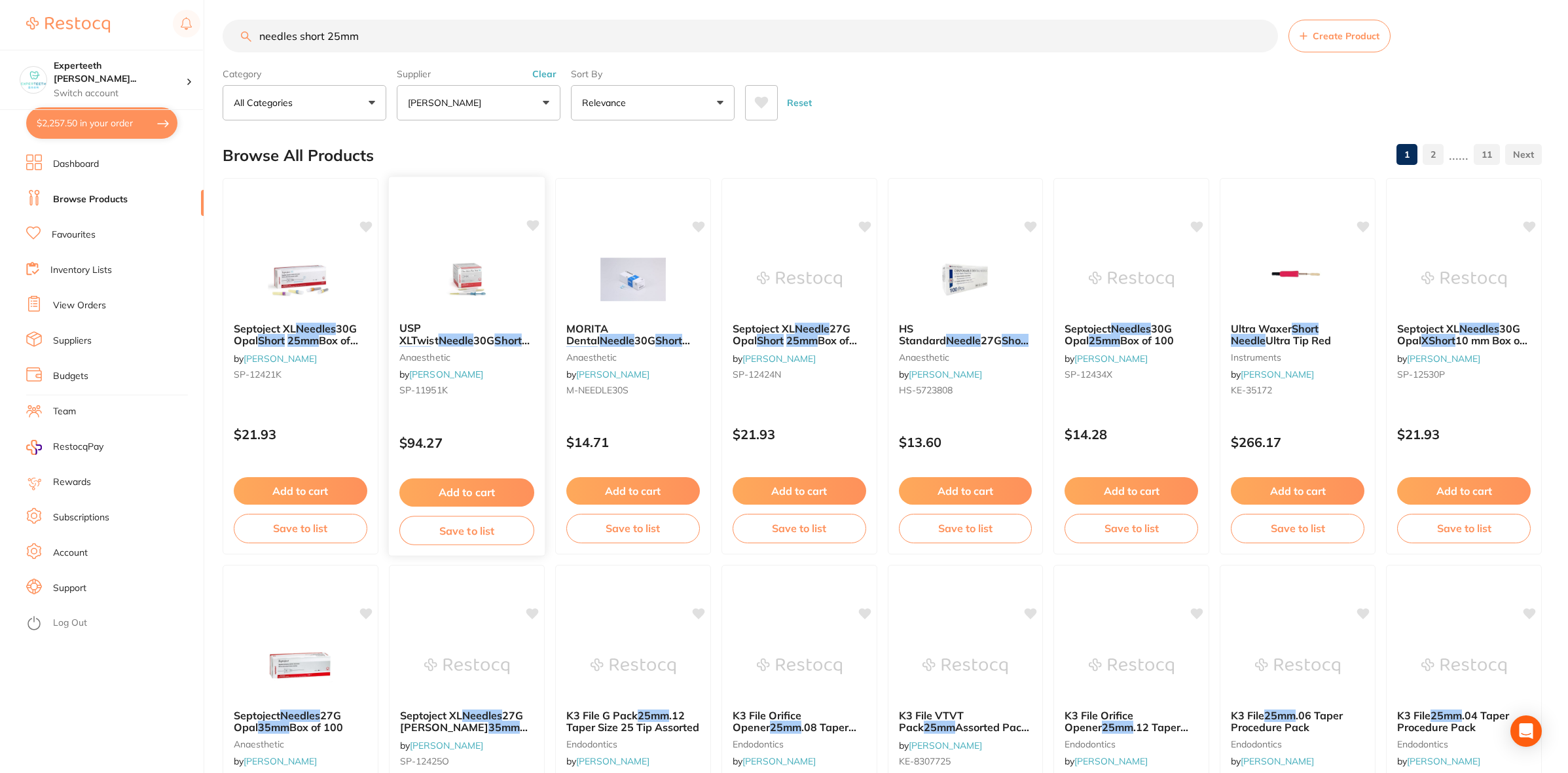
click at [502, 292] on img at bounding box center [466, 278] width 86 height 66
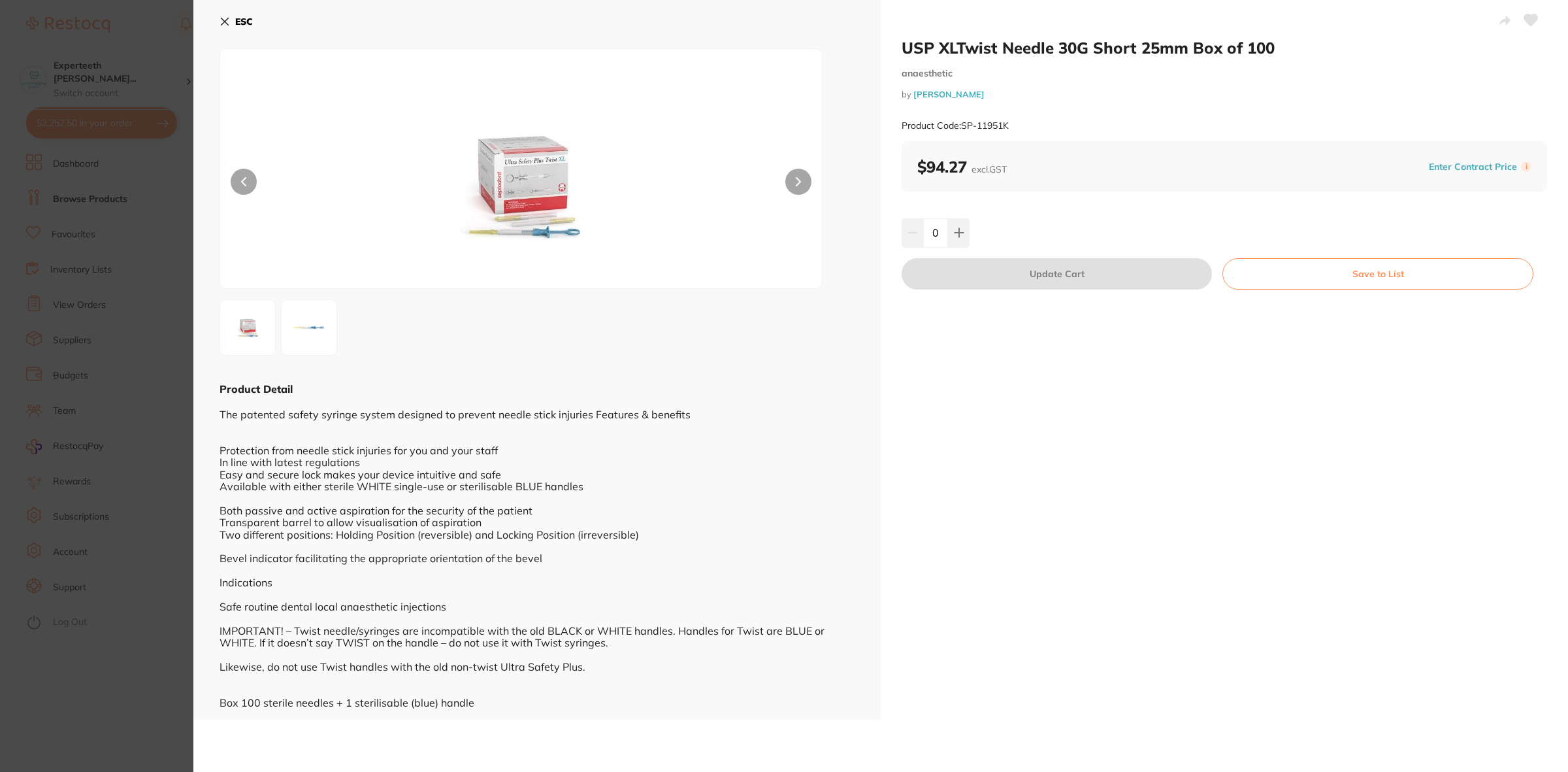
click at [188, 340] on section "USP XLTwist Needle 30G Short 25mm Box of 100 anaesthetic by [PERSON_NAME] Produ…" at bounding box center [784, 386] width 1568 height 772
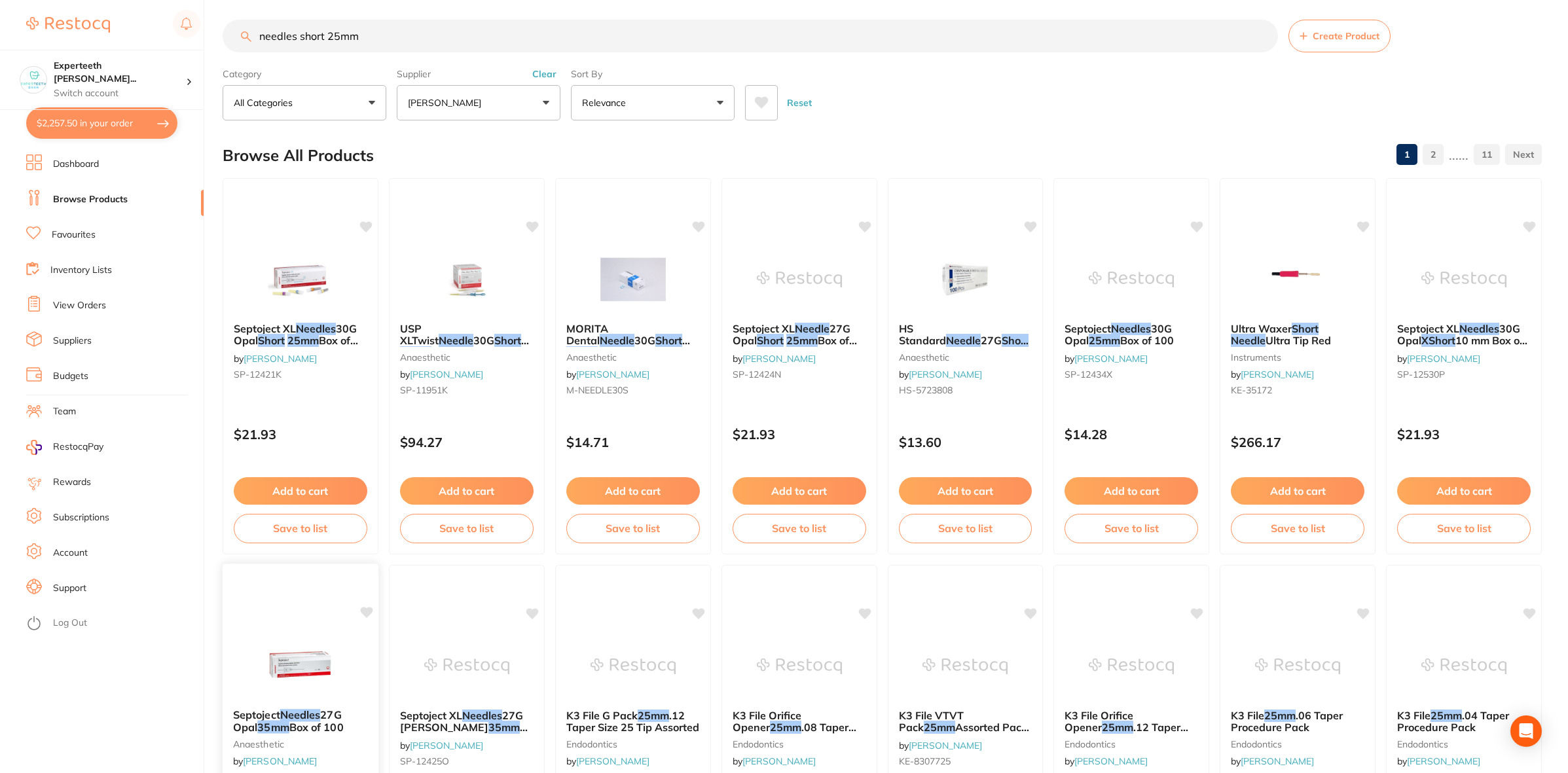
scroll to position [170, 0]
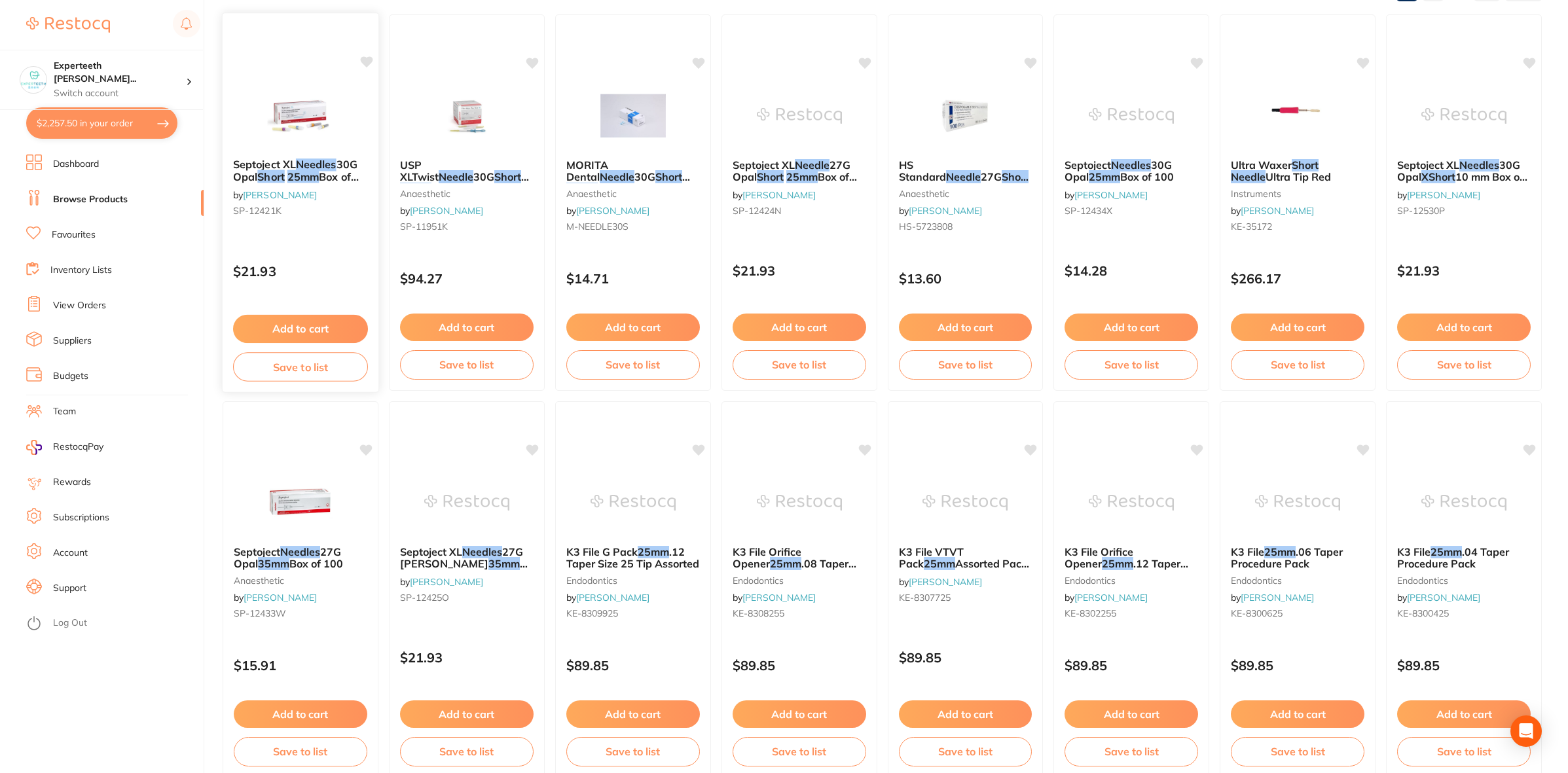
click at [288, 325] on button "Add to cart" at bounding box center [300, 329] width 135 height 29
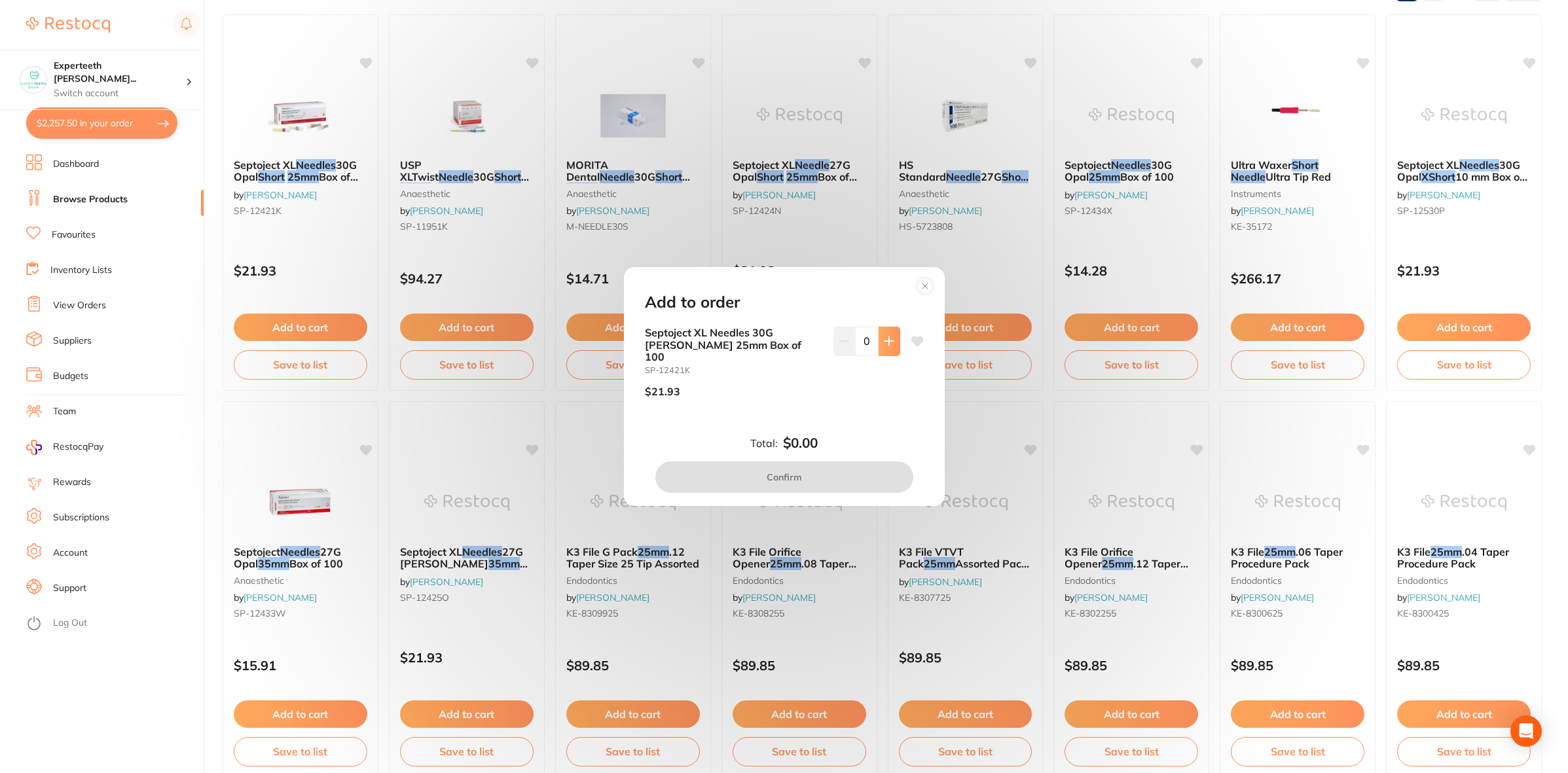
click at [884, 342] on icon at bounding box center [888, 341] width 11 height 11
click at [883, 347] on icon at bounding box center [888, 341] width 11 height 11
type input "2"
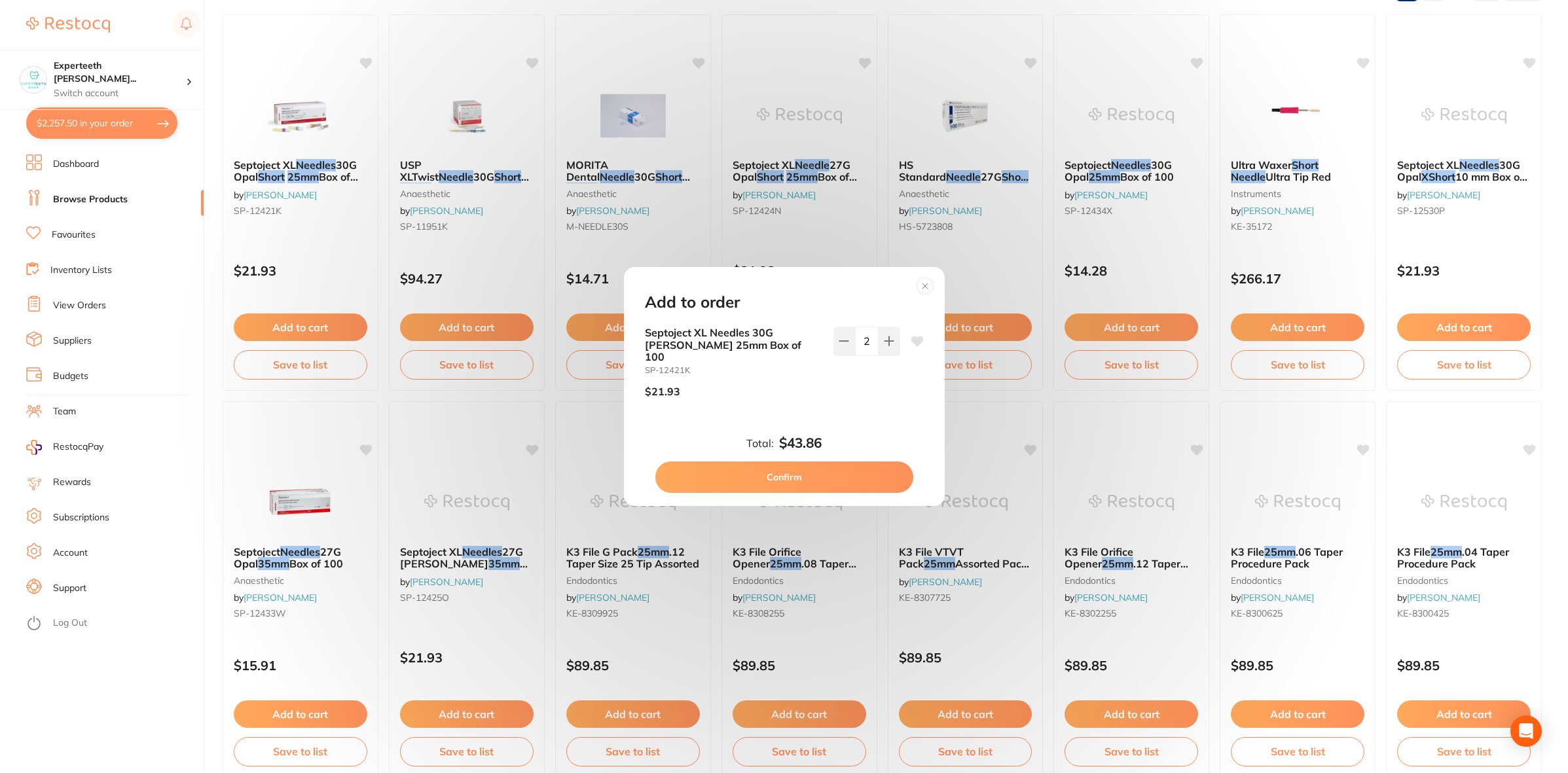
click at [848, 469] on button "Confirm" at bounding box center [784, 478] width 258 height 32
checkbox input "false"
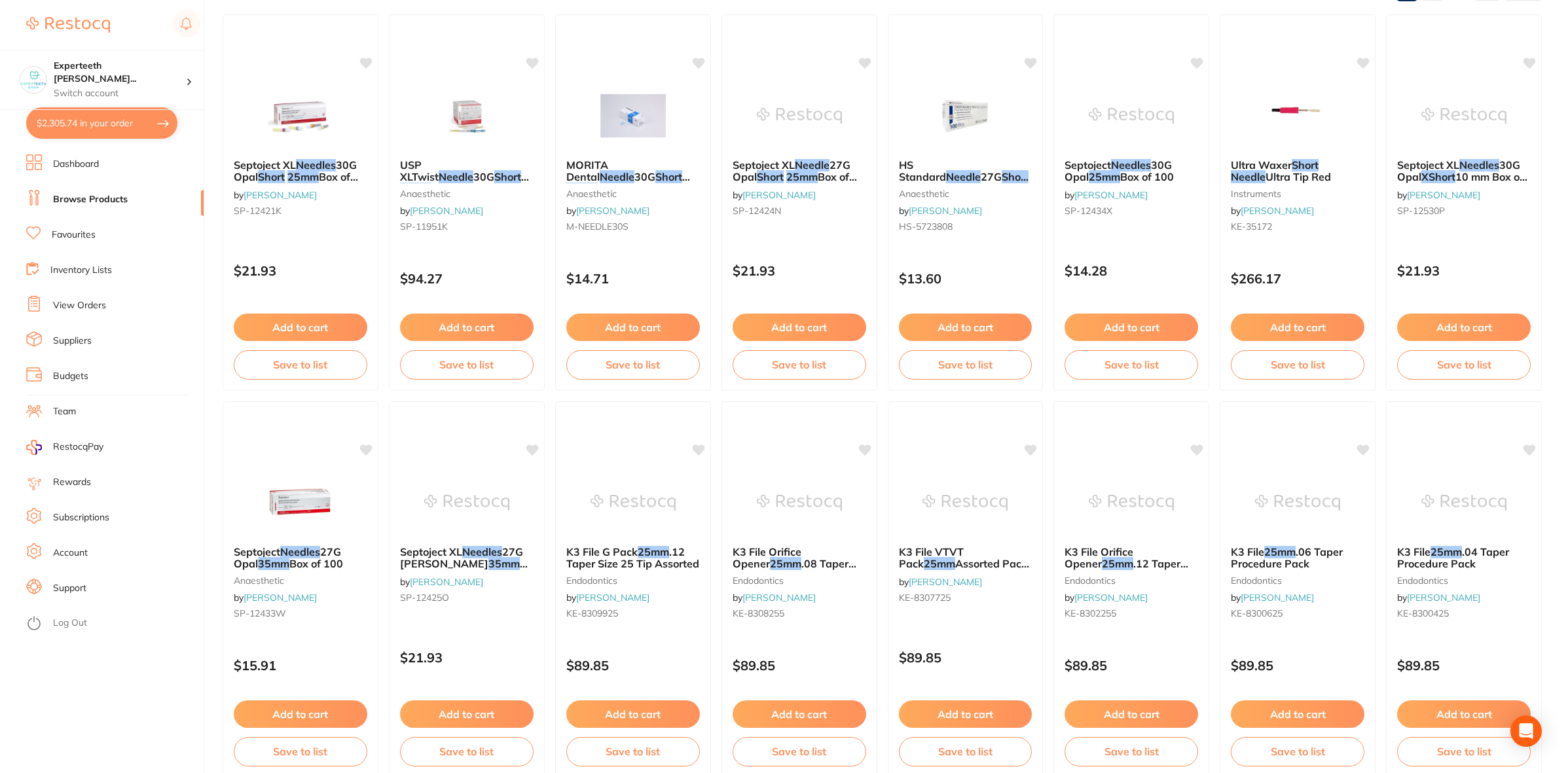
click at [155, 123] on button "$2,305.74 in your order" at bounding box center [102, 123] width 152 height 32
checkbox input "true"
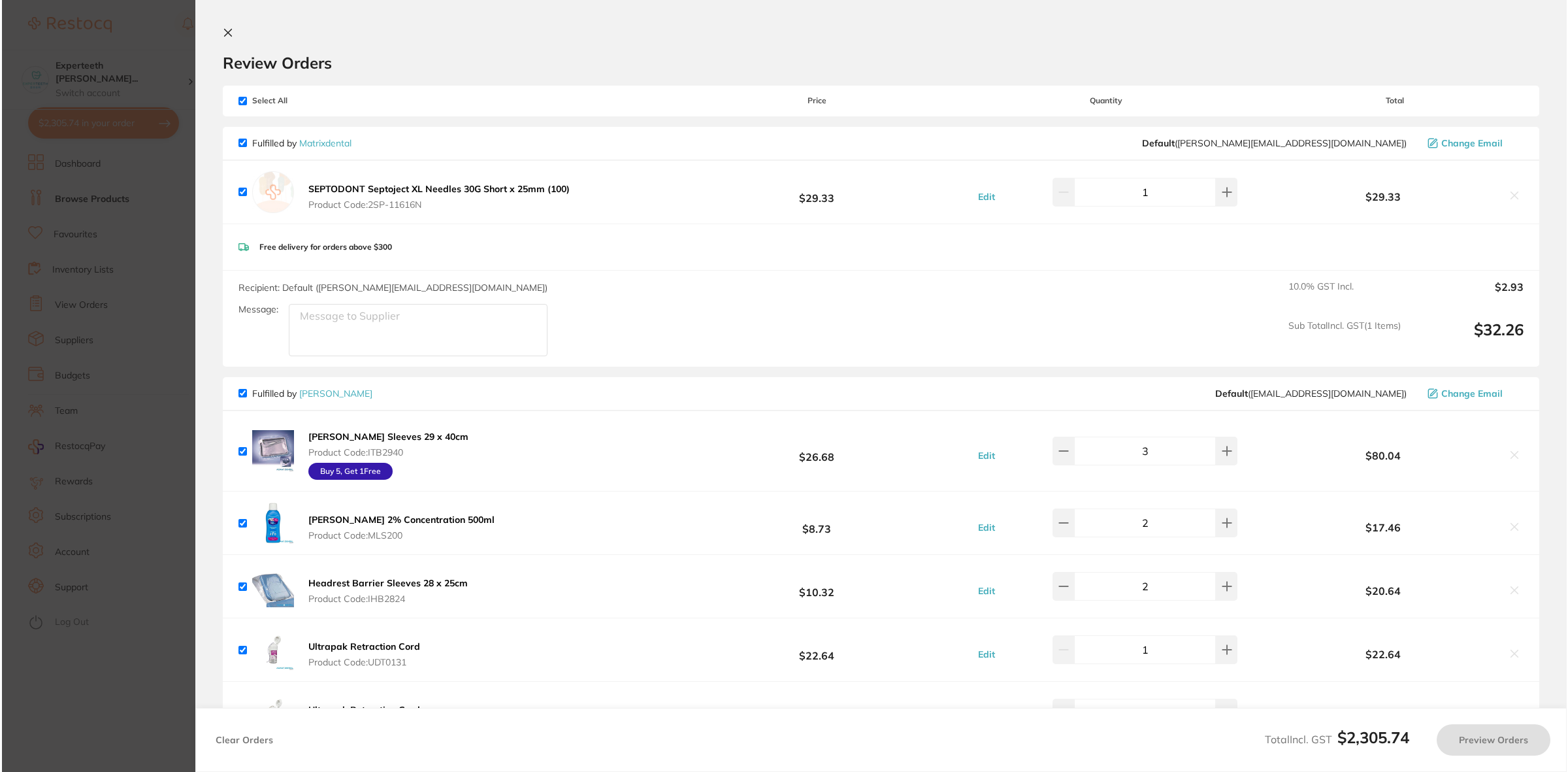
scroll to position [0, 0]
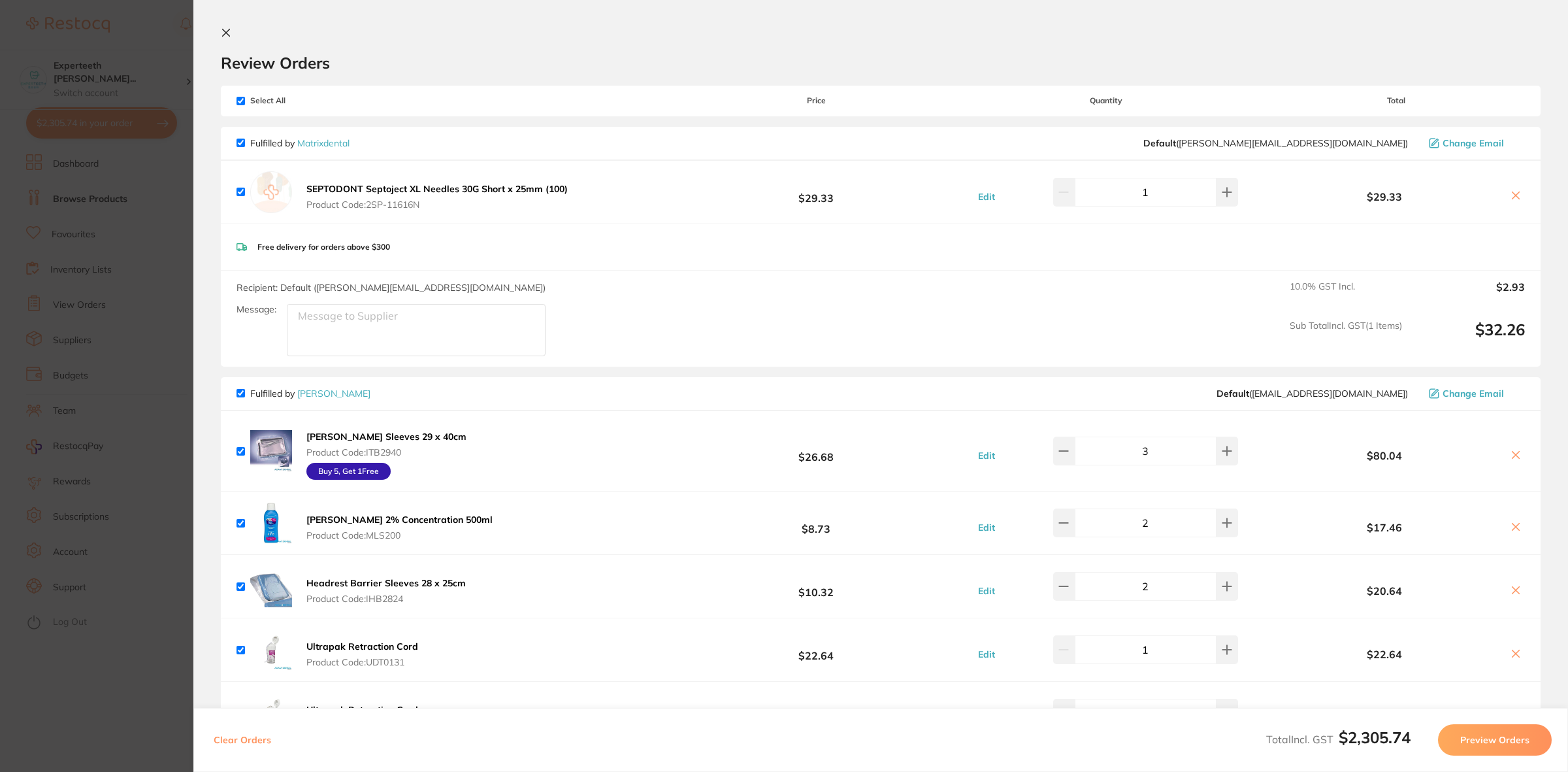
click at [124, 253] on section "Update RRP Set your pre negotiated price for this item. Item Agreed RRP (excl. …" at bounding box center [784, 386] width 1568 height 772
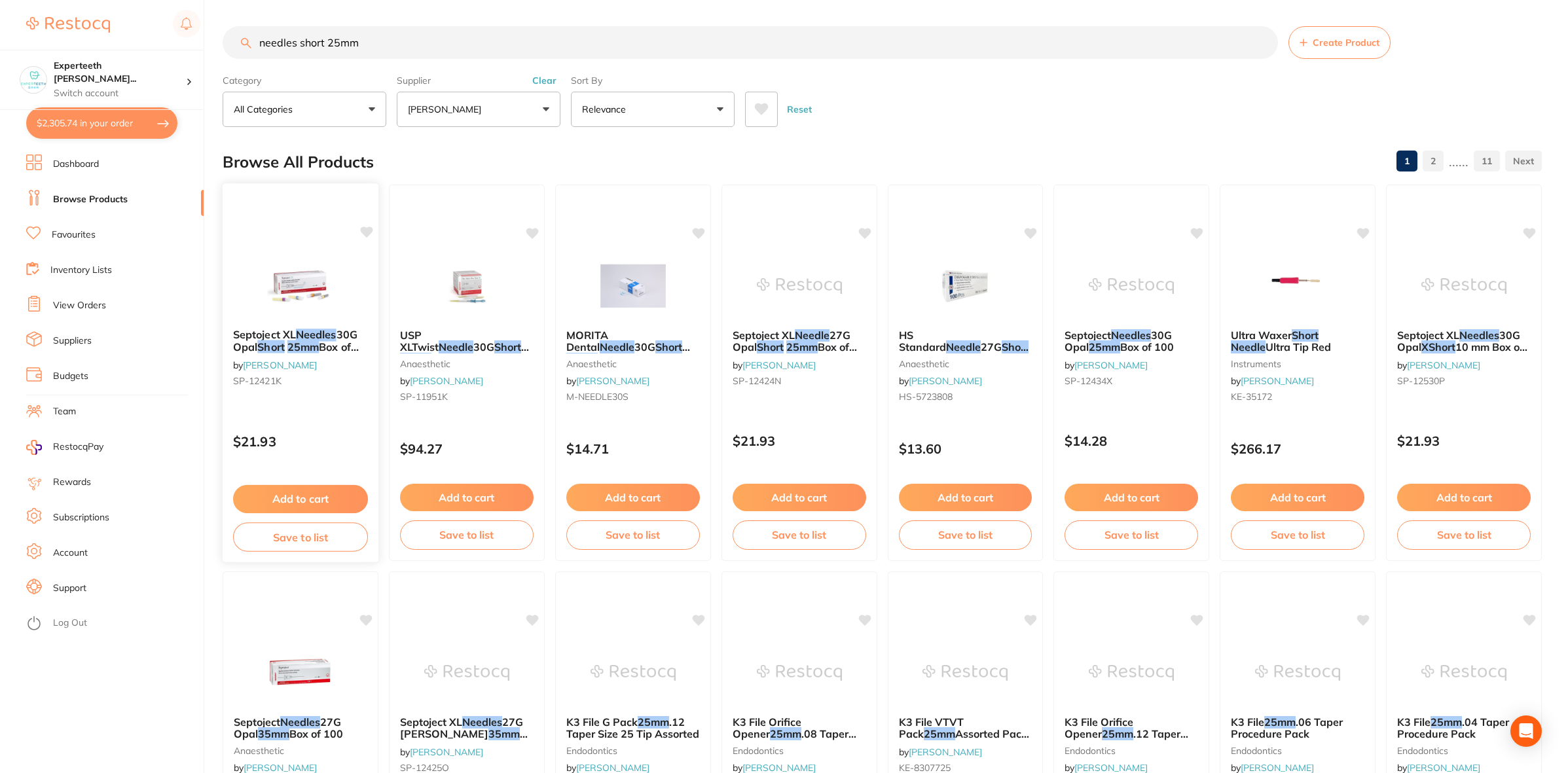
click at [301, 501] on button "Add to cart" at bounding box center [300, 498] width 135 height 29
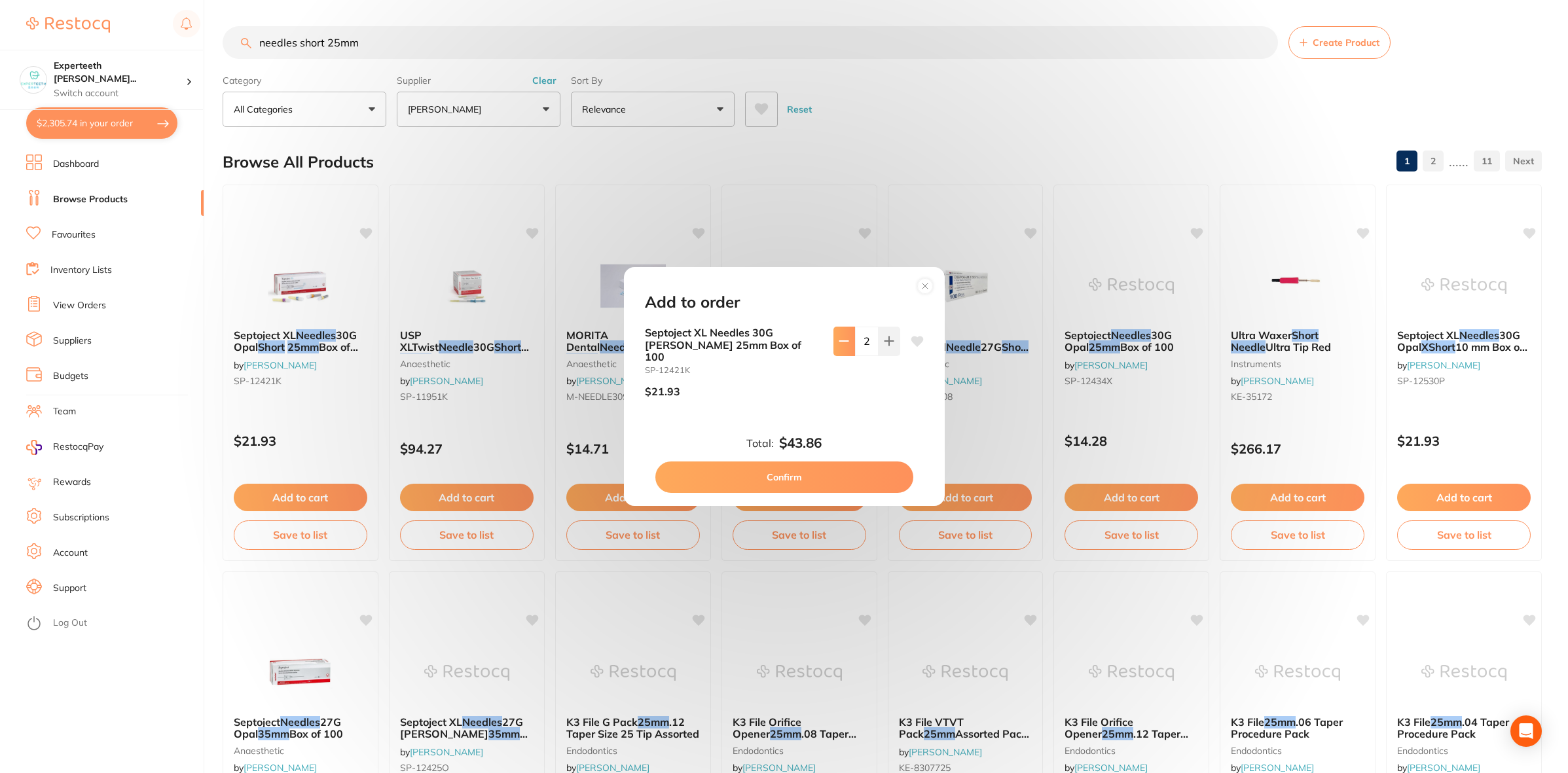
click at [845, 347] on icon at bounding box center [843, 341] width 11 height 11
type input "1"
click at [834, 480] on button "Confirm" at bounding box center [784, 478] width 258 height 32
type input "1"
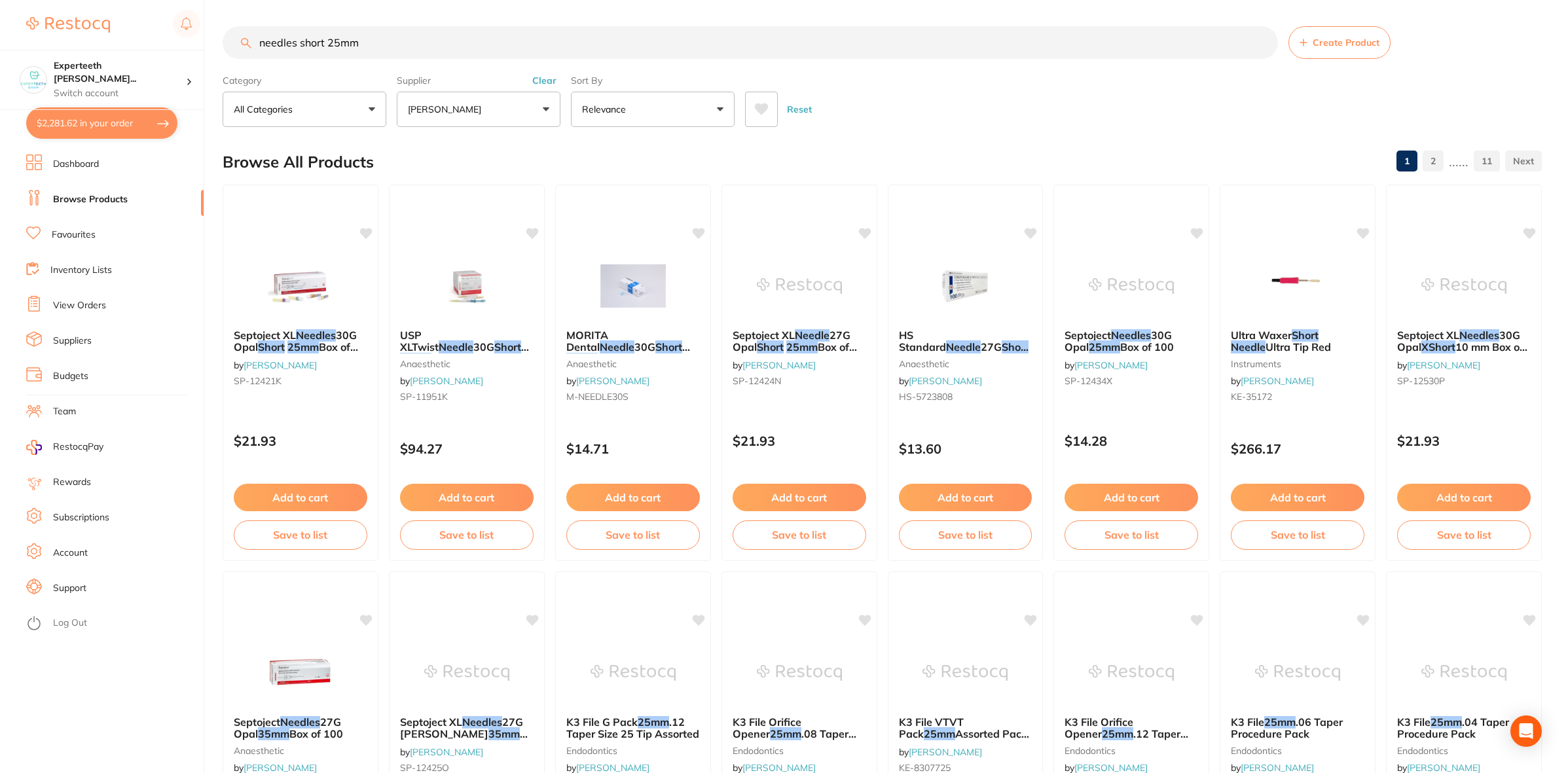
click at [105, 126] on button "$2,281.62 in your order" at bounding box center [102, 123] width 152 height 32
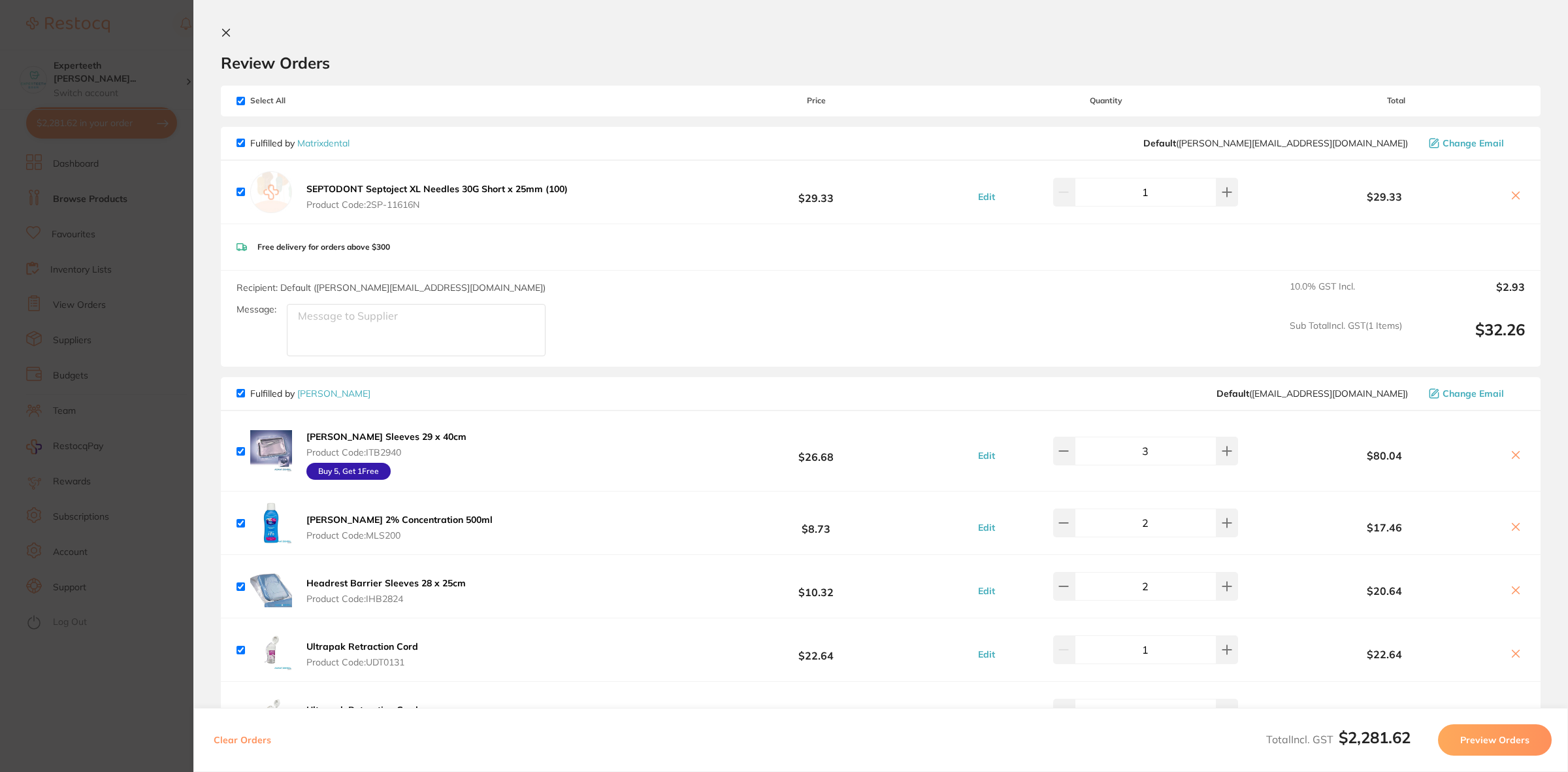
click at [1512, 196] on icon at bounding box center [1515, 195] width 7 height 7
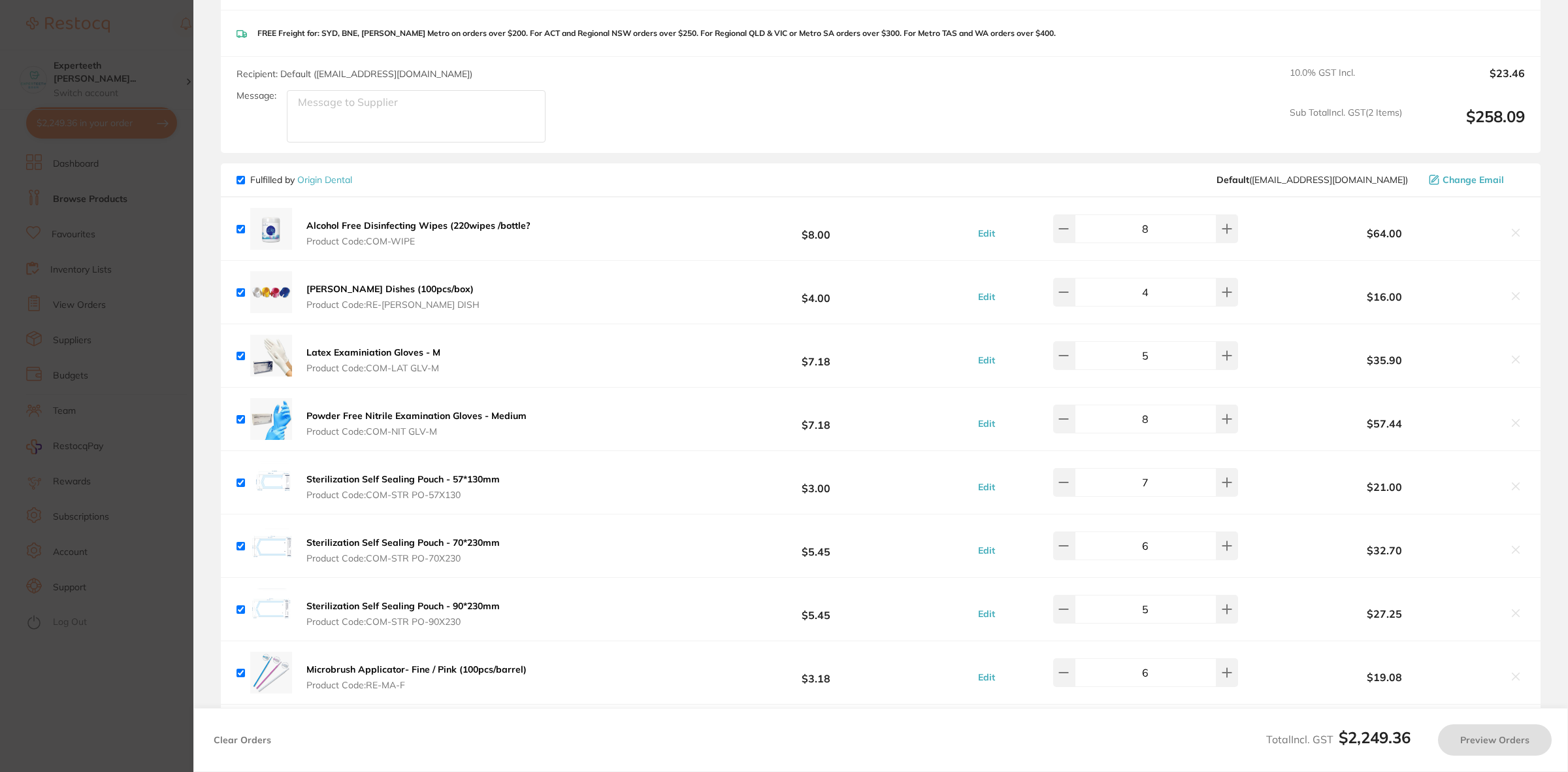
checkbox input "true"
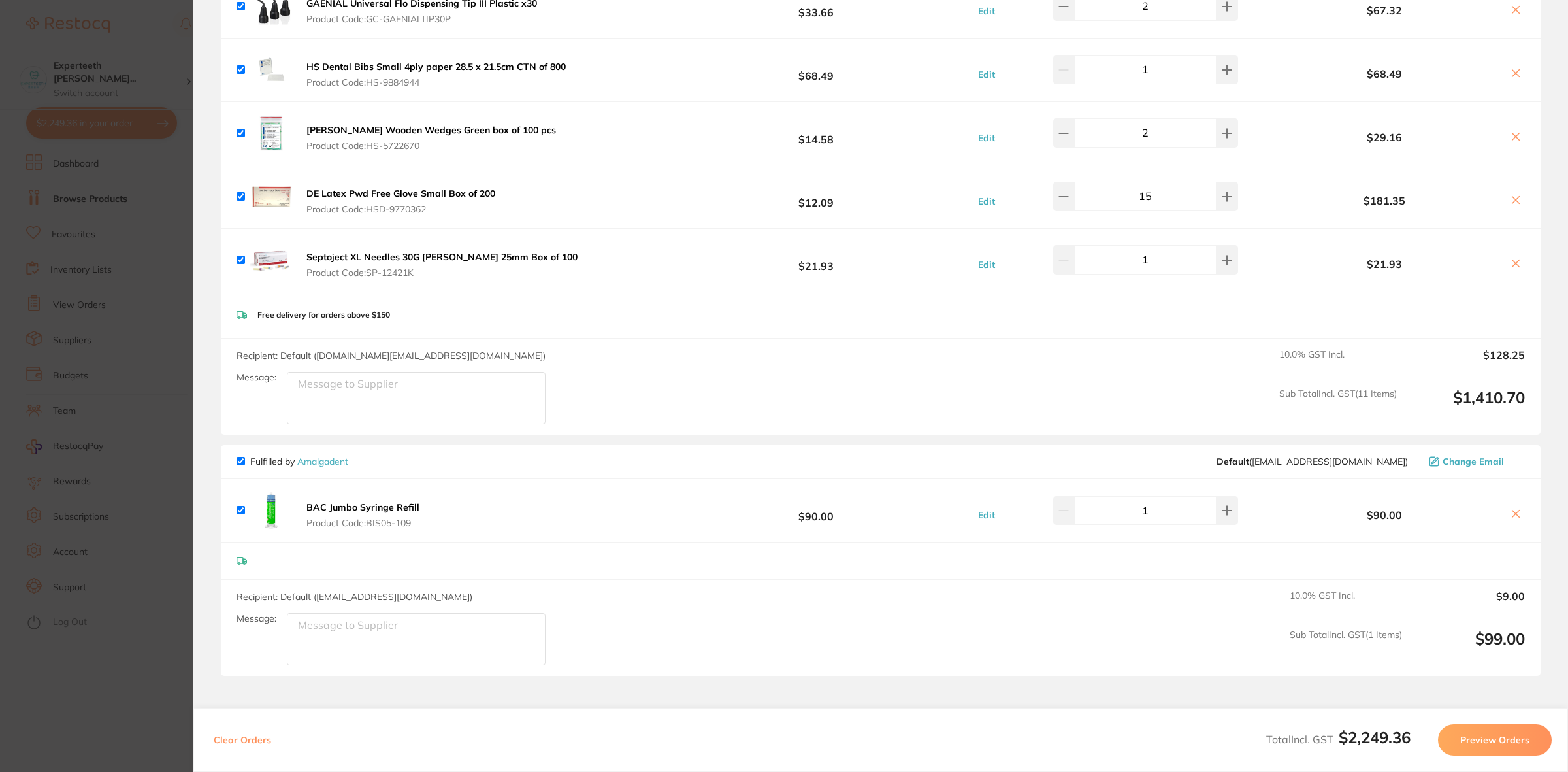
scroll to position [2124, 0]
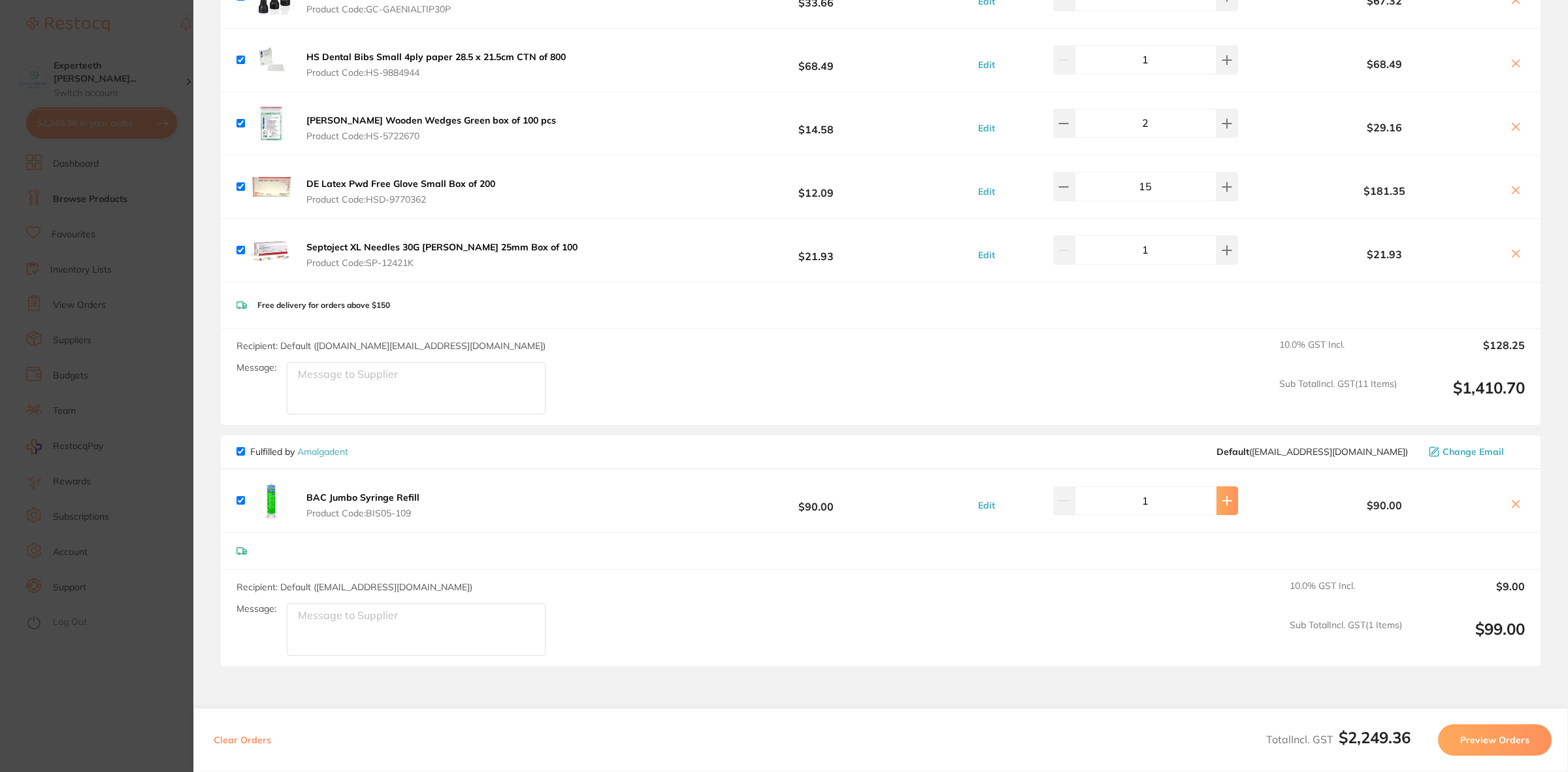
click at [1222, 501] on icon at bounding box center [1227, 501] width 11 height 11
type input "2"
click at [949, 660] on div "Recipient: Default ( [EMAIL_ADDRESS][DOMAIN_NAME] ) Message: 10.0 % GST Incl. $…" at bounding box center [881, 618] width 1319 height 96
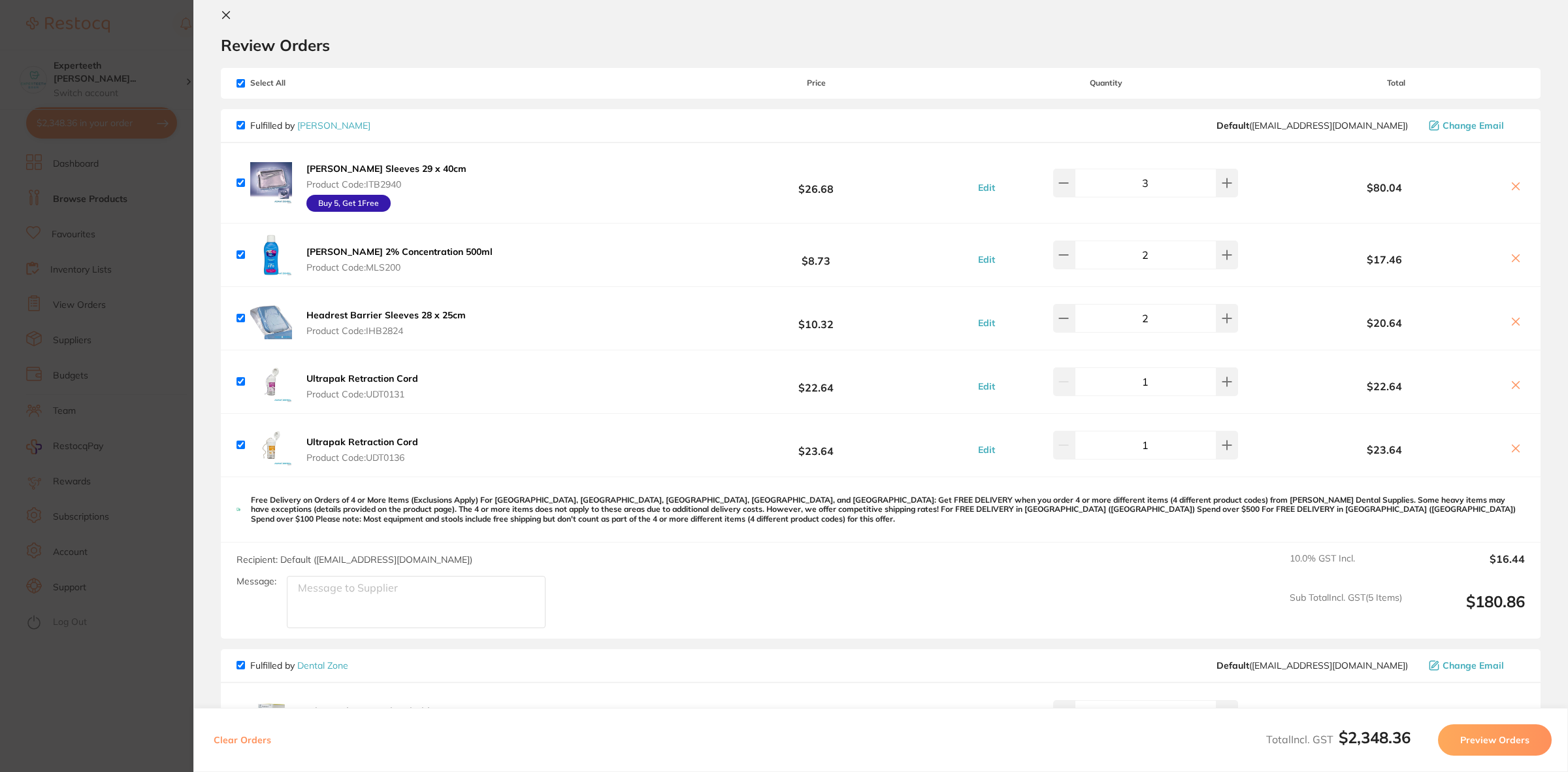
scroll to position [0, 0]
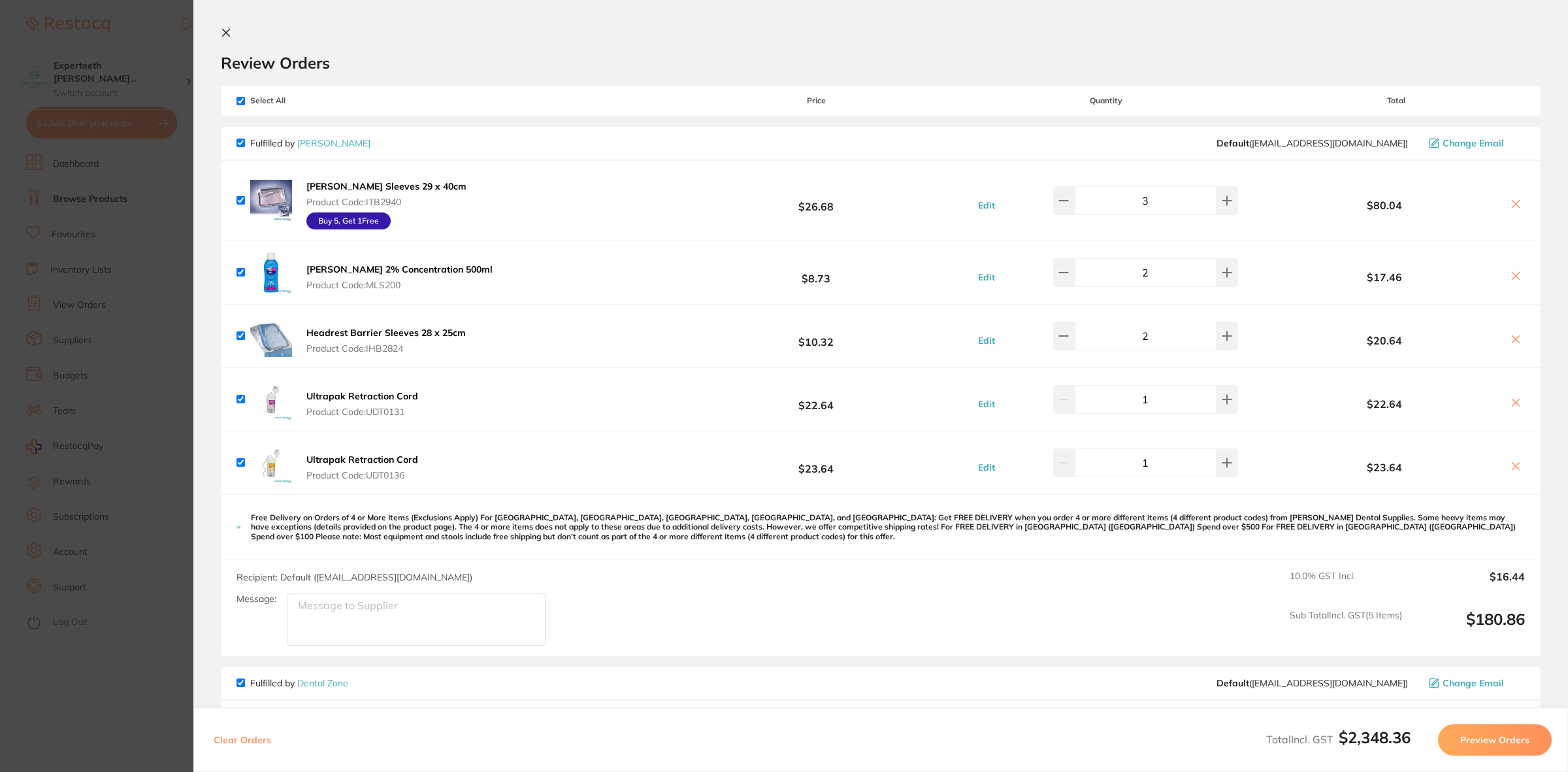
drag, startPoint x: 1138, startPoint y: 201, endPoint x: 1150, endPoint y: 198, distance: 12.4
click at [1150, 198] on input "3" at bounding box center [1145, 200] width 142 height 29
type input "6"
click at [1085, 178] on div "Tray Barrier Sleeves 29 x 40cm Product Code: ITB2940 Buy 5, Get 1 Free $26.68 E…" at bounding box center [881, 200] width 1319 height 80
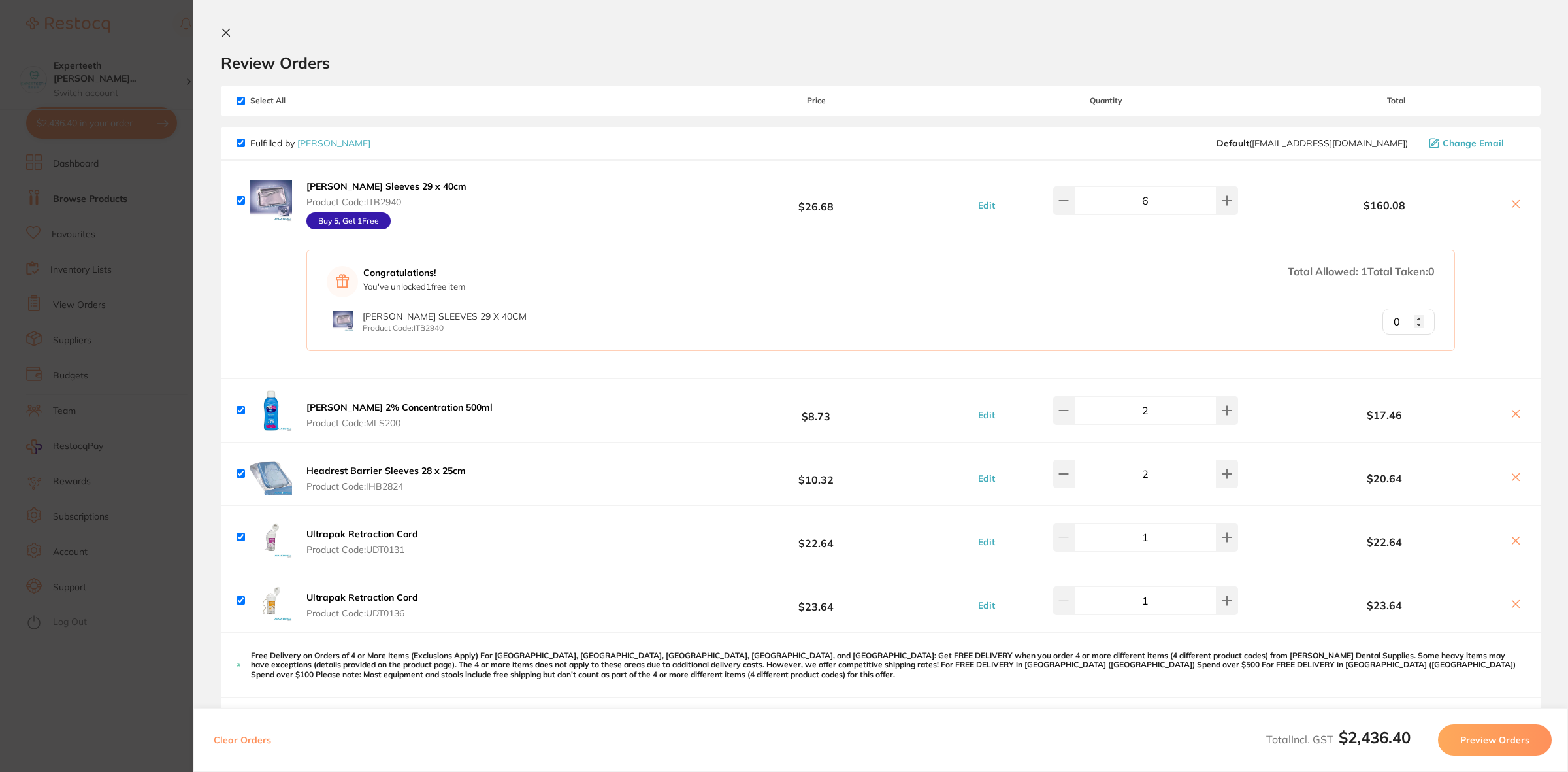
click at [1413, 314] on input "0" at bounding box center [1408, 322] width 52 height 27
type input "1"
click at [1413, 317] on input "1" at bounding box center [1408, 322] width 52 height 27
click at [1069, 204] on icon at bounding box center [1064, 201] width 11 height 11
click at [1066, 201] on icon at bounding box center [1064, 201] width 11 height 11
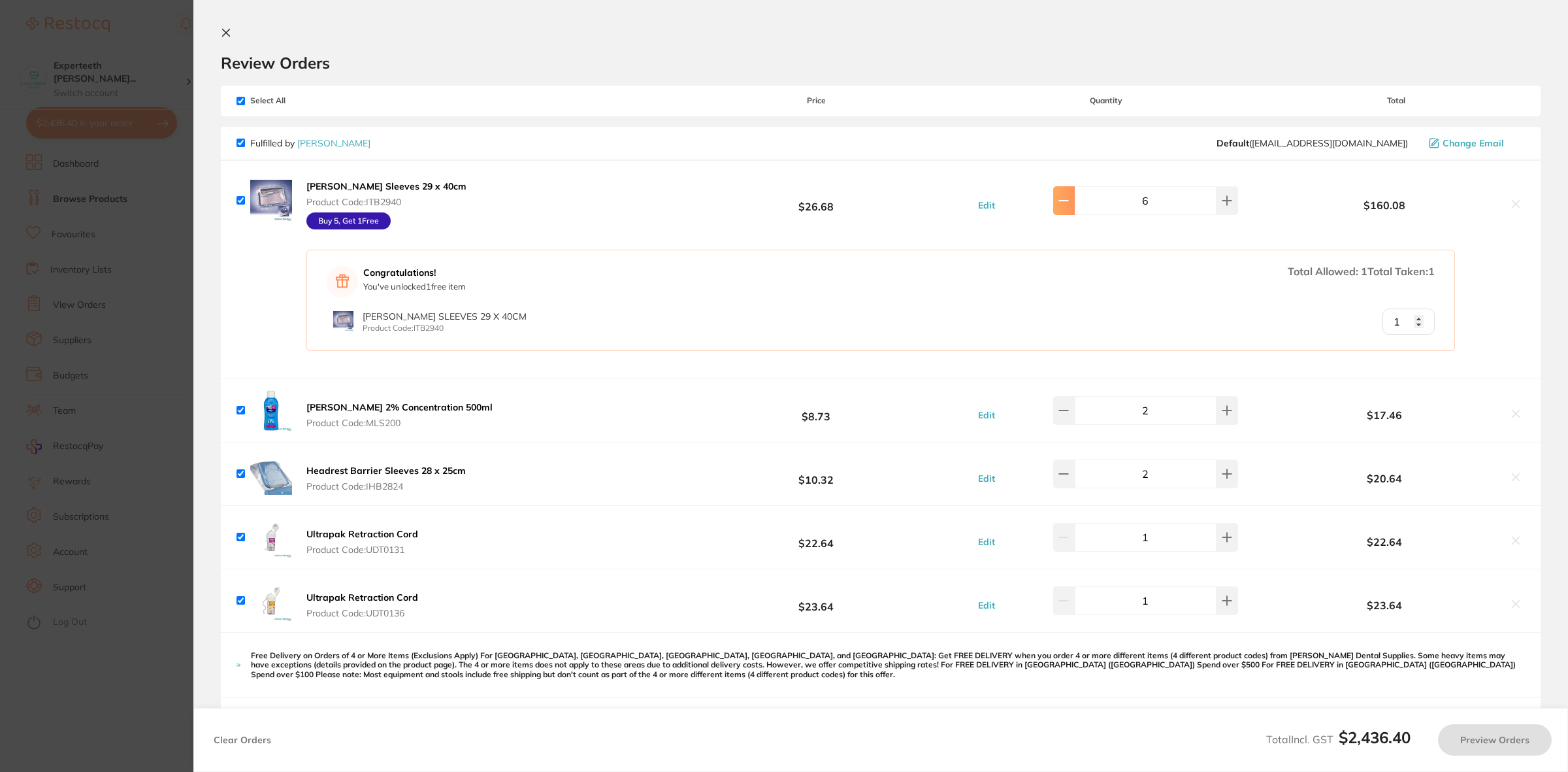
type input "5"
click at [1530, 299] on div "Congratulations! You've unlocked 1 free item Total Allowed: 1 Total Taken: 1 Tr…" at bounding box center [881, 310] width 1319 height 138
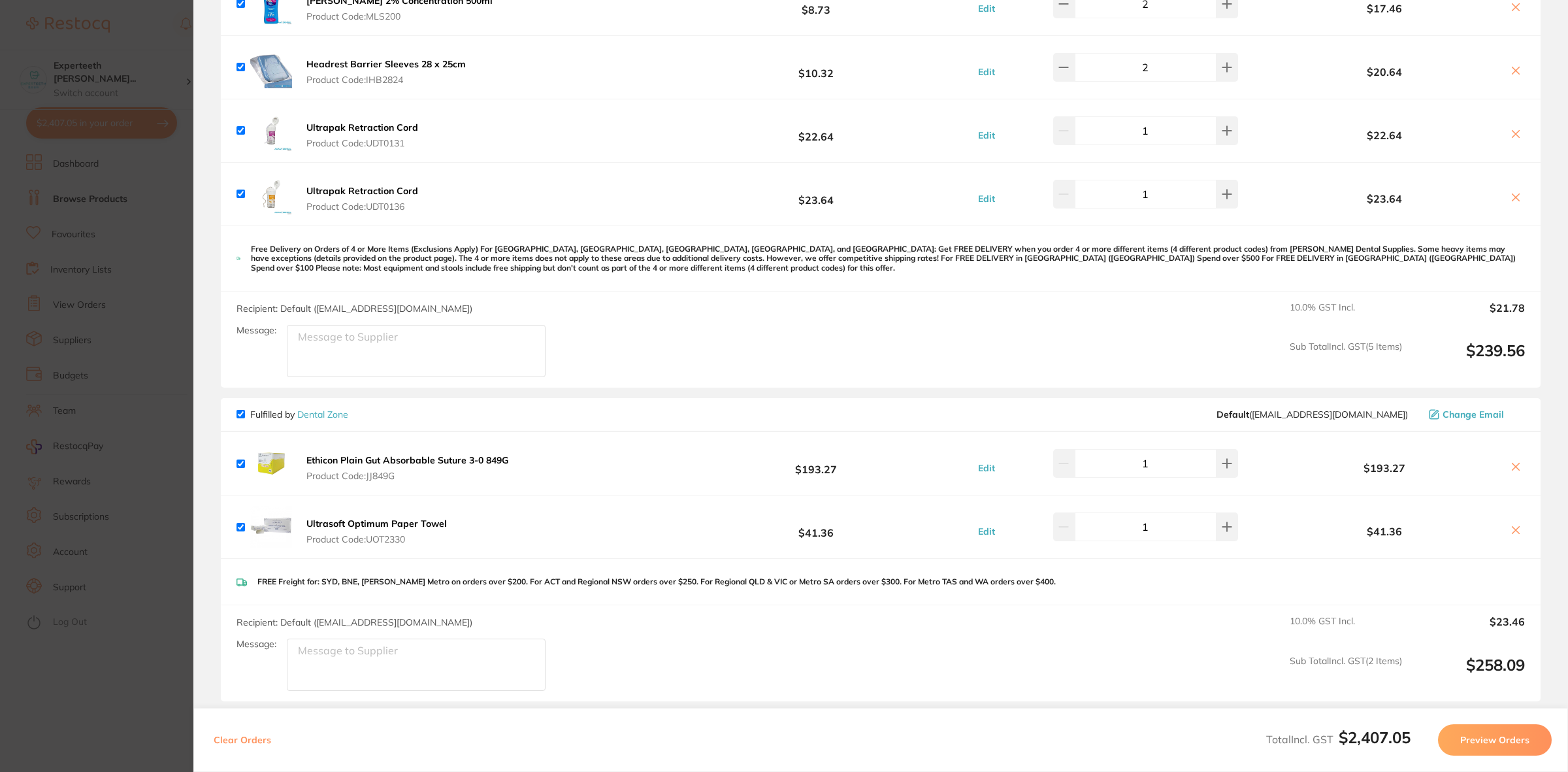
scroll to position [408, 0]
